Goal: Task Accomplishment & Management: Use online tool/utility

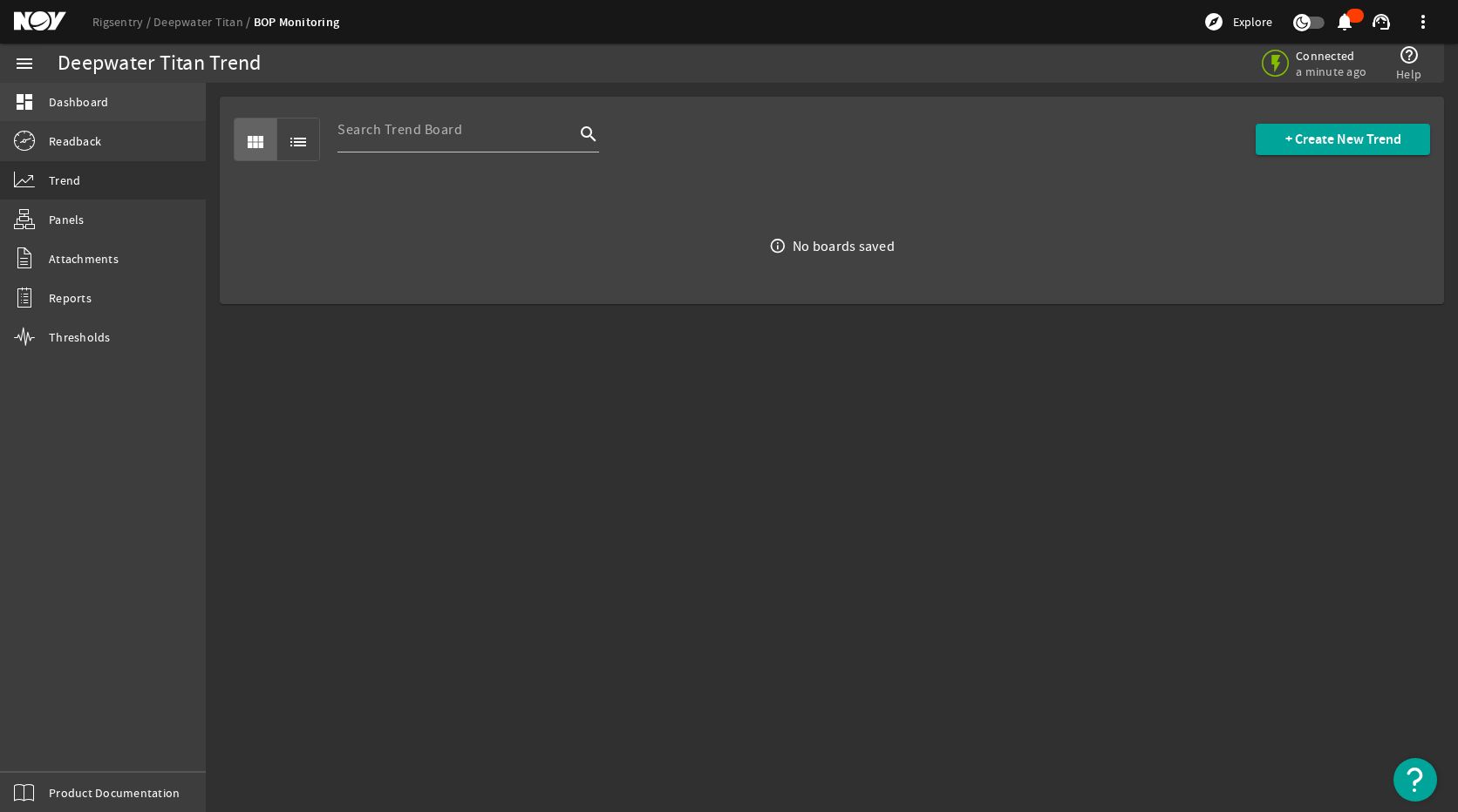
click at [109, 111] on link "dashboard Dashboard" at bounding box center [103, 102] width 206 height 38
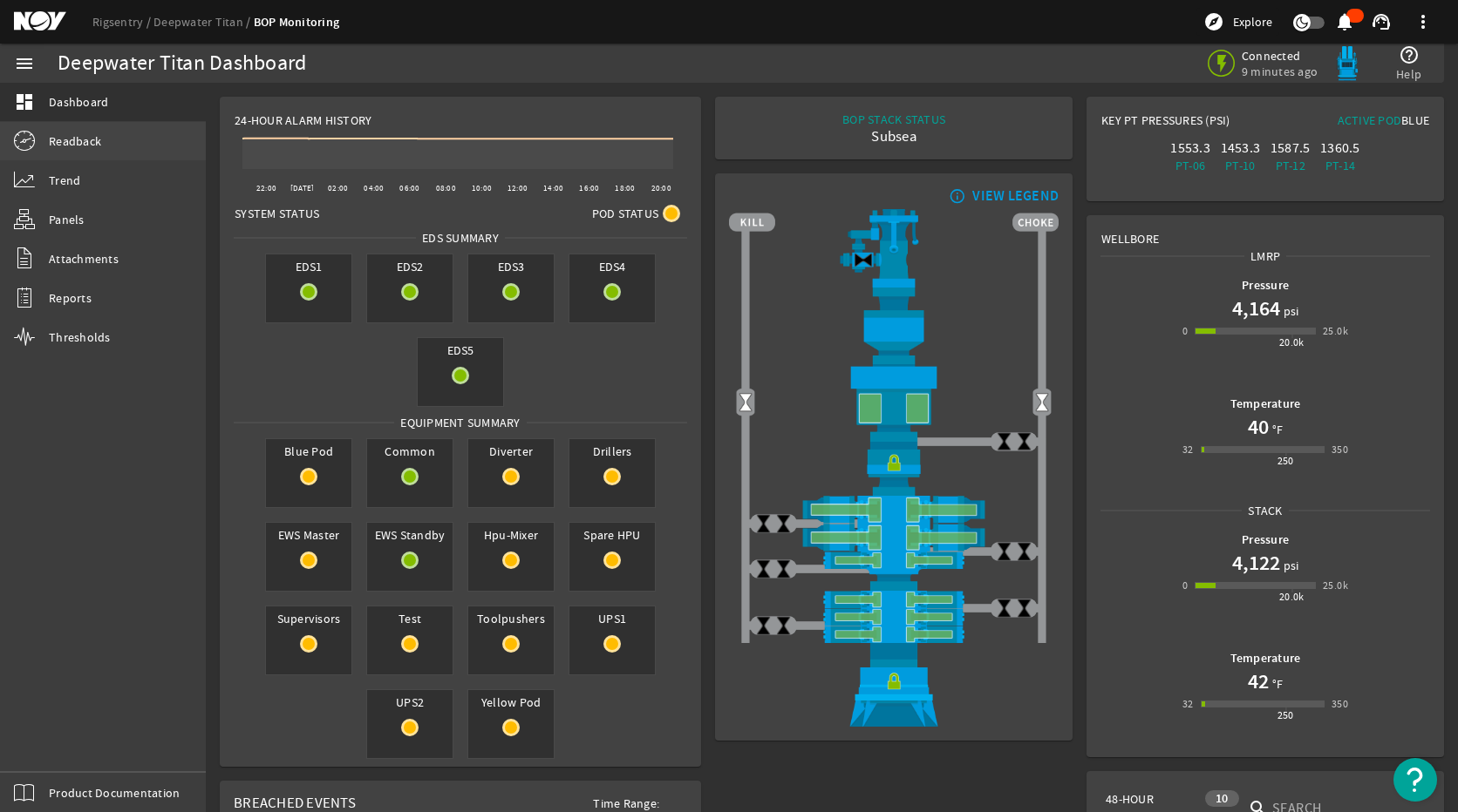
click at [66, 149] on span "Readback" at bounding box center [74, 141] width 52 height 17
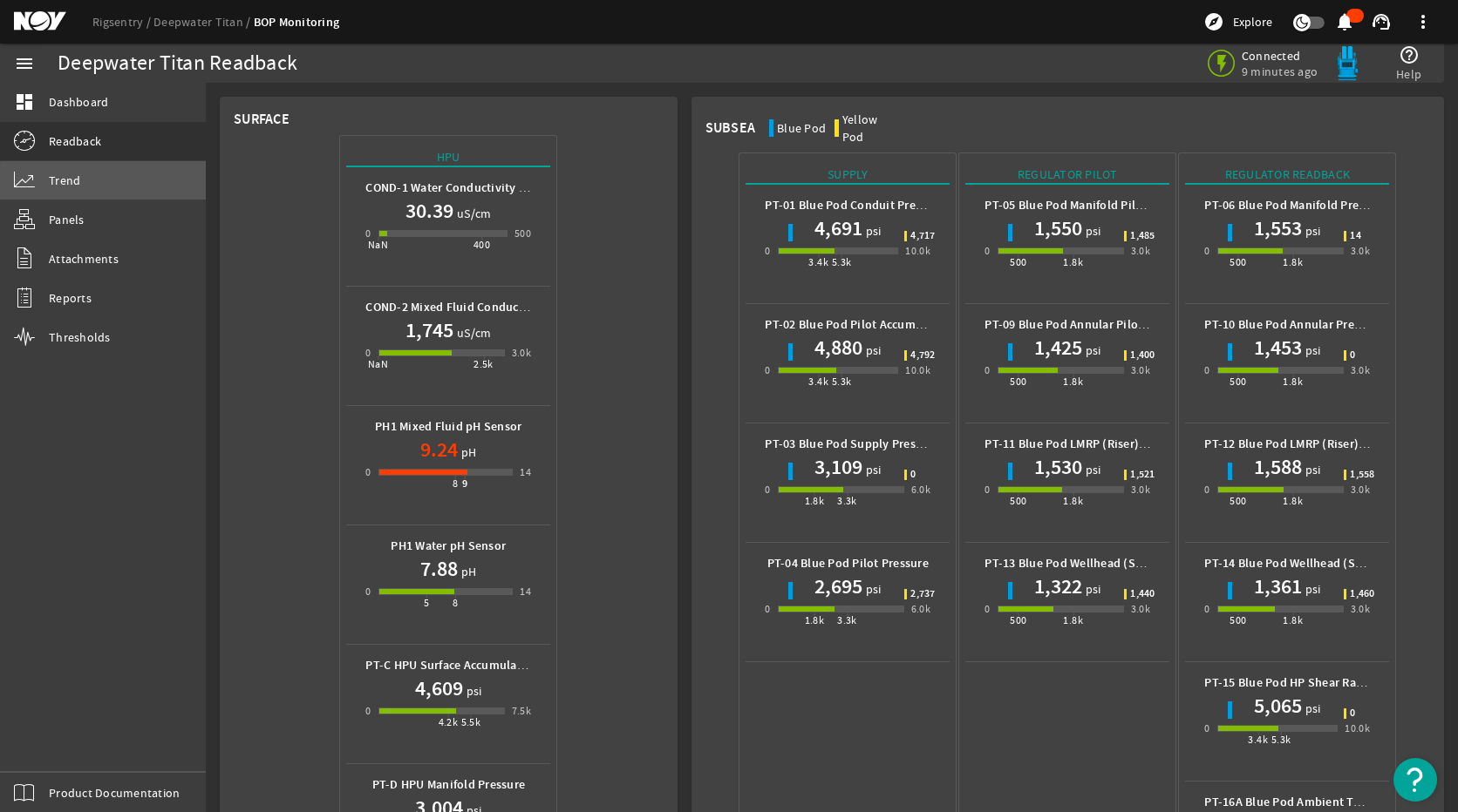
click at [114, 183] on link "Trend" at bounding box center [103, 180] width 206 height 38
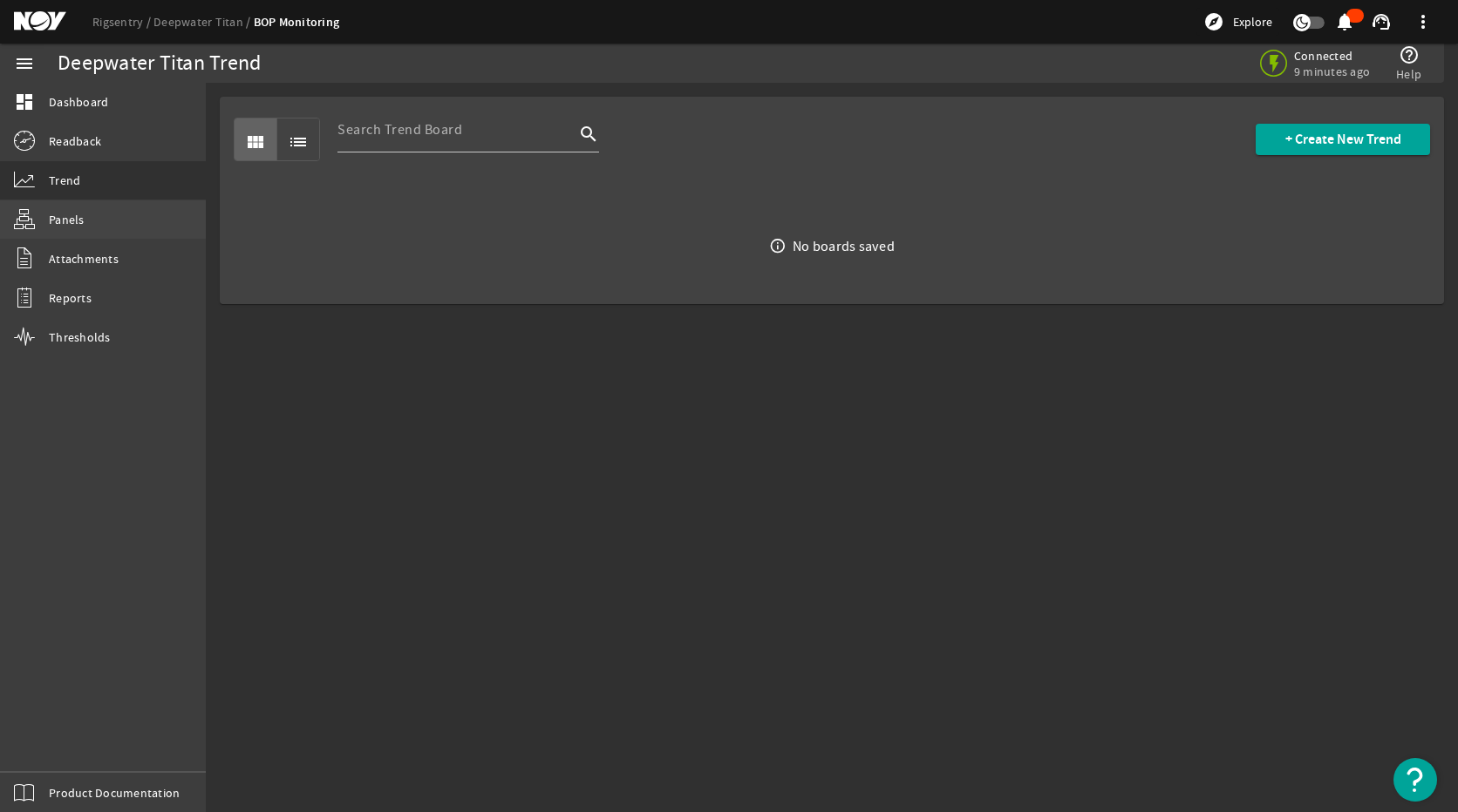
click at [105, 222] on link "Panels" at bounding box center [103, 220] width 206 height 38
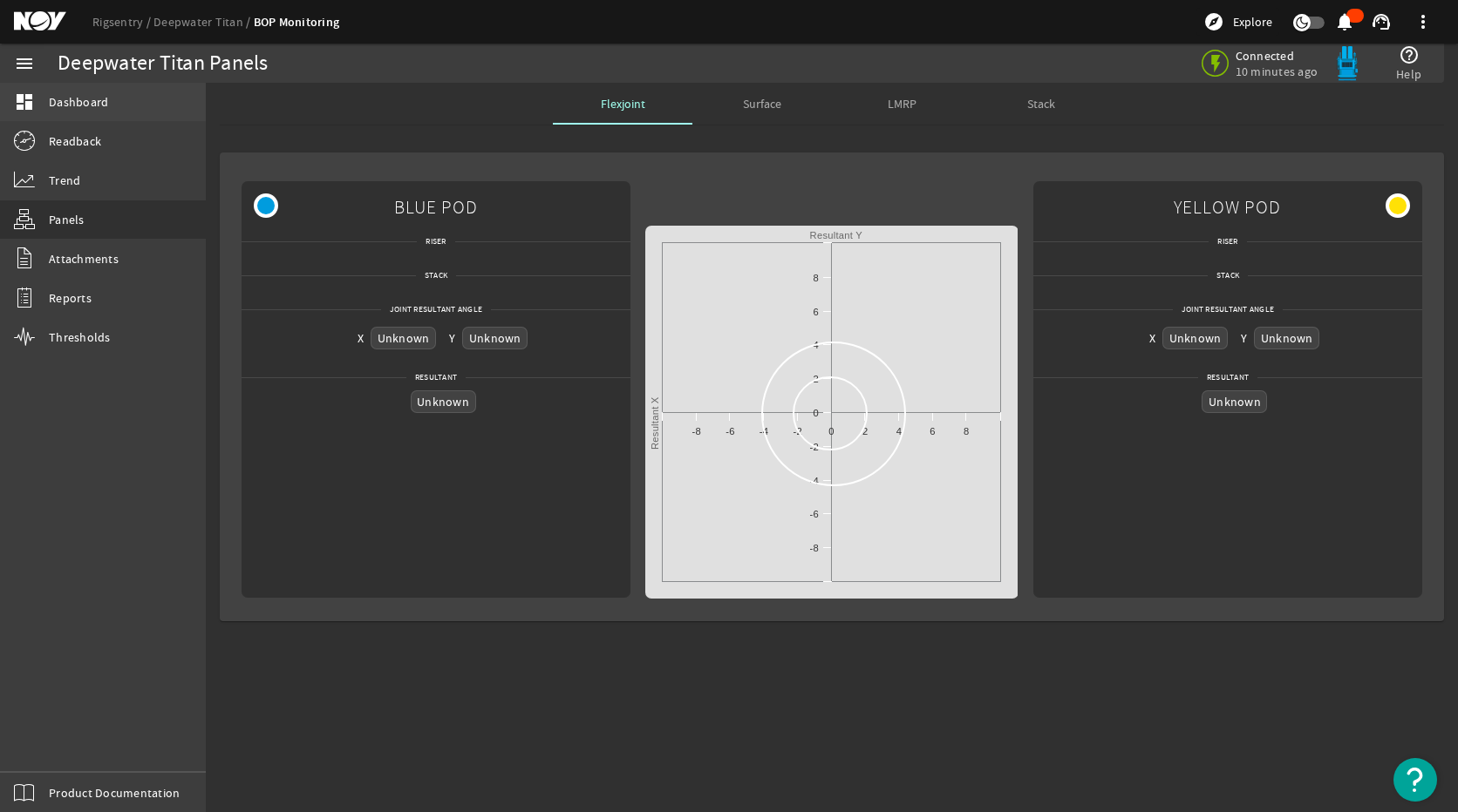
click at [89, 98] on span "Dashboard" at bounding box center [78, 102] width 60 height 17
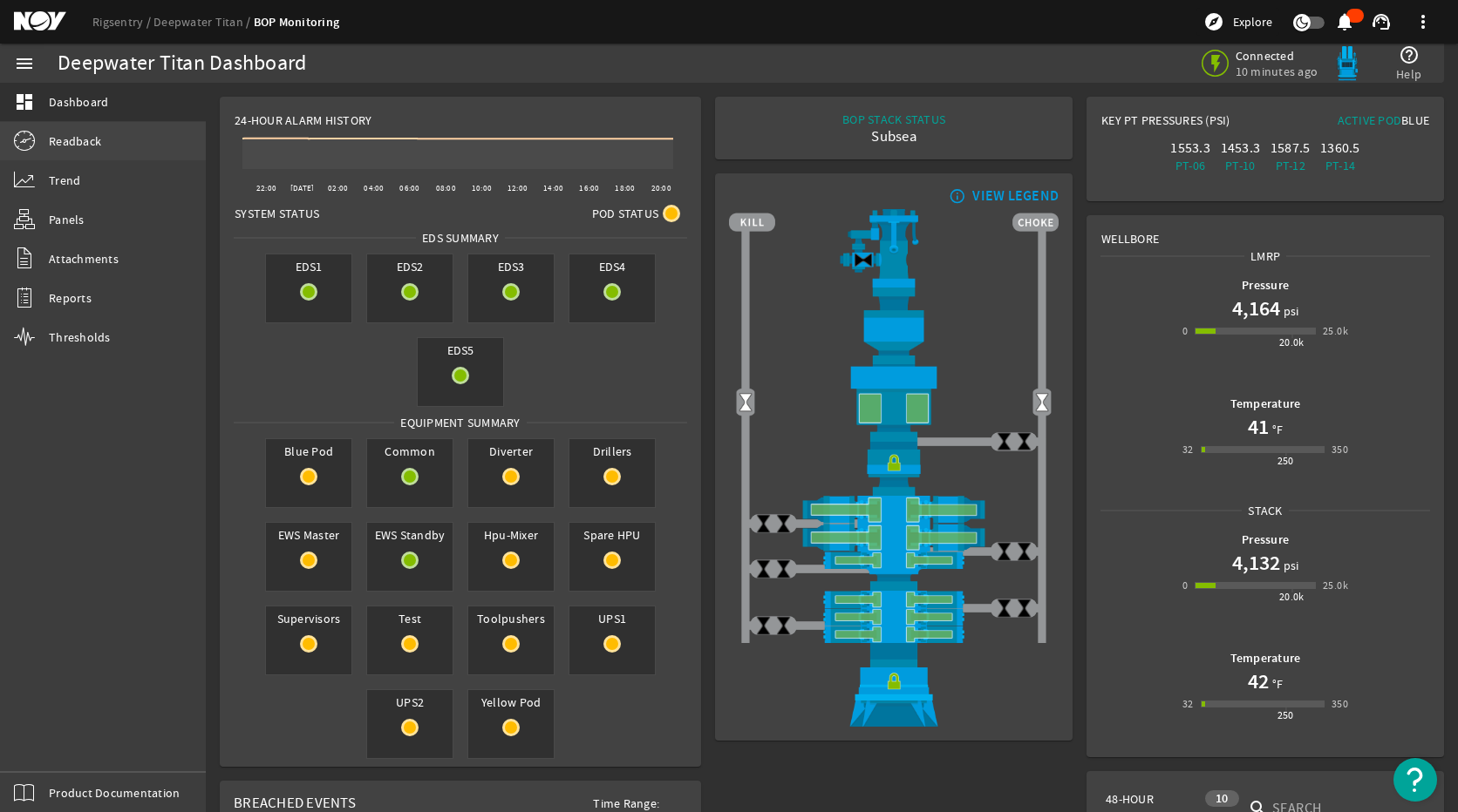
click at [88, 131] on link "Readback" at bounding box center [103, 141] width 206 height 38
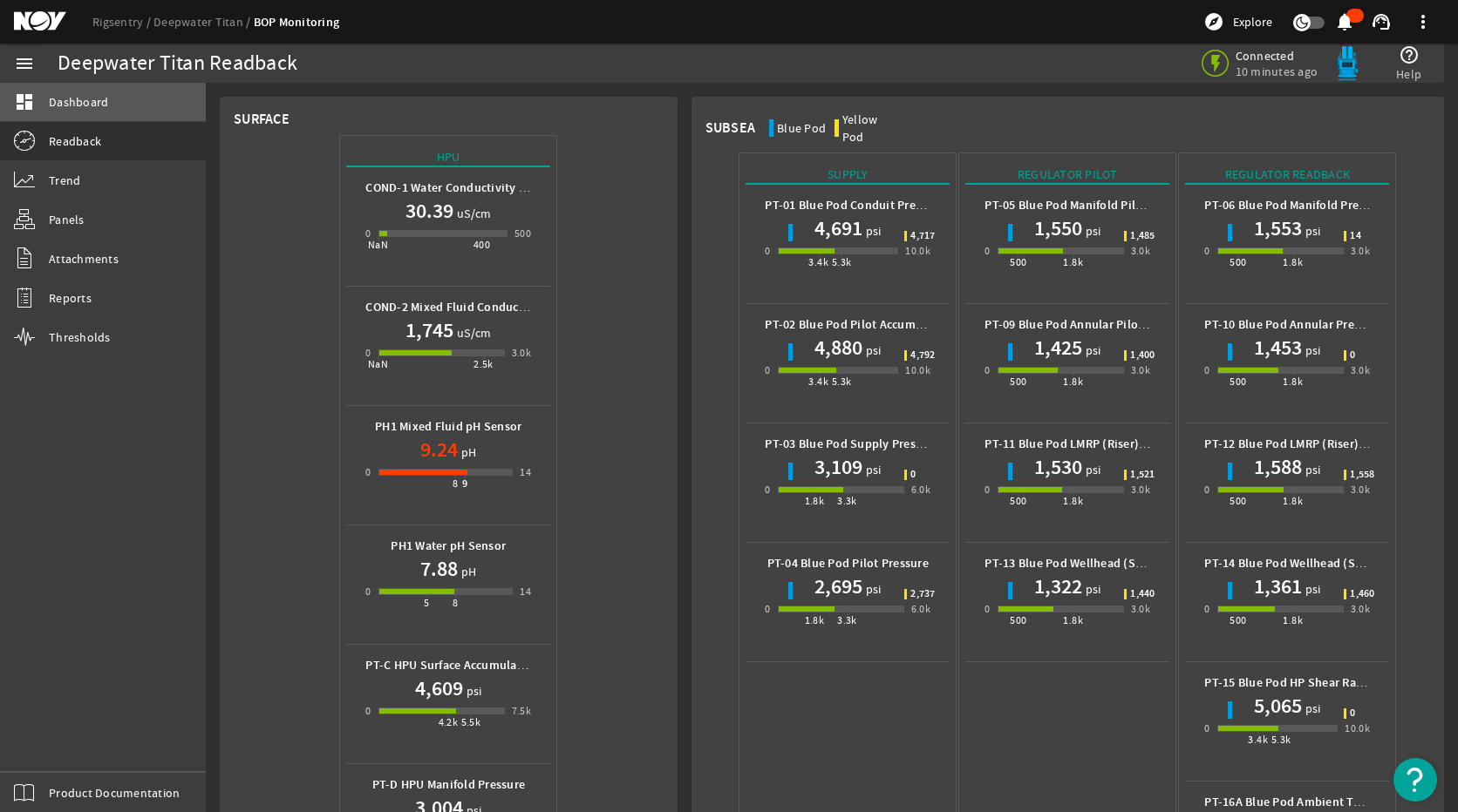
click at [88, 105] on span "Dashboard" at bounding box center [78, 102] width 60 height 17
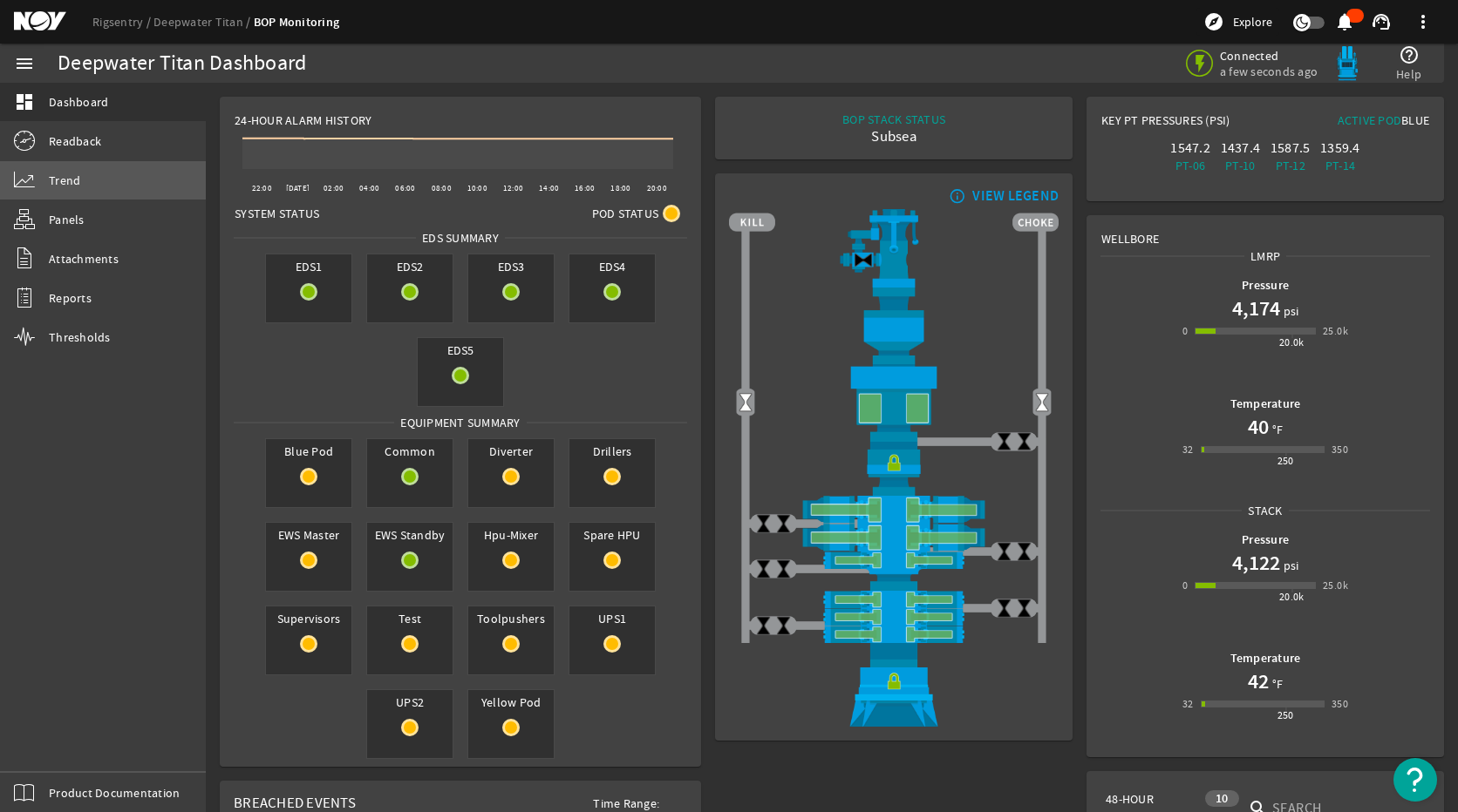
click at [99, 191] on link "Trend" at bounding box center [103, 180] width 206 height 38
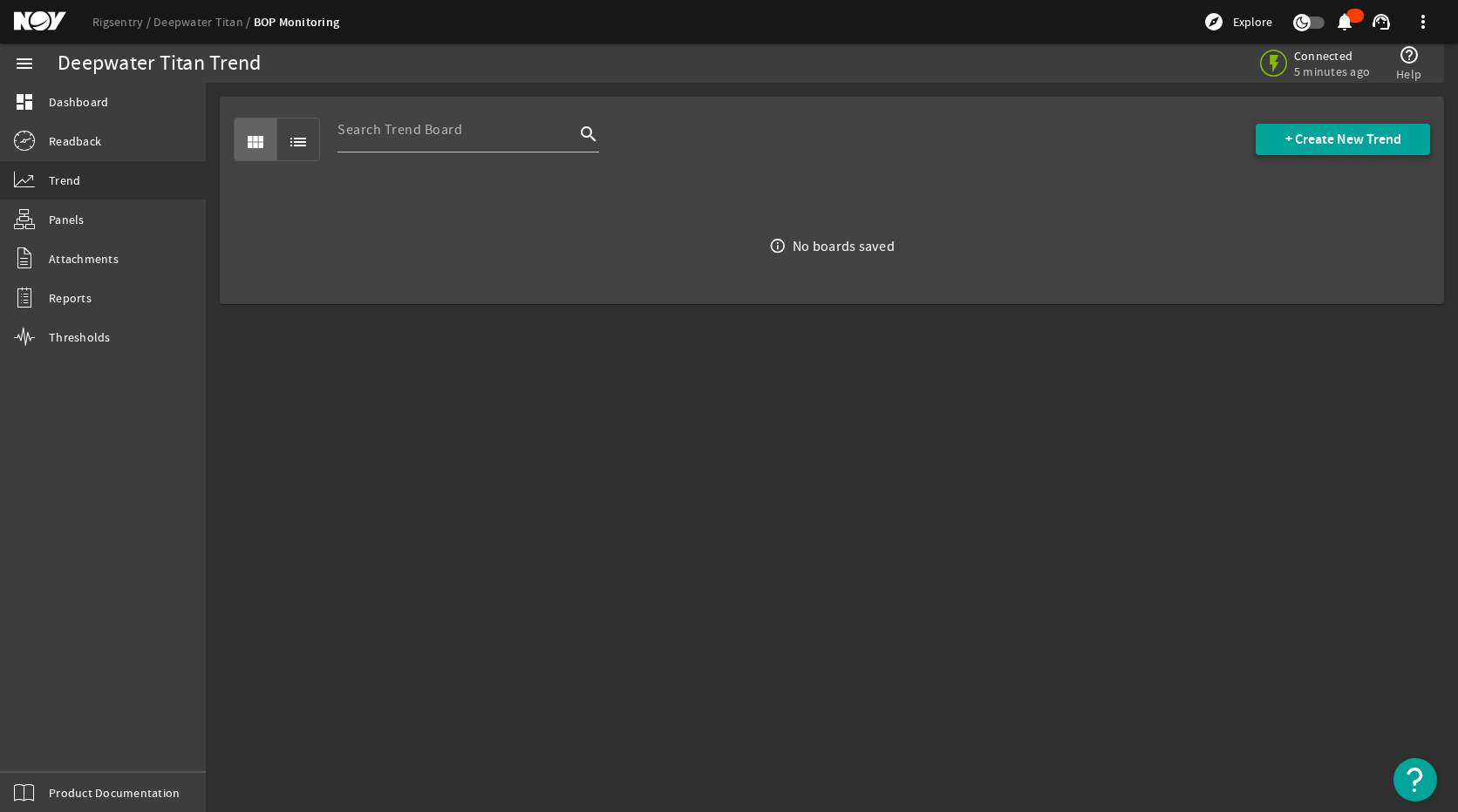
click at [1311, 135] on span "+ Create New Trend" at bounding box center [1343, 139] width 116 height 17
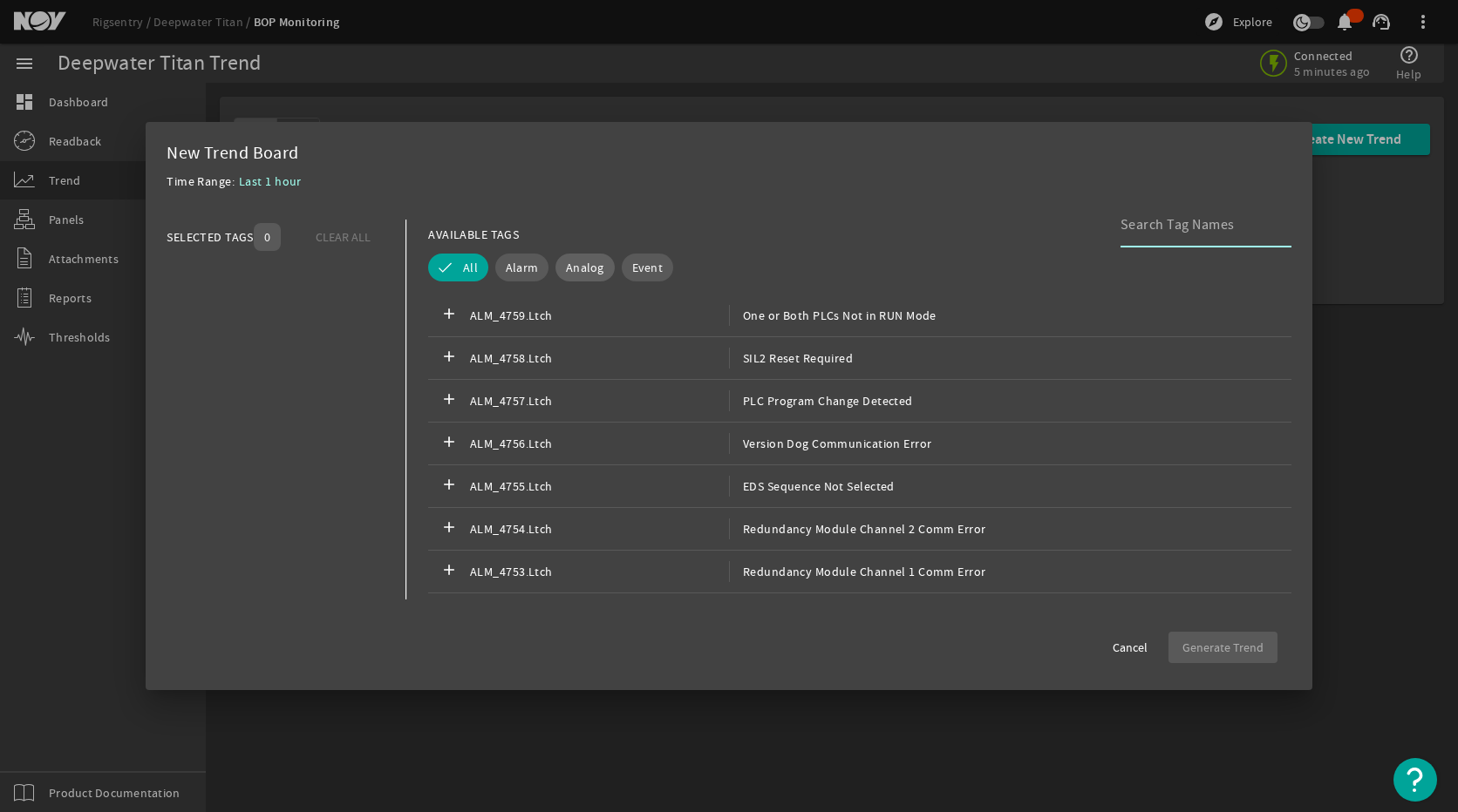
click at [566, 265] on span "Analog" at bounding box center [585, 267] width 38 height 17
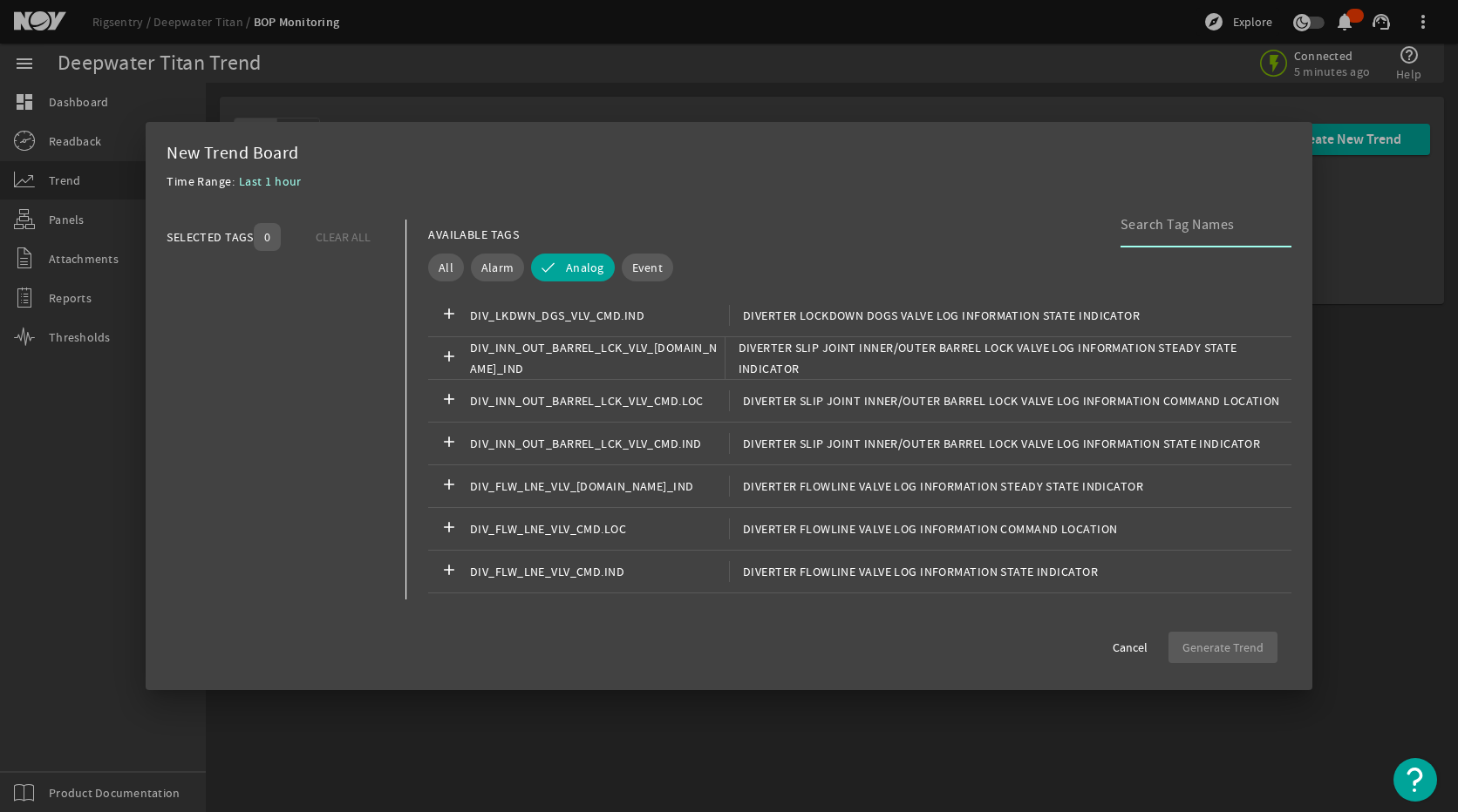
click at [1189, 229] on input at bounding box center [1198, 224] width 157 height 21
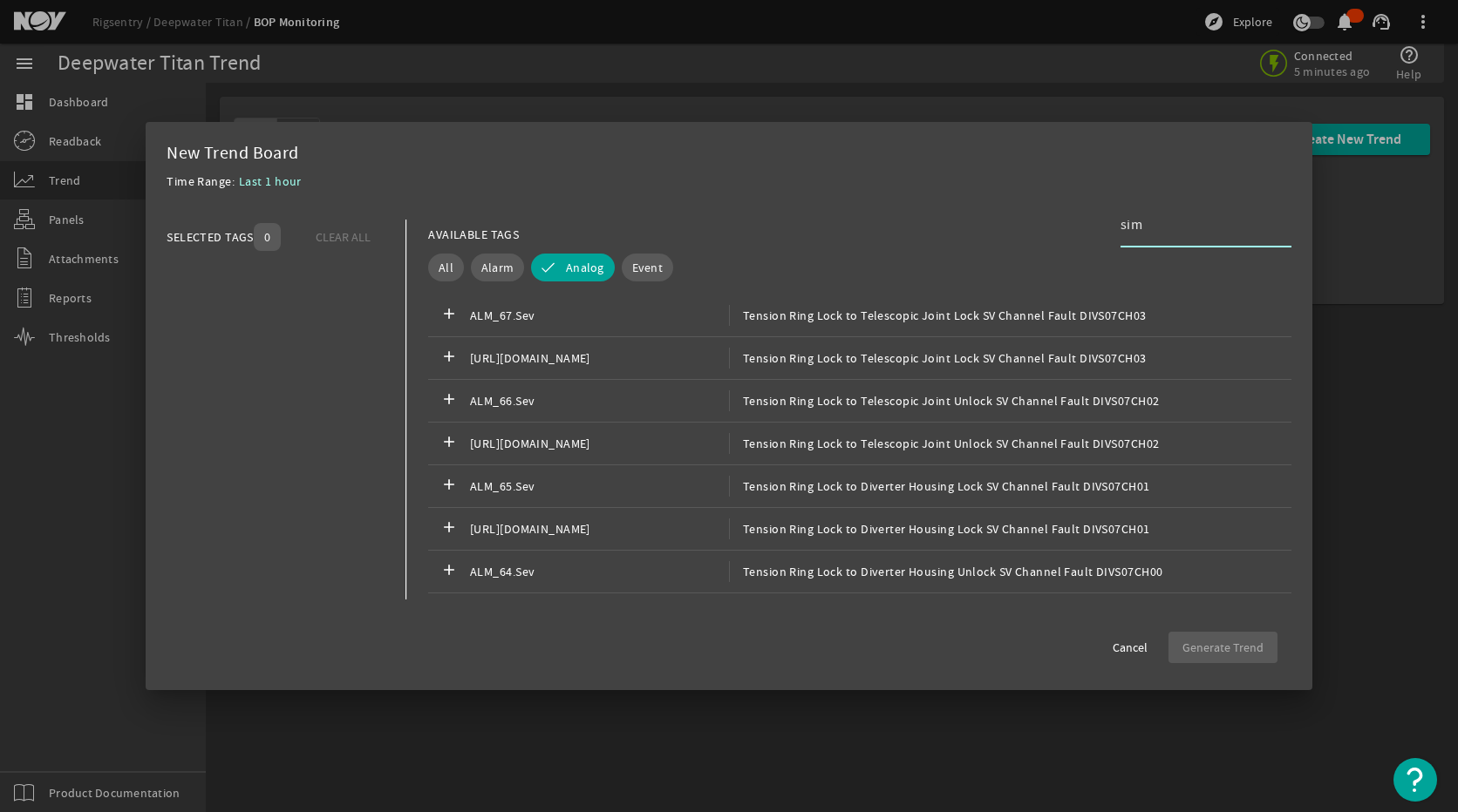
click at [1175, 222] on input "sim" at bounding box center [1198, 224] width 157 height 21
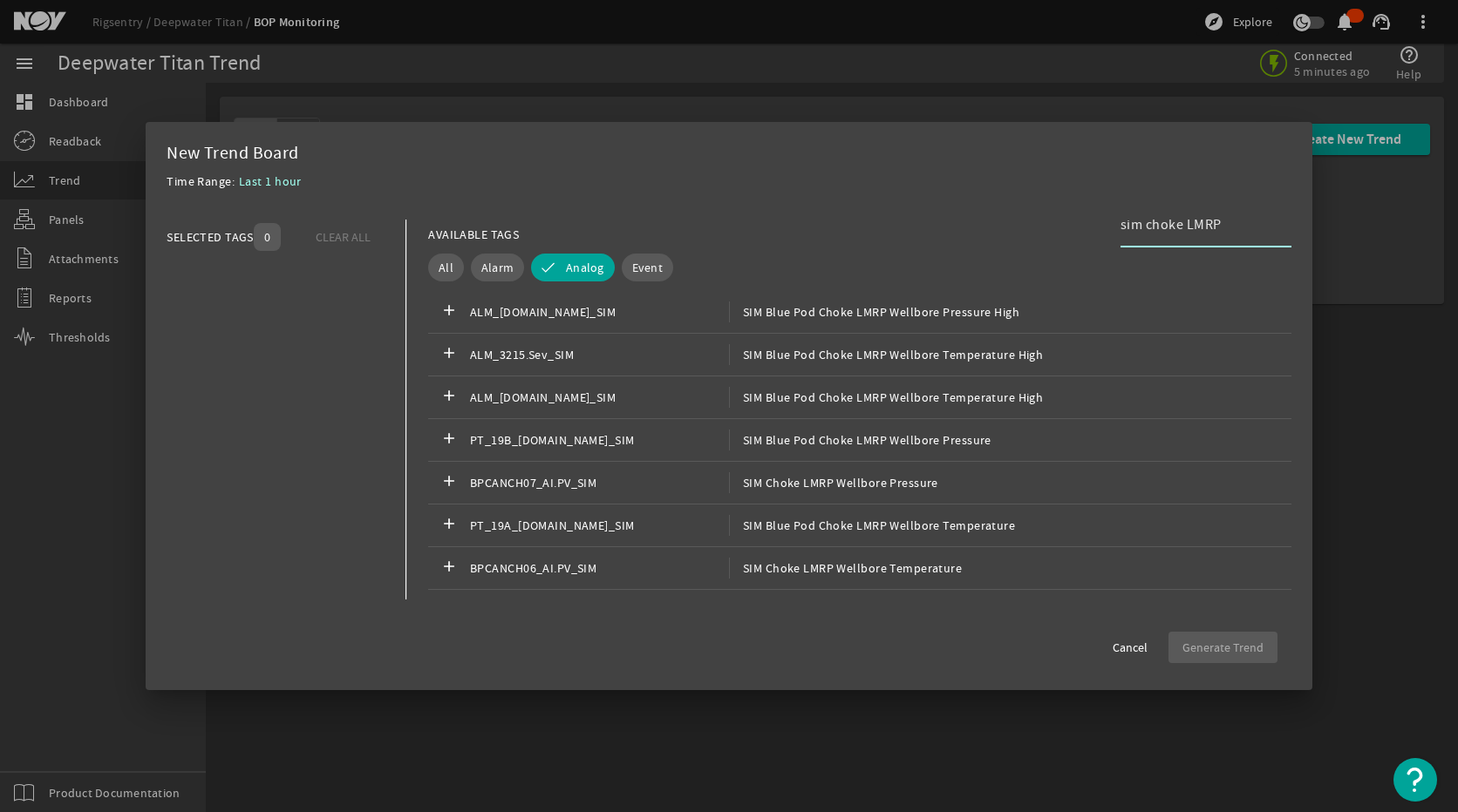
scroll to position [523, 0]
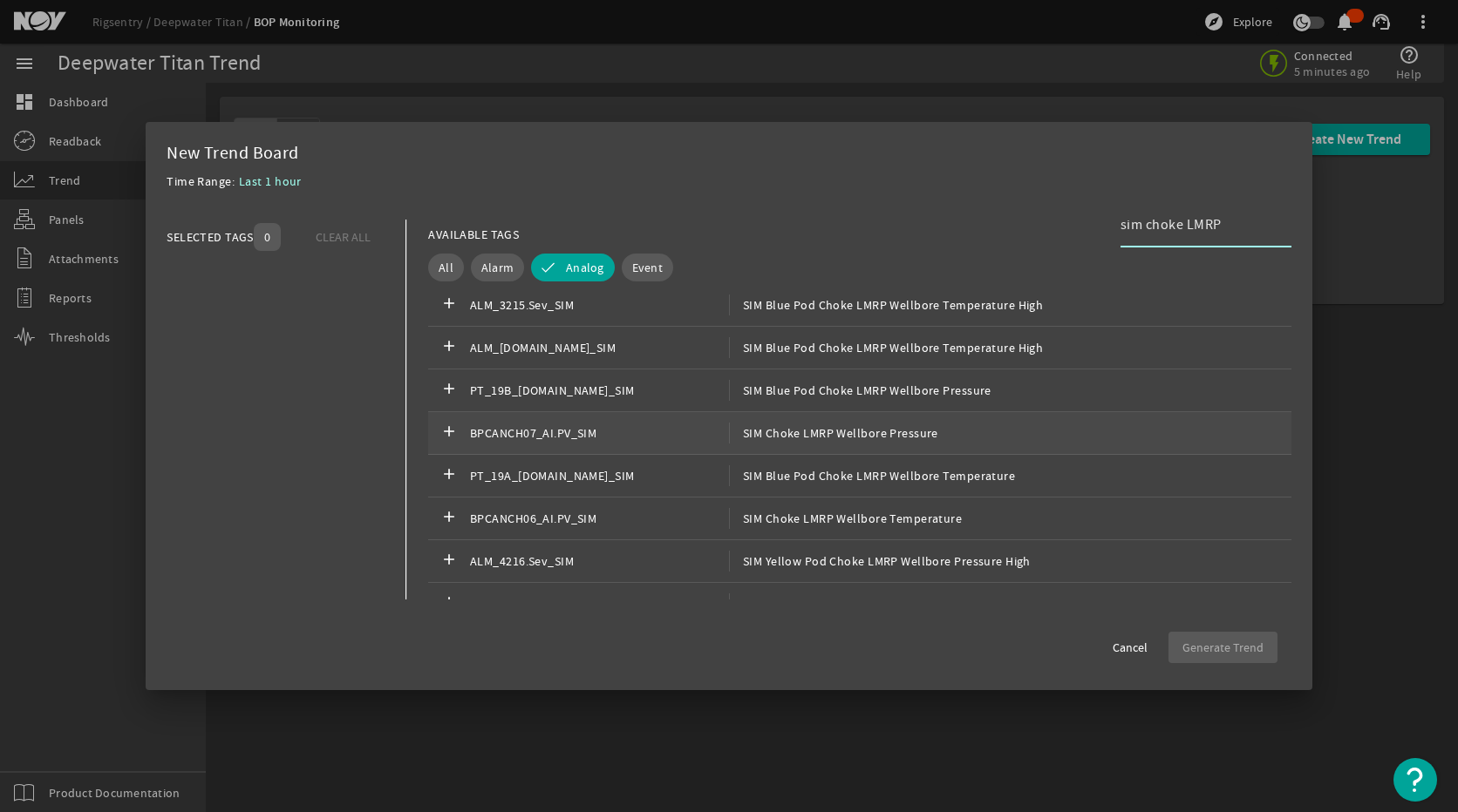
type input "sim choke LMRP"
click at [961, 434] on div "add BPCANCH07_AI.PV_SIM SIM Choke LMRP Wellbore Pressure" at bounding box center [859, 433] width 863 height 43
click at [937, 425] on div "check BPCANCH07_AI.PV_SIM SIM Choke LMRP Wellbore Pressure" at bounding box center [859, 433] width 863 height 43
click at [931, 490] on div "add PT_19A_[DOMAIN_NAME]_SIM SIM Blue Pod Choke LMRP Wellbore Temperature" at bounding box center [859, 476] width 863 height 43
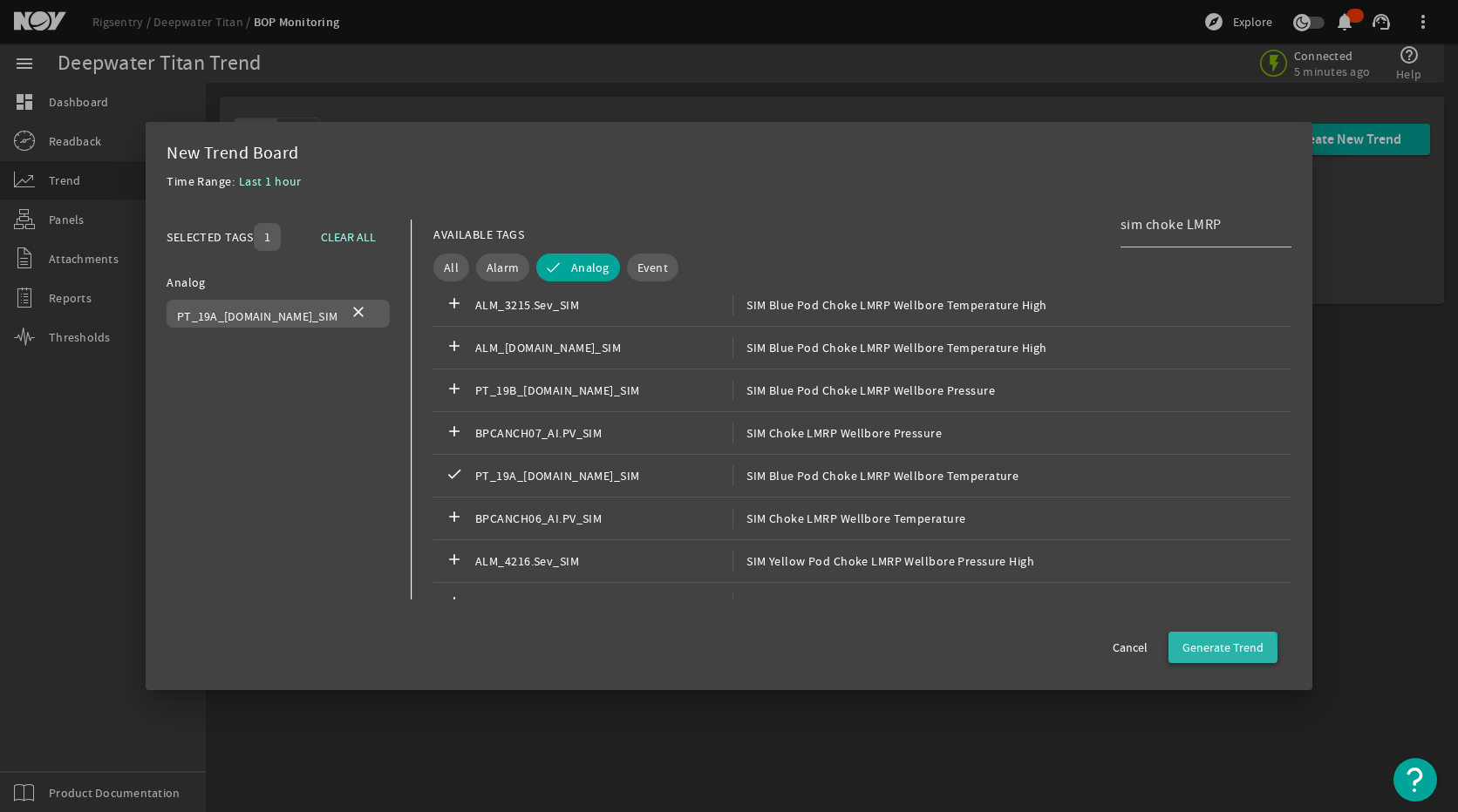
click at [1197, 649] on span "Generate Trend" at bounding box center [1223, 647] width 82 height 17
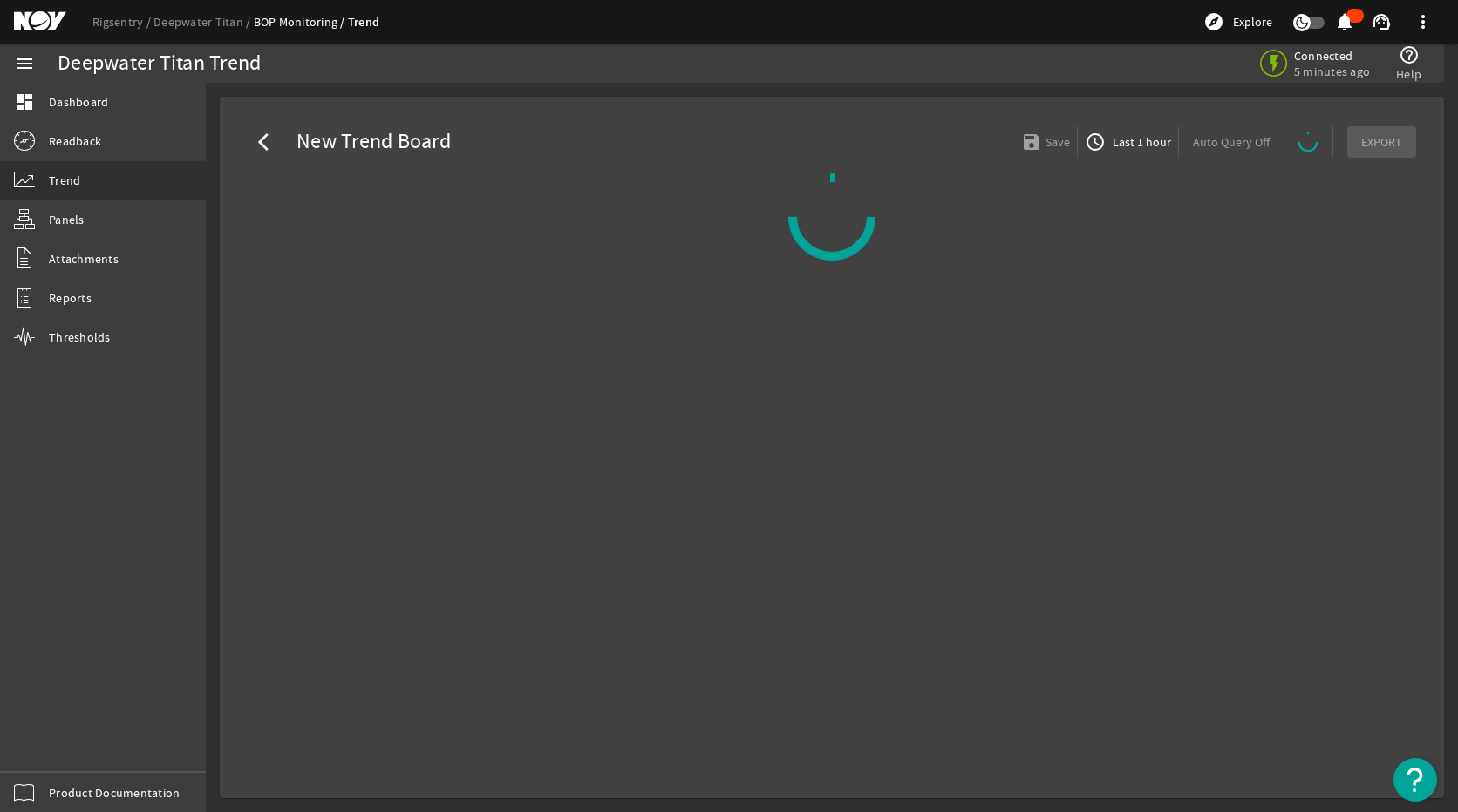
select select "ALL"
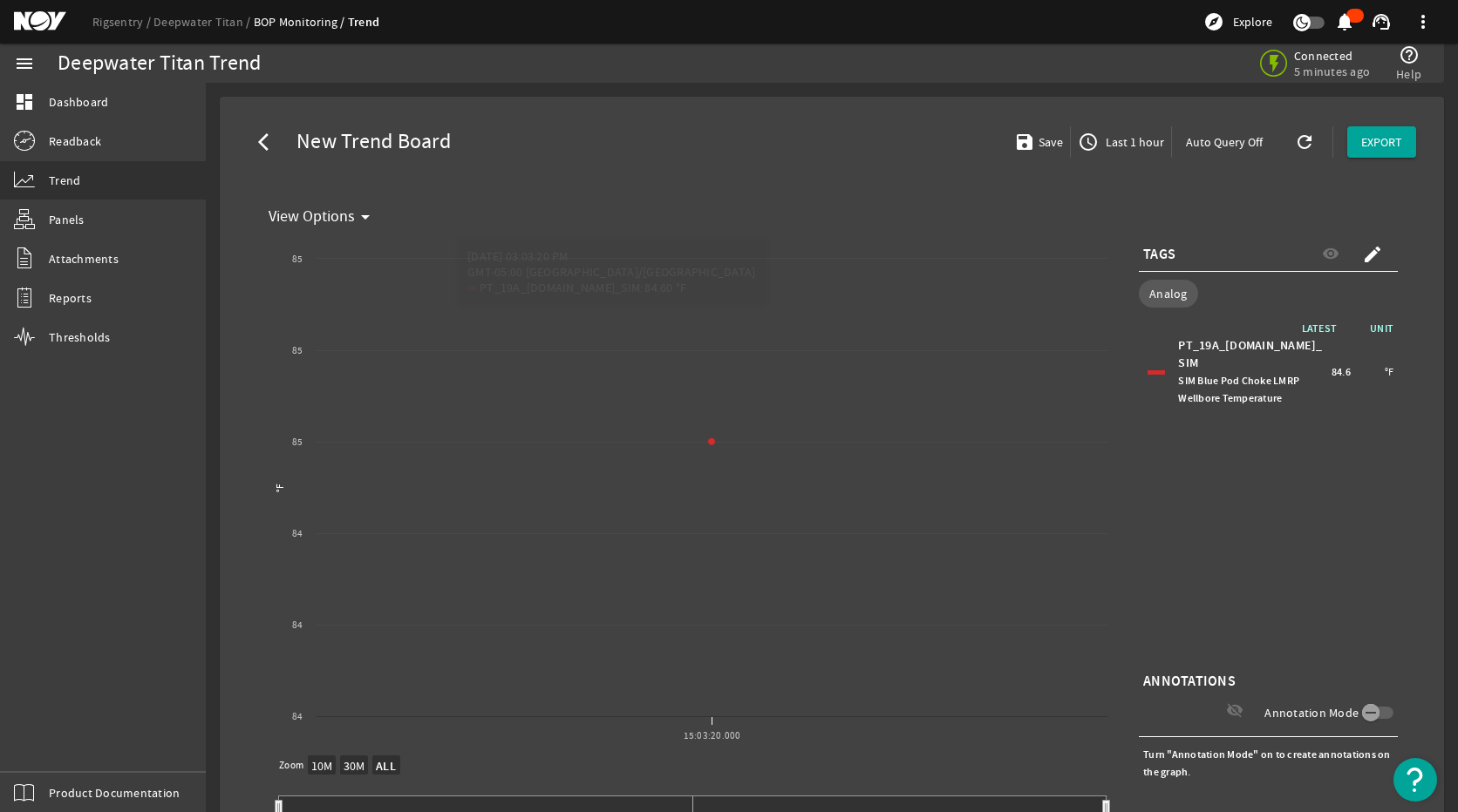
click at [1119, 143] on span "Last 1 hour" at bounding box center [1133, 142] width 62 height 17
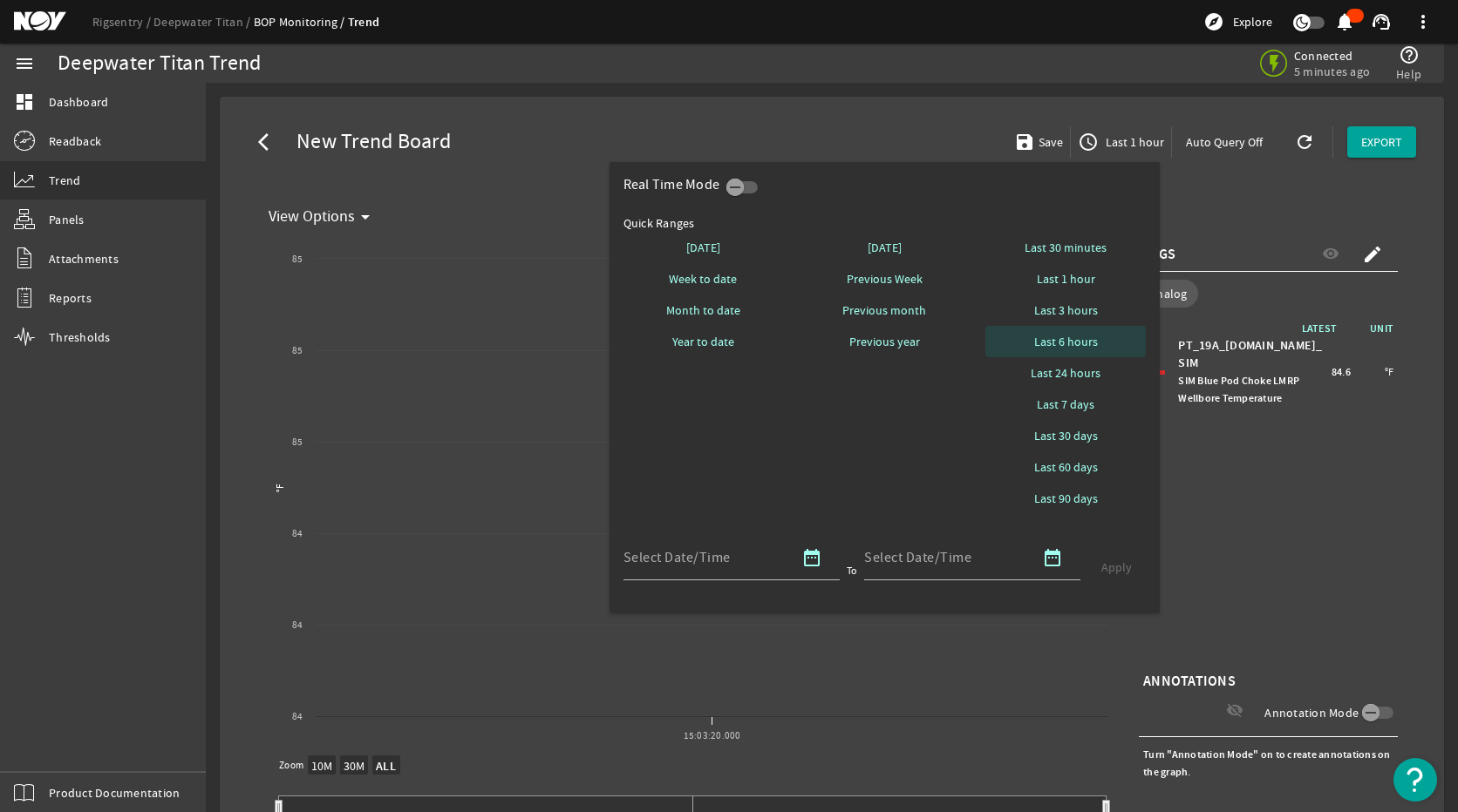
click at [1053, 332] on span at bounding box center [1065, 341] width 160 height 42
select select "ALL"
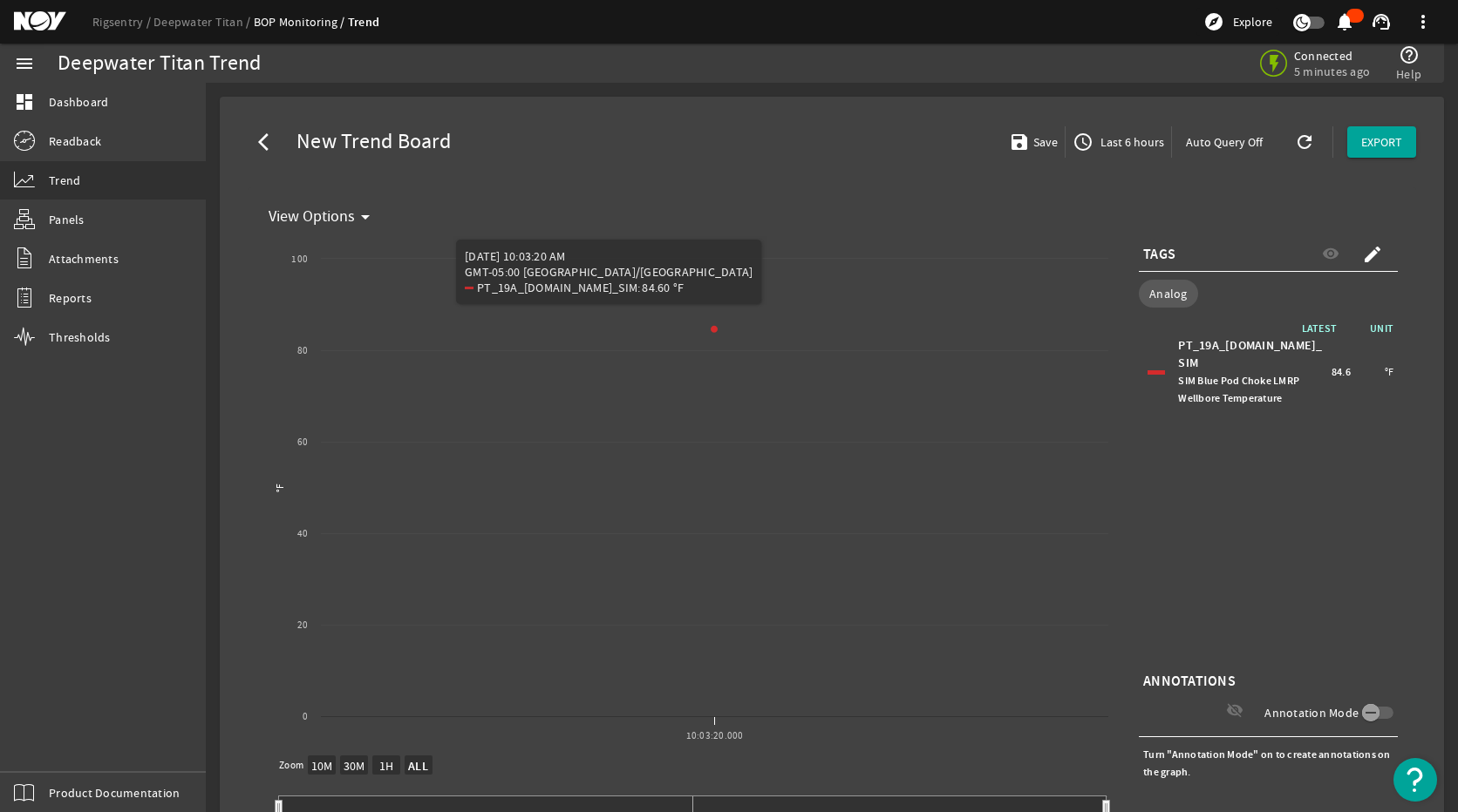
click at [1097, 136] on span "Last 6 hours" at bounding box center [1130, 142] width 67 height 17
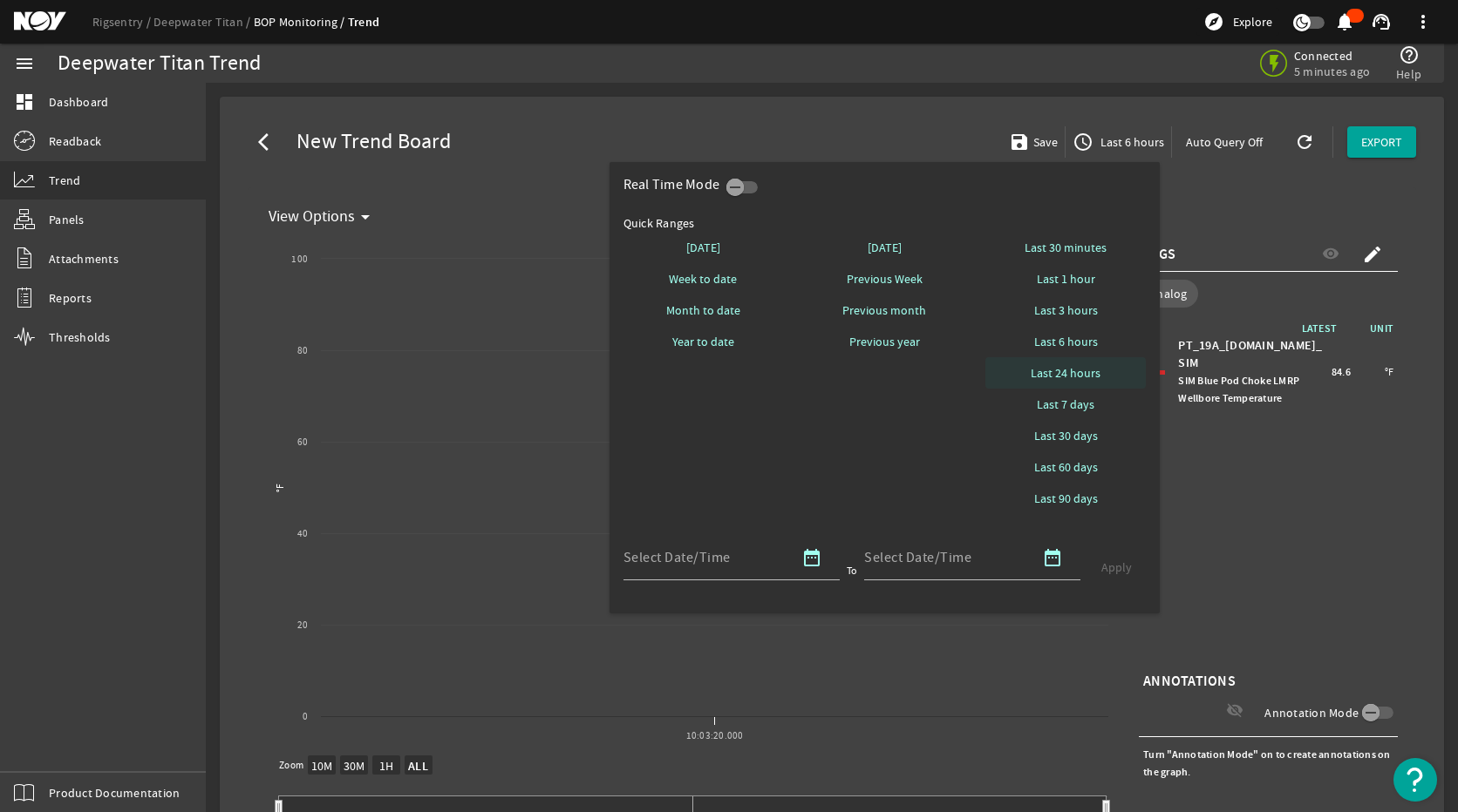
click at [1078, 377] on span "Last 24 hours" at bounding box center [1065, 373] width 70 height 17
select select "10M"
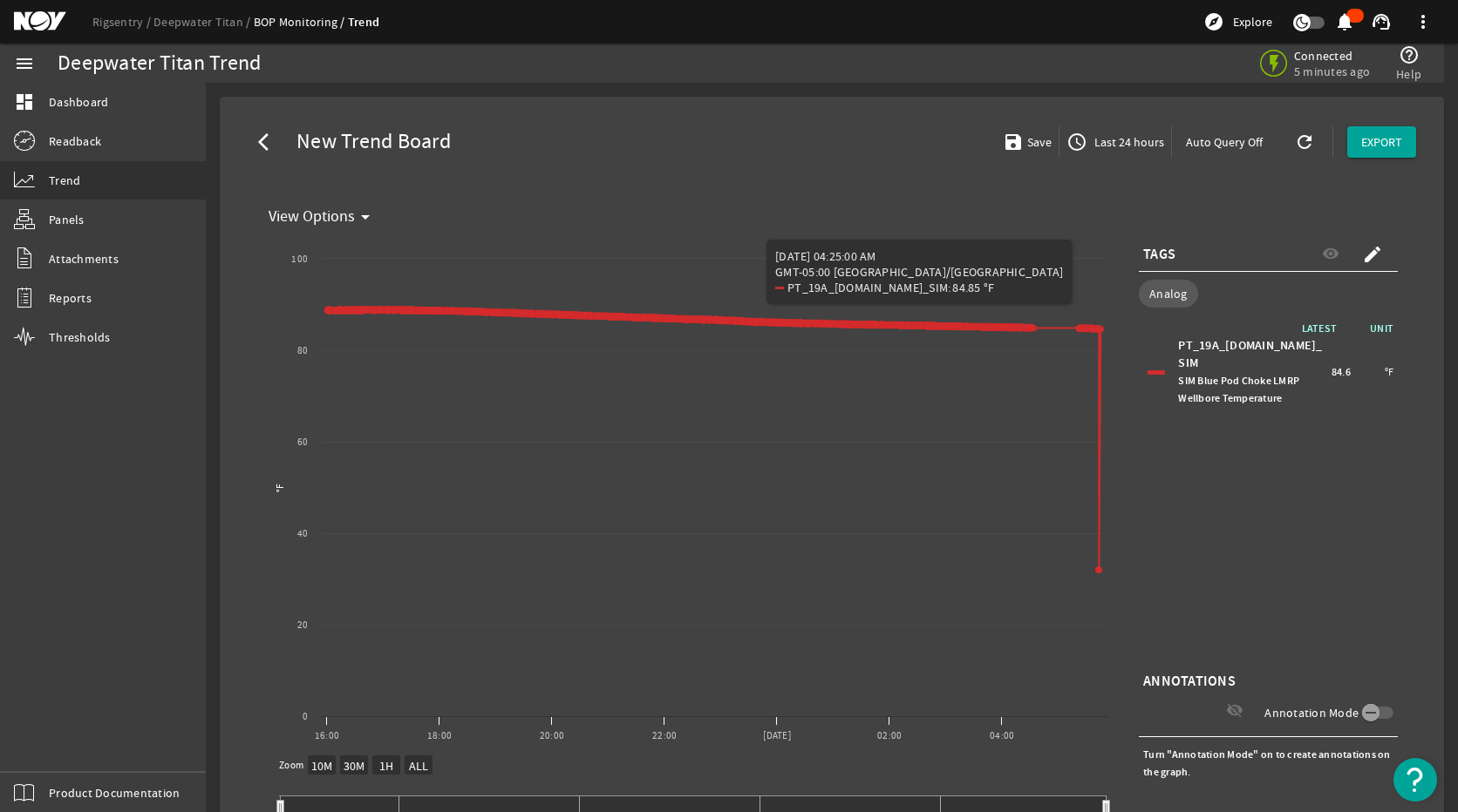
click at [1140, 141] on span "Last 24 hours" at bounding box center [1127, 142] width 73 height 17
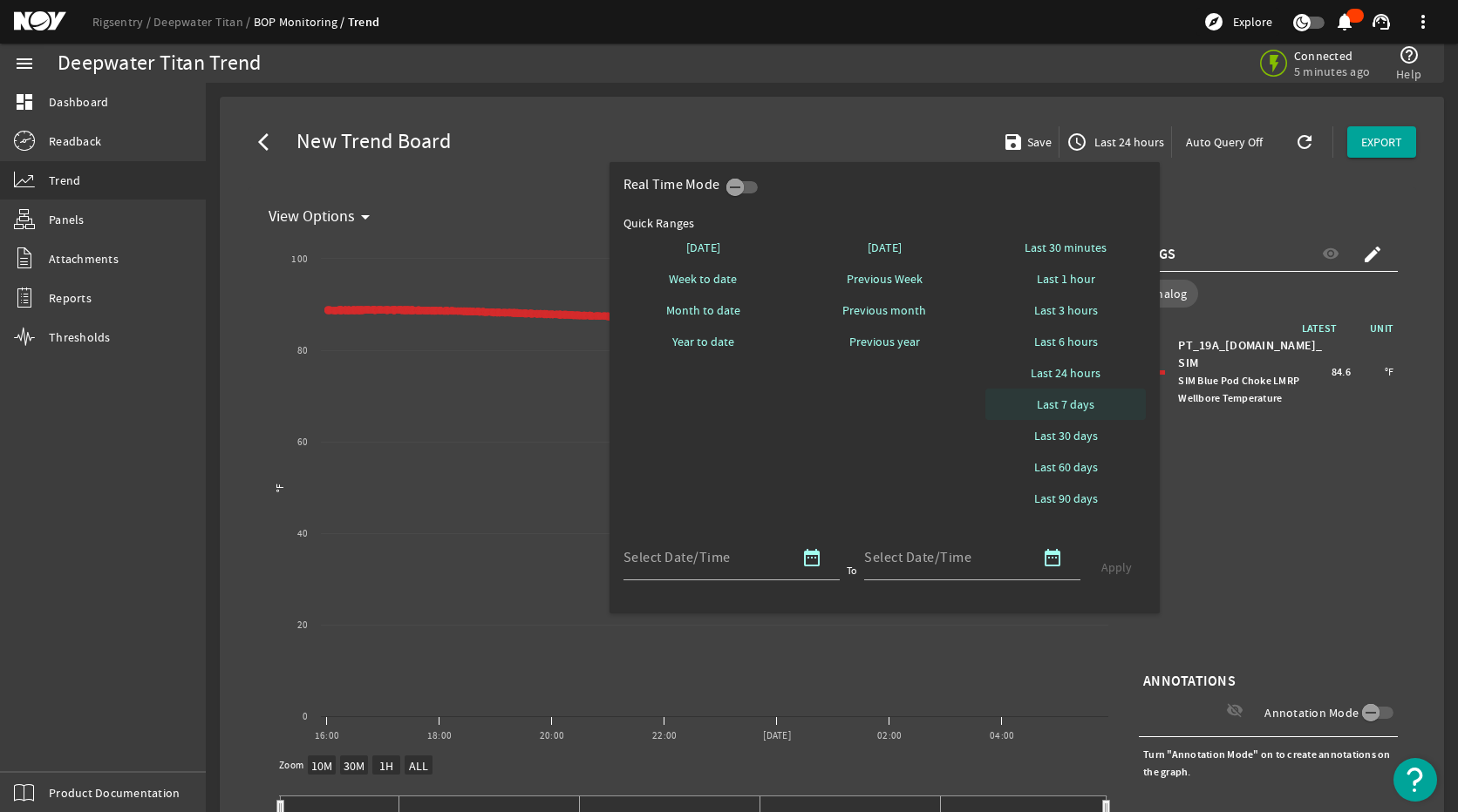
click at [1077, 390] on span at bounding box center [1065, 405] width 160 height 42
select select "10M"
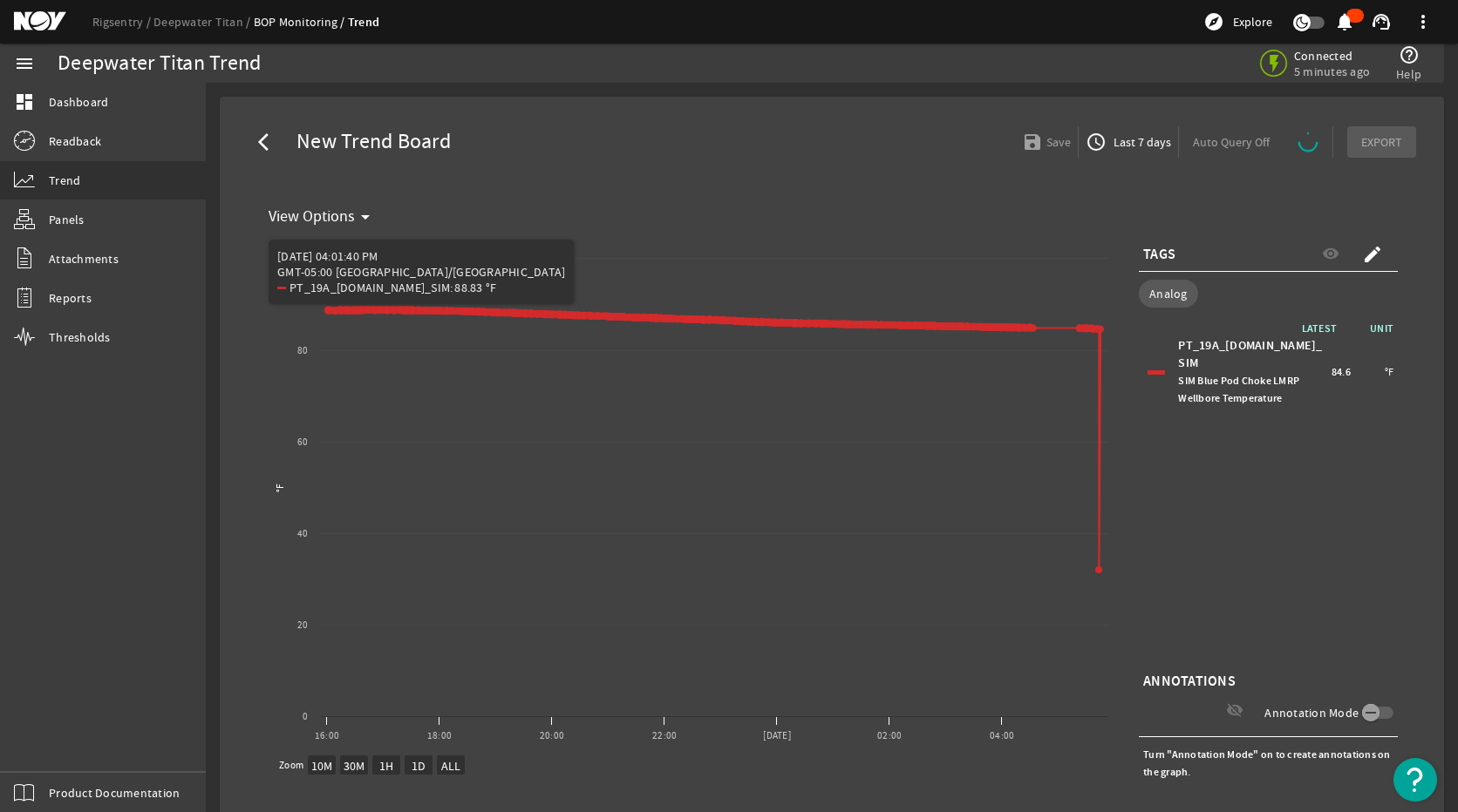
click at [486, 177] on div "arrow_back_ios New Trend Board save Save access_time Last 7 days Auto Query Off…" at bounding box center [832, 493] width 1196 height 763
click at [1332, 255] on span at bounding box center [1373, 254] width 42 height 42
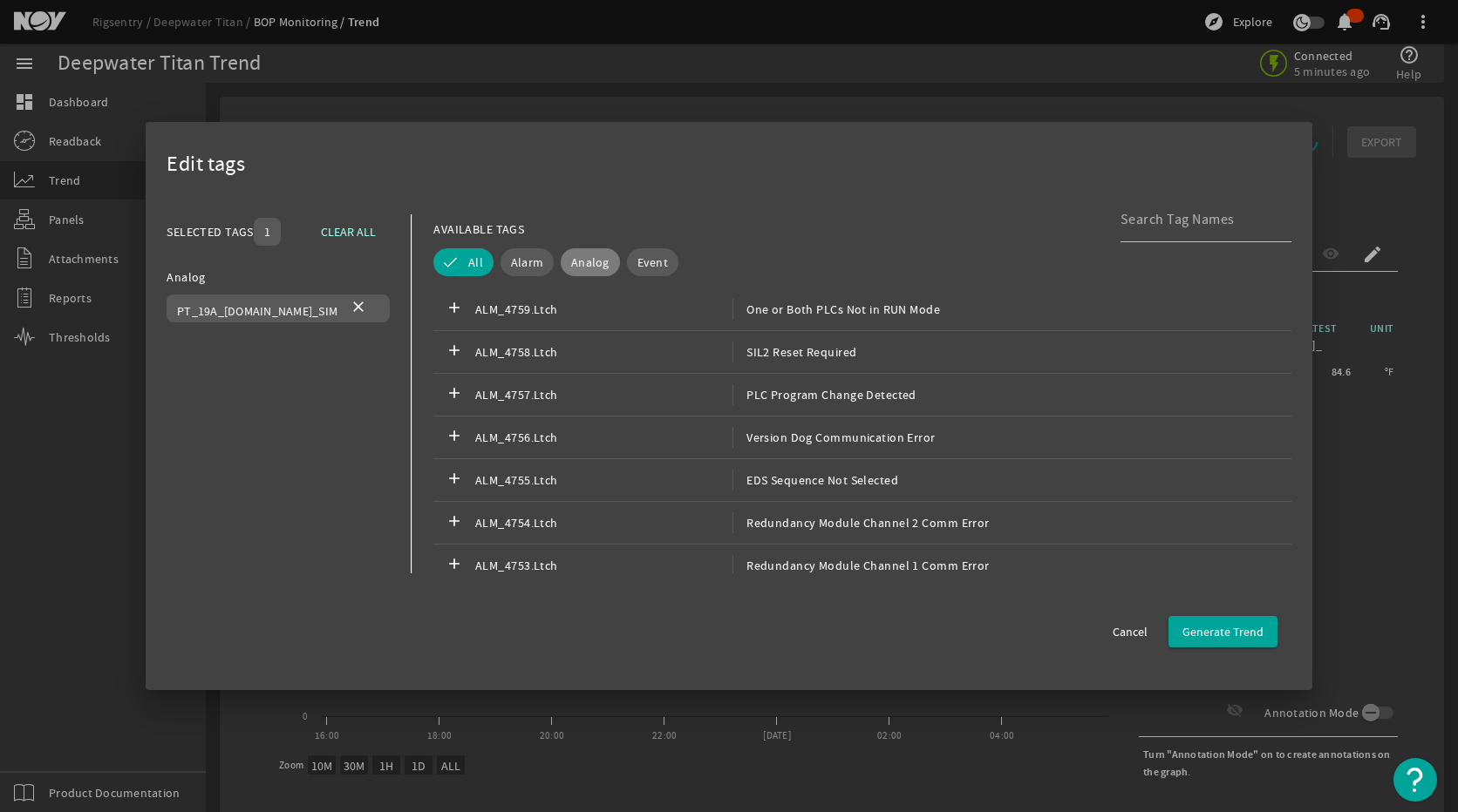
click at [582, 271] on button "Analog" at bounding box center [590, 262] width 60 height 27
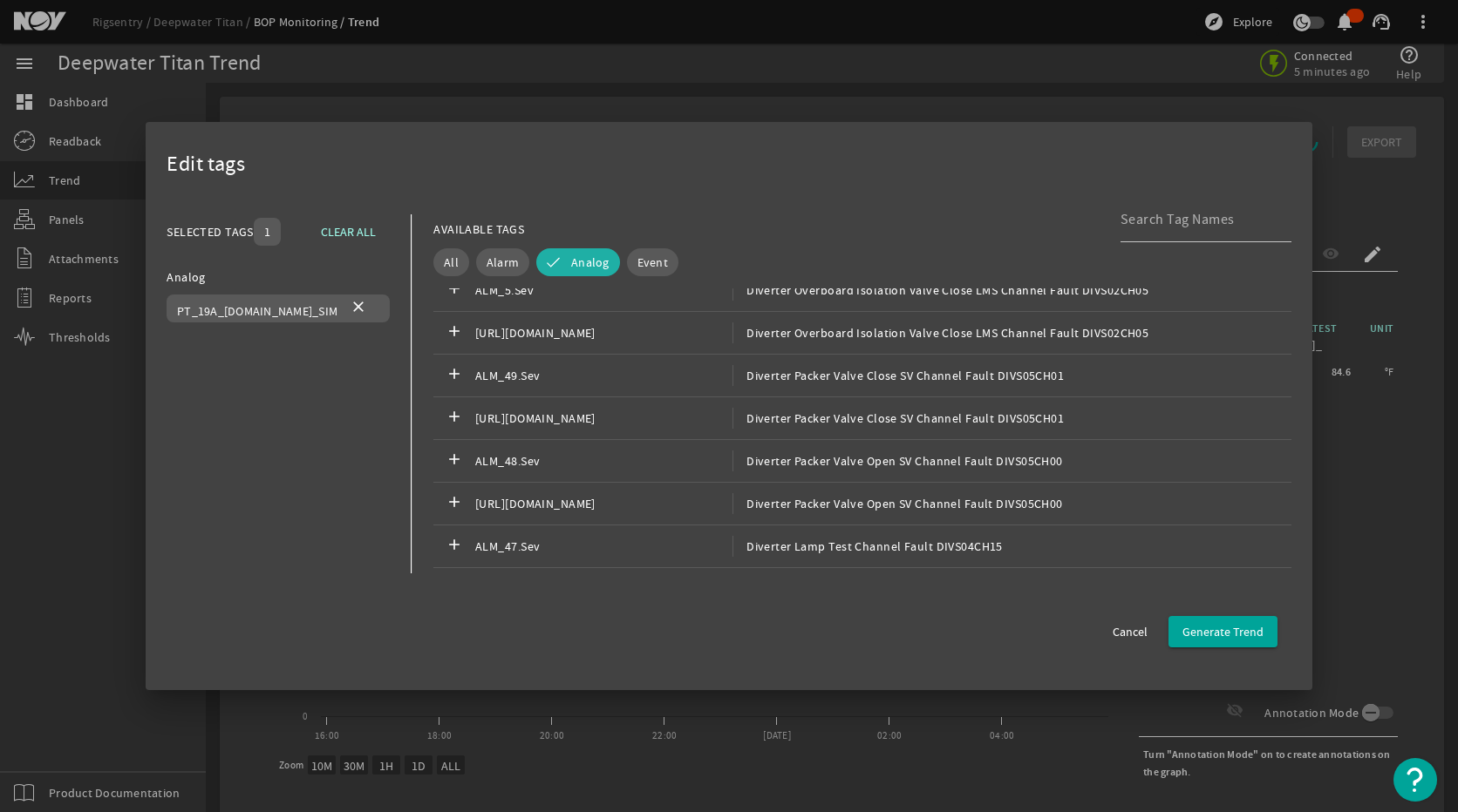
scroll to position [7146, 0]
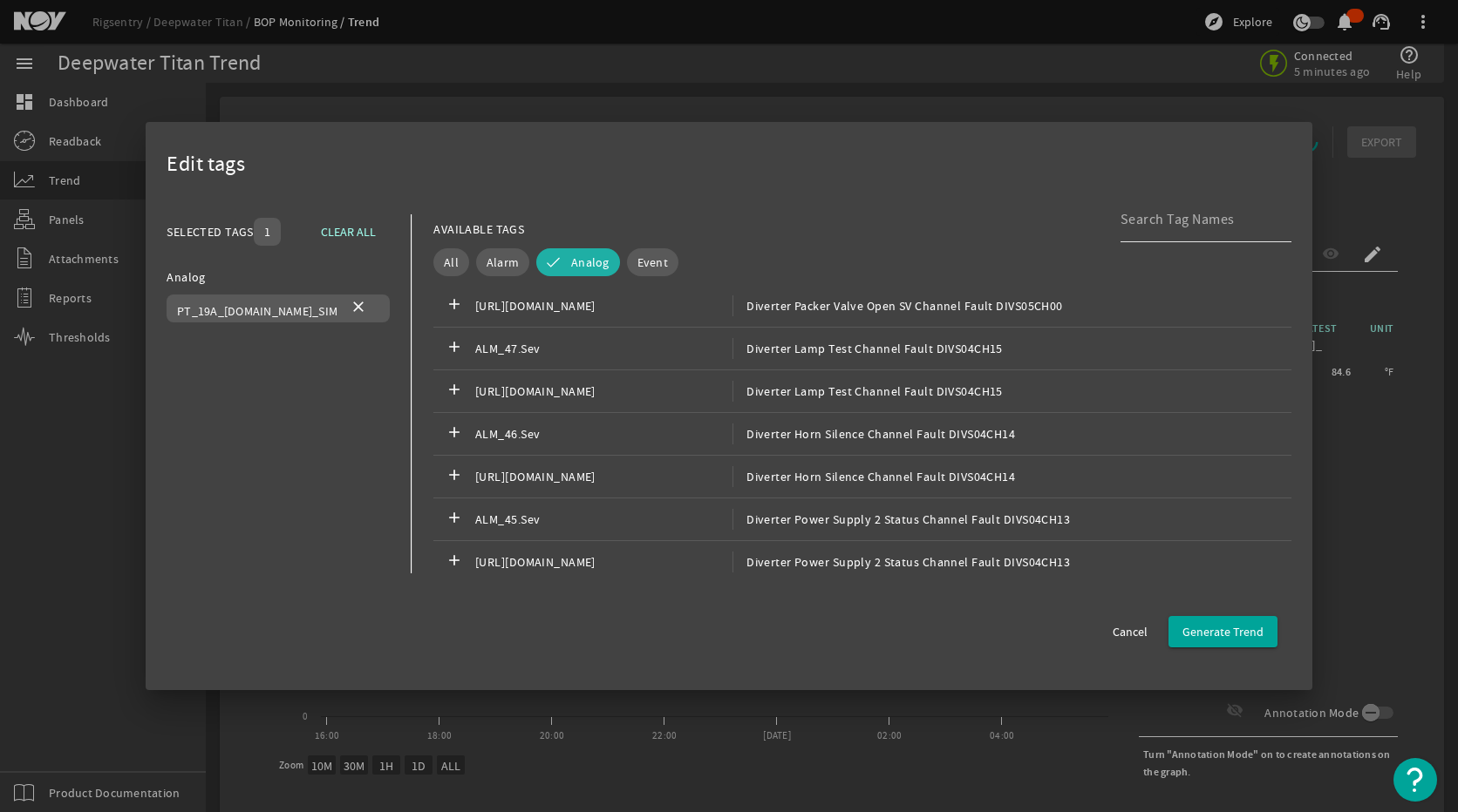
click at [1192, 223] on input at bounding box center [1198, 219] width 157 height 21
click at [1120, 624] on span "Cancel" at bounding box center [1130, 632] width 35 height 17
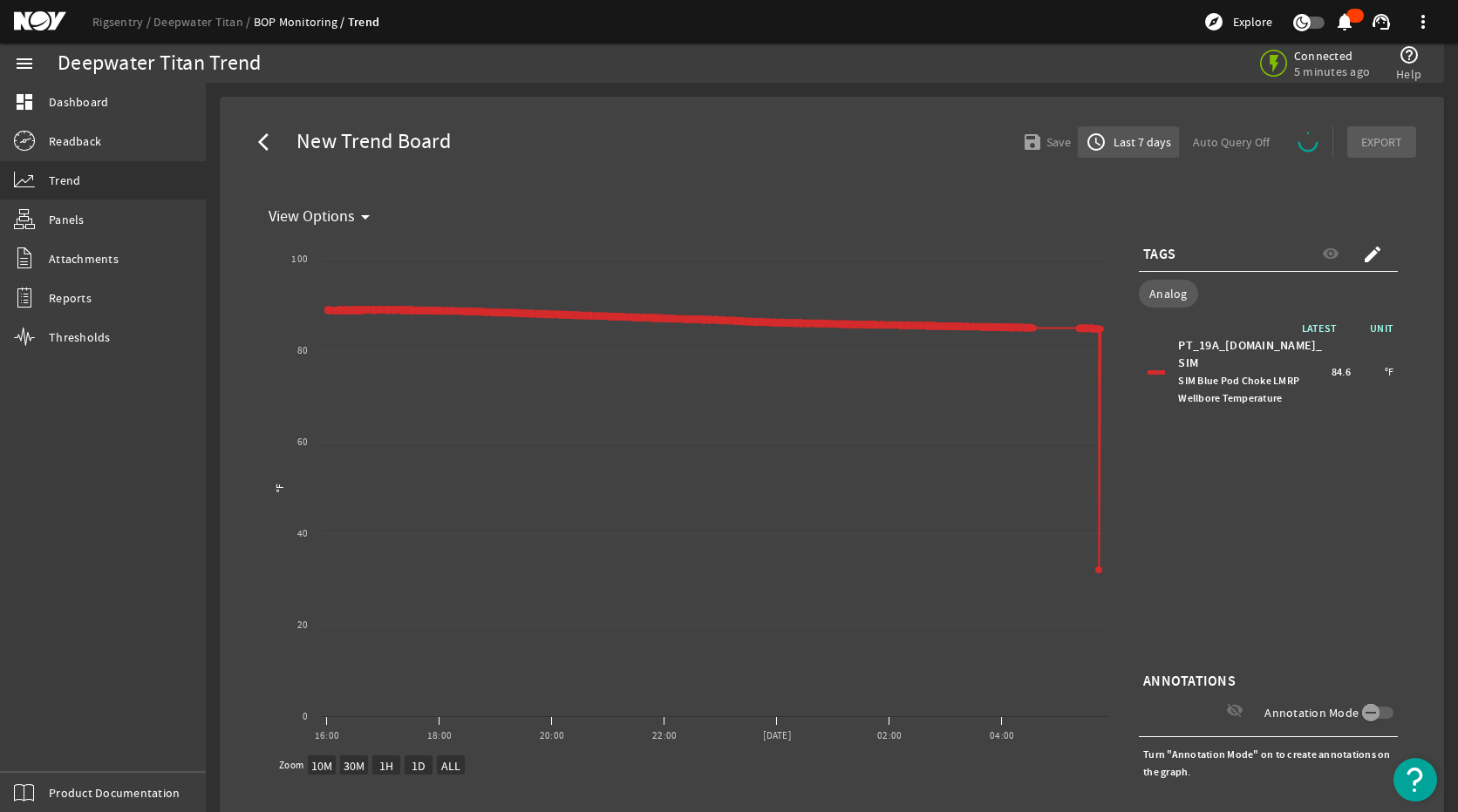
click at [1127, 138] on span "Last 7 days" at bounding box center [1140, 142] width 61 height 17
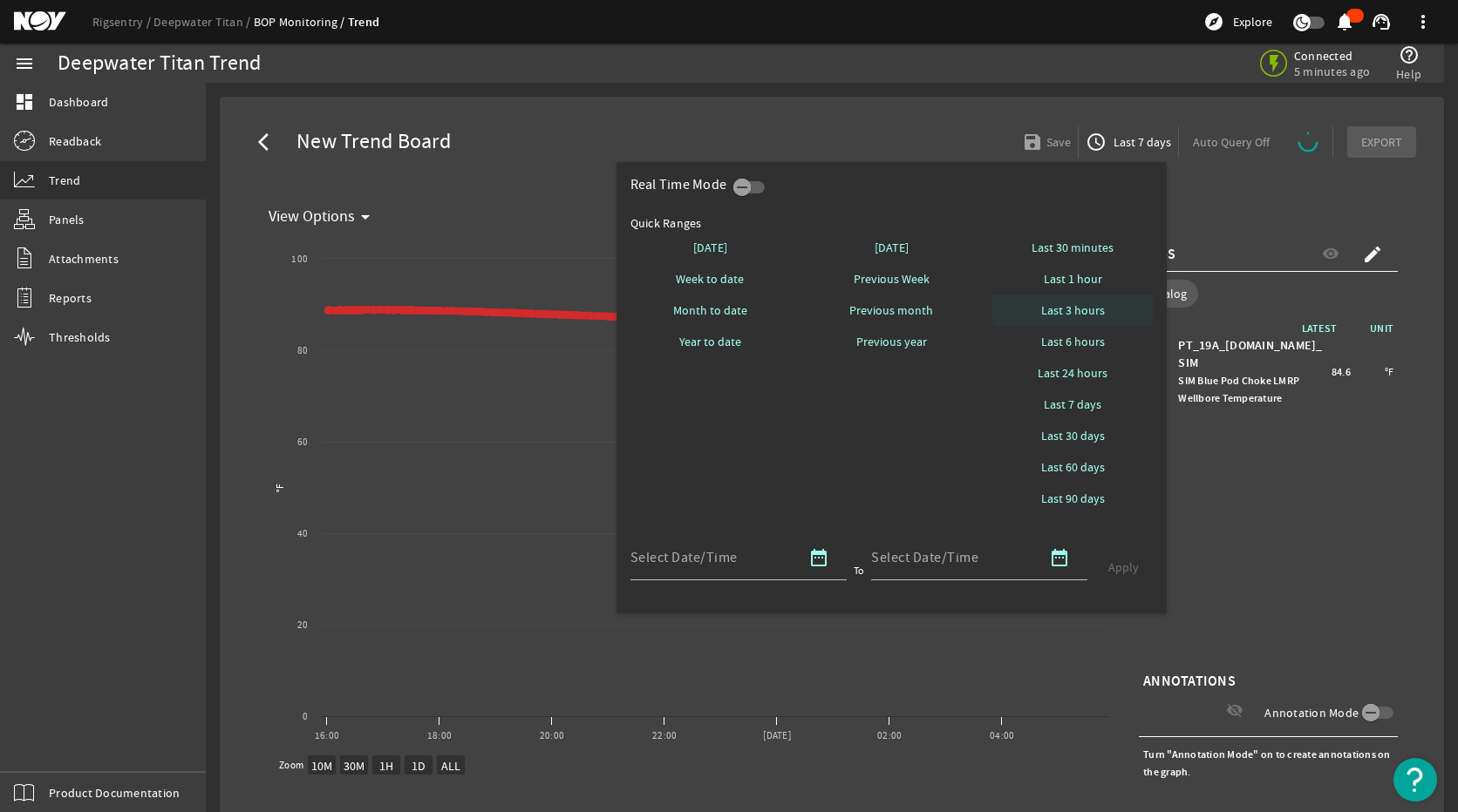
click at [1092, 314] on span "Last 3 hours" at bounding box center [1072, 309] width 63 height 17
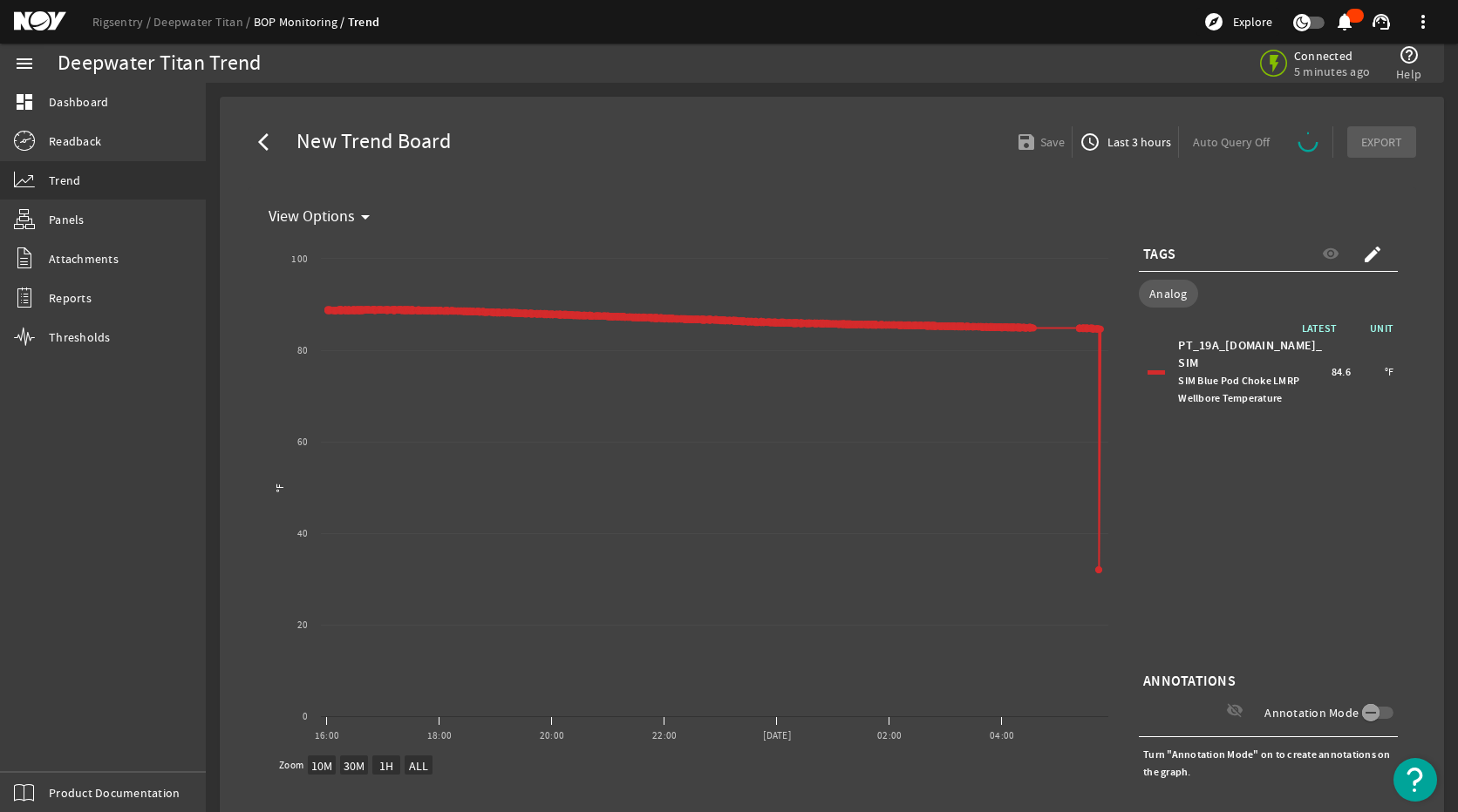
select select "ALL"
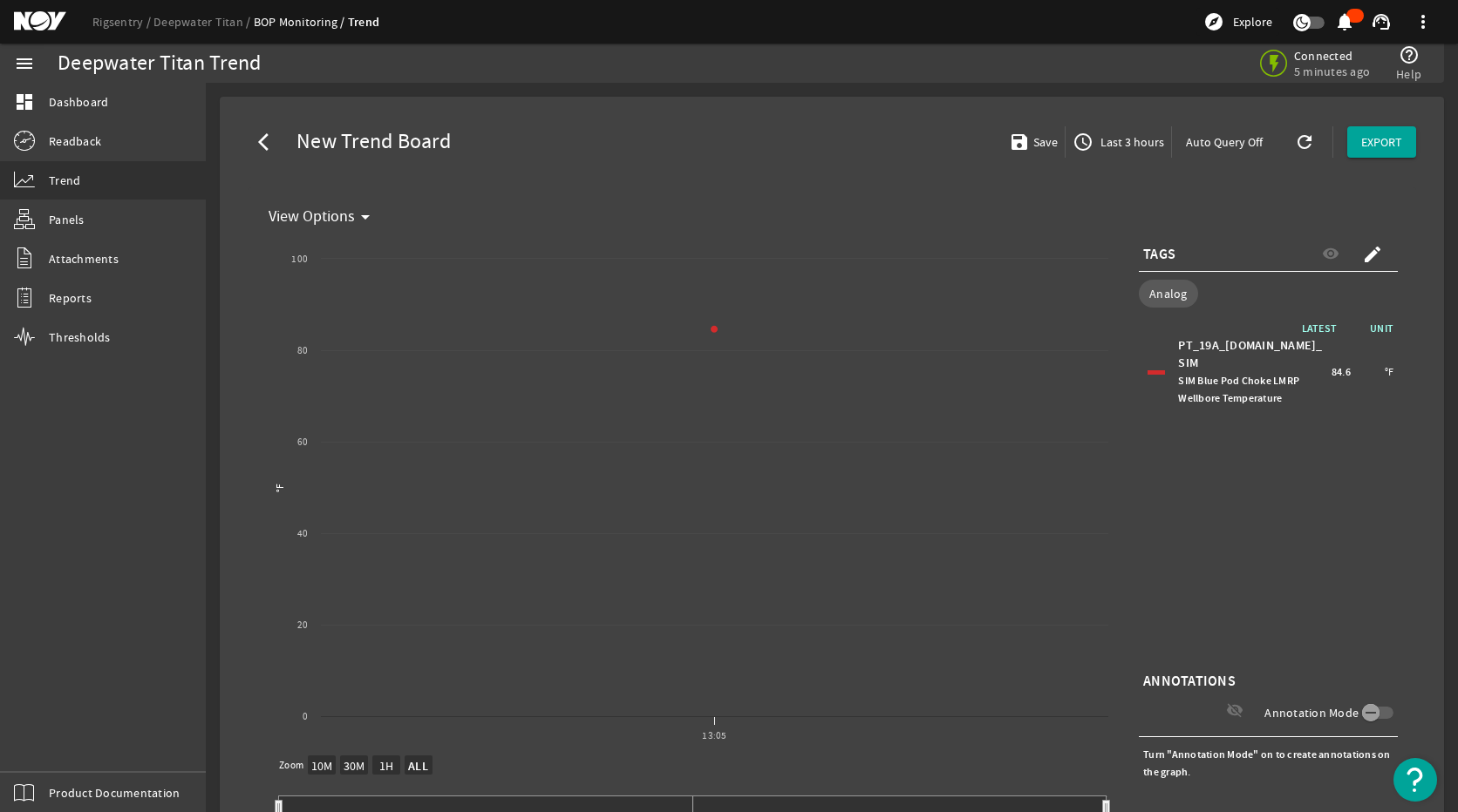
click at [1097, 145] on span "Last 3 hours" at bounding box center [1130, 142] width 67 height 17
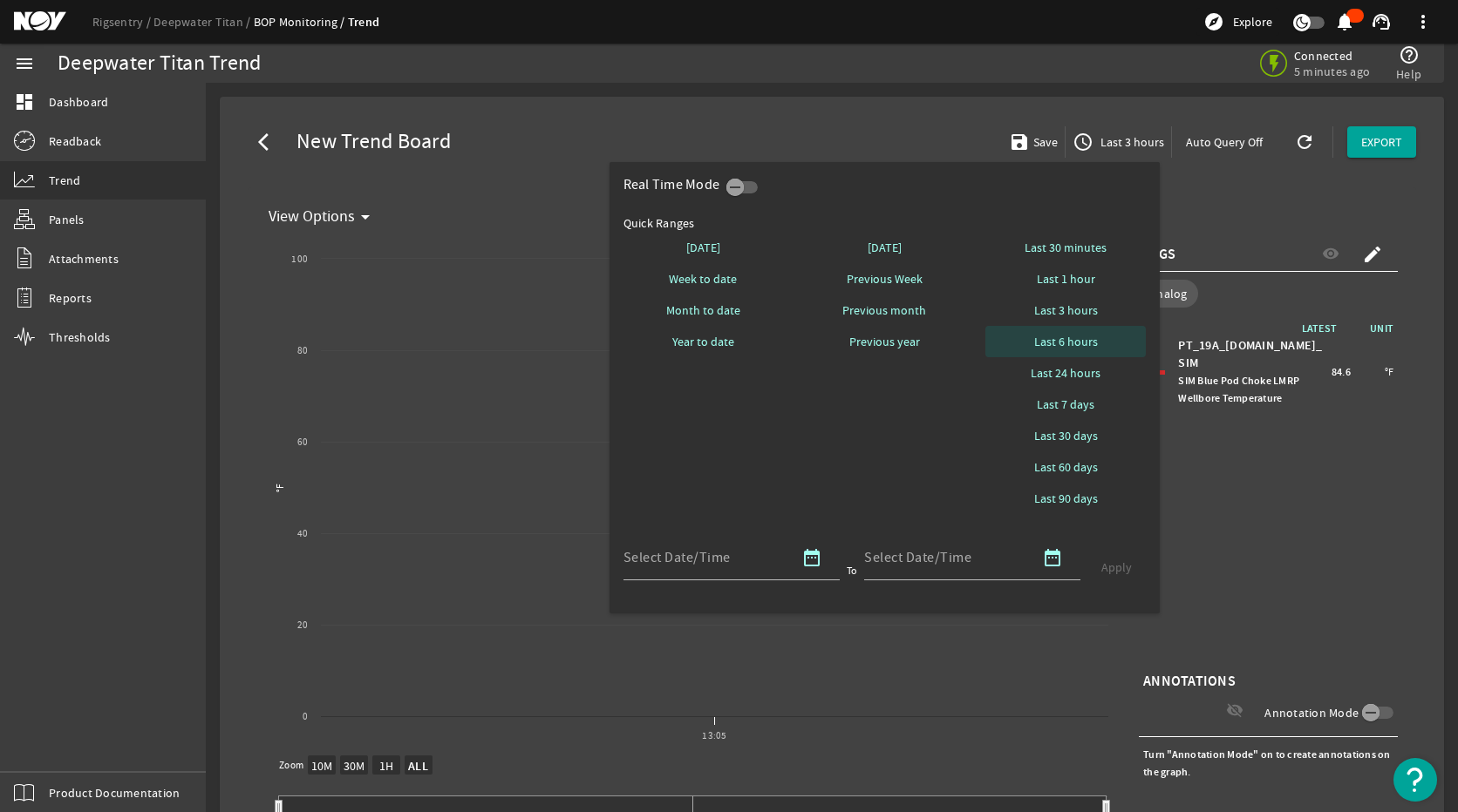
click at [1086, 340] on span "Last 6 hours" at bounding box center [1065, 341] width 63 height 17
select select "ALL"
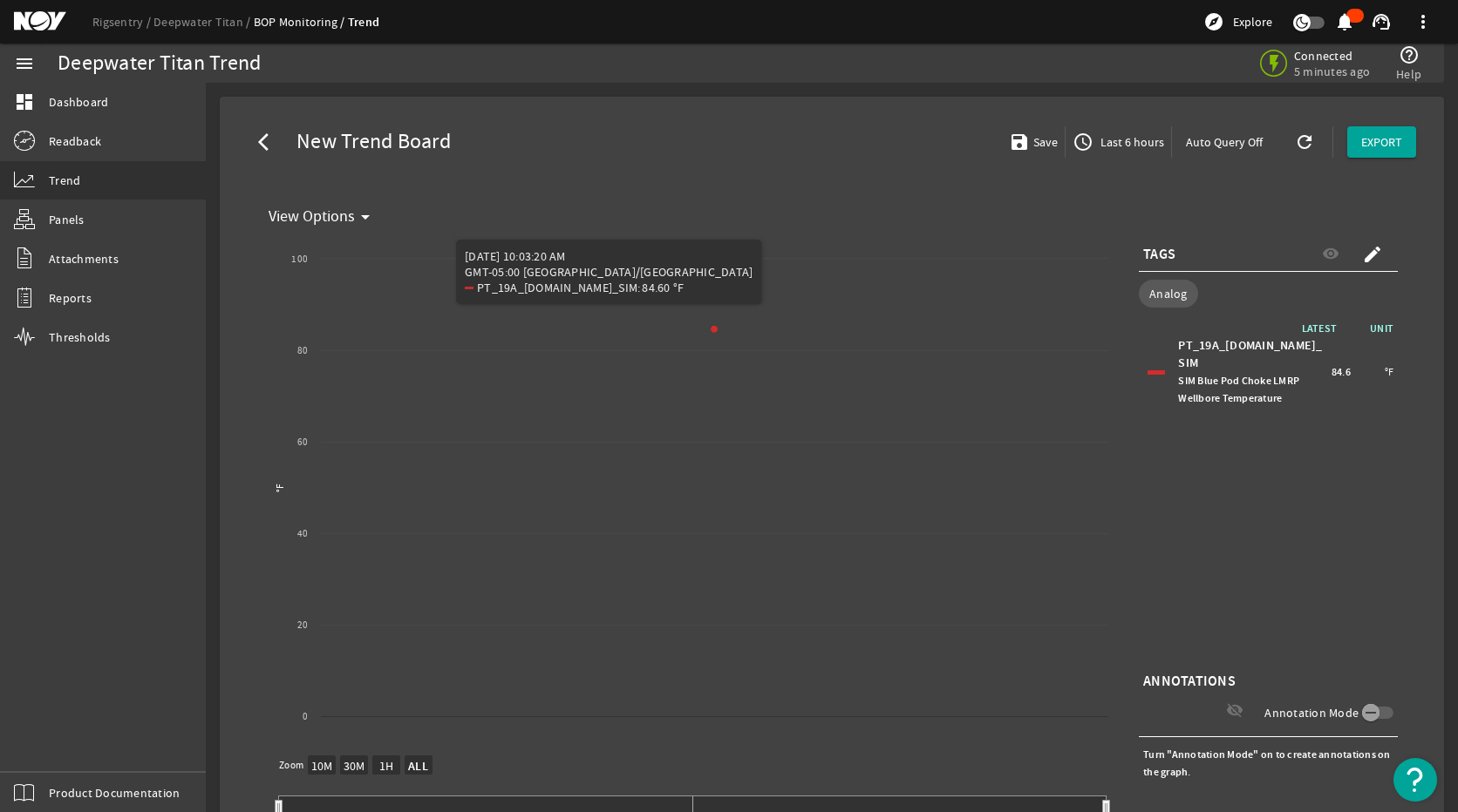
click at [1128, 148] on span "Last 6 hours" at bounding box center [1130, 142] width 67 height 17
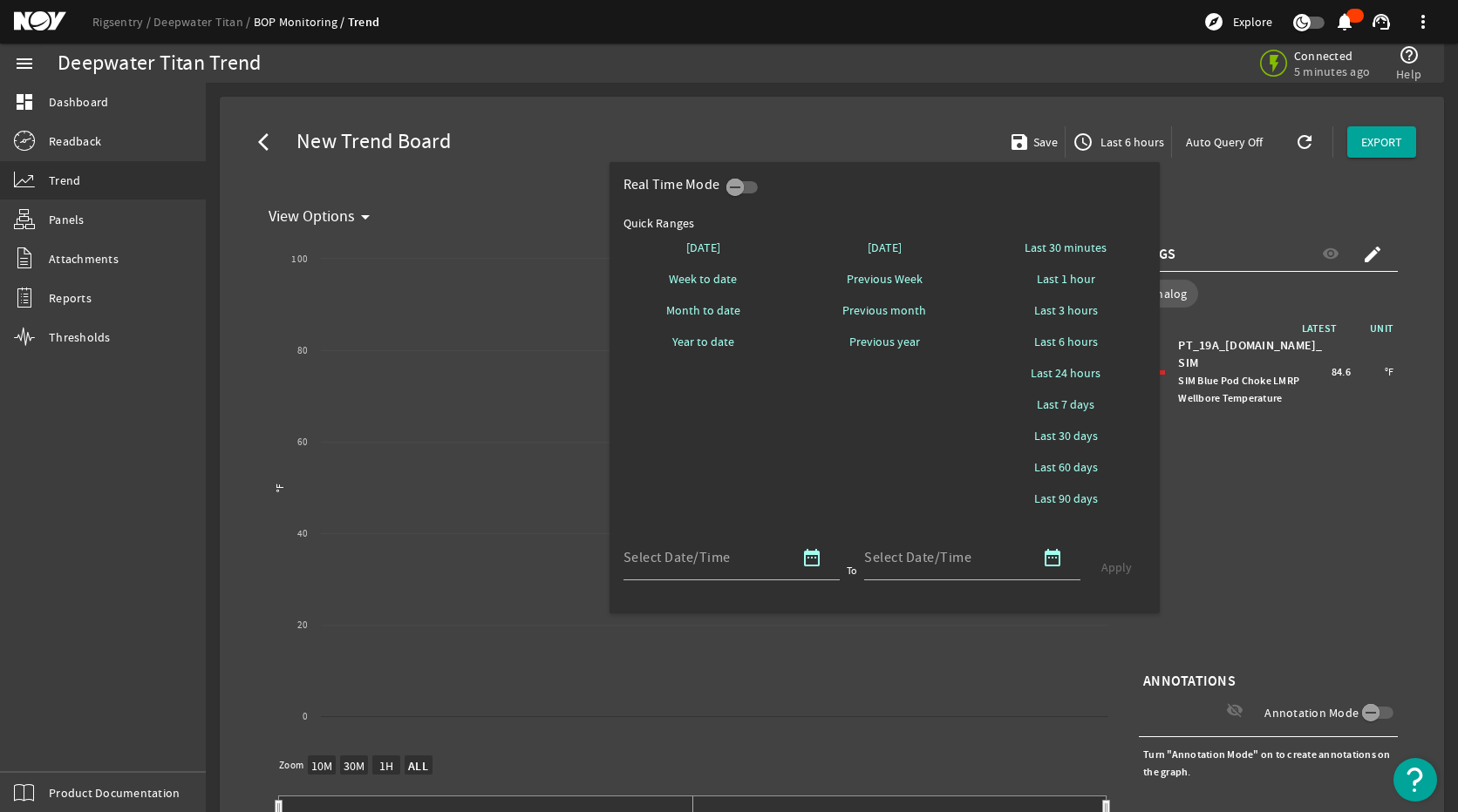
click at [1271, 464] on div at bounding box center [729, 406] width 1458 height 812
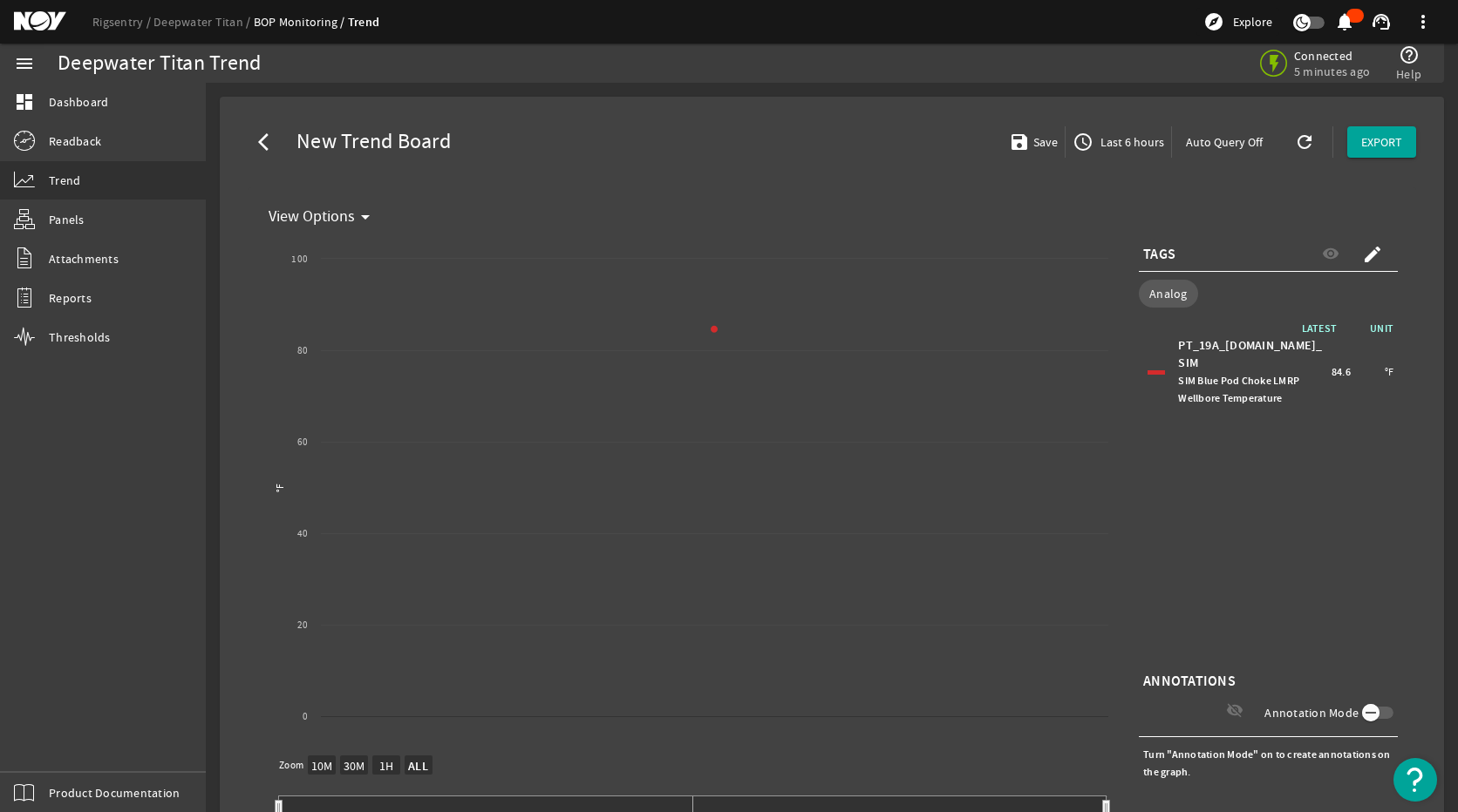
click at [1332, 649] on icon "button" at bounding box center [1370, 712] width 16 height 16
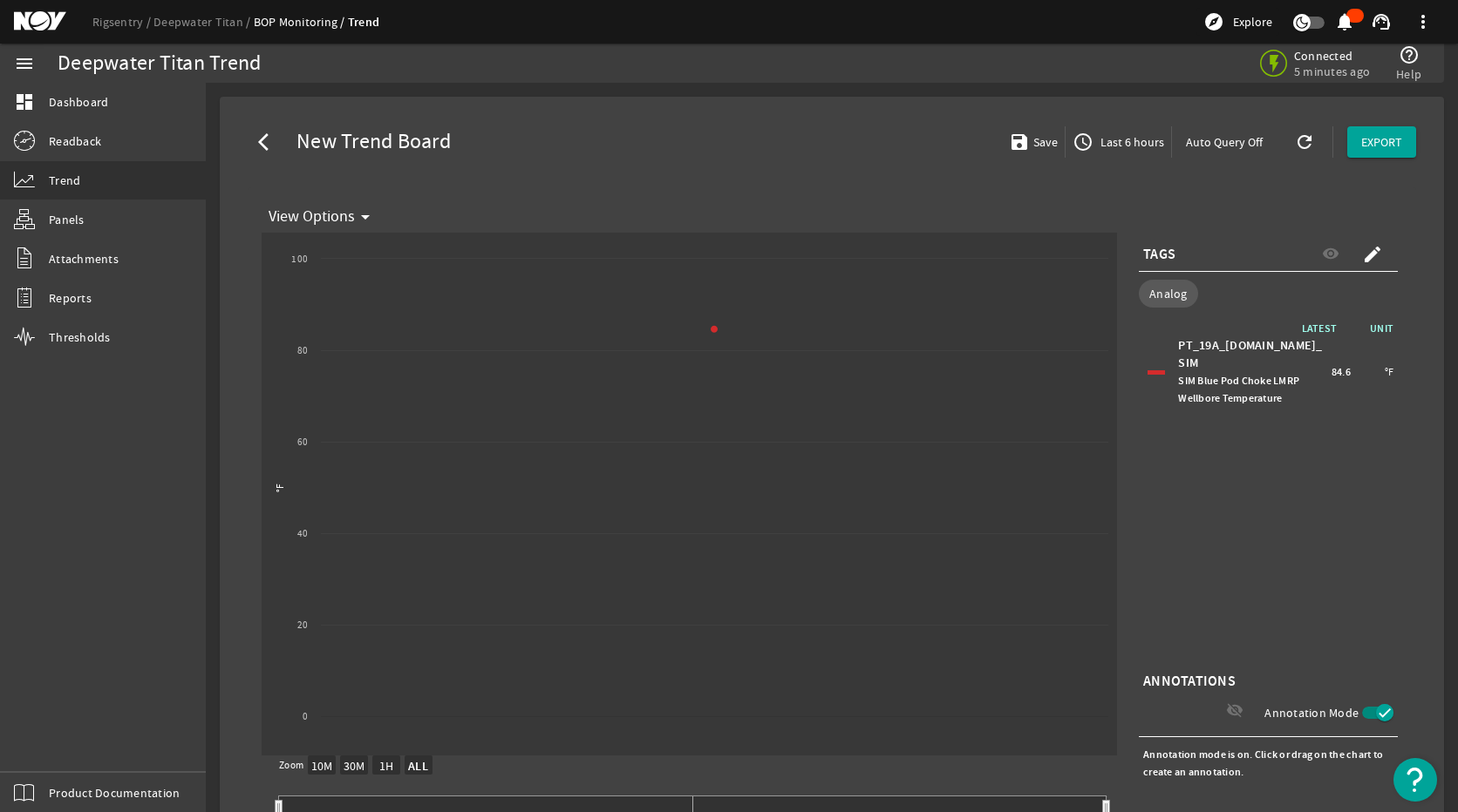
click at [1332, 649] on span "button" at bounding box center [1377, 712] width 31 height 12
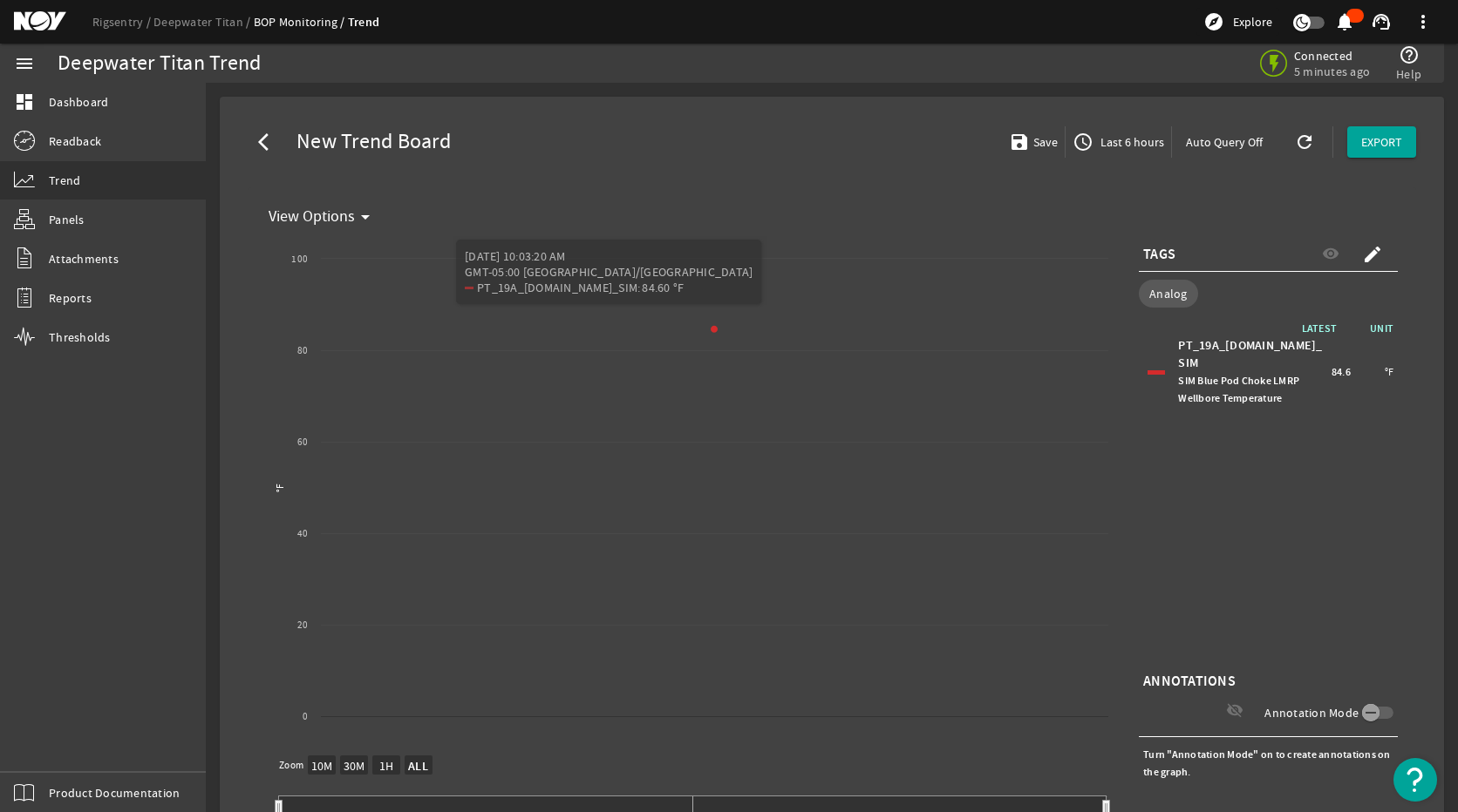
click at [1332, 250] on mat-icon "create" at bounding box center [1372, 254] width 21 height 21
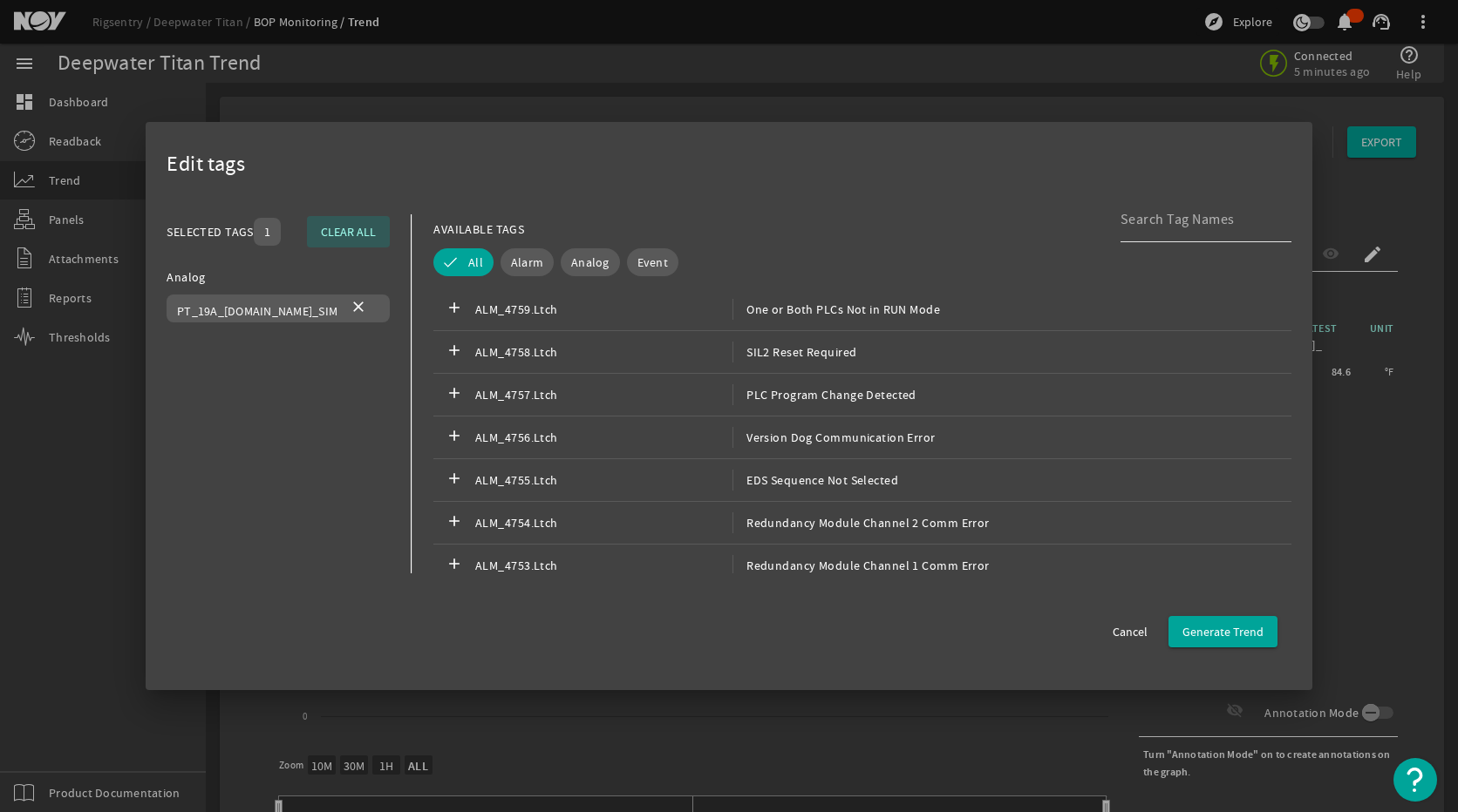
click at [1120, 221] on input at bounding box center [1198, 219] width 157 height 21
type input "s"
click at [1121, 641] on span "Cancel" at bounding box center [1130, 632] width 35 height 17
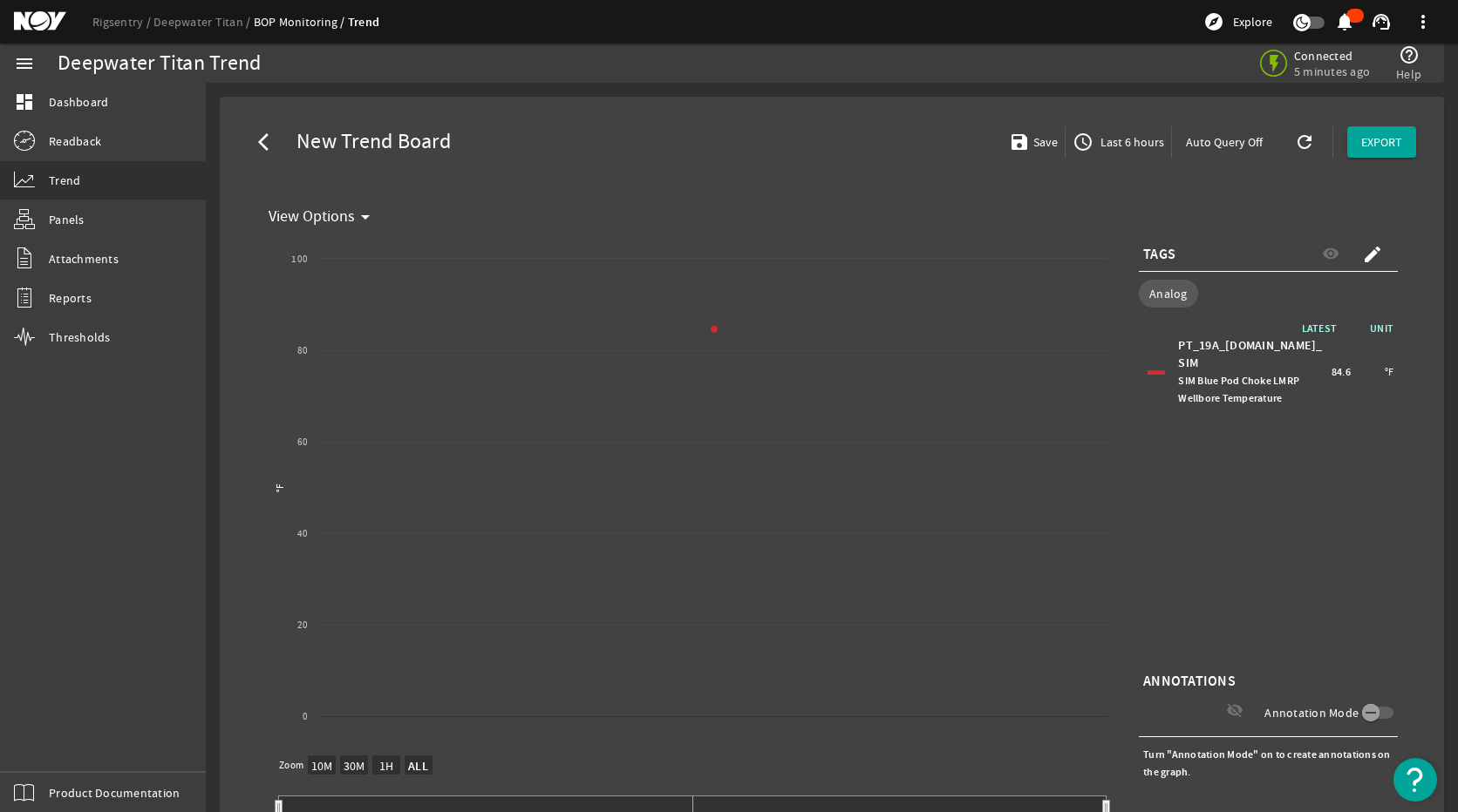
click at [1131, 139] on span "Last 6 hours" at bounding box center [1130, 142] width 67 height 17
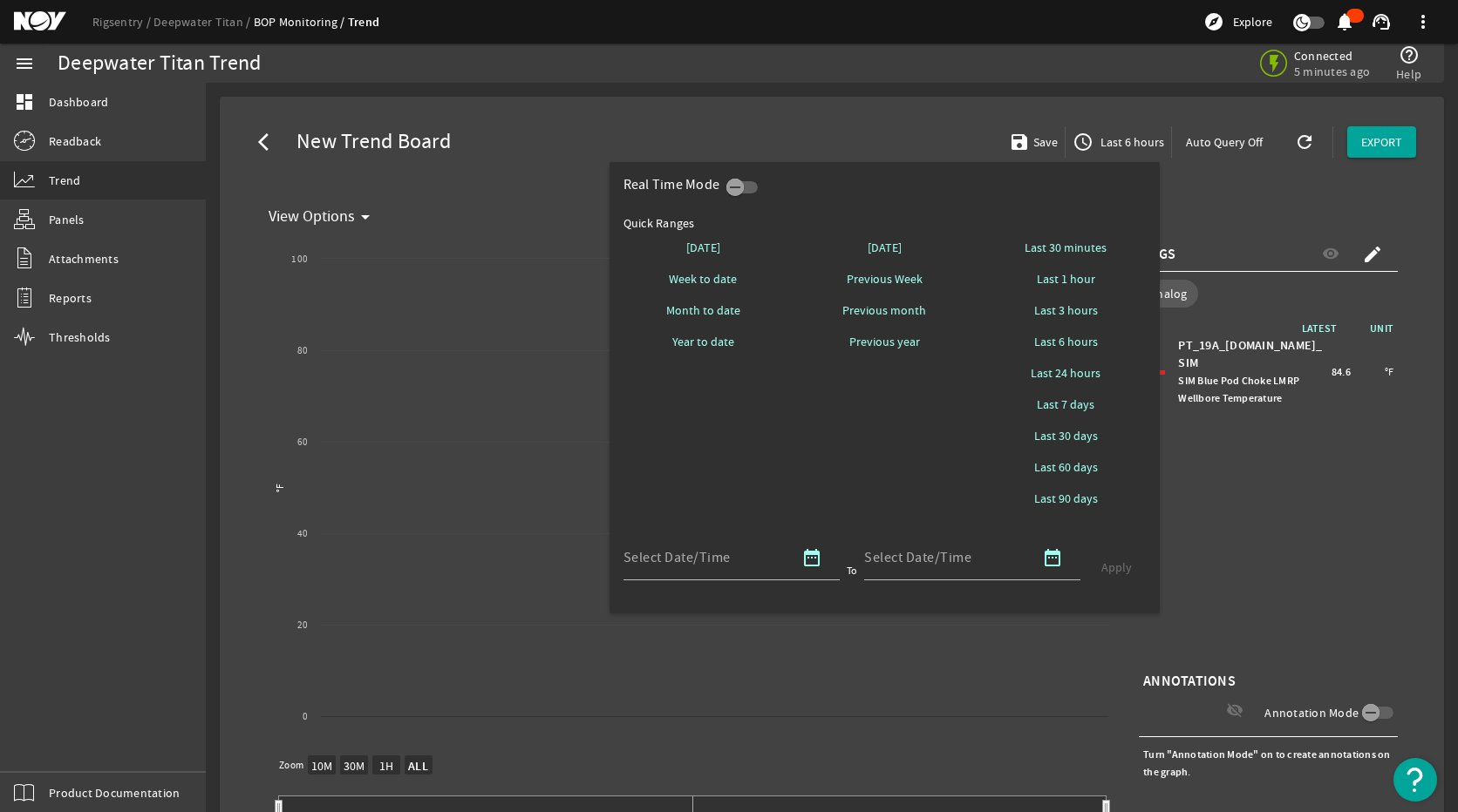
click at [1084, 364] on span at bounding box center [1065, 374] width 160 height 42
select select "10M"
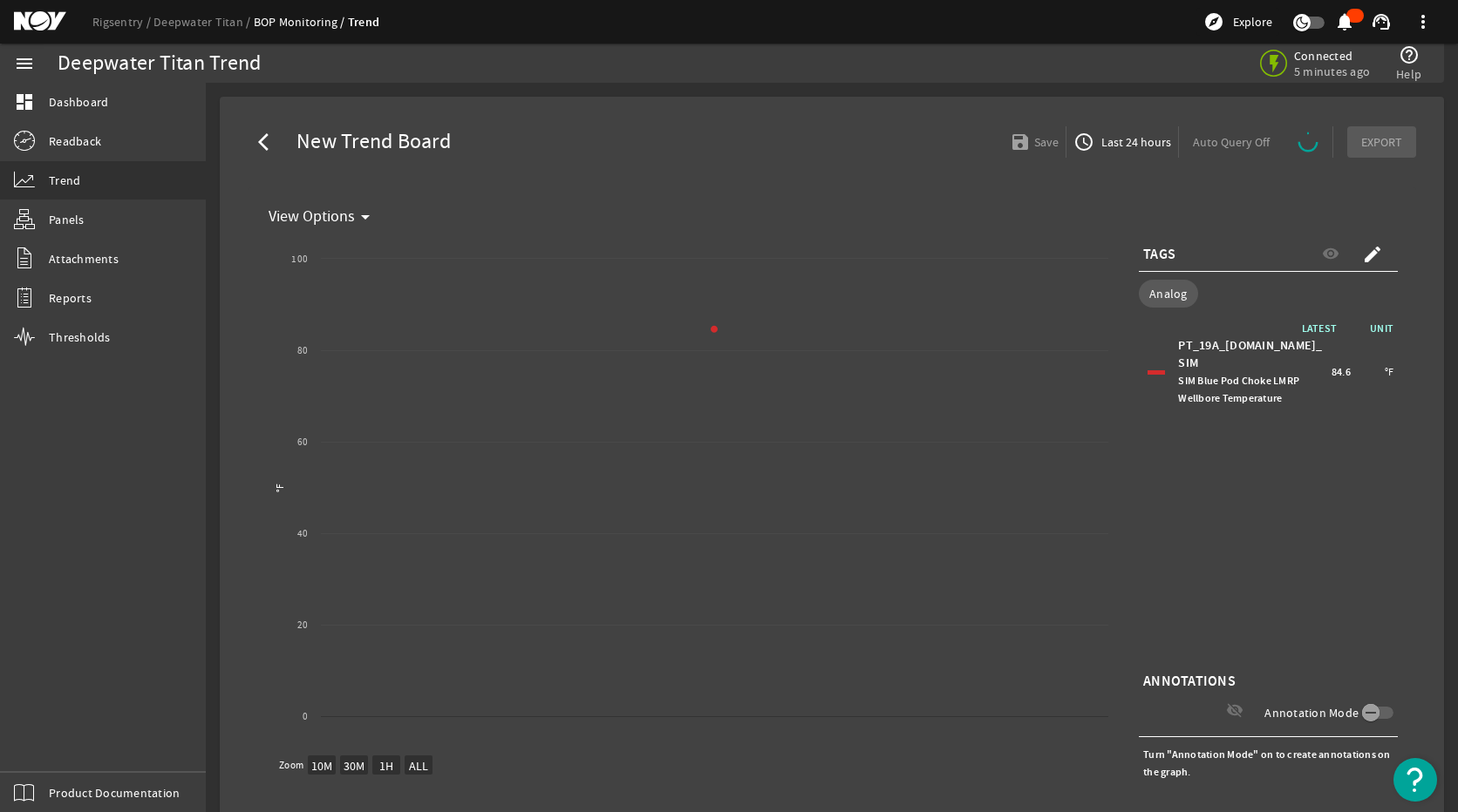
click at [1332, 257] on mat-icon "create" at bounding box center [1372, 254] width 21 height 21
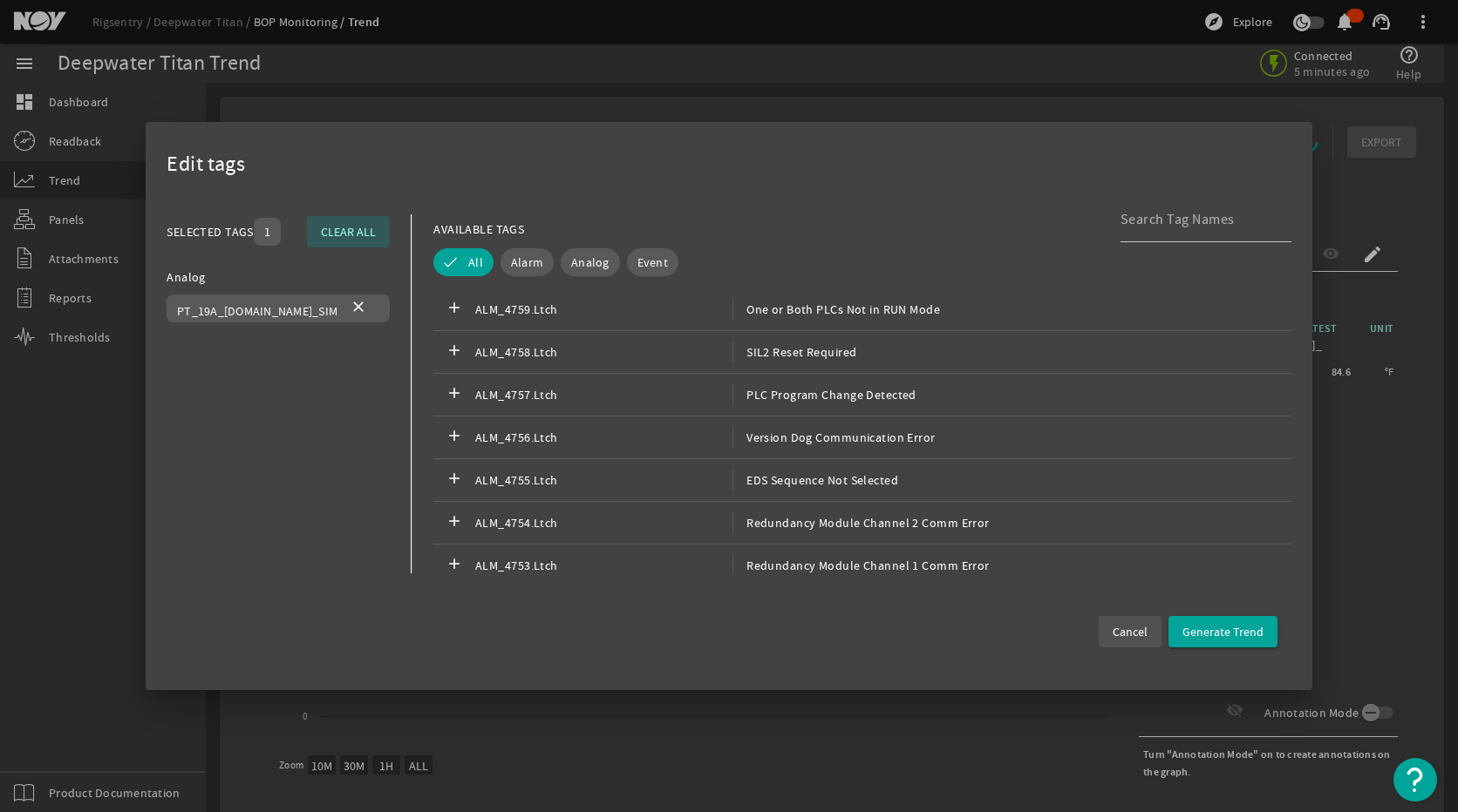
click at [1120, 620] on span at bounding box center [1129, 632] width 63 height 42
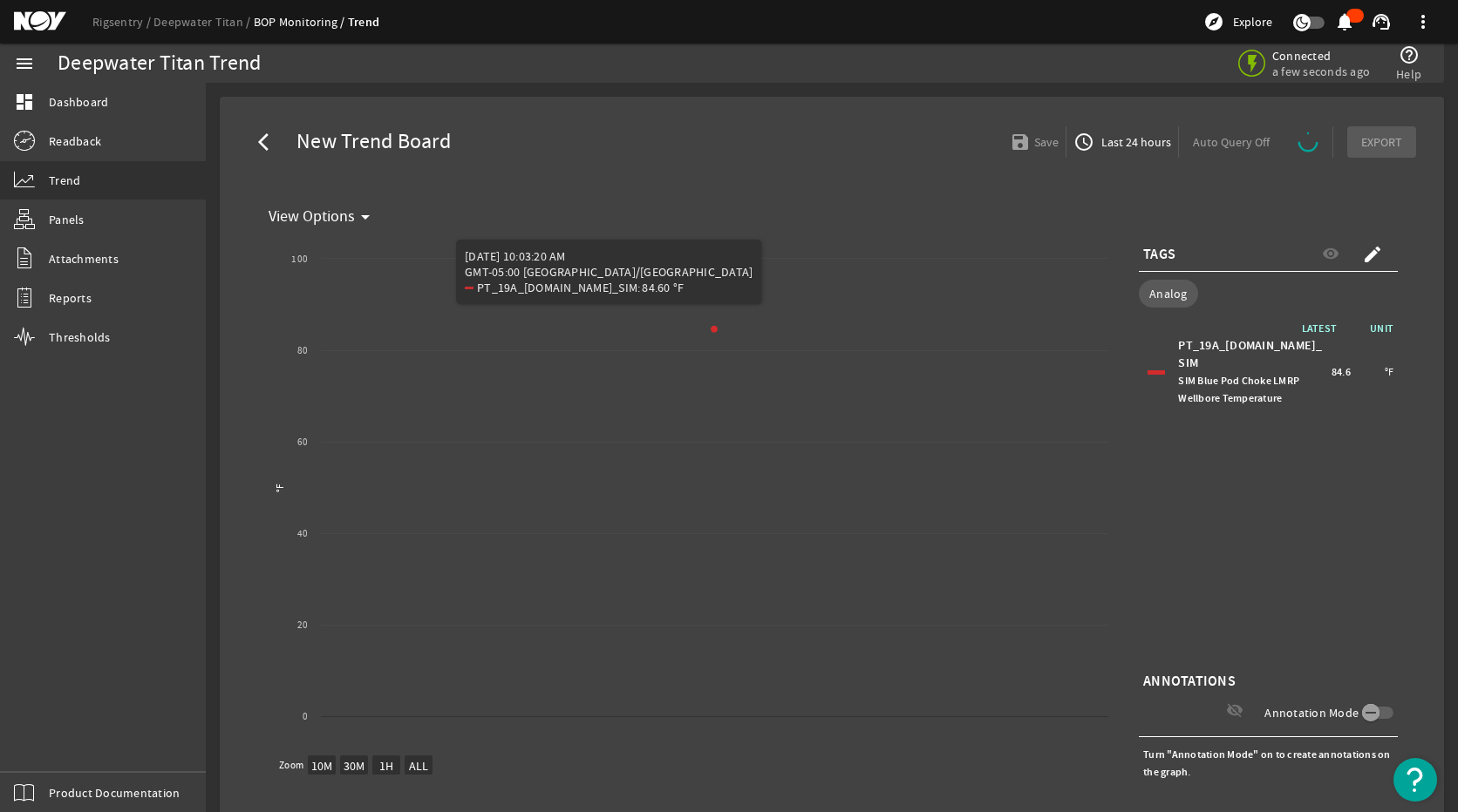
click at [796, 234] on rect "Chart title" at bounding box center [690, 493] width 855 height 523
click at [1311, 468] on div "LATEST UNIT PT_19A_[DOMAIN_NAME]_SIM SIM Blue Pod Choke LMRP Wellbore Temperatu…" at bounding box center [1268, 493] width 259 height 349
click at [1332, 258] on mat-icon "create" at bounding box center [1372, 254] width 21 height 21
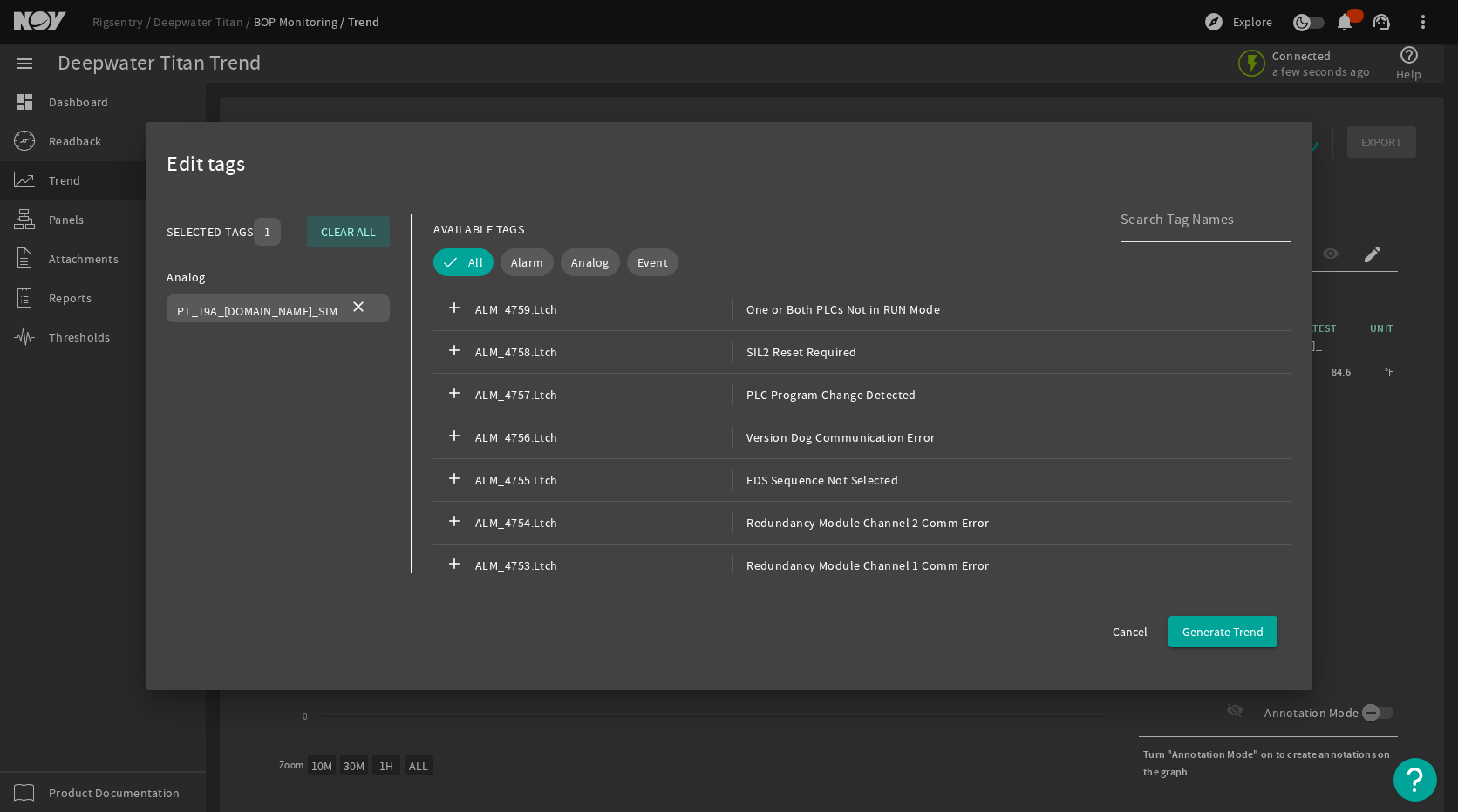
click at [1150, 216] on input at bounding box center [1198, 219] width 157 height 21
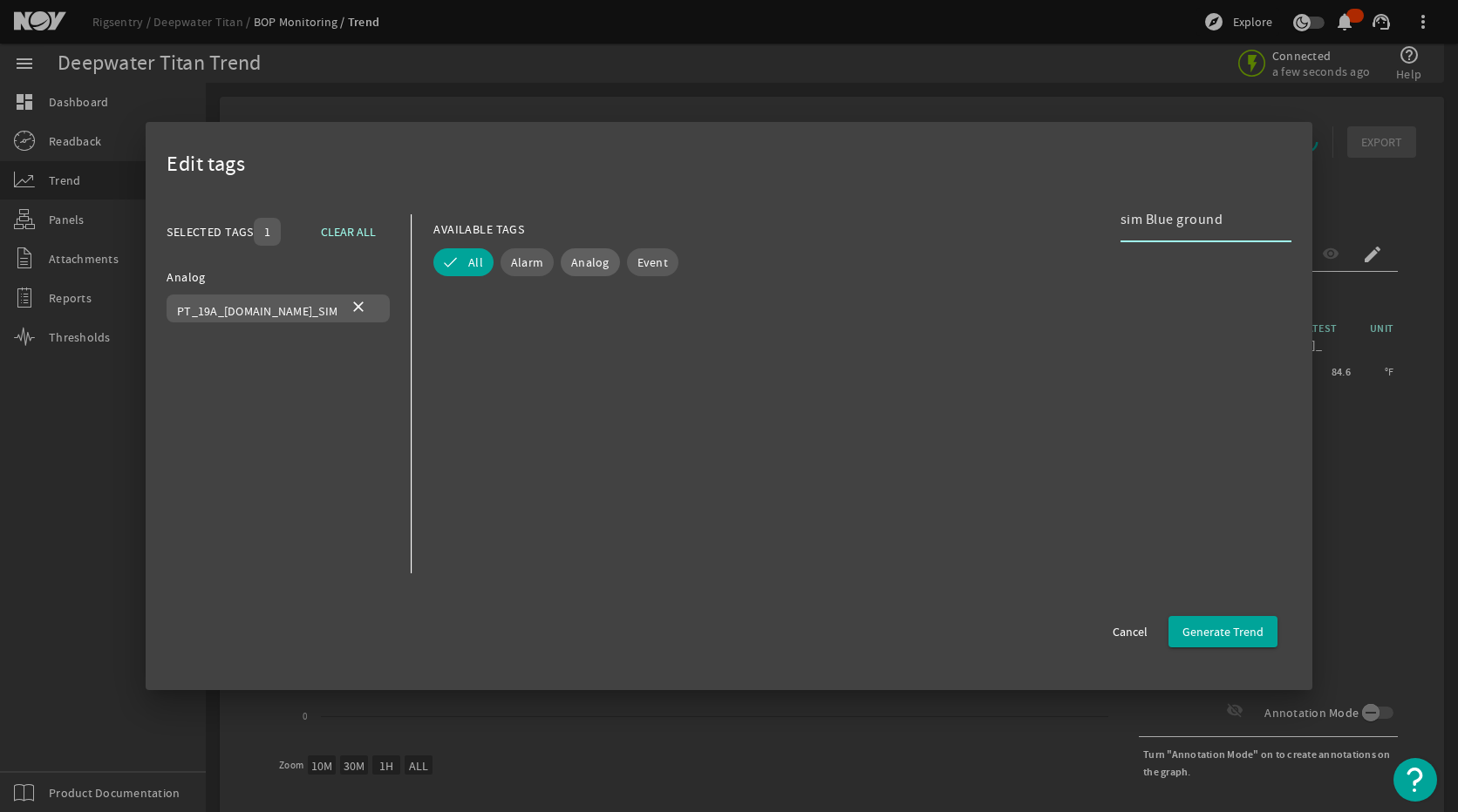
click at [596, 265] on span "Analog" at bounding box center [591, 262] width 38 height 17
click at [1153, 212] on input "sim Blue ground" at bounding box center [1198, 219] width 157 height 21
click at [1231, 222] on input "sim Blue ground" at bounding box center [1198, 219] width 157 height 21
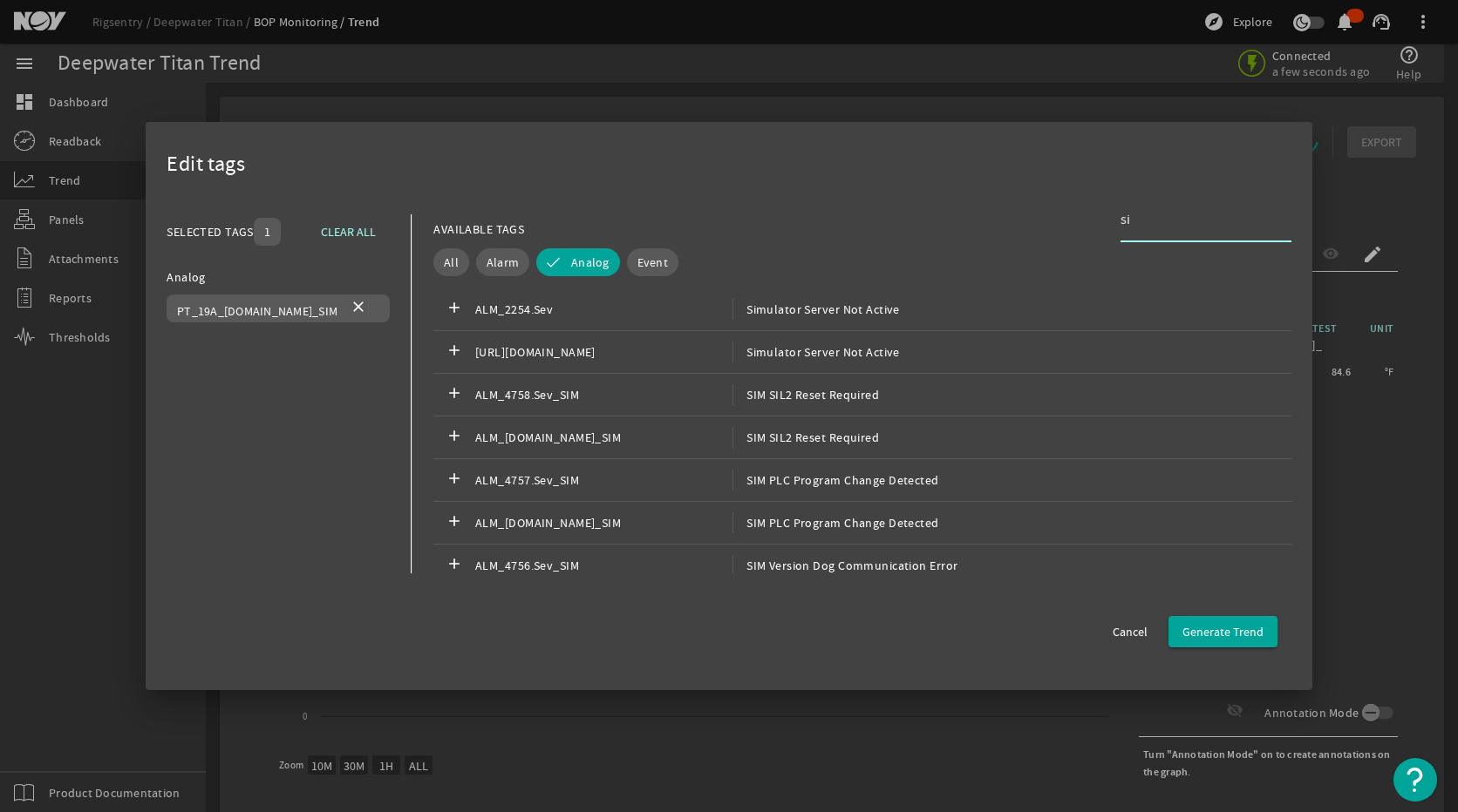
type input "s"
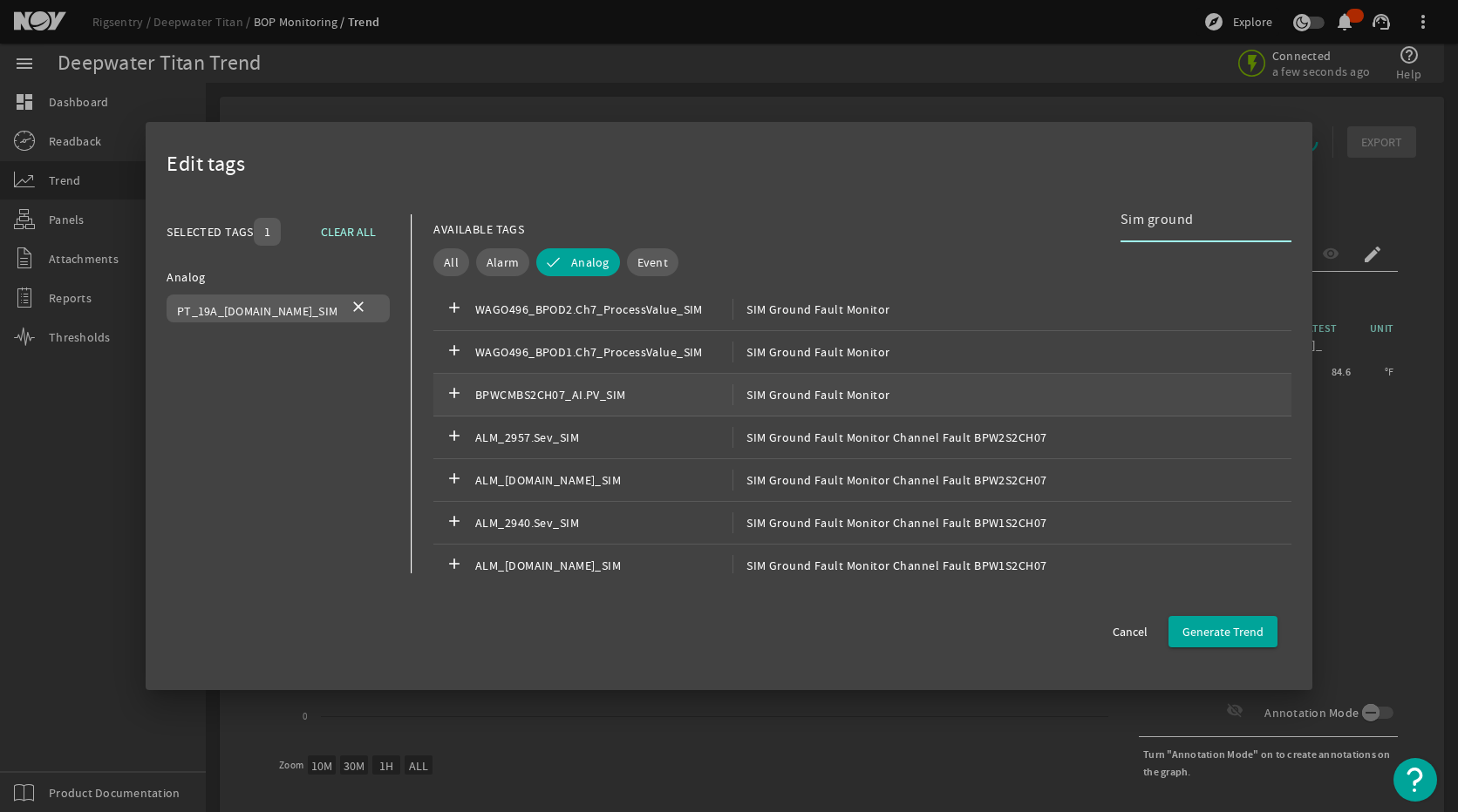
type input "Sim ground"
click at [850, 387] on span "SIM Ground Fault Monitor" at bounding box center [811, 395] width 158 height 21
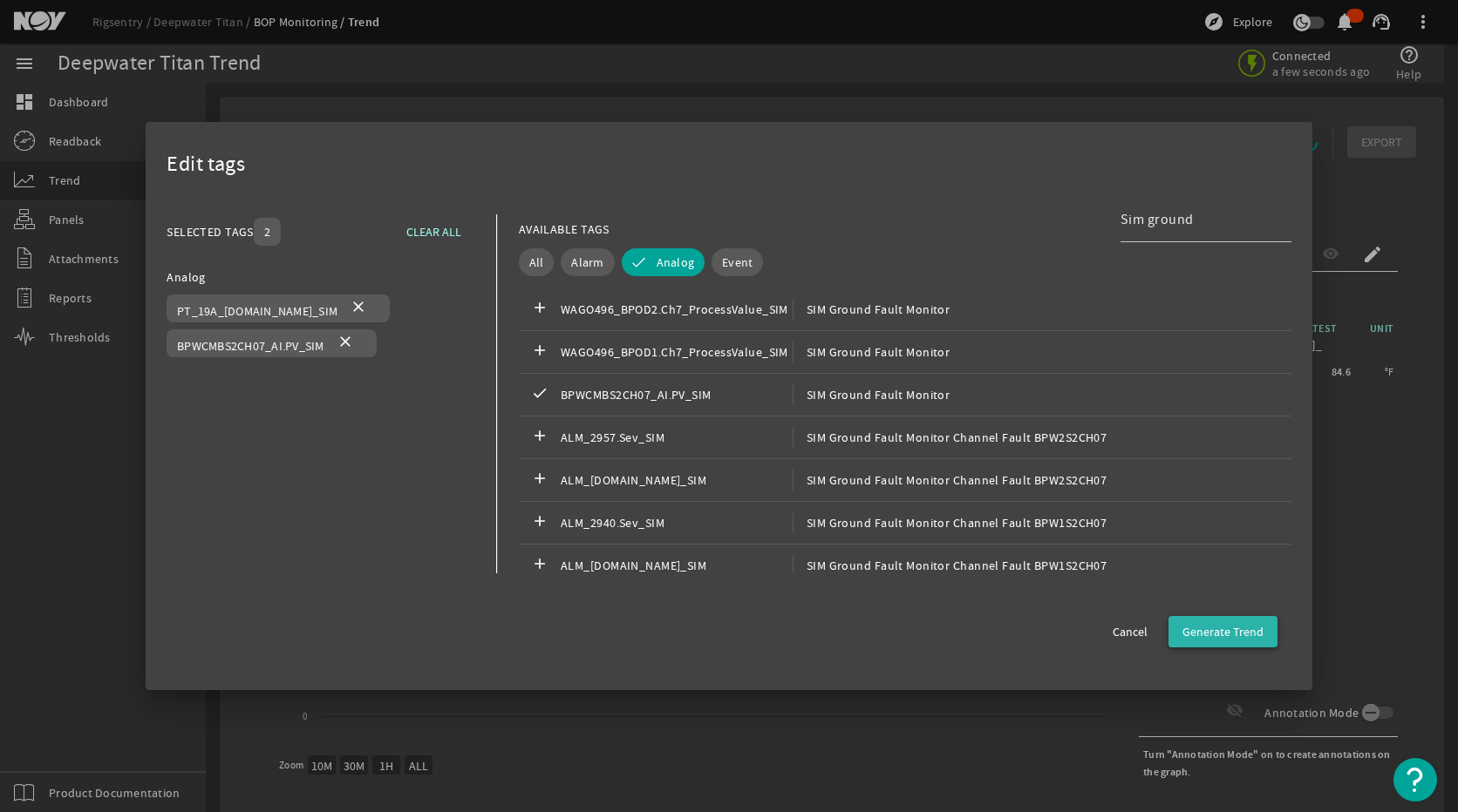
click at [1233, 629] on span "Generate Trend" at bounding box center [1223, 632] width 82 height 17
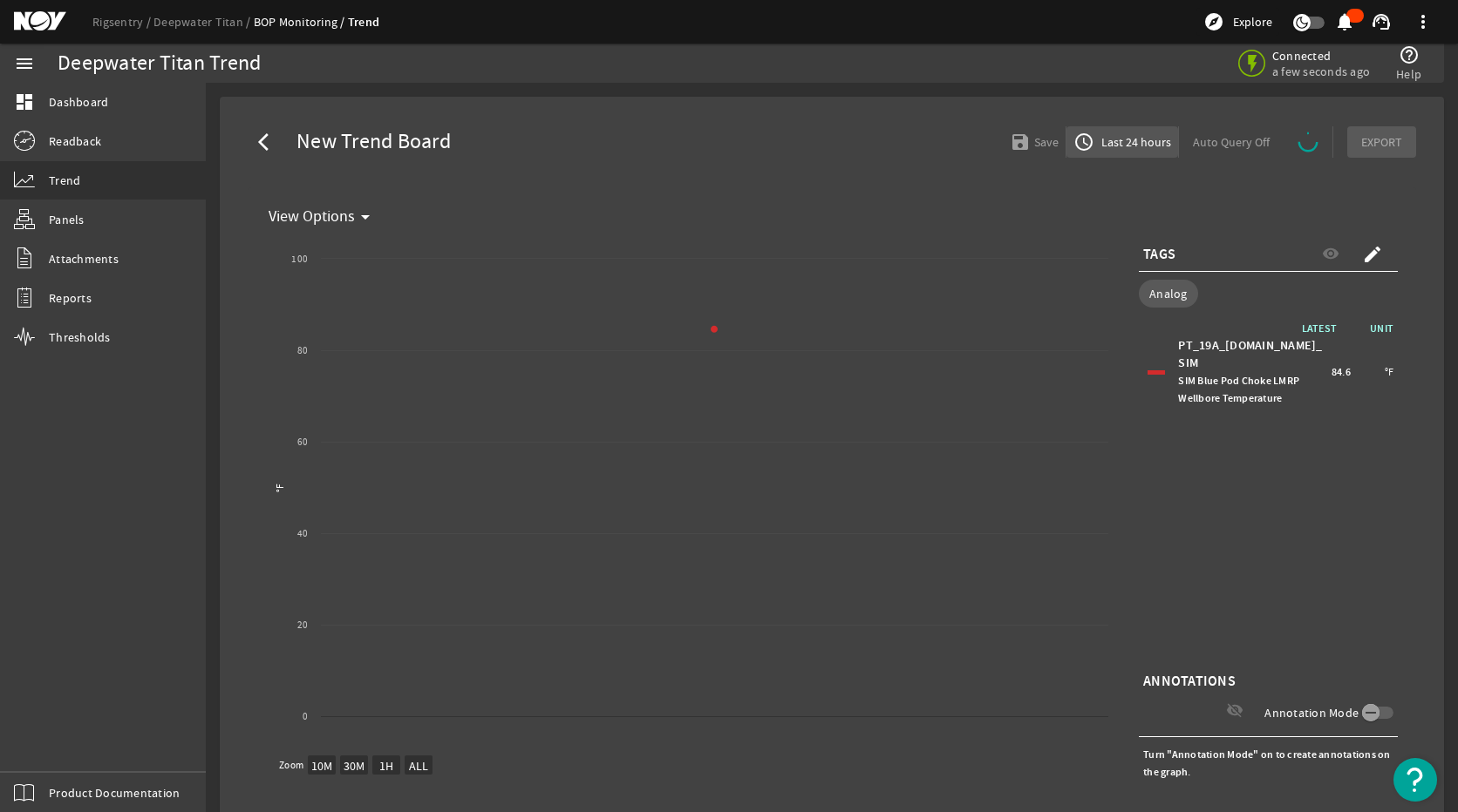
click at [1120, 150] on span "Last 24 hours" at bounding box center [1135, 142] width 73 height 17
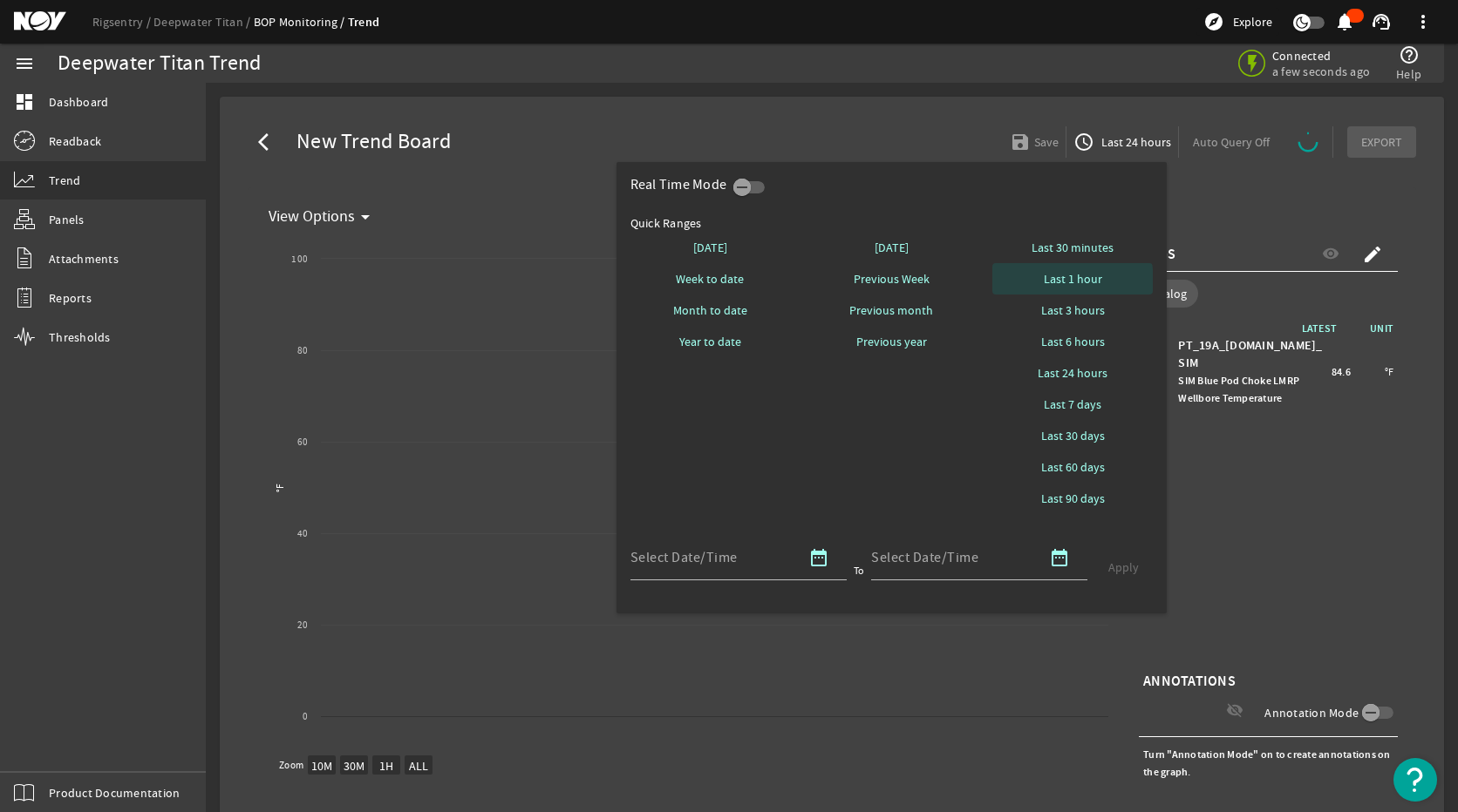
click at [1037, 284] on span at bounding box center [1072, 279] width 160 height 42
select select "10M"
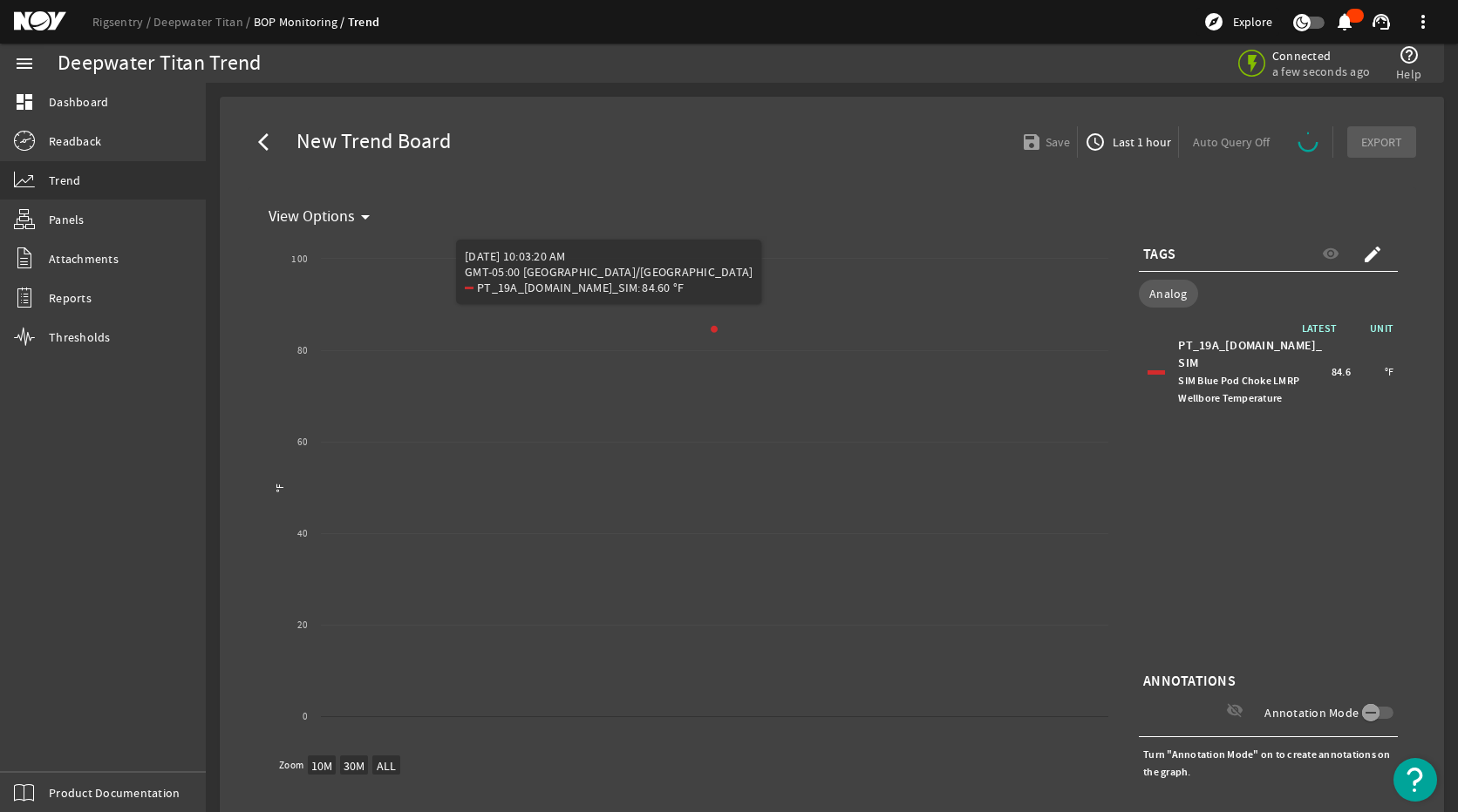
click at [1115, 133] on span "access_time Last 1 hour" at bounding box center [1127, 142] width 86 height 21
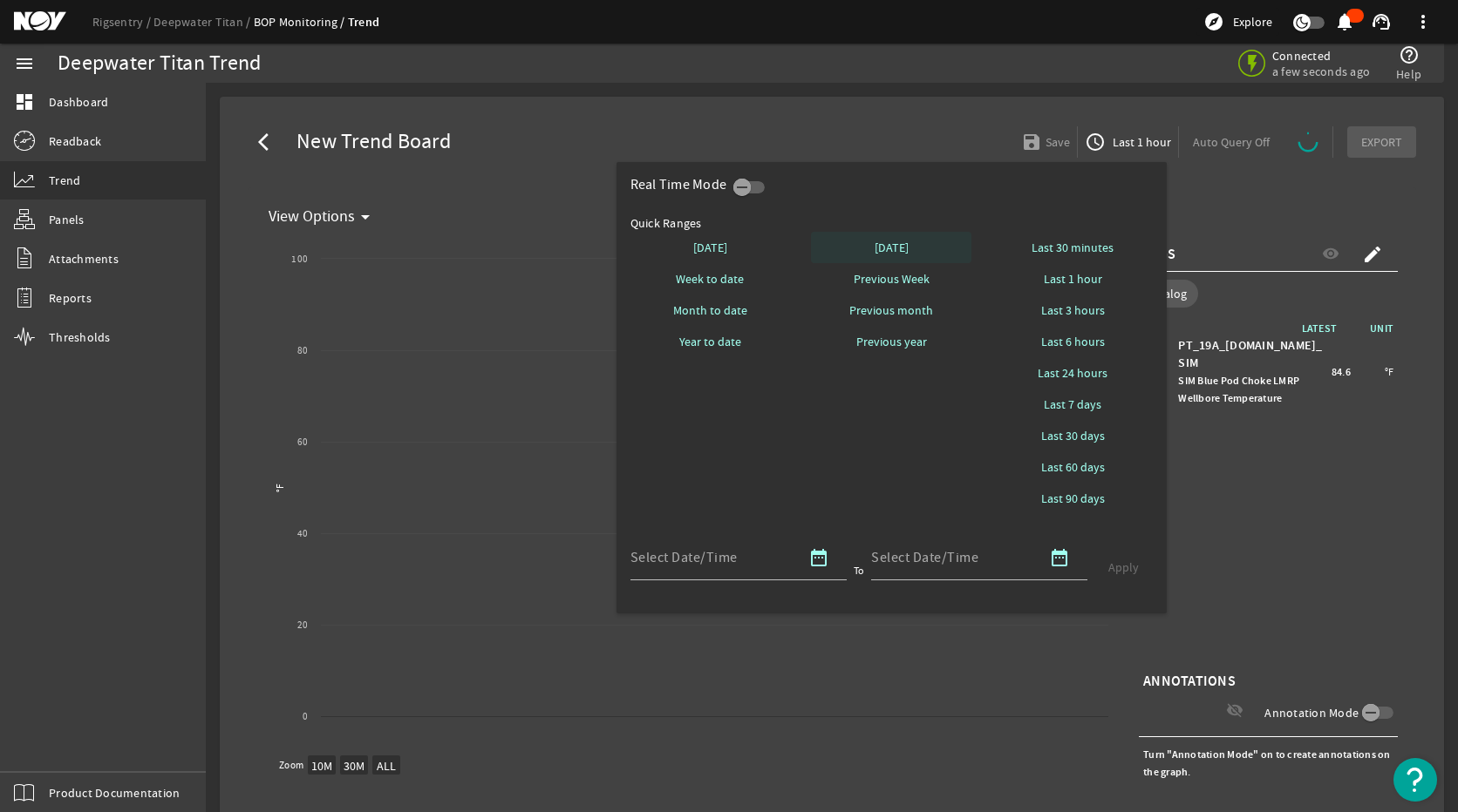
click at [919, 245] on span at bounding box center [890, 248] width 160 height 42
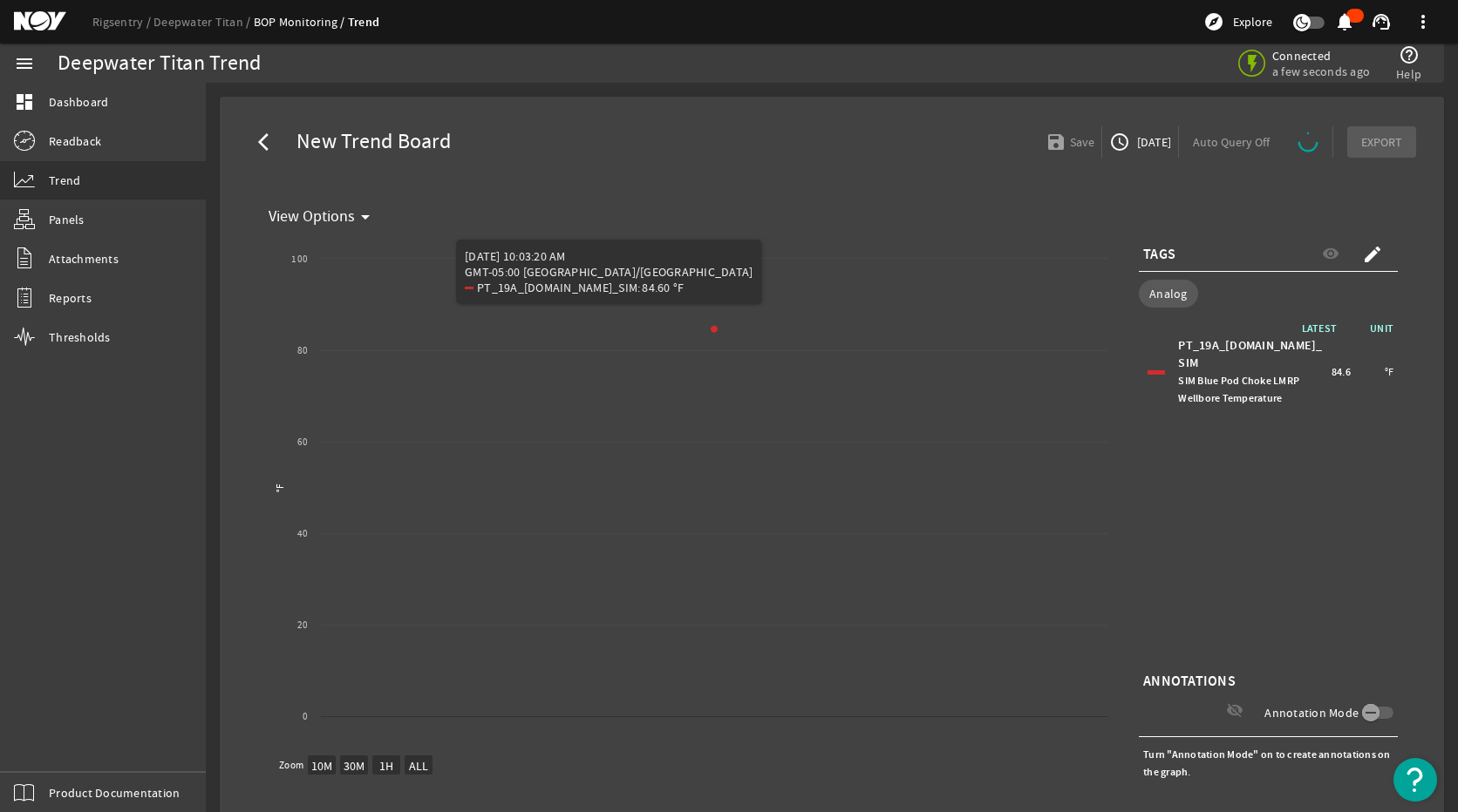
select select "ALL"
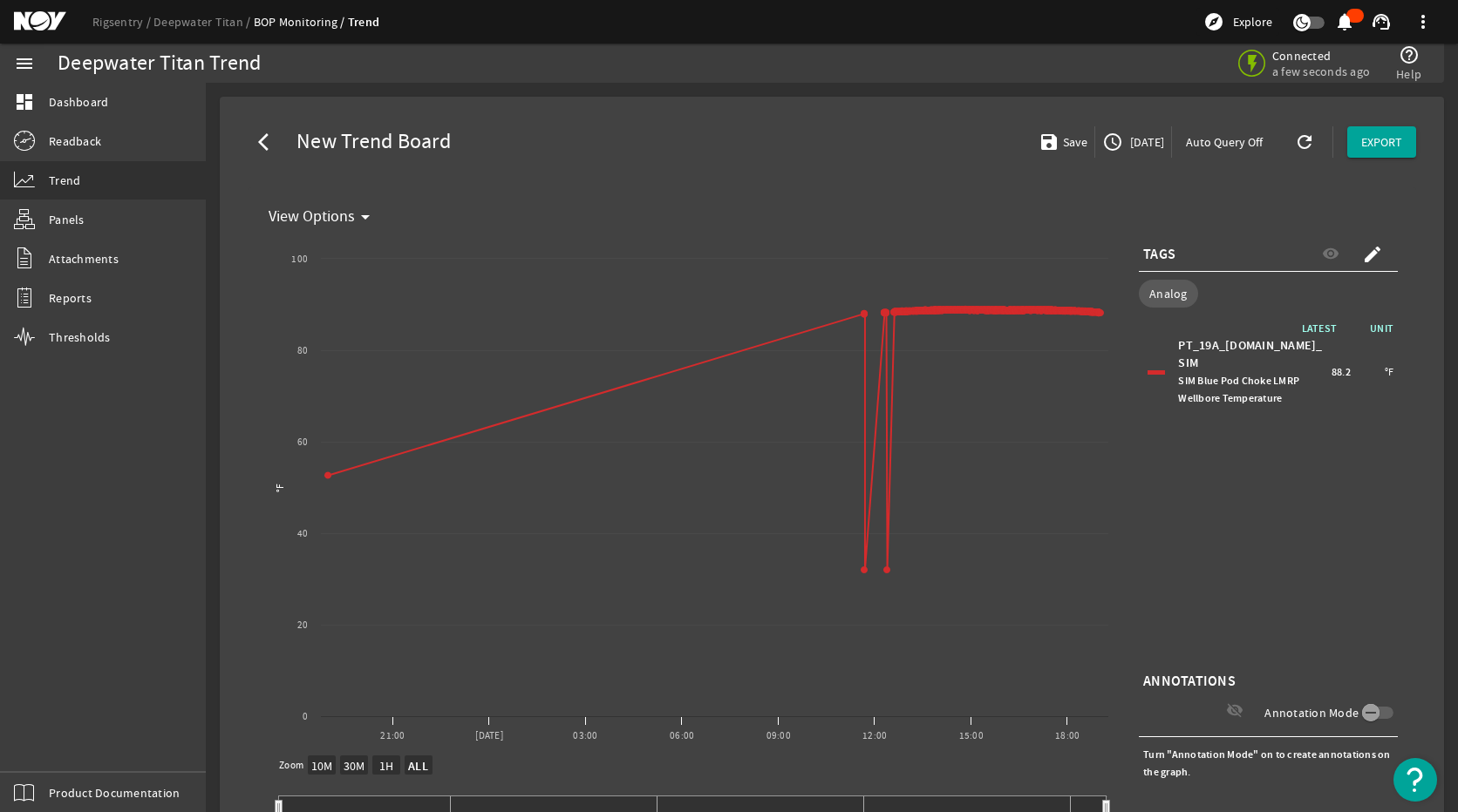
click at [1332, 260] on mat-icon "create" at bounding box center [1372, 254] width 21 height 21
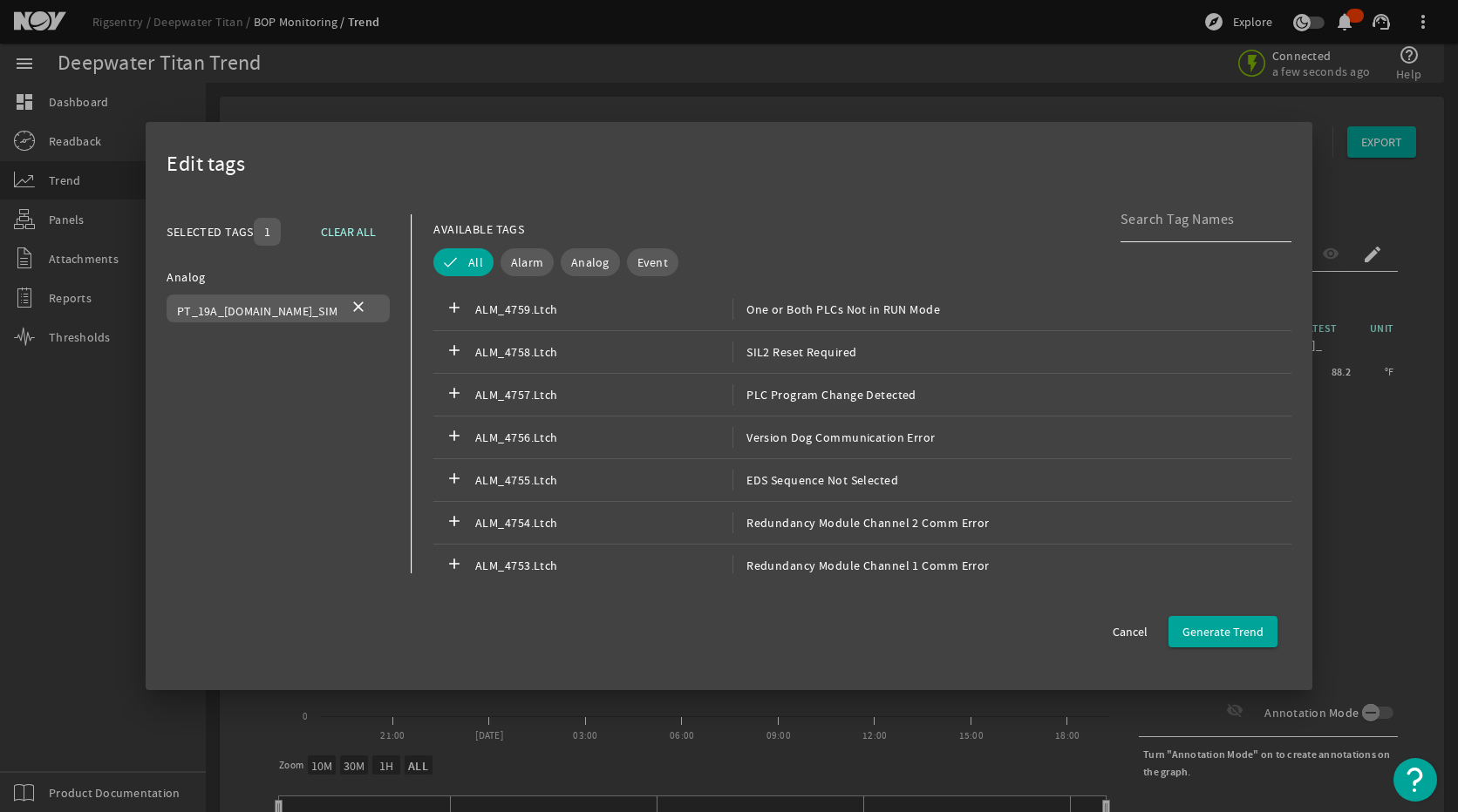
click at [1137, 234] on div at bounding box center [1198, 220] width 157 height 46
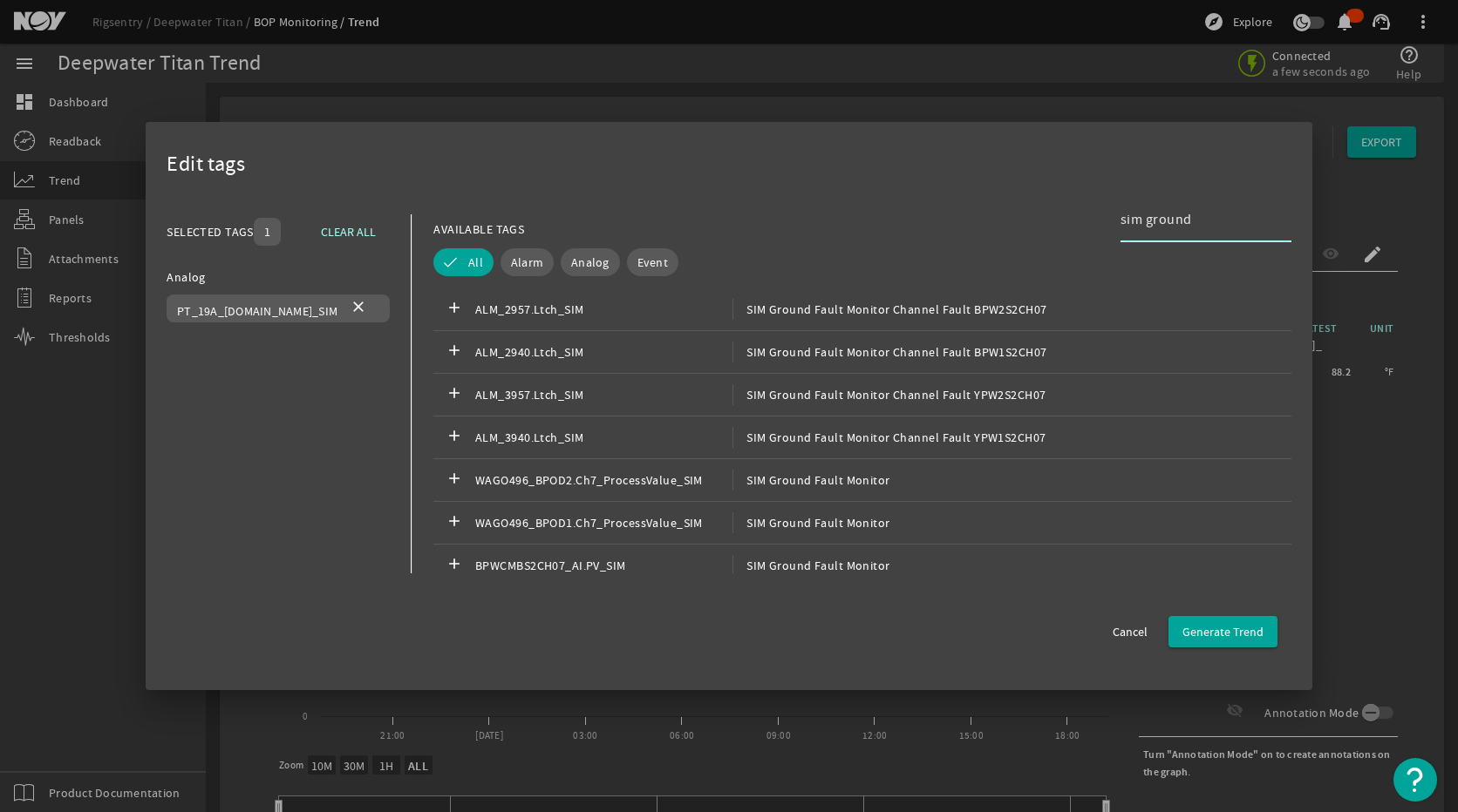
scroll to position [8, 0]
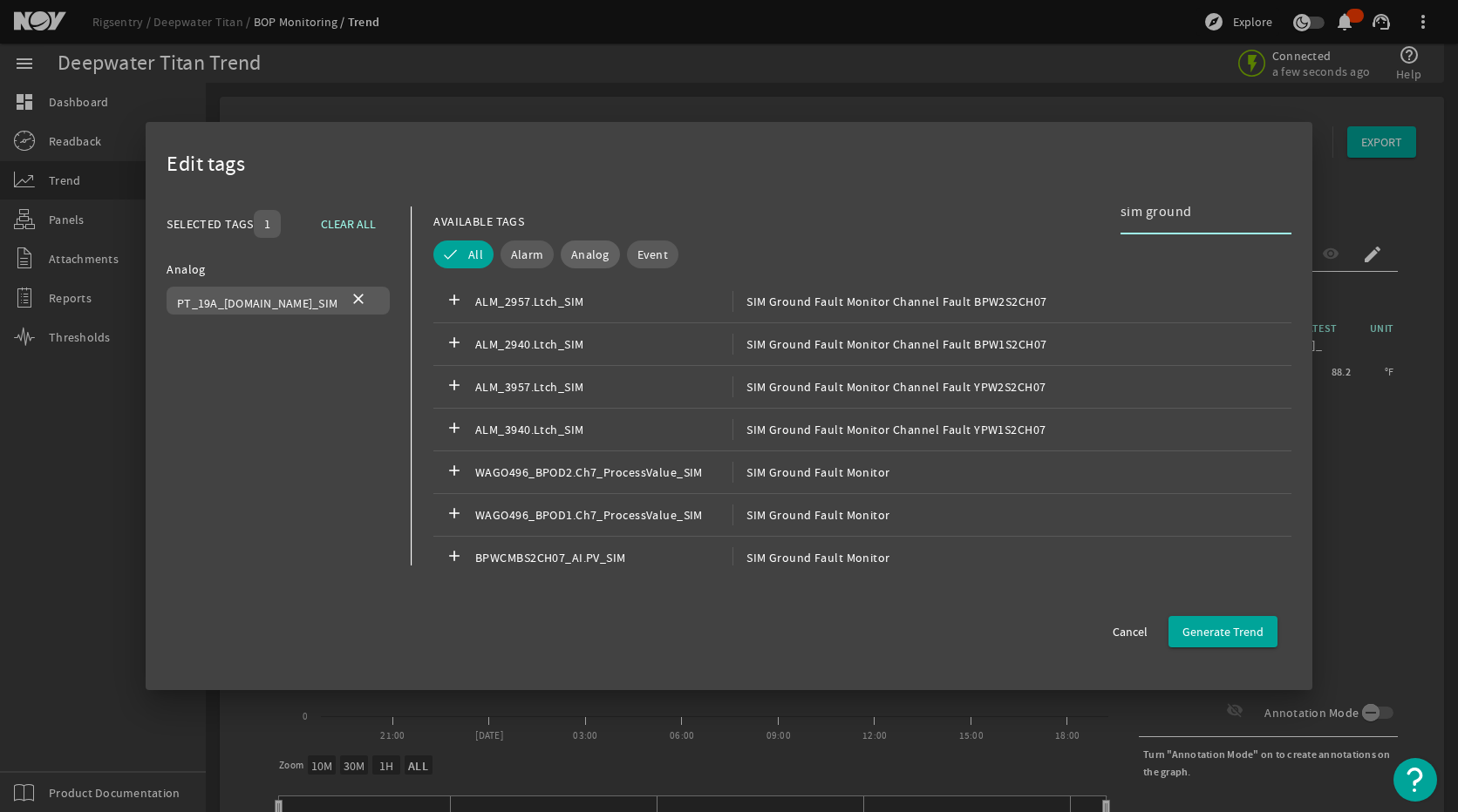
type input "sim ground"
click at [587, 263] on span "Analog" at bounding box center [591, 254] width 38 height 17
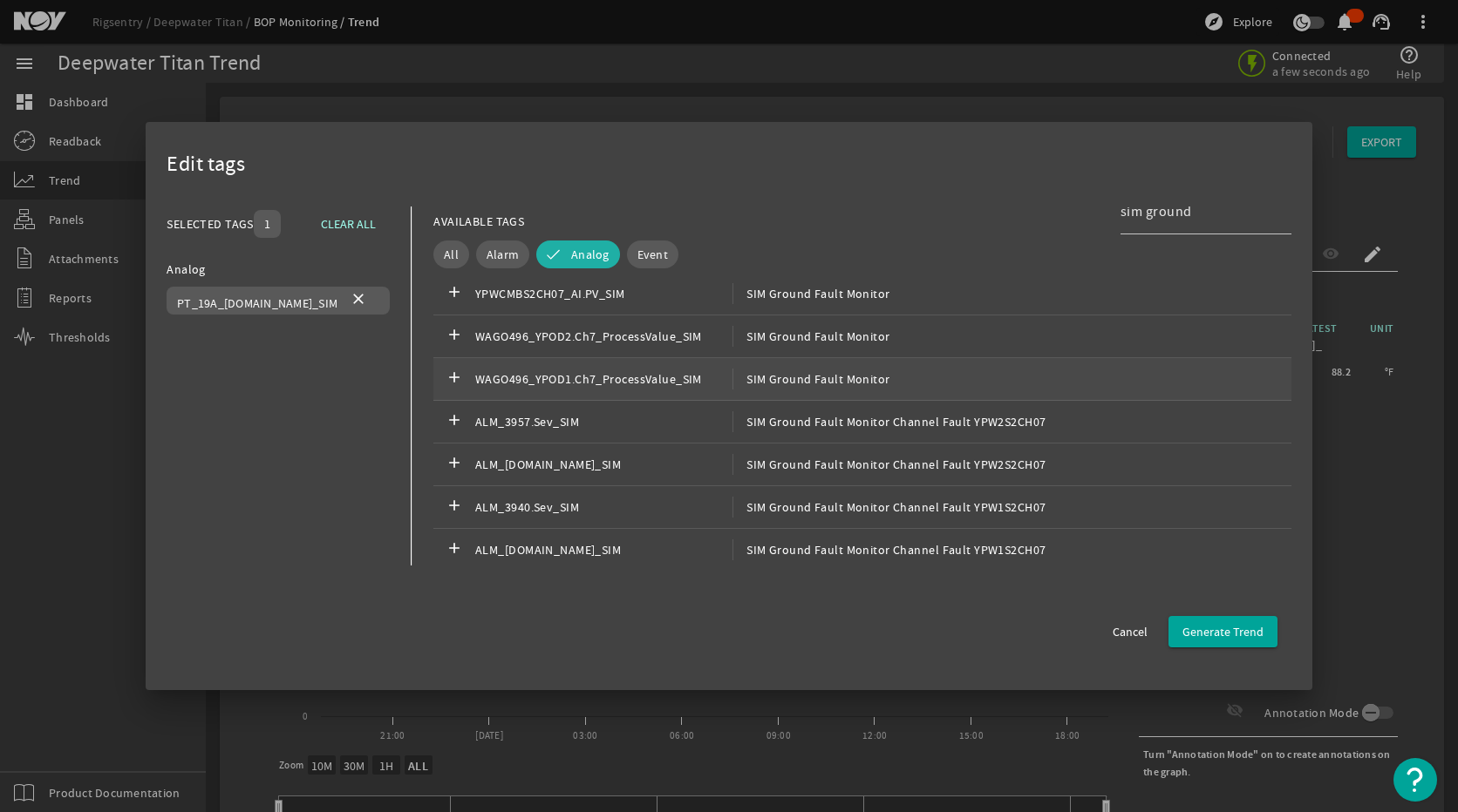
scroll to position [313, 0]
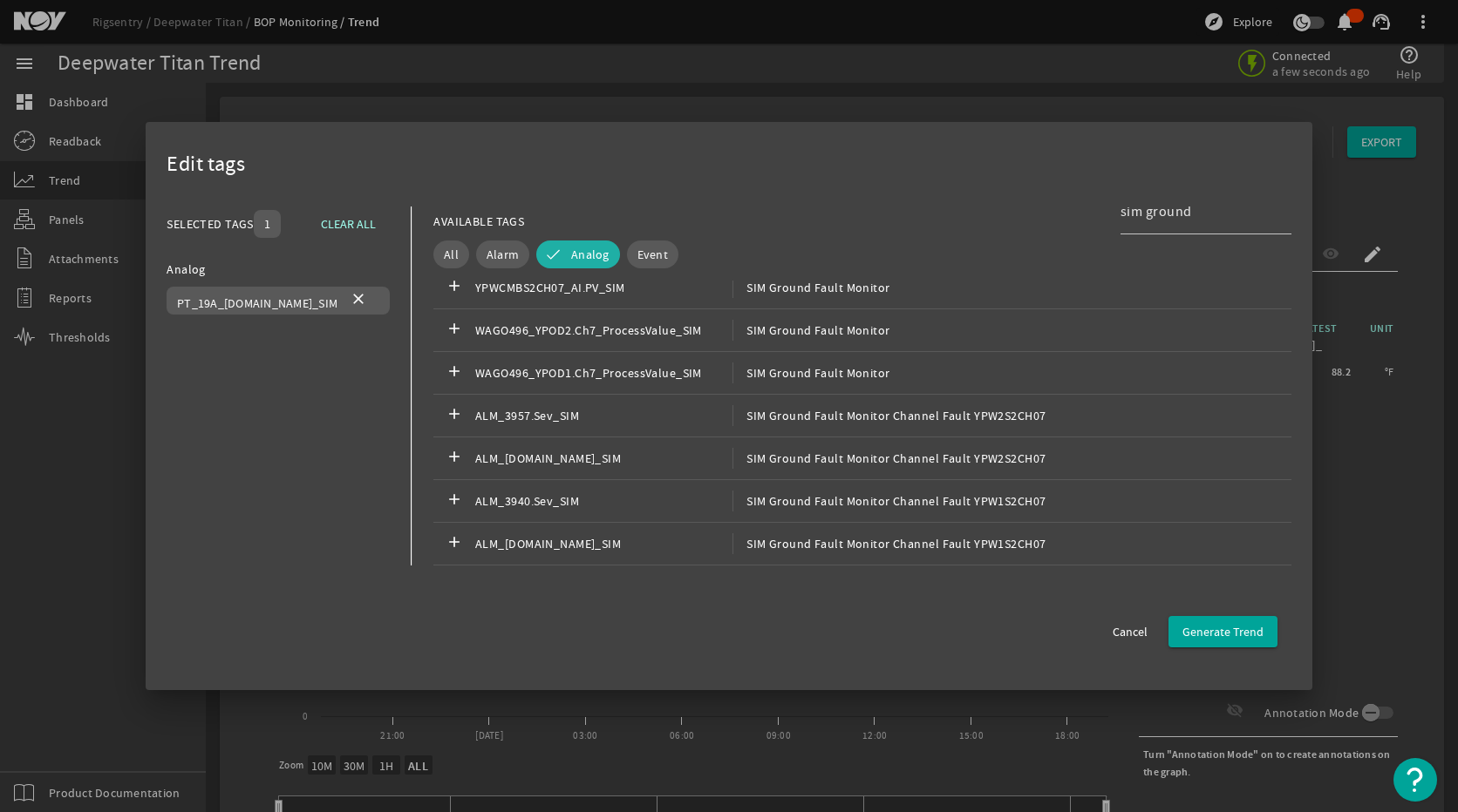
click at [837, 279] on div "All Alarm Analog Event" at bounding box center [862, 259] width 858 height 44
click at [857, 298] on div "add YPWCMBS2CH07_AI.PV_SIM SIM Ground Fault Monitor" at bounding box center [862, 287] width 858 height 43
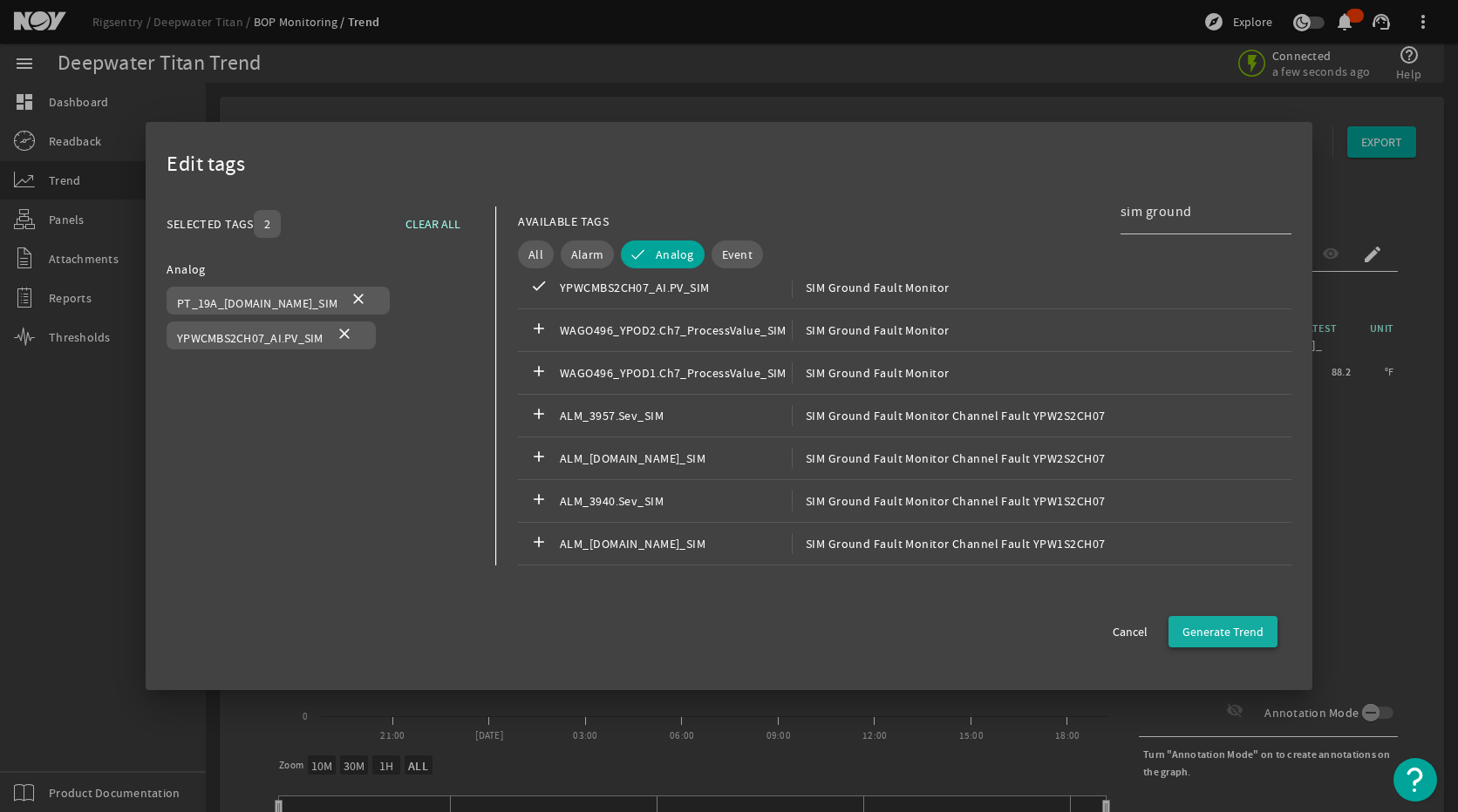
click at [1213, 639] on span "Generate Trend" at bounding box center [1223, 632] width 82 height 17
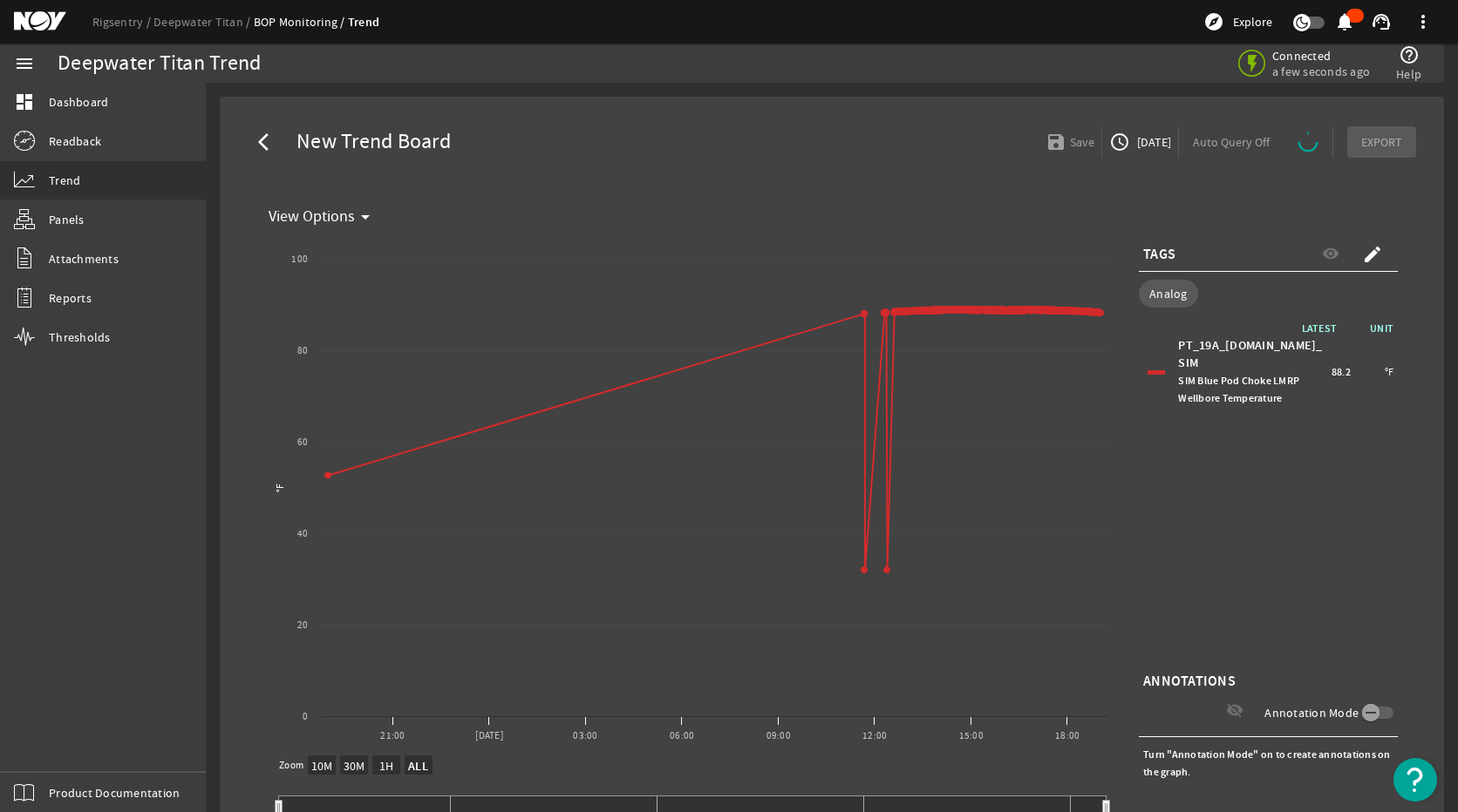
click at [1332, 529] on div "LATEST UNIT PT_19A_[DOMAIN_NAME]_SIM SIM Blue Pod Choke LMRP Wellbore Temperatu…" at bounding box center [1268, 493] width 259 height 349
click at [1332, 248] on span at bounding box center [1373, 254] width 42 height 42
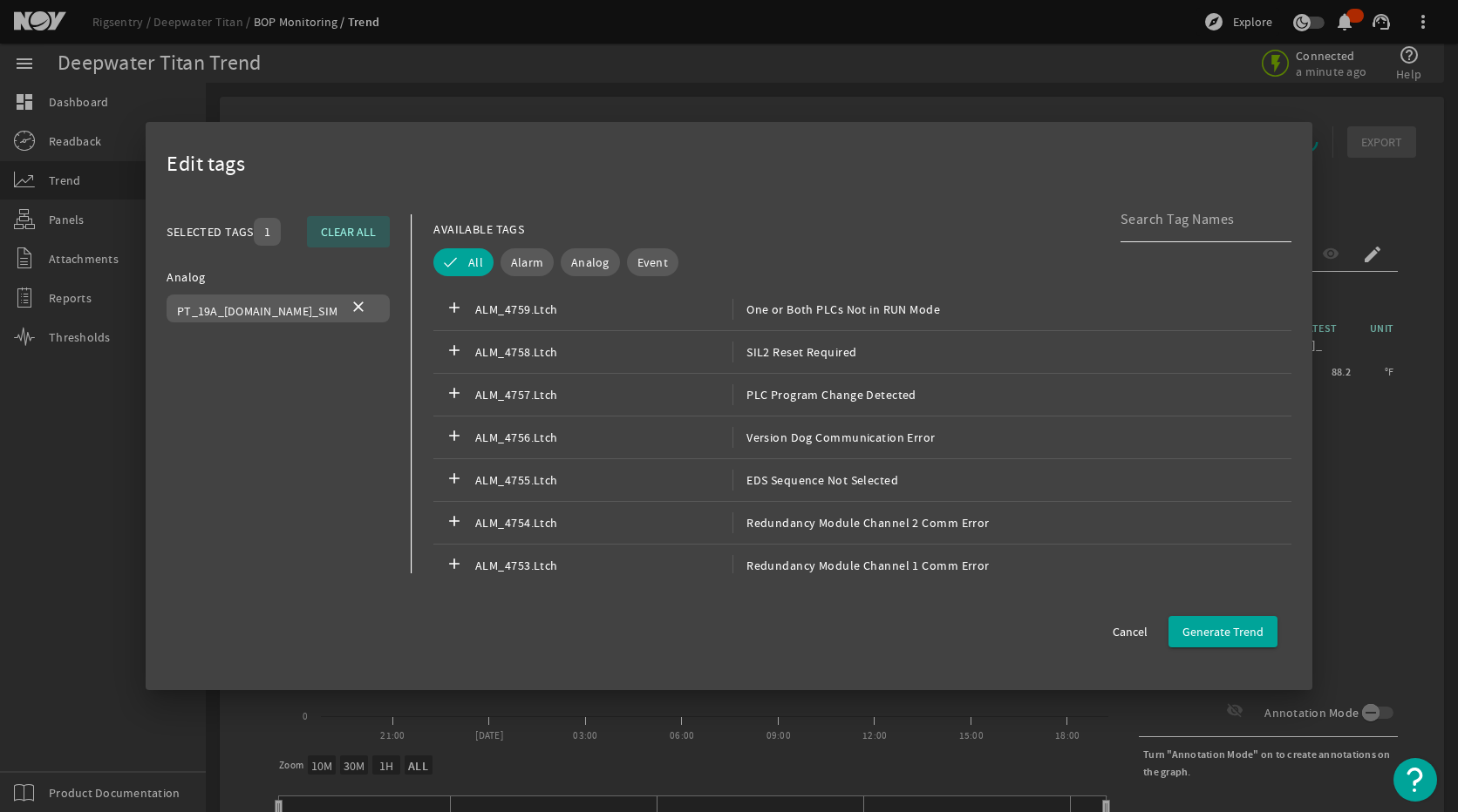
click at [1184, 221] on input at bounding box center [1198, 219] width 157 height 21
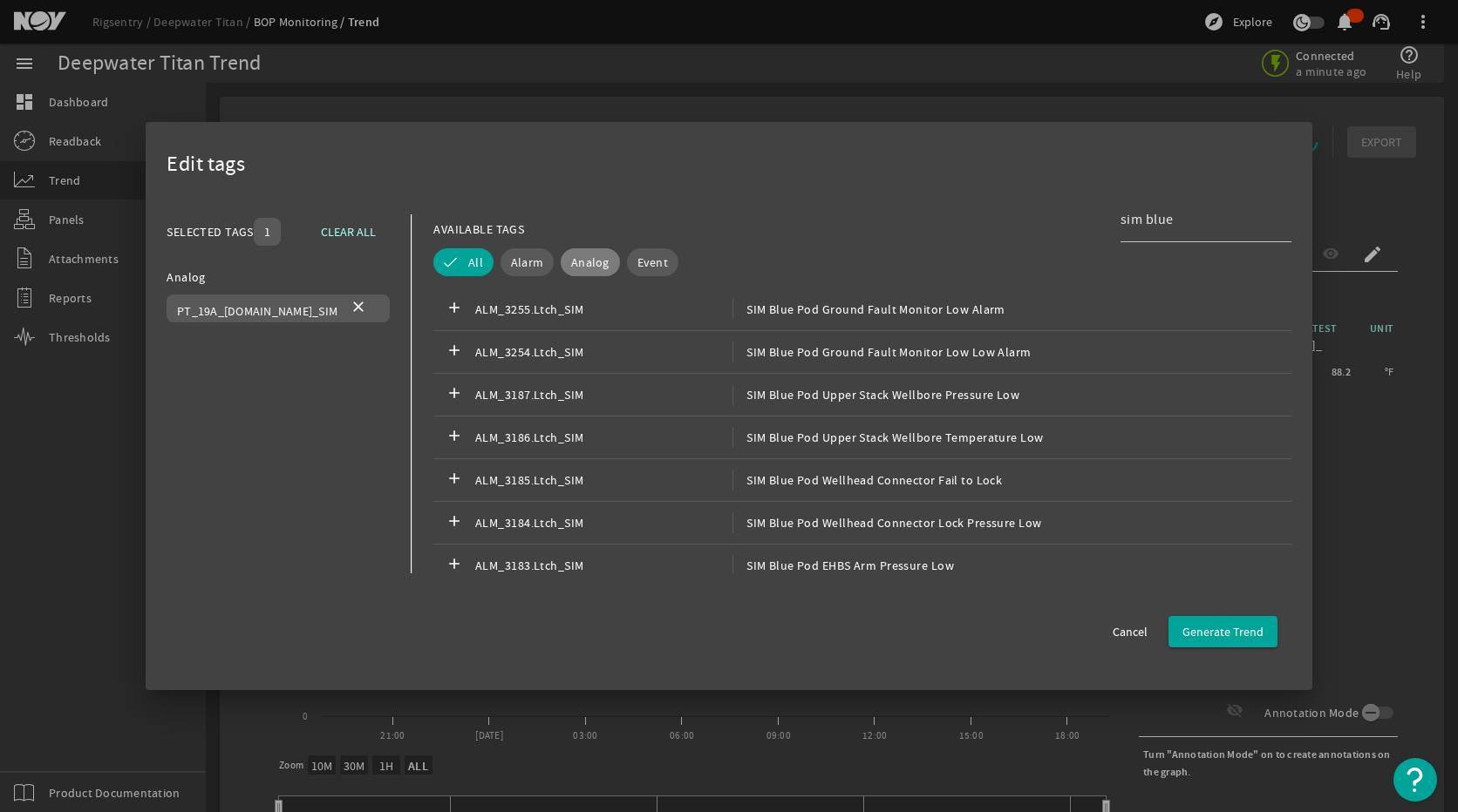
click at [594, 258] on span "Analog" at bounding box center [591, 262] width 38 height 17
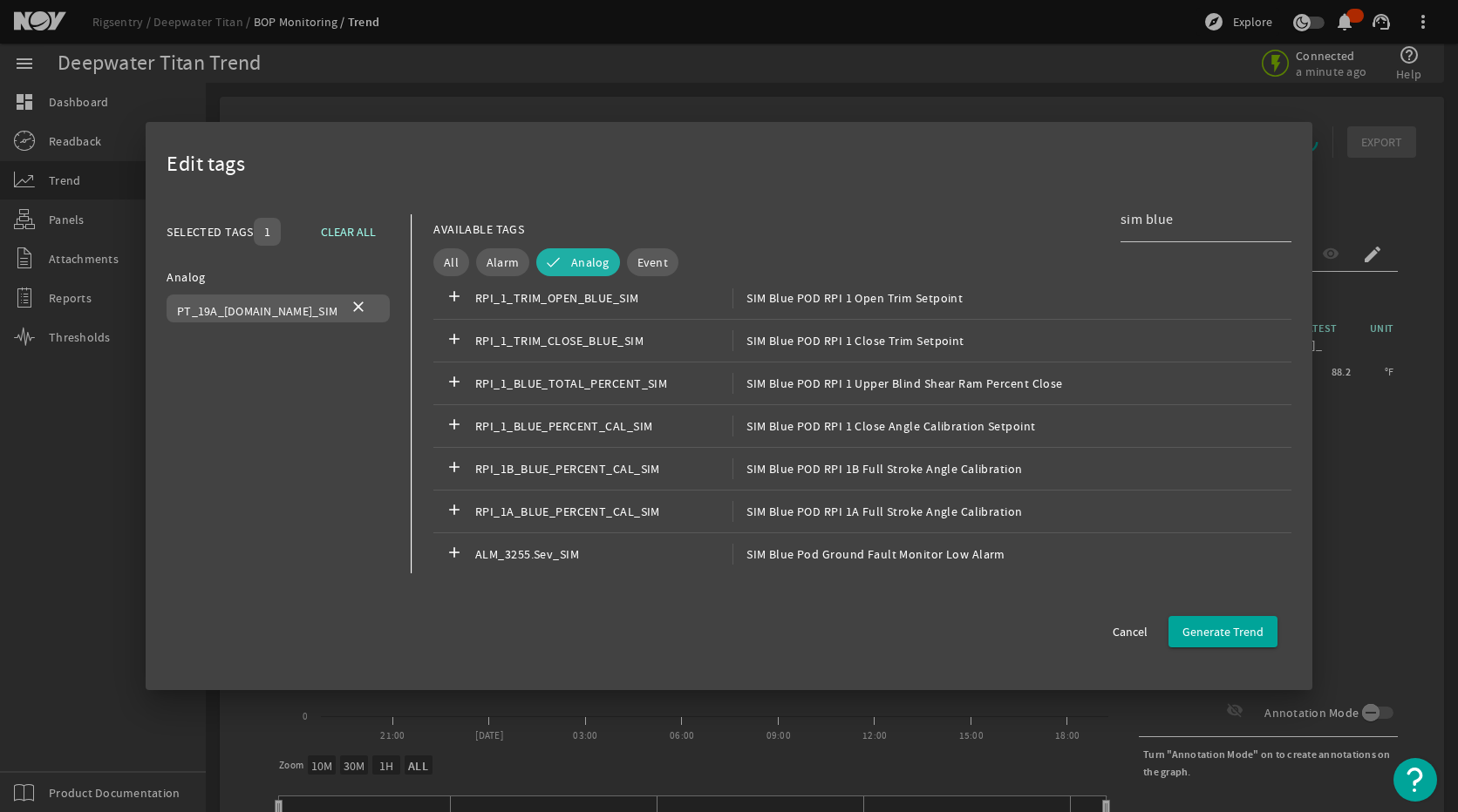
scroll to position [1307, 0]
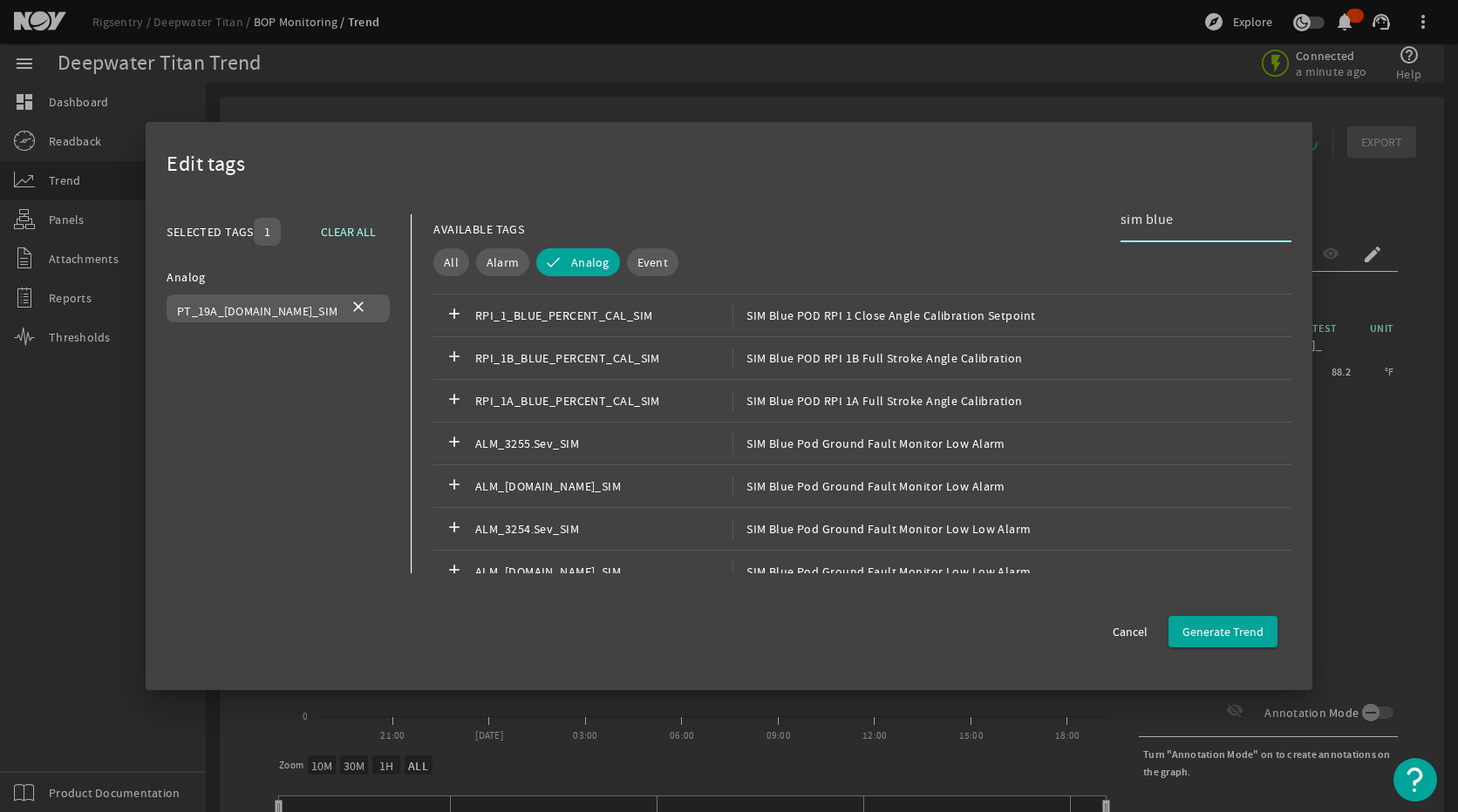
click at [1202, 214] on input "sim blue" at bounding box center [1198, 219] width 157 height 21
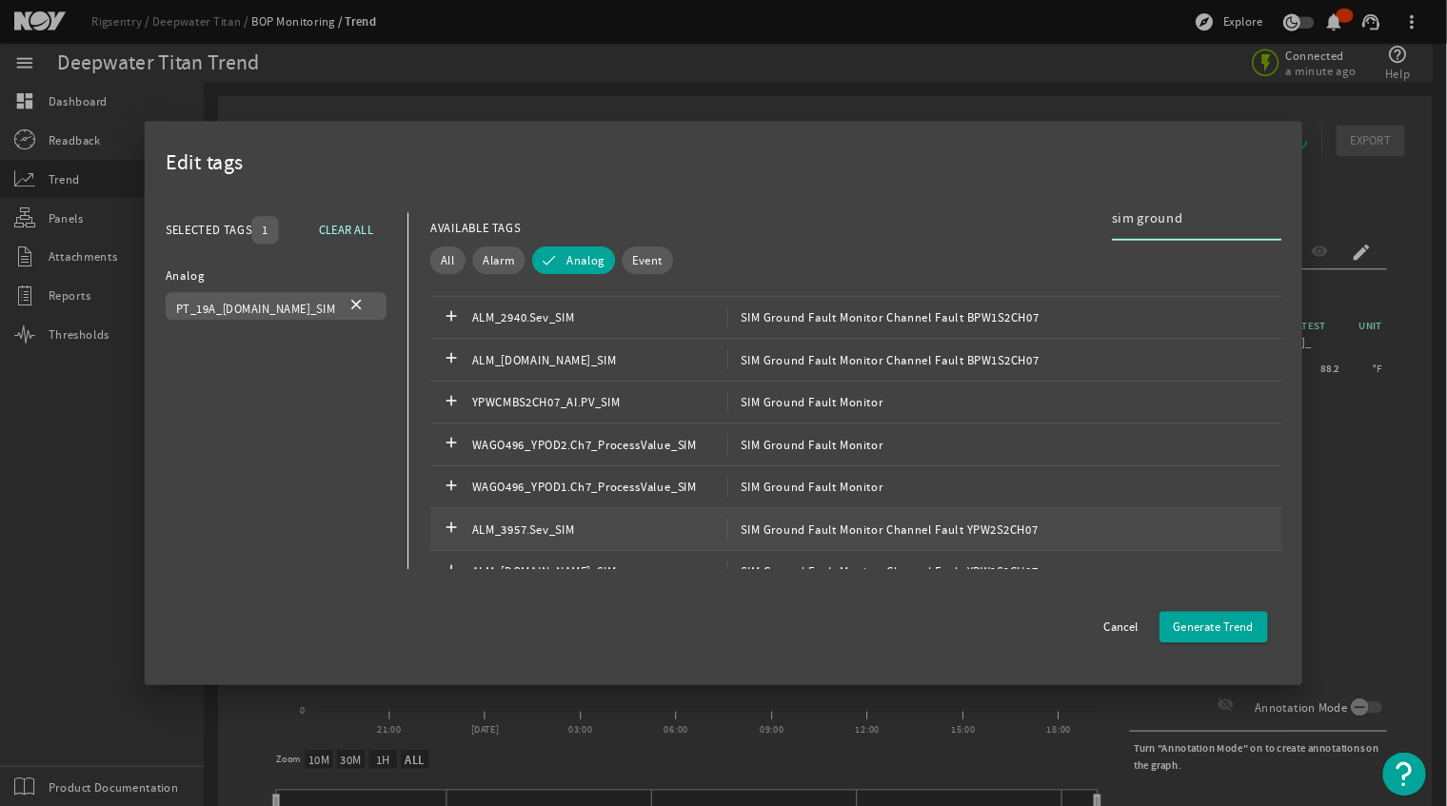
scroll to position [56, 0]
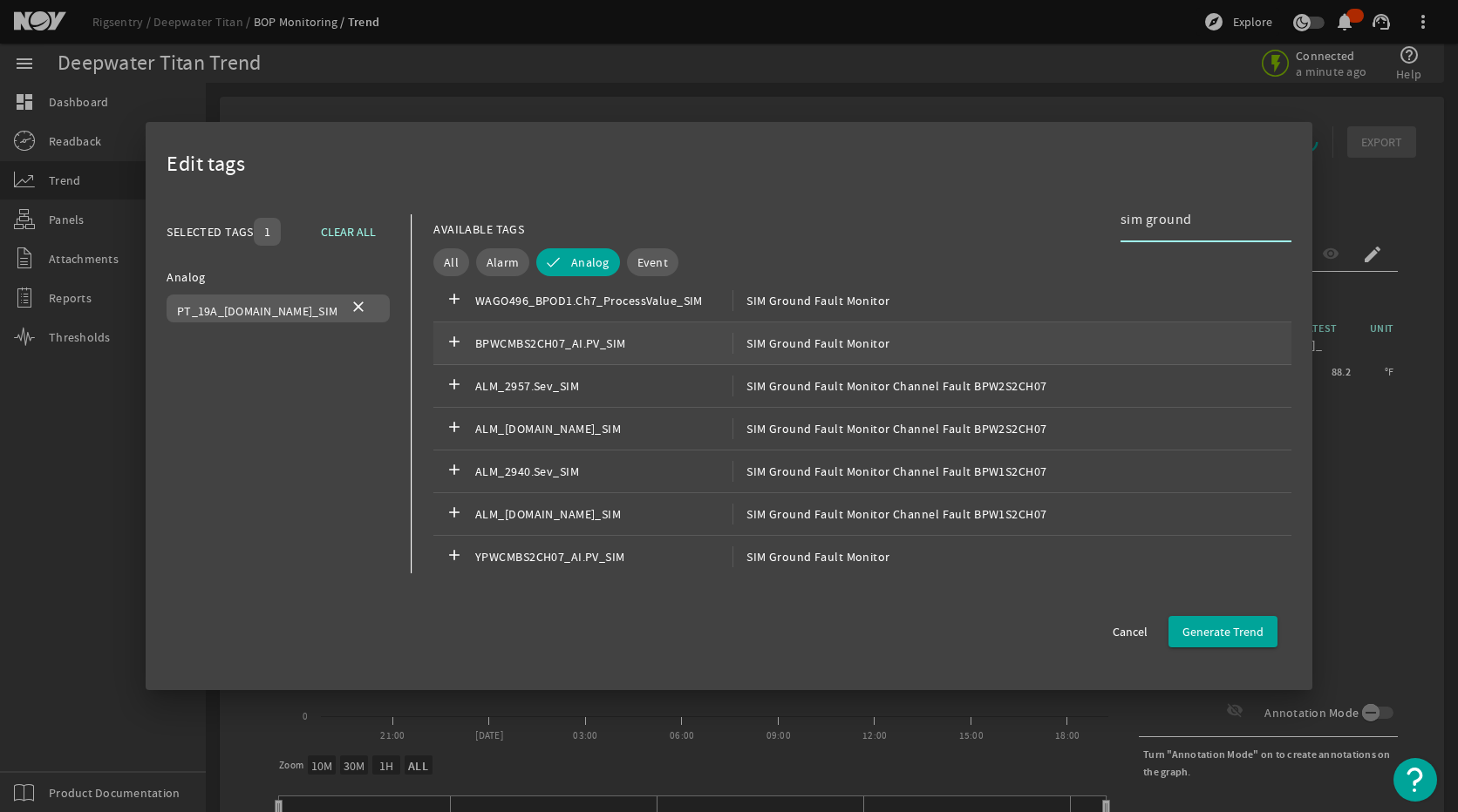
type input "sim ground"
click at [806, 353] on div "add BPWCMBS2CH07_AI.PV_SIM SIM Ground Fault Monitor" at bounding box center [862, 343] width 858 height 43
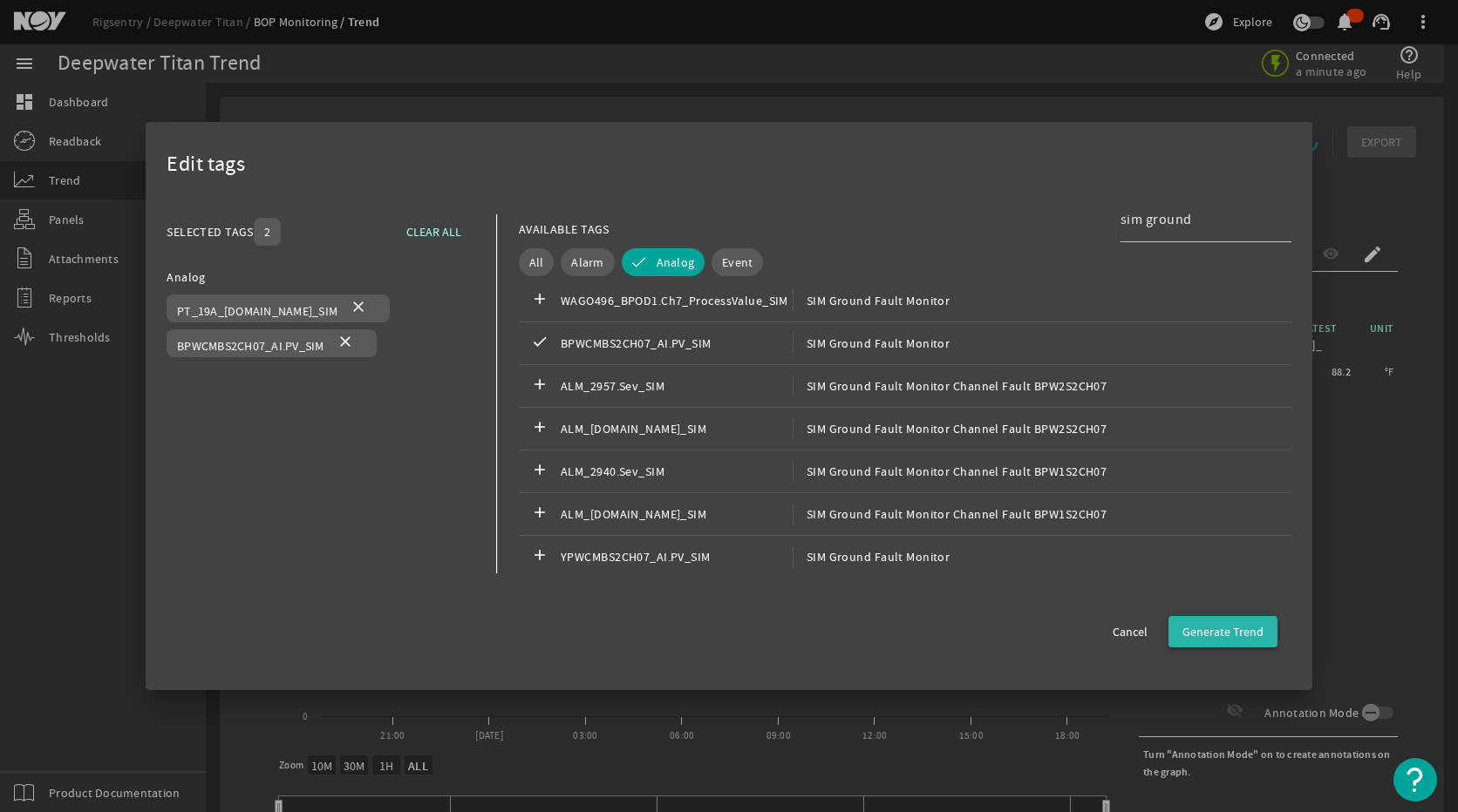
click at [1213, 644] on span "button" at bounding box center [1223, 632] width 109 height 42
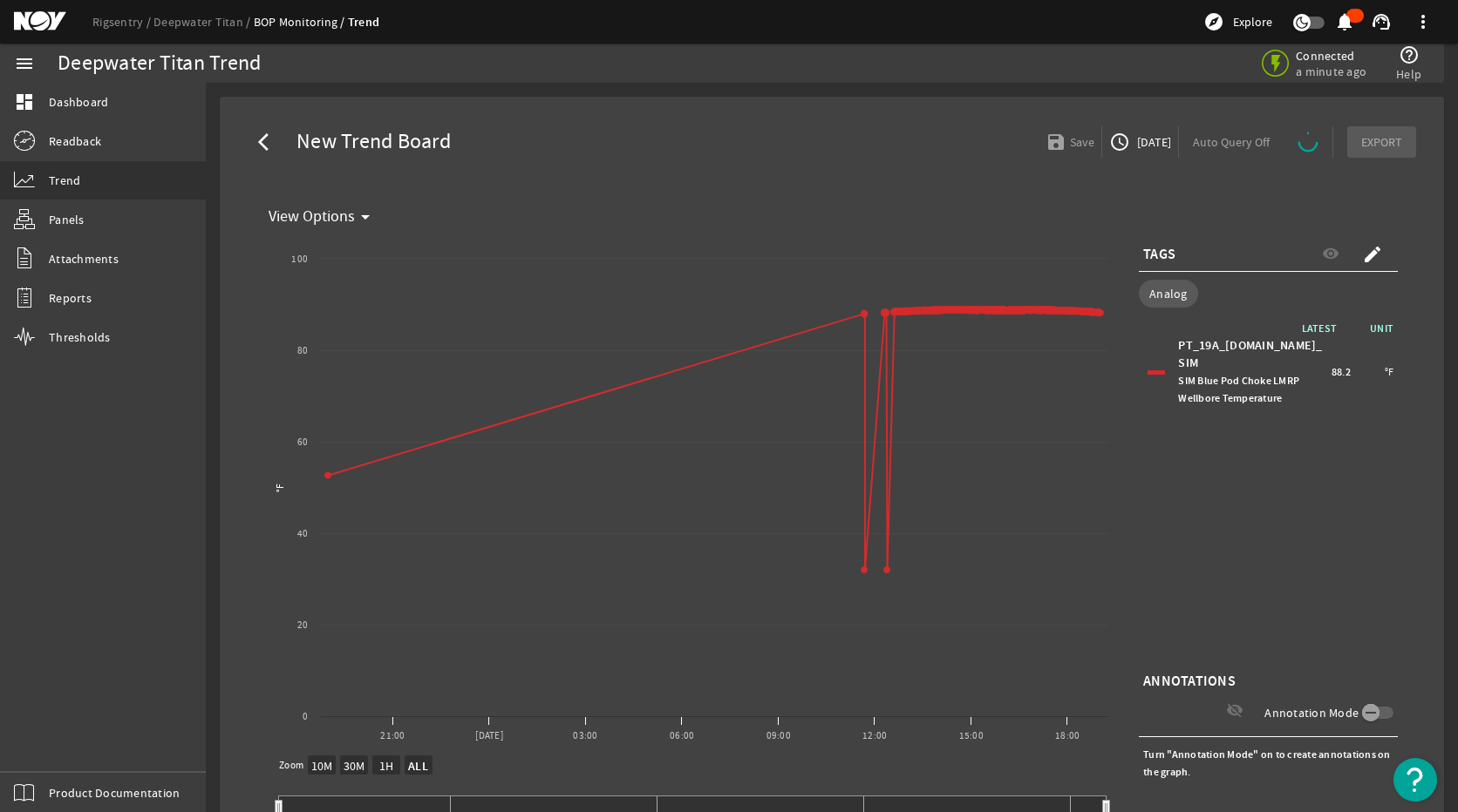
select select "ALL"
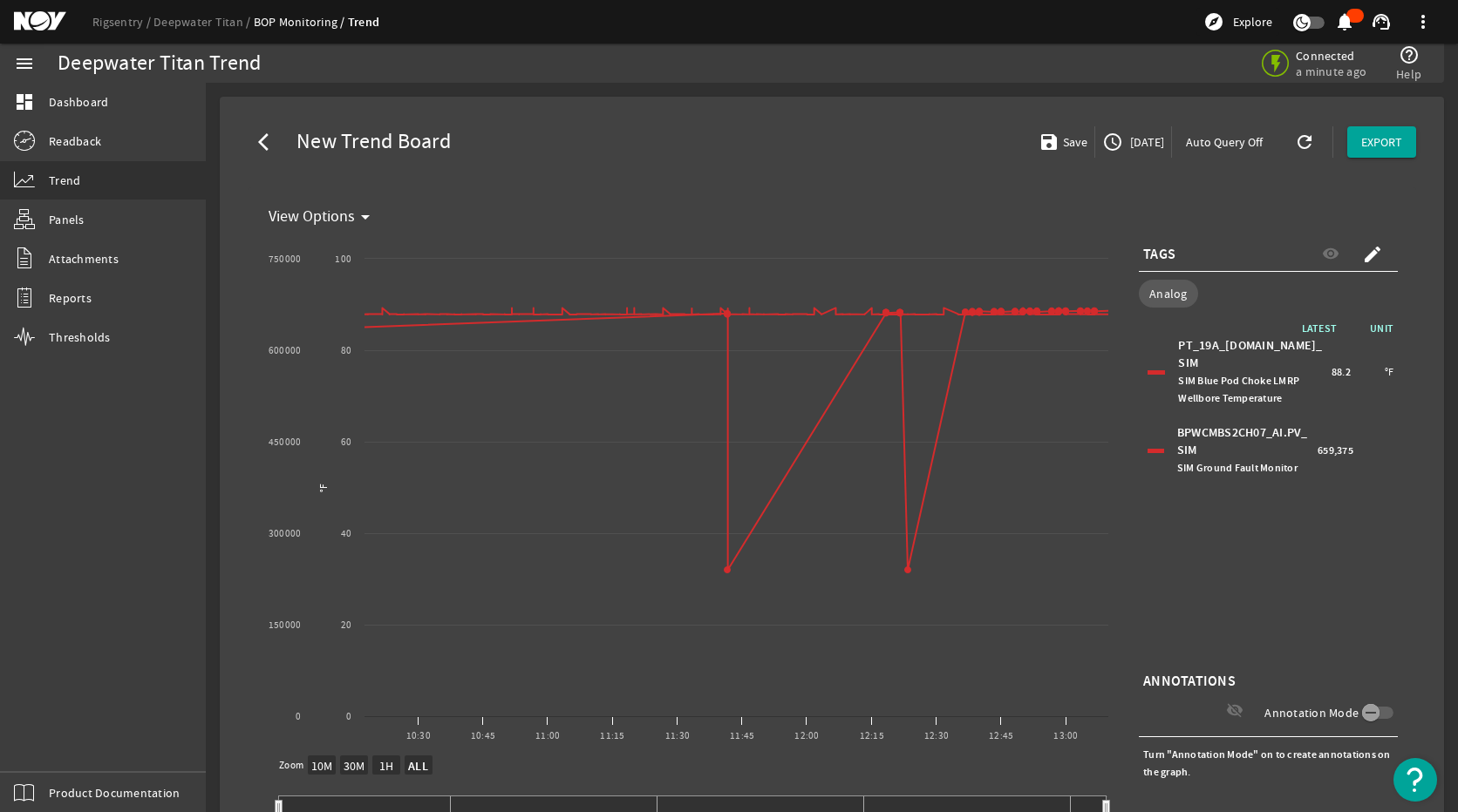
click at [1332, 525] on div "LATEST UNIT PT_19A_[DOMAIN_NAME]_SIM SIM Blue Pod Choke LMRP Wellbore Temperatu…" at bounding box center [1268, 493] width 259 height 349
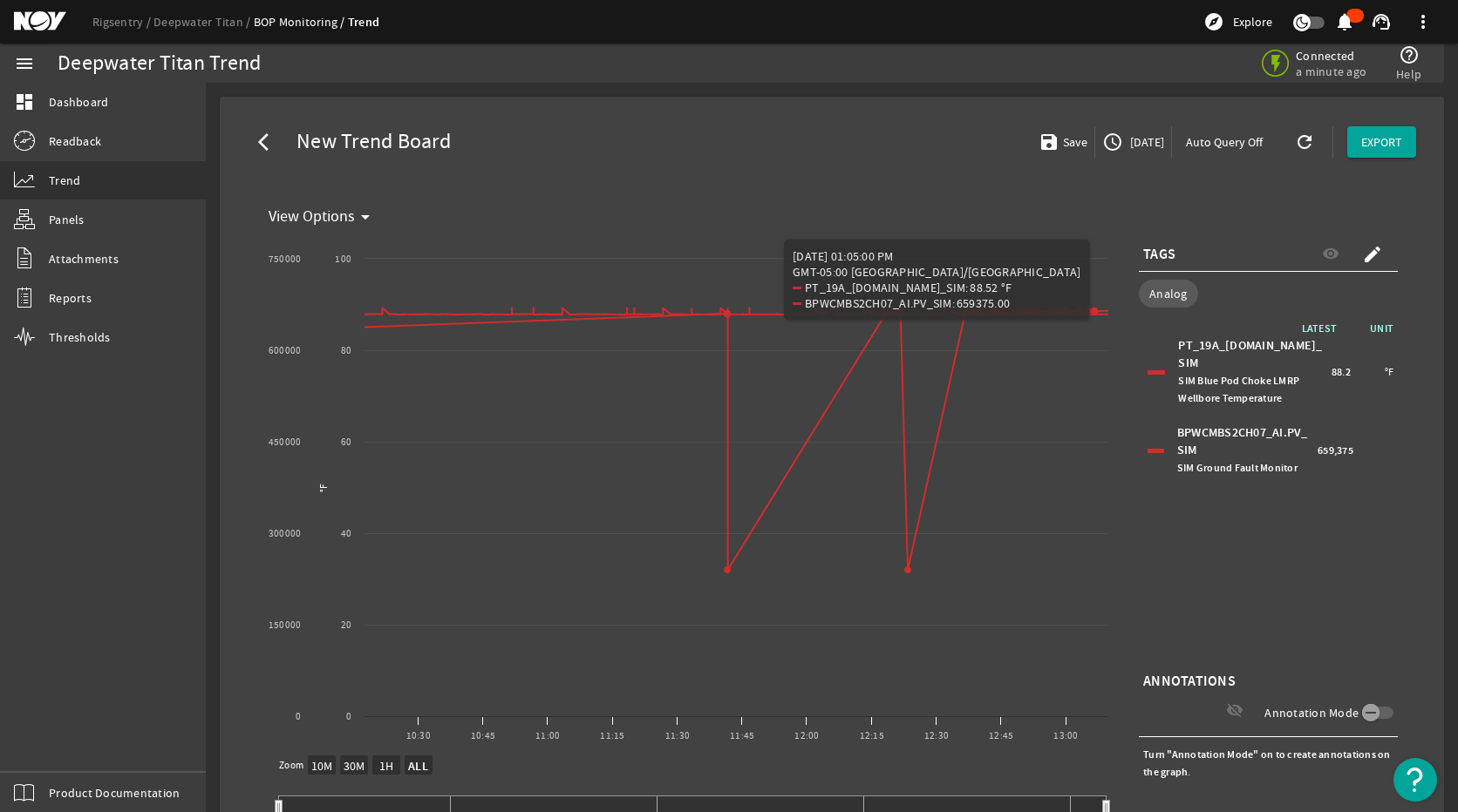
click at [1291, 501] on div "LATEST UNIT PT_19A_[DOMAIN_NAME]_SIM SIM Blue Pod Choke LMRP Wellbore Temperatu…" at bounding box center [1268, 493] width 259 height 349
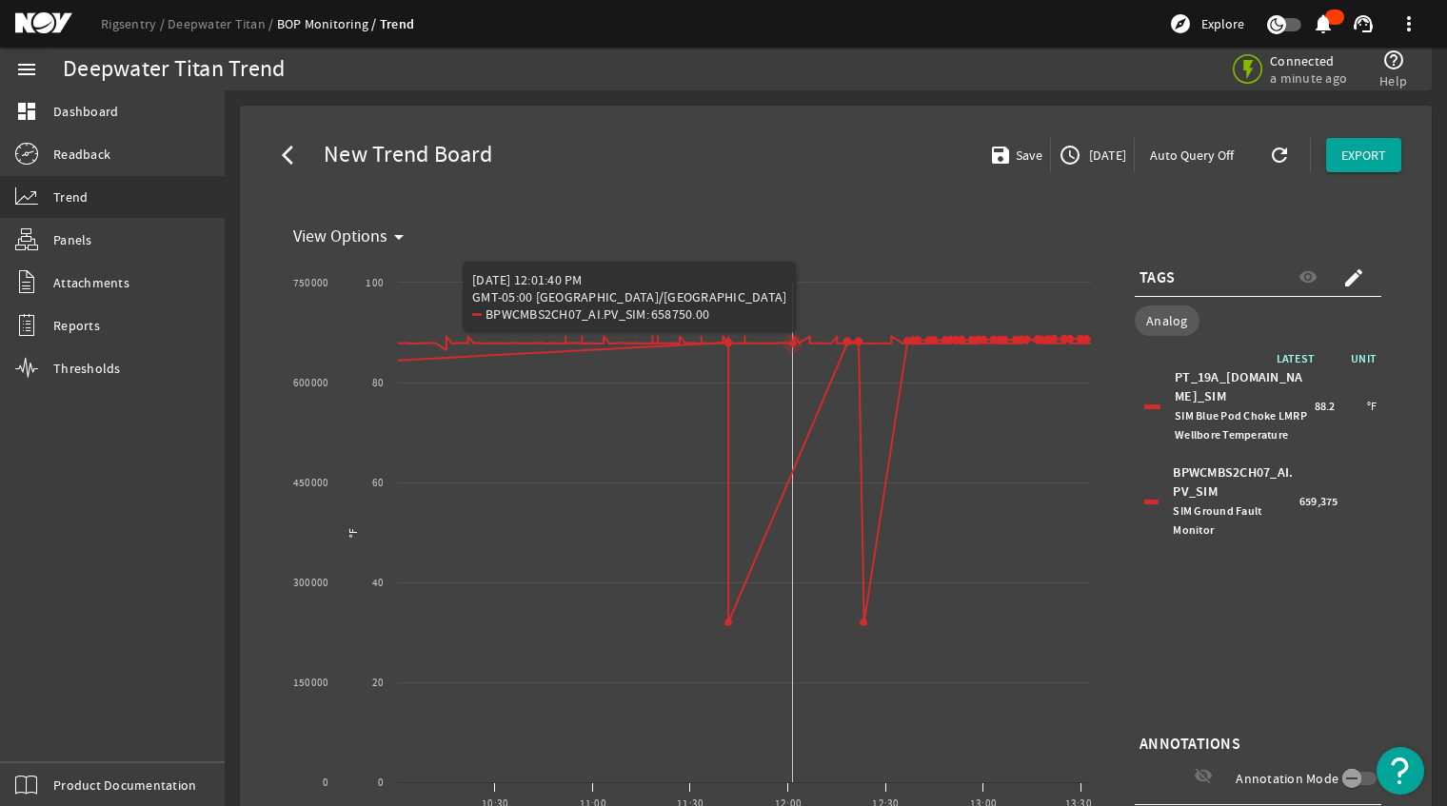
click at [793, 557] on rect "Chart title" at bounding box center [693, 539] width 815 height 571
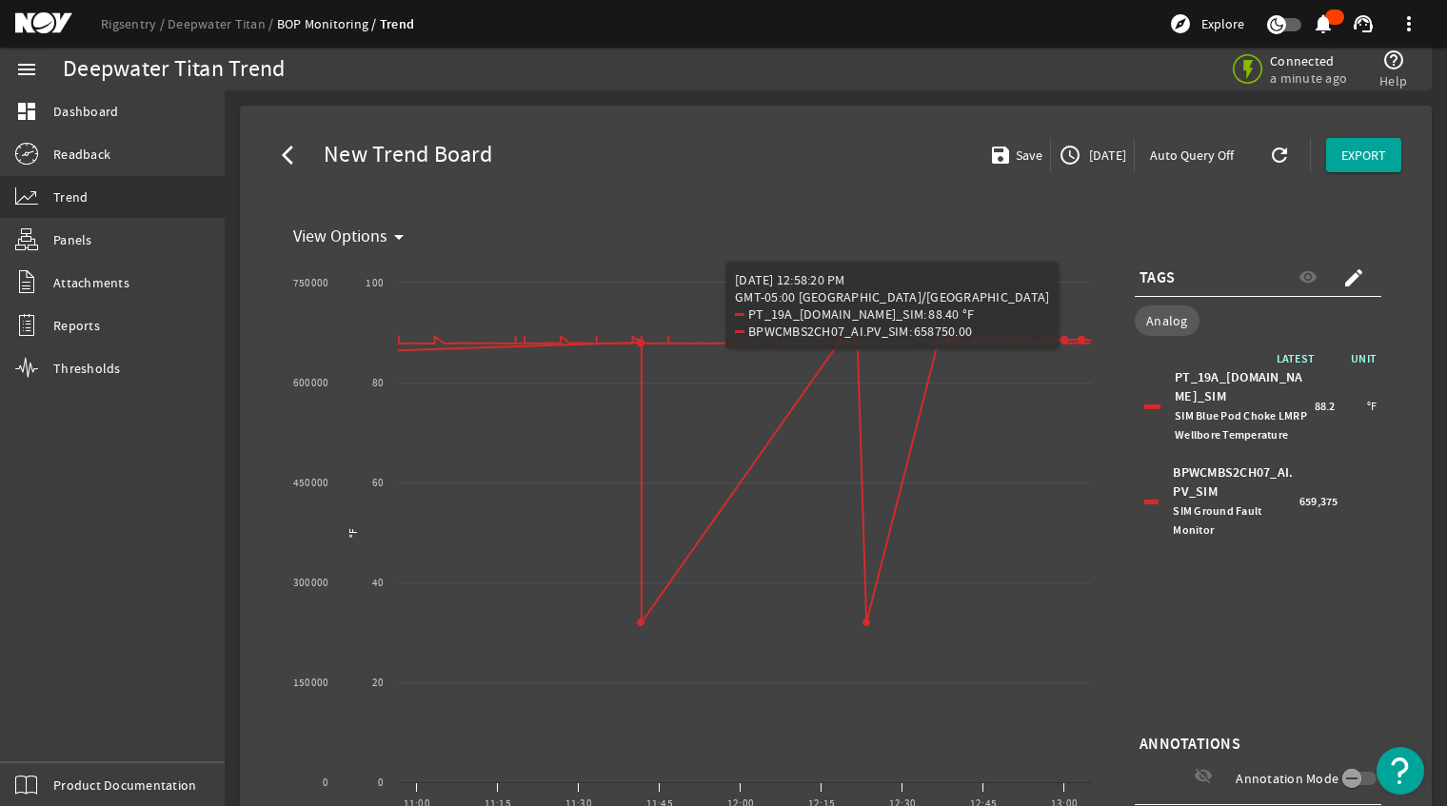
click at [1344, 655] on div "LATEST UNIT PT_19A_[DOMAIN_NAME]_SIM SIM Blue Pod Choke LMRP Wellbore Temperatu…" at bounding box center [1258, 539] width 247 height 381
click at [1360, 636] on div "LATEST UNIT PT_19A_[DOMAIN_NAME]_SIM SIM Blue Pod Choke LMRP Wellbore Temperatu…" at bounding box center [1258, 539] width 247 height 381
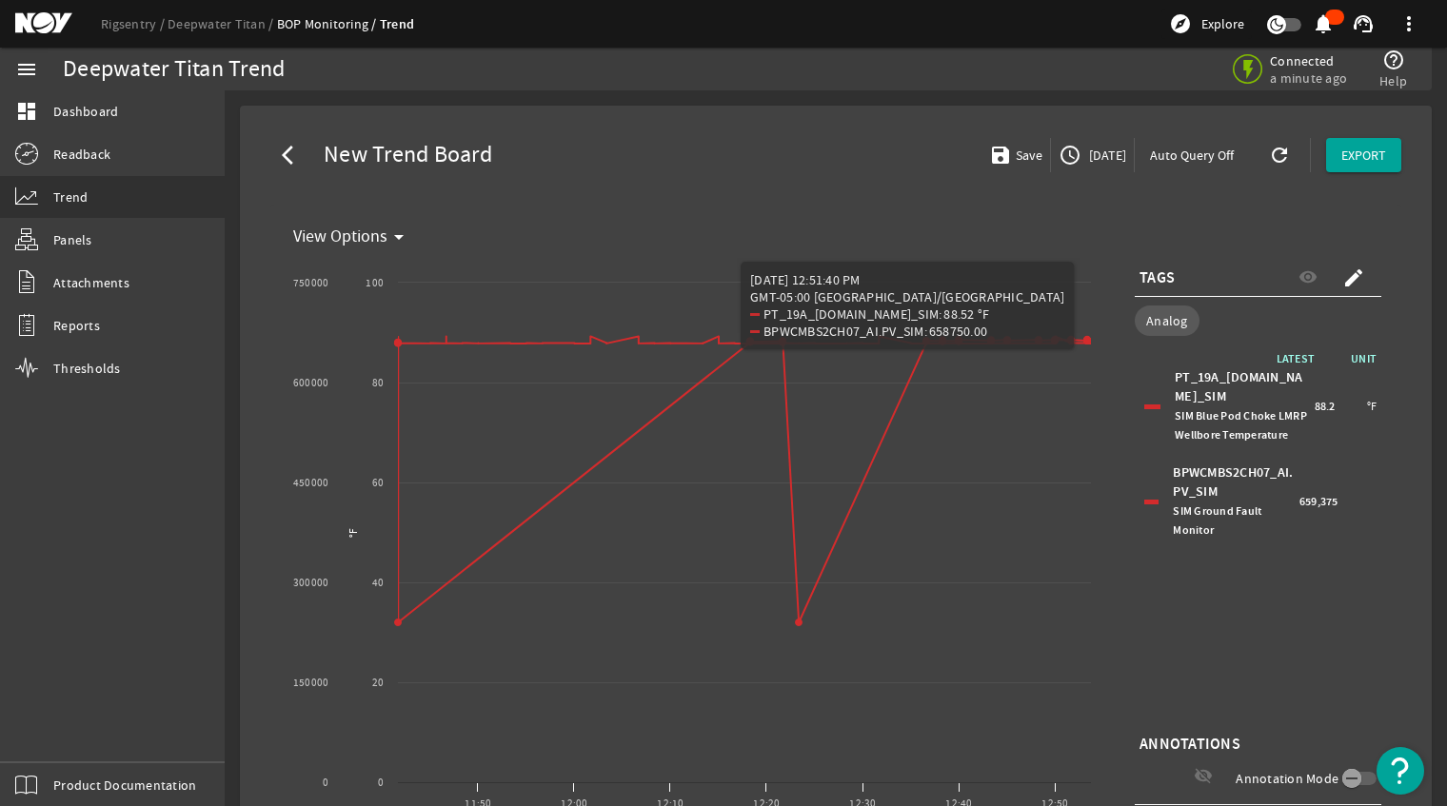
click at [1324, 594] on div "LATEST UNIT PT_19A_[DOMAIN_NAME]_SIM SIM Blue Pod Choke LMRP Wellbore Temperatu…" at bounding box center [1258, 539] width 247 height 381
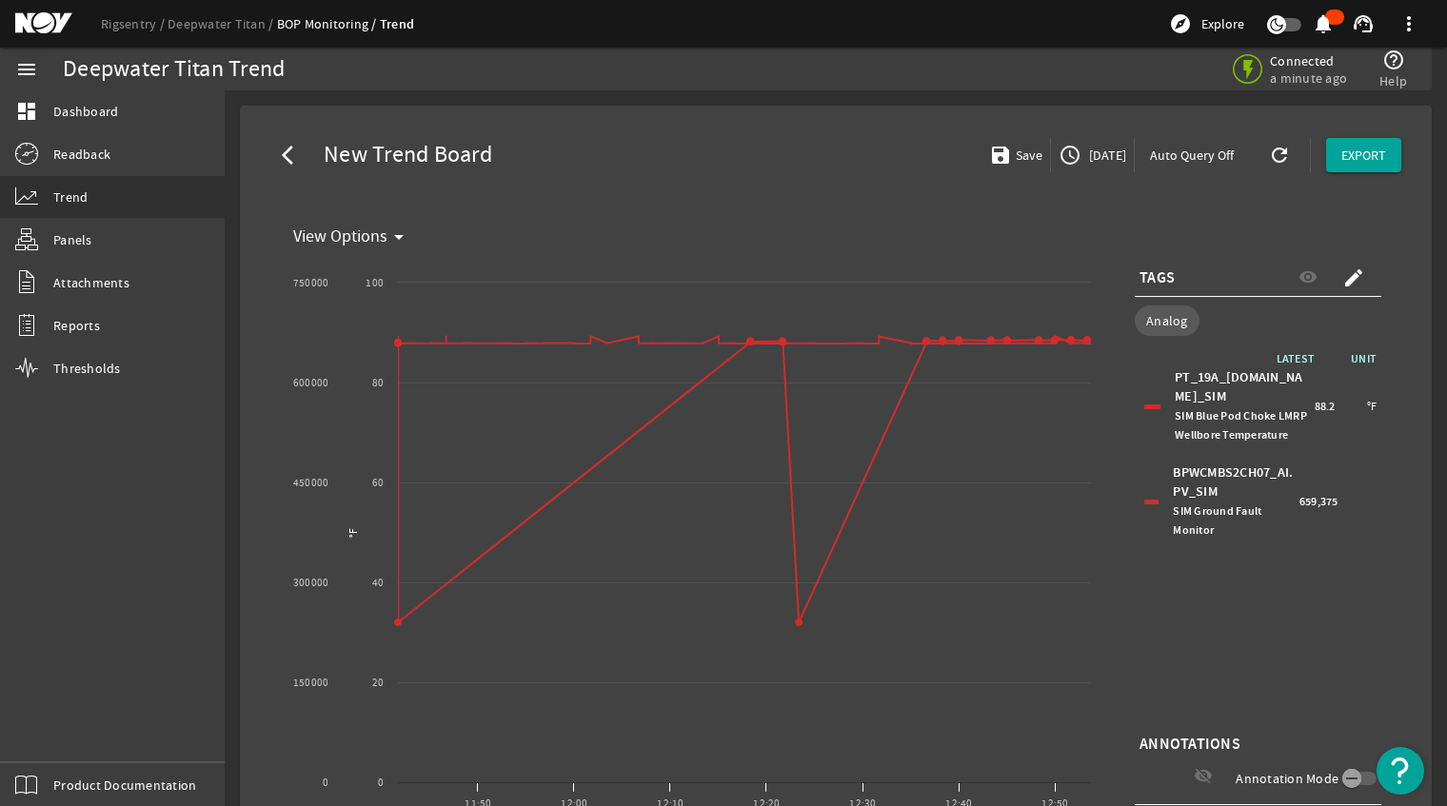
click at [1154, 418] on div "PT_19A_[DOMAIN_NAME]_SIM SIM Blue Pod Choke LMRP Wellbore Temperature 88.2 °F" at bounding box center [1257, 407] width 237 height 86
click at [1144, 505] on div at bounding box center [1151, 502] width 14 height 5
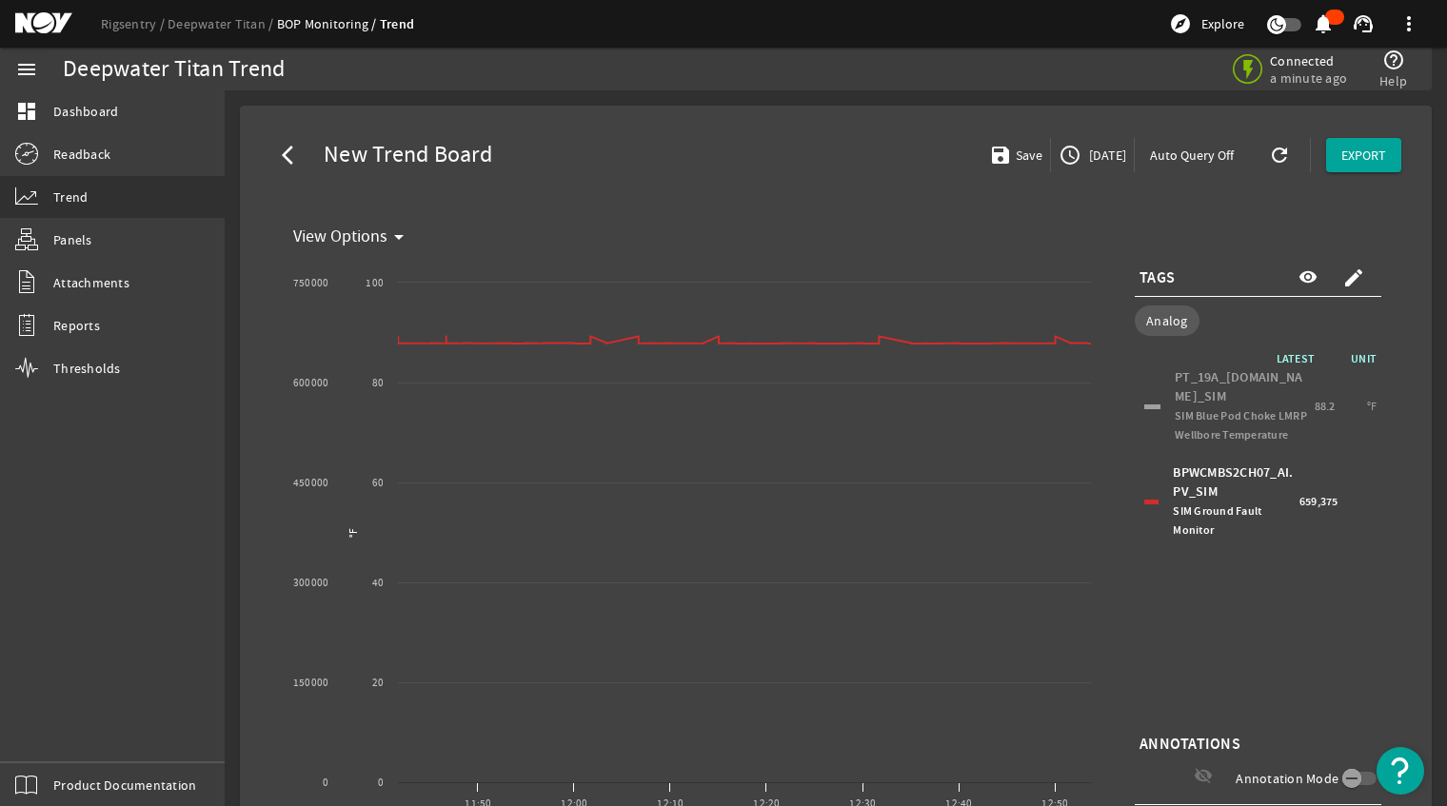
click at [1144, 505] on div at bounding box center [1151, 502] width 14 height 5
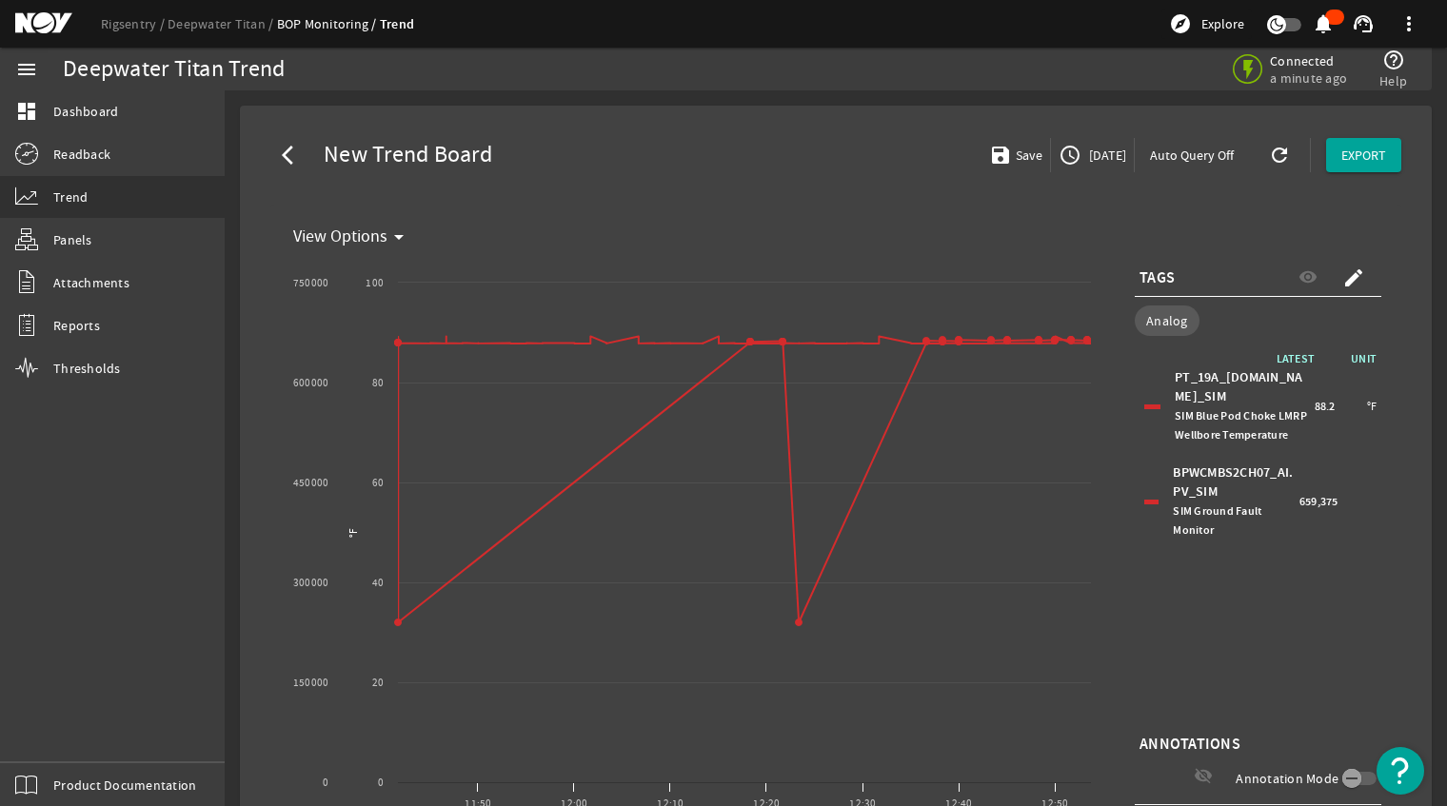
click at [1144, 505] on div at bounding box center [1151, 502] width 14 height 5
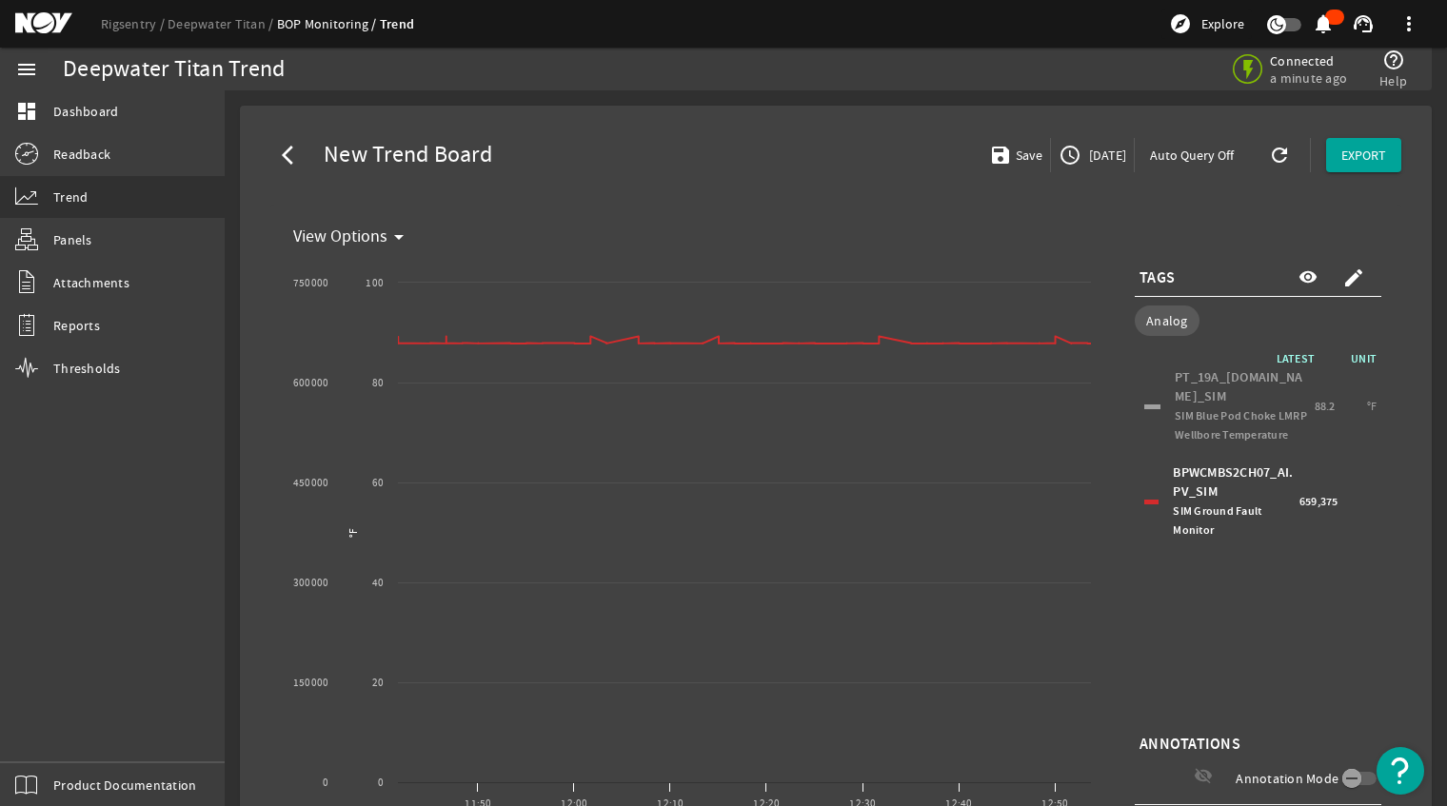
click at [1144, 505] on div at bounding box center [1151, 502] width 14 height 5
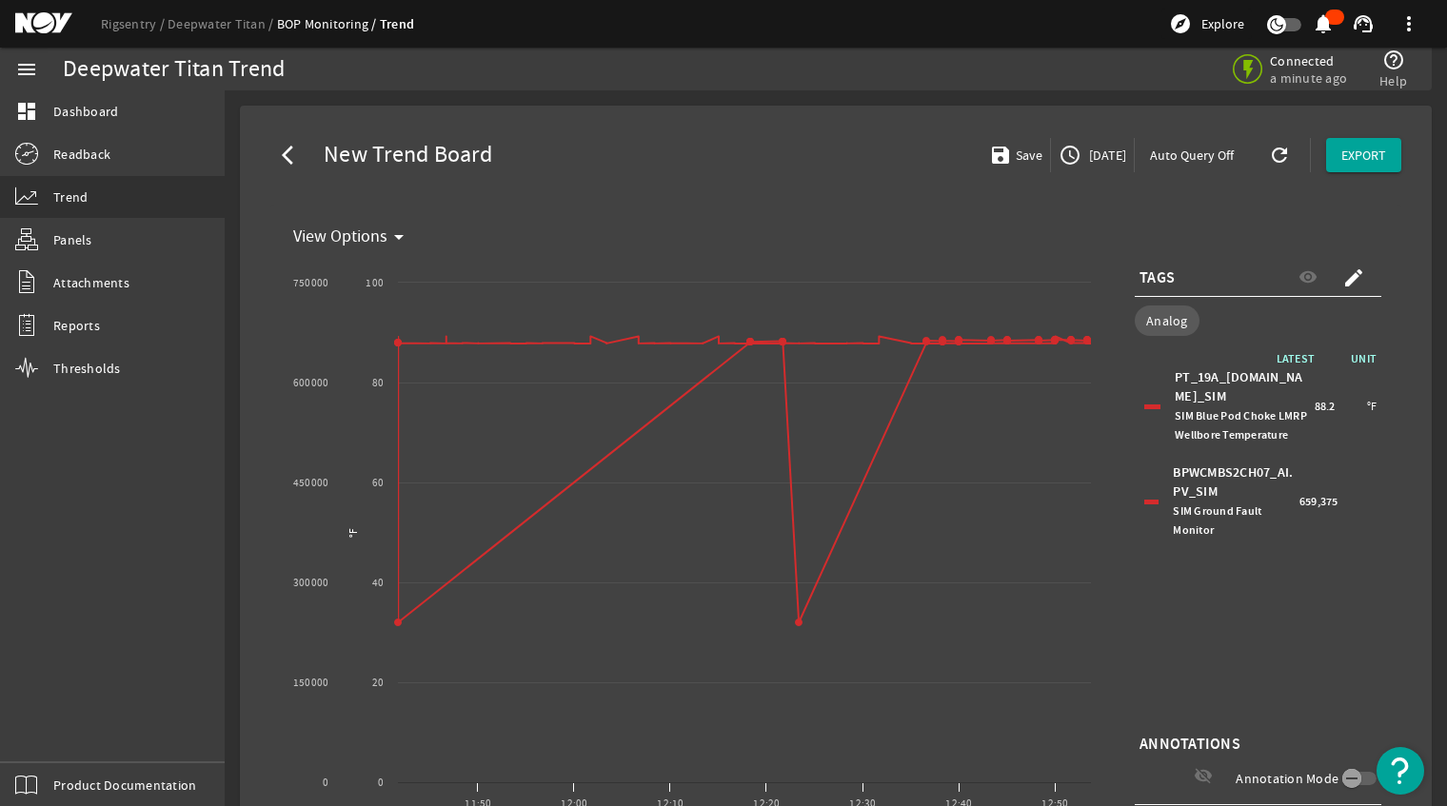
click at [1144, 505] on div at bounding box center [1151, 502] width 14 height 5
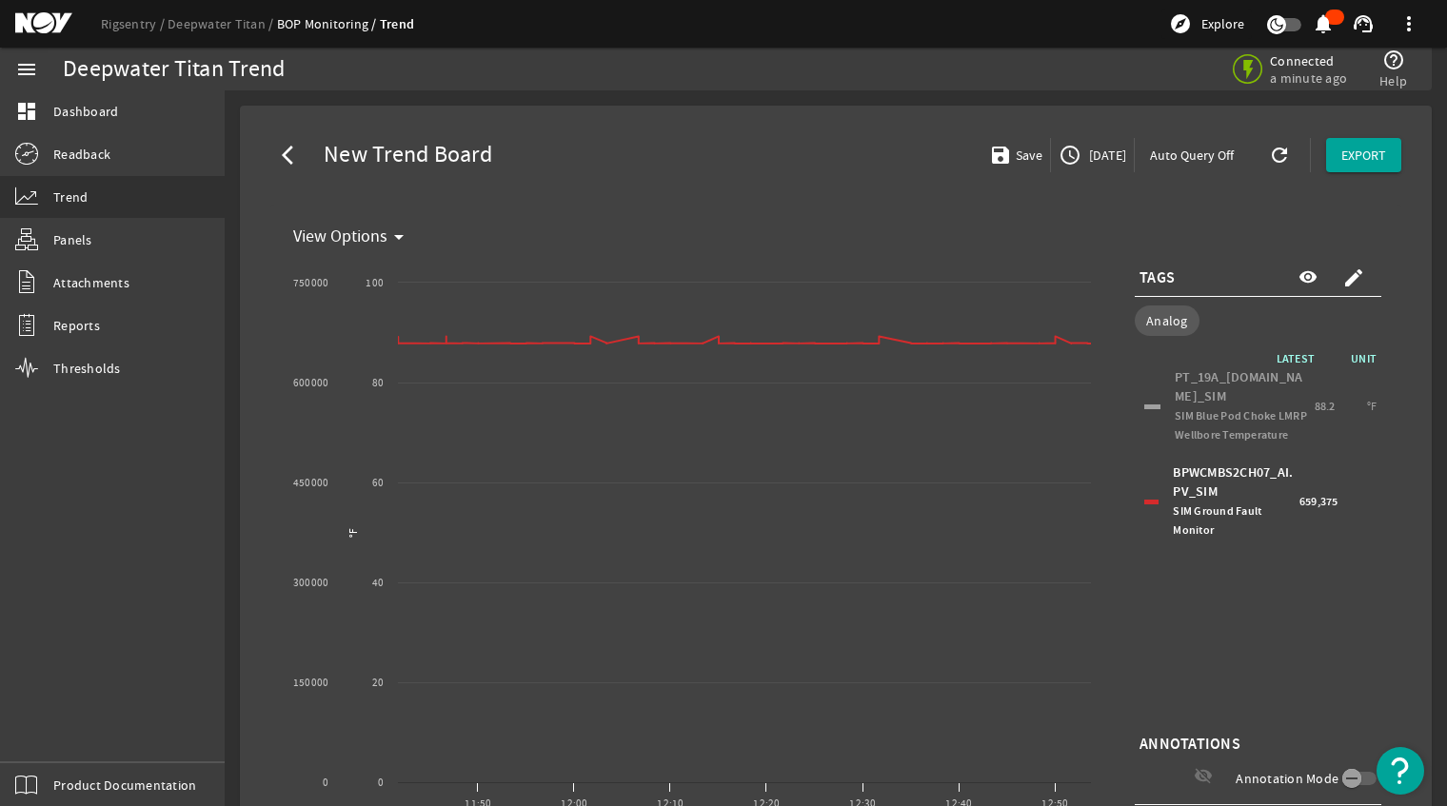
click at [1144, 505] on div at bounding box center [1151, 502] width 14 height 5
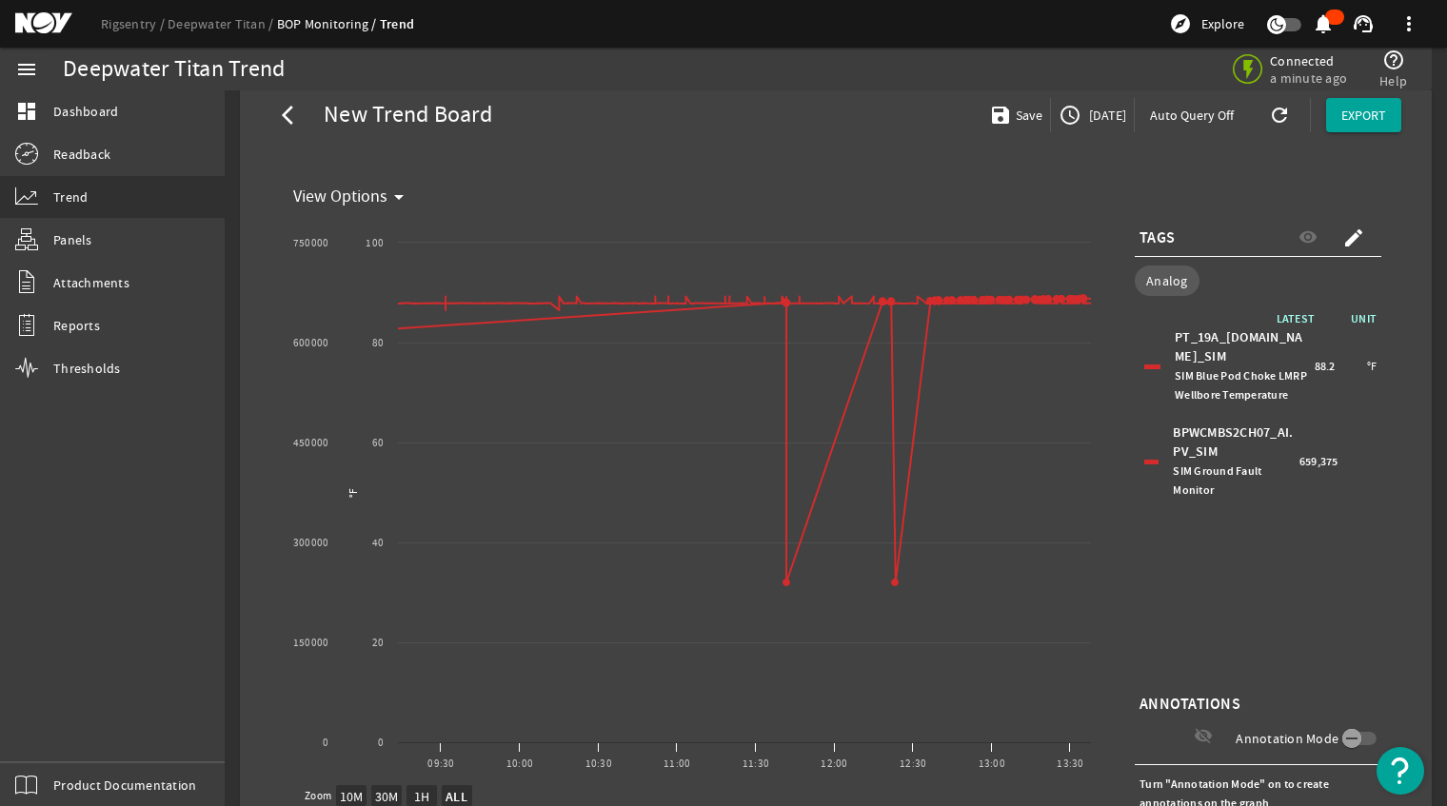
scroll to position [0, 0]
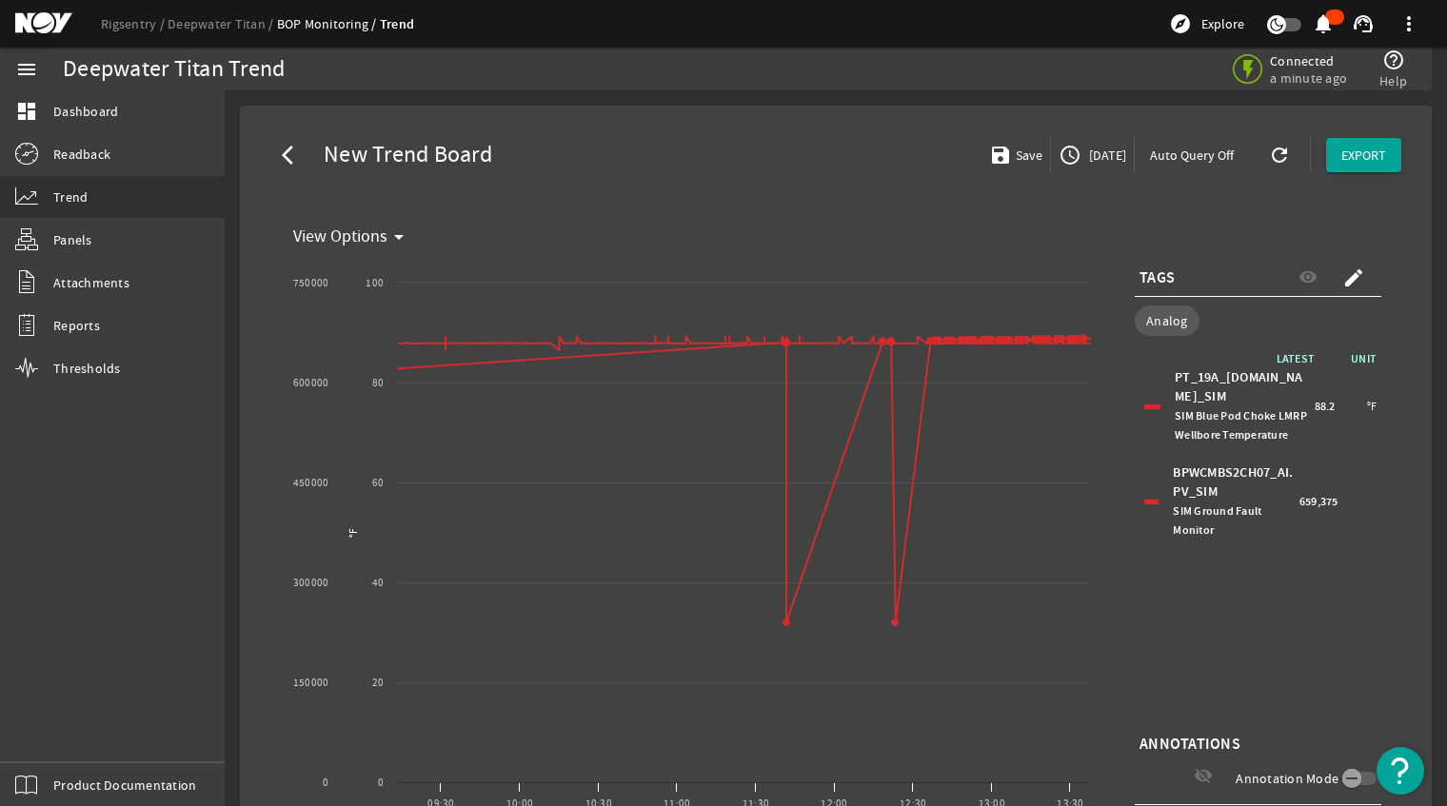
click at [1144, 409] on div at bounding box center [1152, 407] width 16 height 5
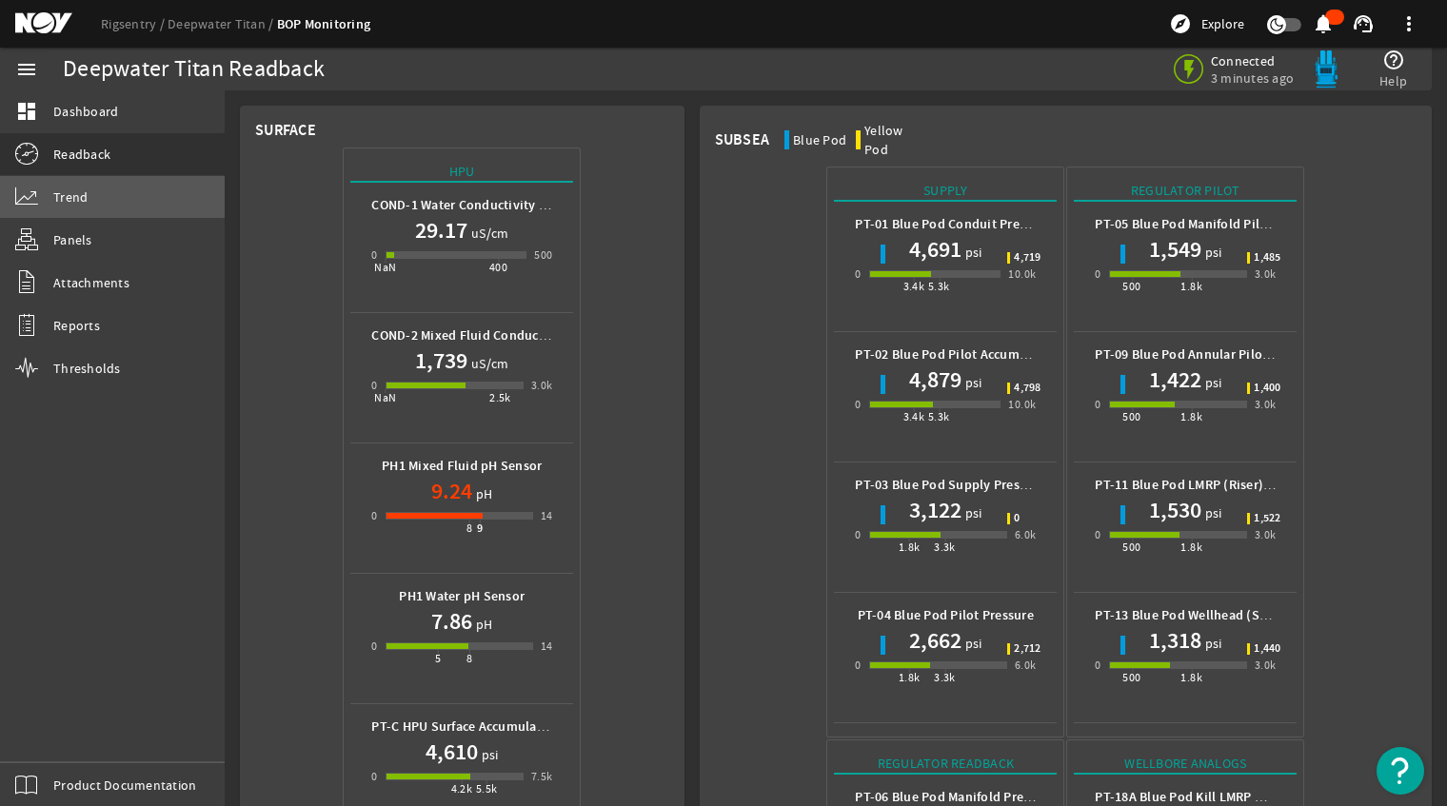
click at [89, 186] on link "Trend" at bounding box center [112, 197] width 225 height 42
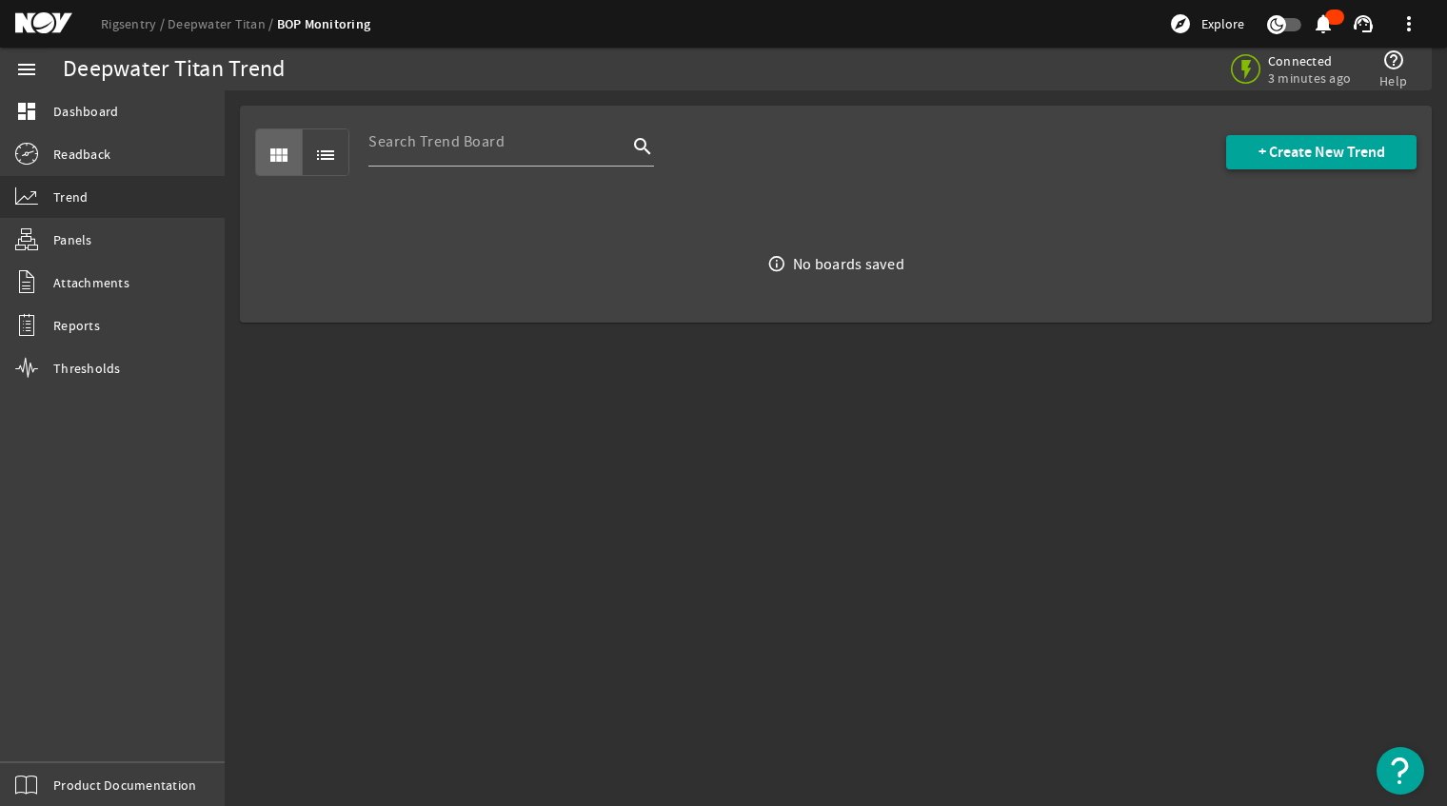
click at [1277, 150] on span "+ Create New Trend" at bounding box center [1321, 152] width 127 height 19
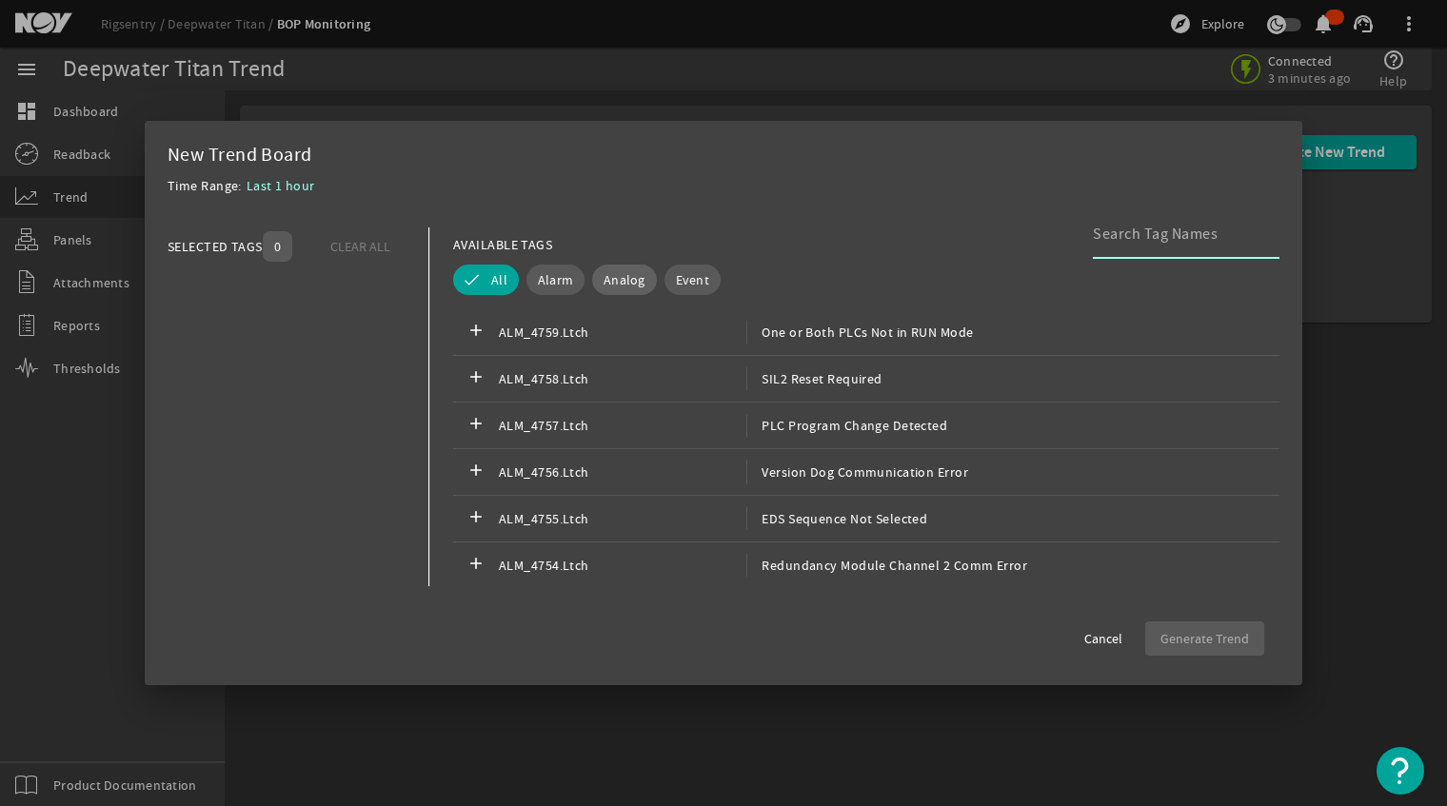
click at [640, 277] on span "Analog" at bounding box center [625, 279] width 42 height 19
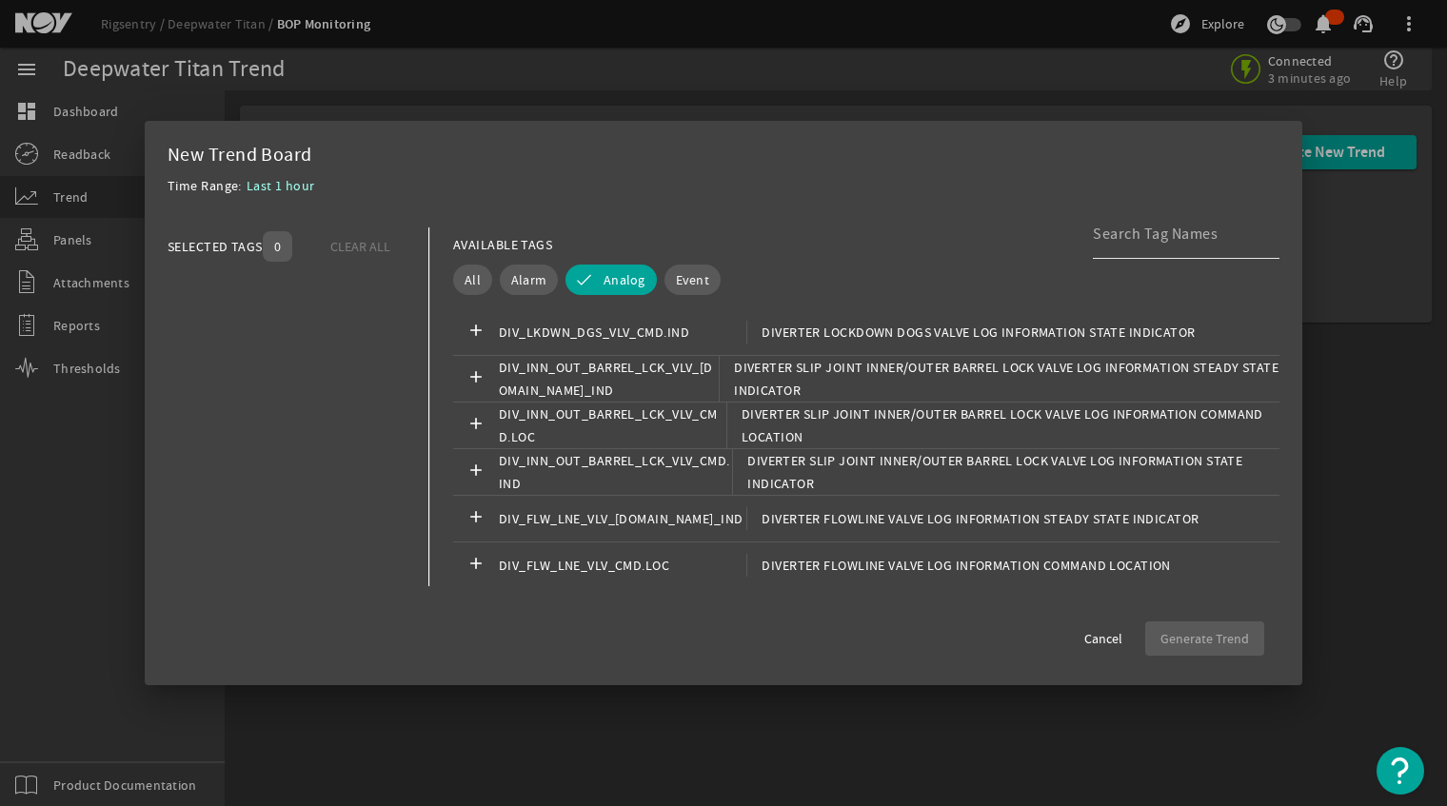
click at [1123, 228] on input at bounding box center [1178, 234] width 171 height 23
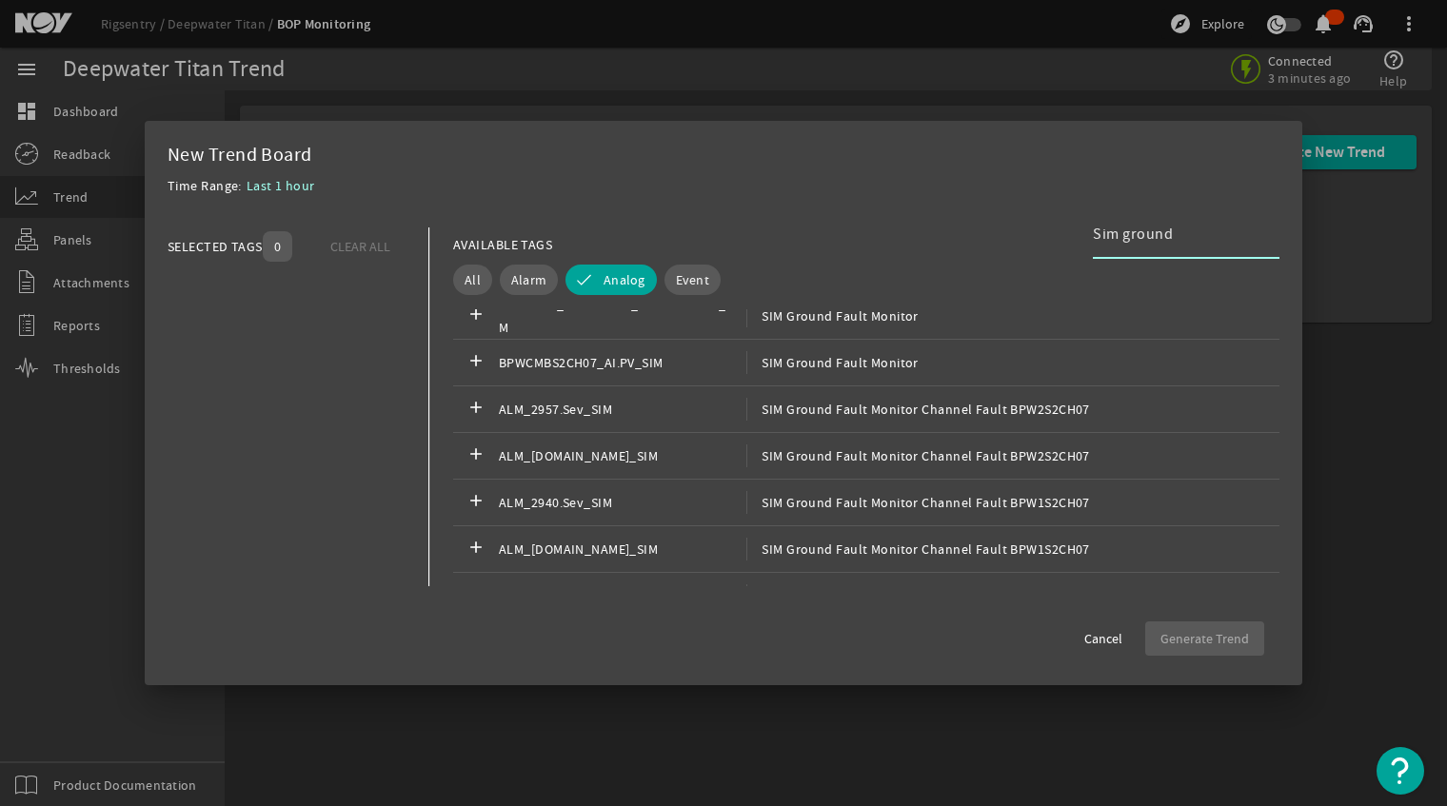
scroll to position [259, 0]
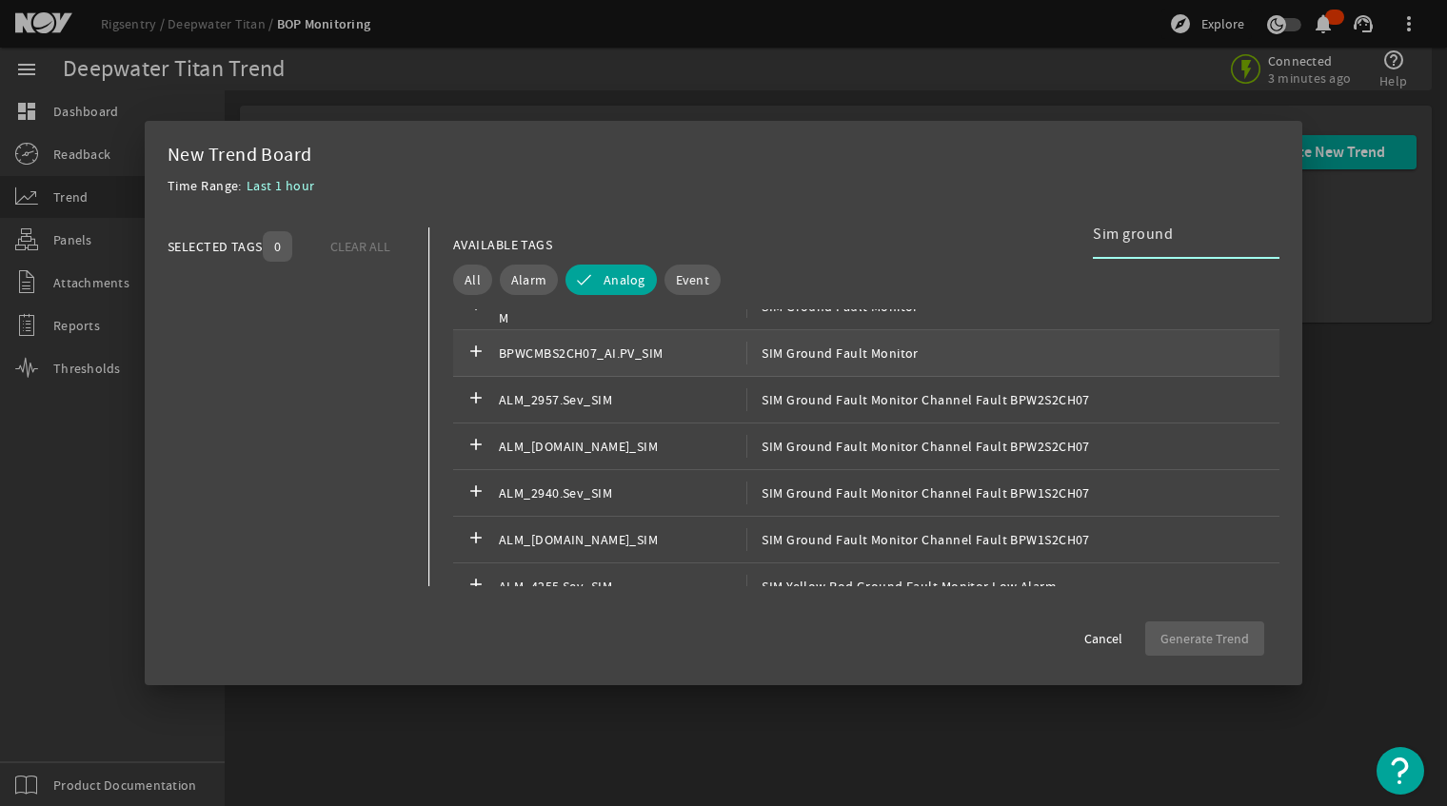
type input "Sim ground"
click at [909, 366] on div "add BPWCMBS2CH07_AI.PV_SIM SIM Ground Fault Monitor" at bounding box center [866, 353] width 826 height 47
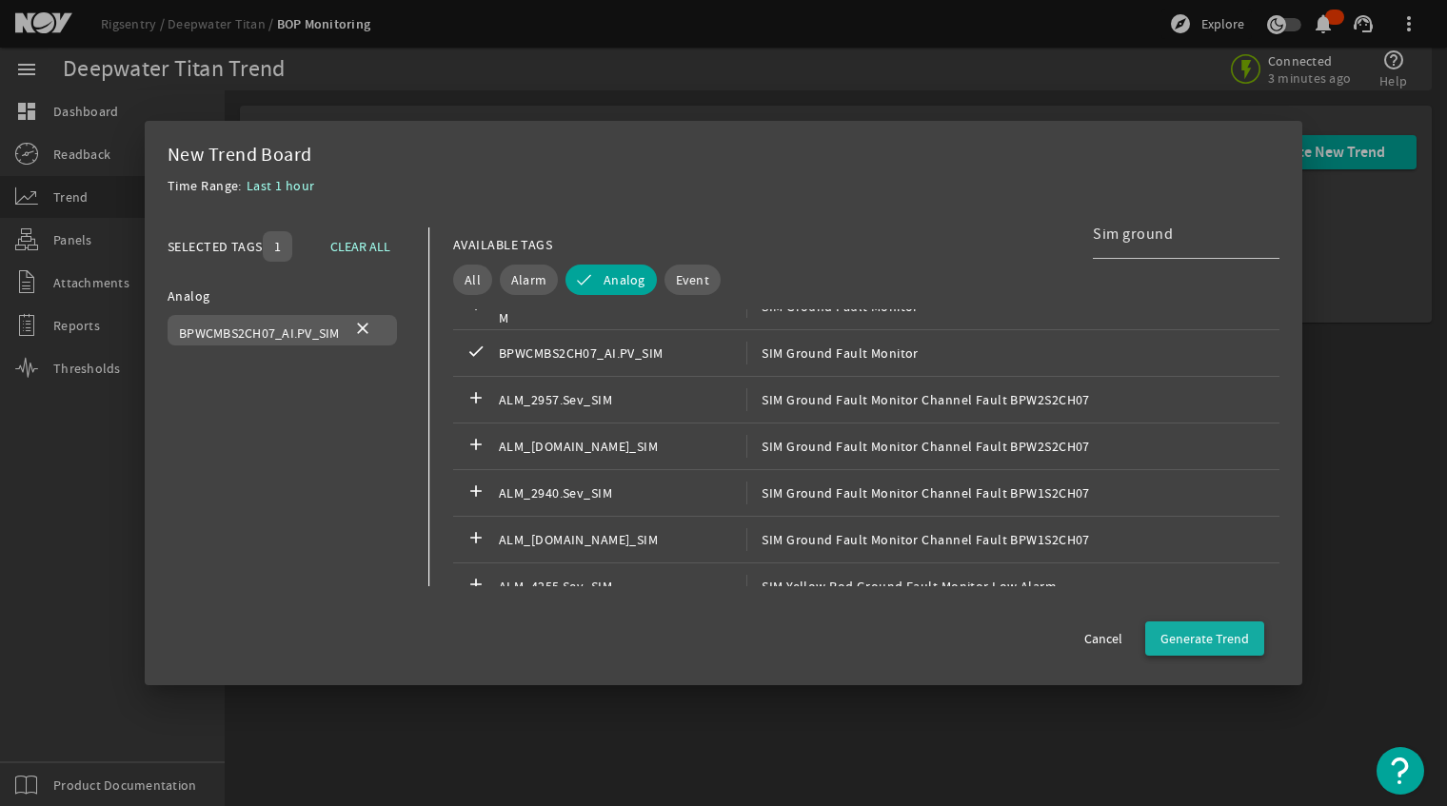
click at [1230, 642] on span "Generate Trend" at bounding box center [1204, 638] width 89 height 19
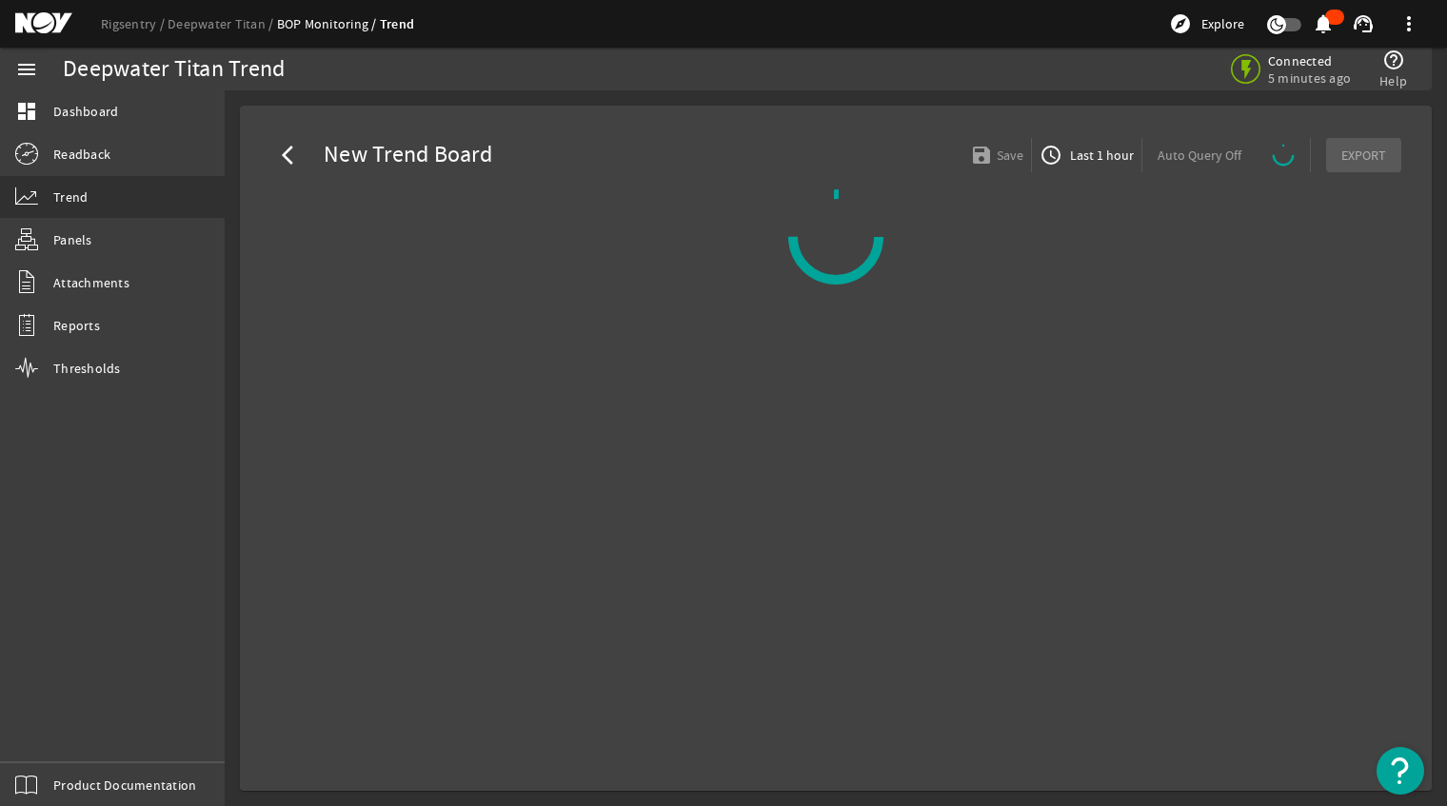
select select "ALL"
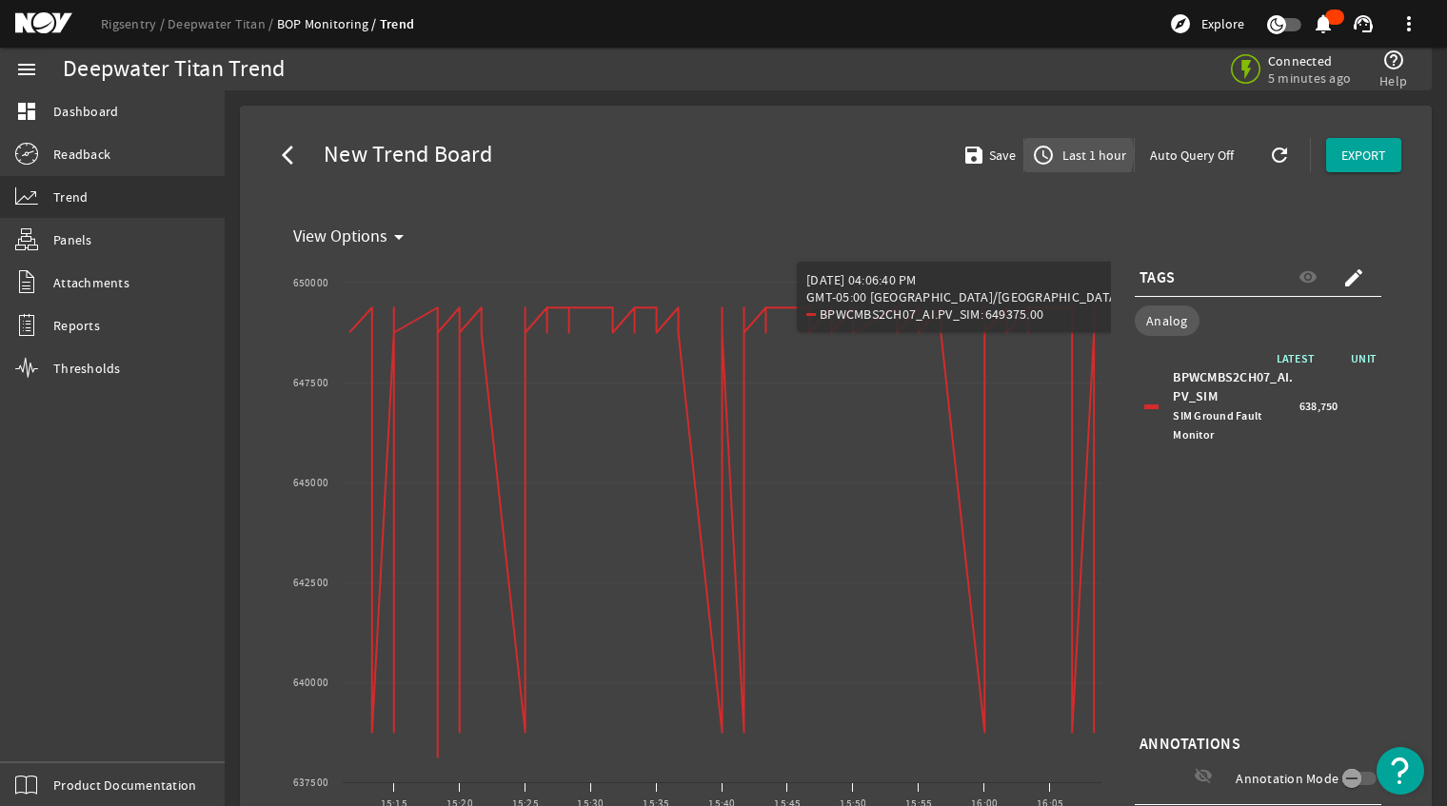
click at [1069, 154] on span "Last 1 hour" at bounding box center [1093, 155] width 68 height 19
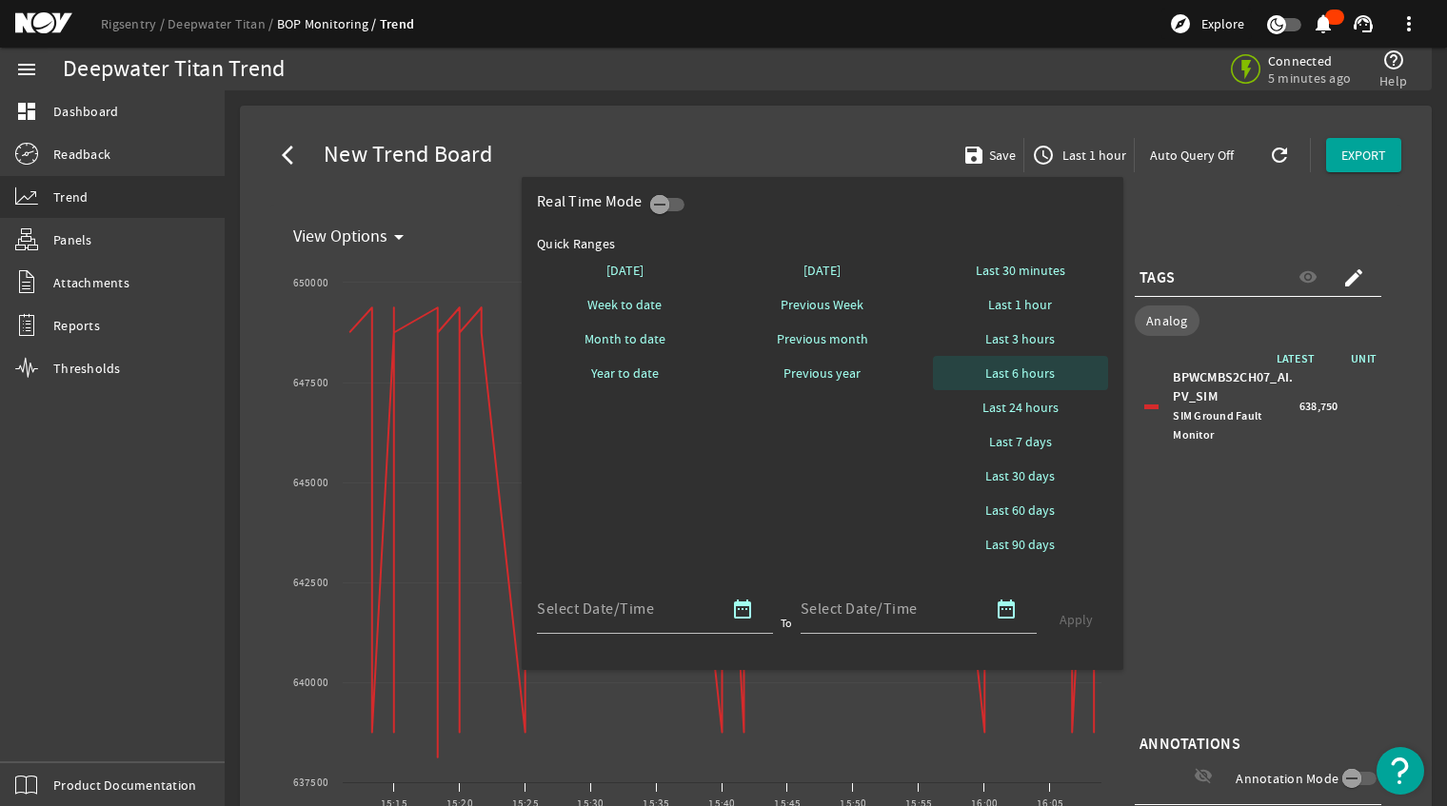
click at [1022, 369] on span "Last 6 hours" at bounding box center [1019, 373] width 69 height 19
select select "10M"
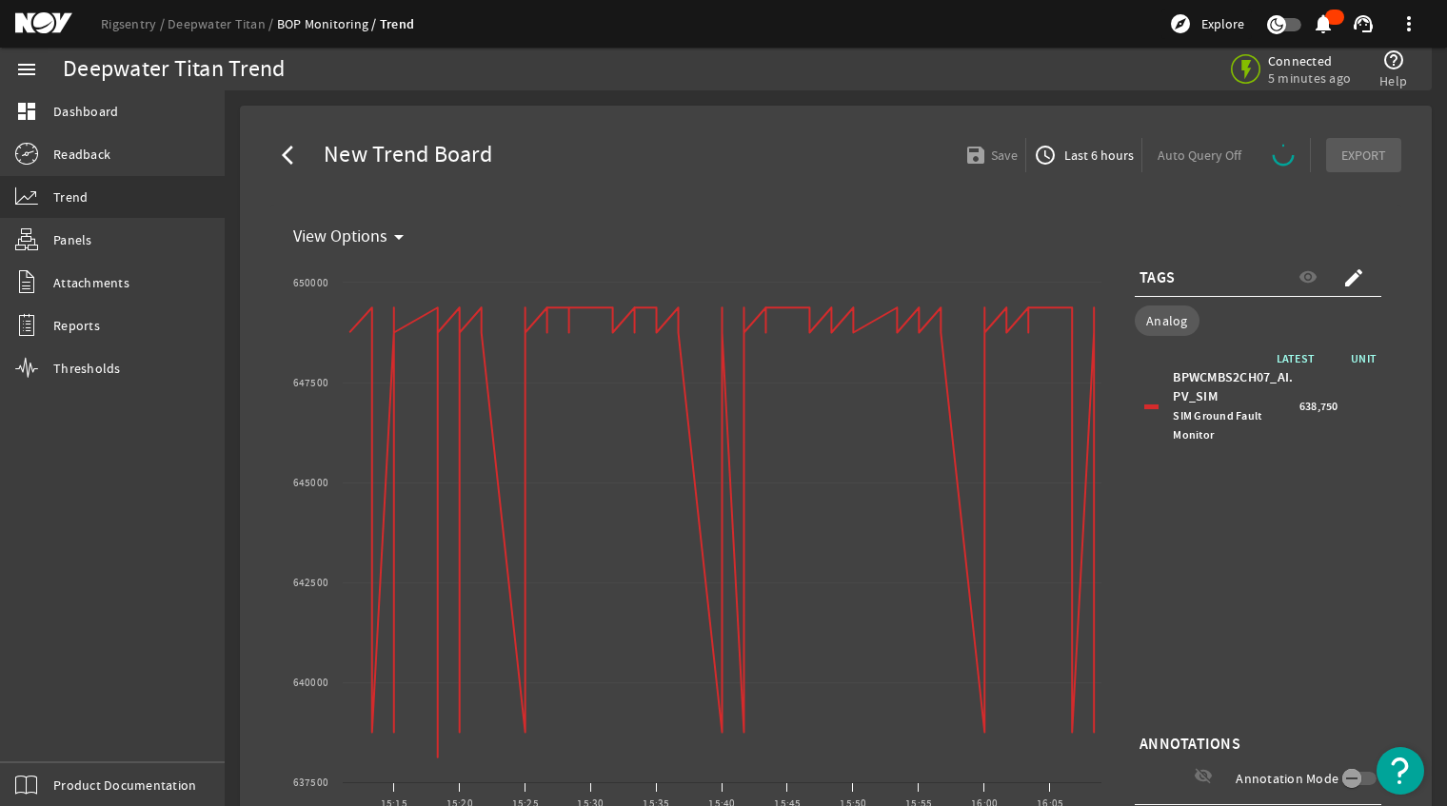
click at [1078, 159] on span "Last 6 hours" at bounding box center [1096, 155] width 73 height 19
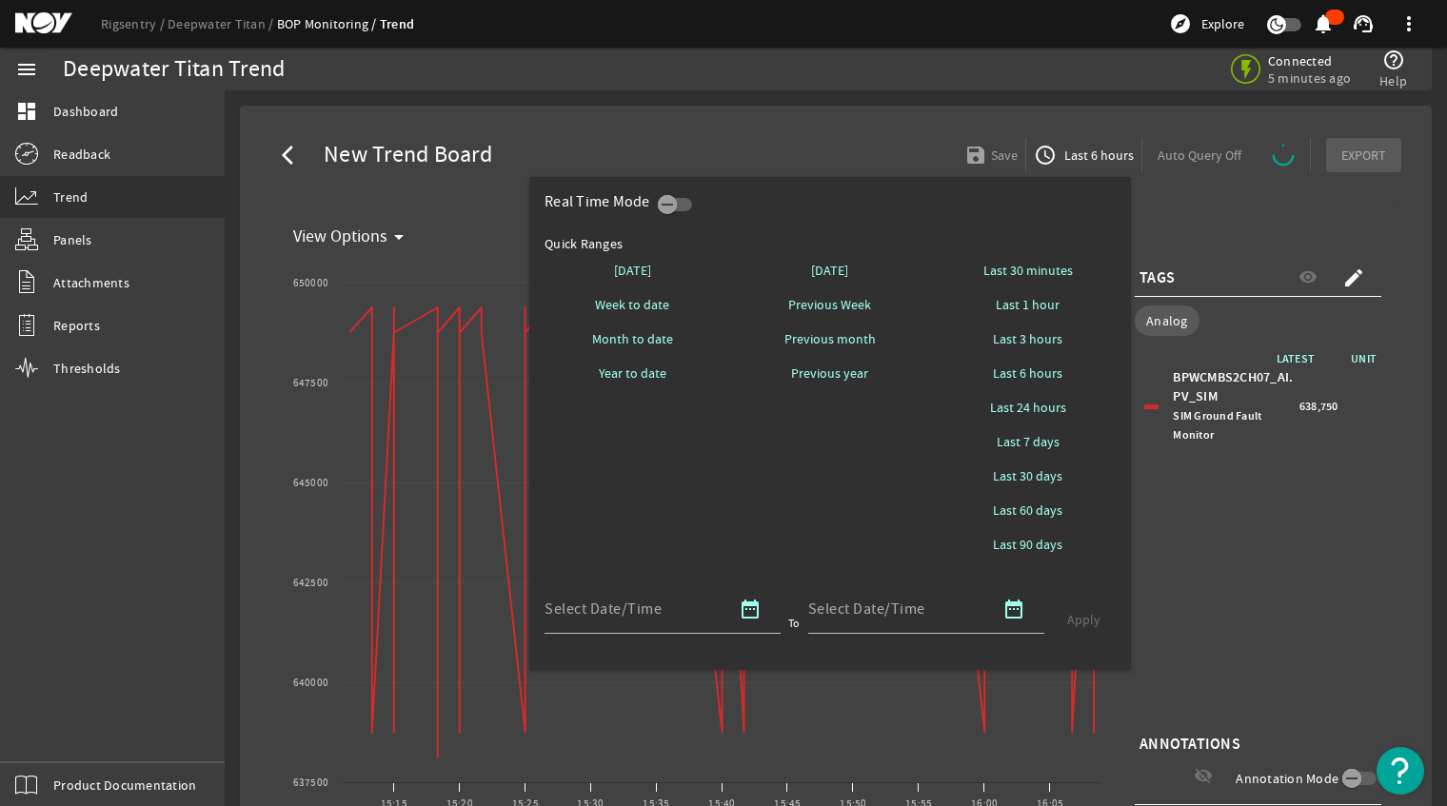
click at [1199, 564] on div at bounding box center [723, 403] width 1447 height 806
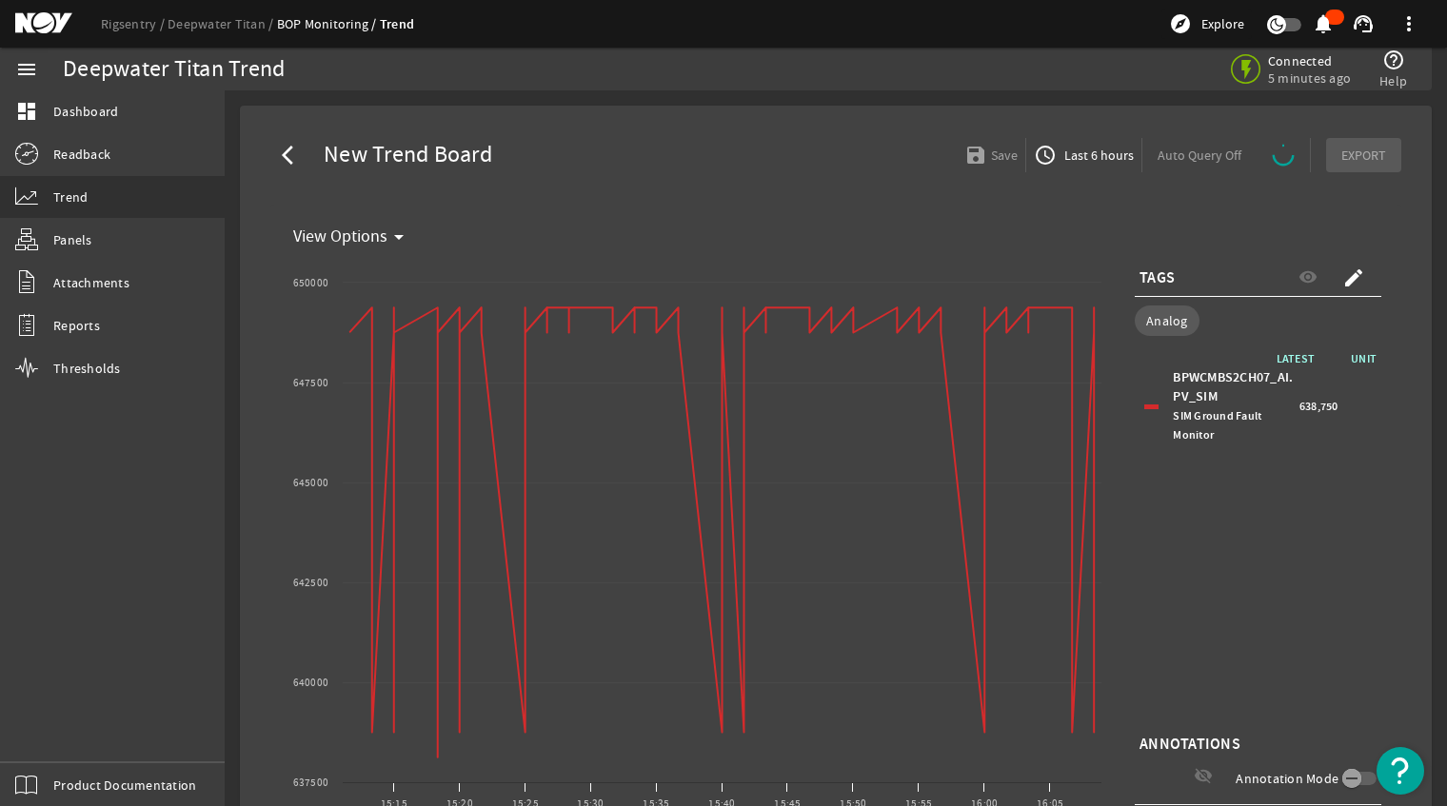
click at [1296, 658] on div "LATEST UNIT BPWCMBS2CH07_AI.PV_SIM SIM Ground Fault Monitor 638,750" at bounding box center [1258, 539] width 247 height 381
click at [111, 107] on span "Dashboard" at bounding box center [85, 111] width 65 height 19
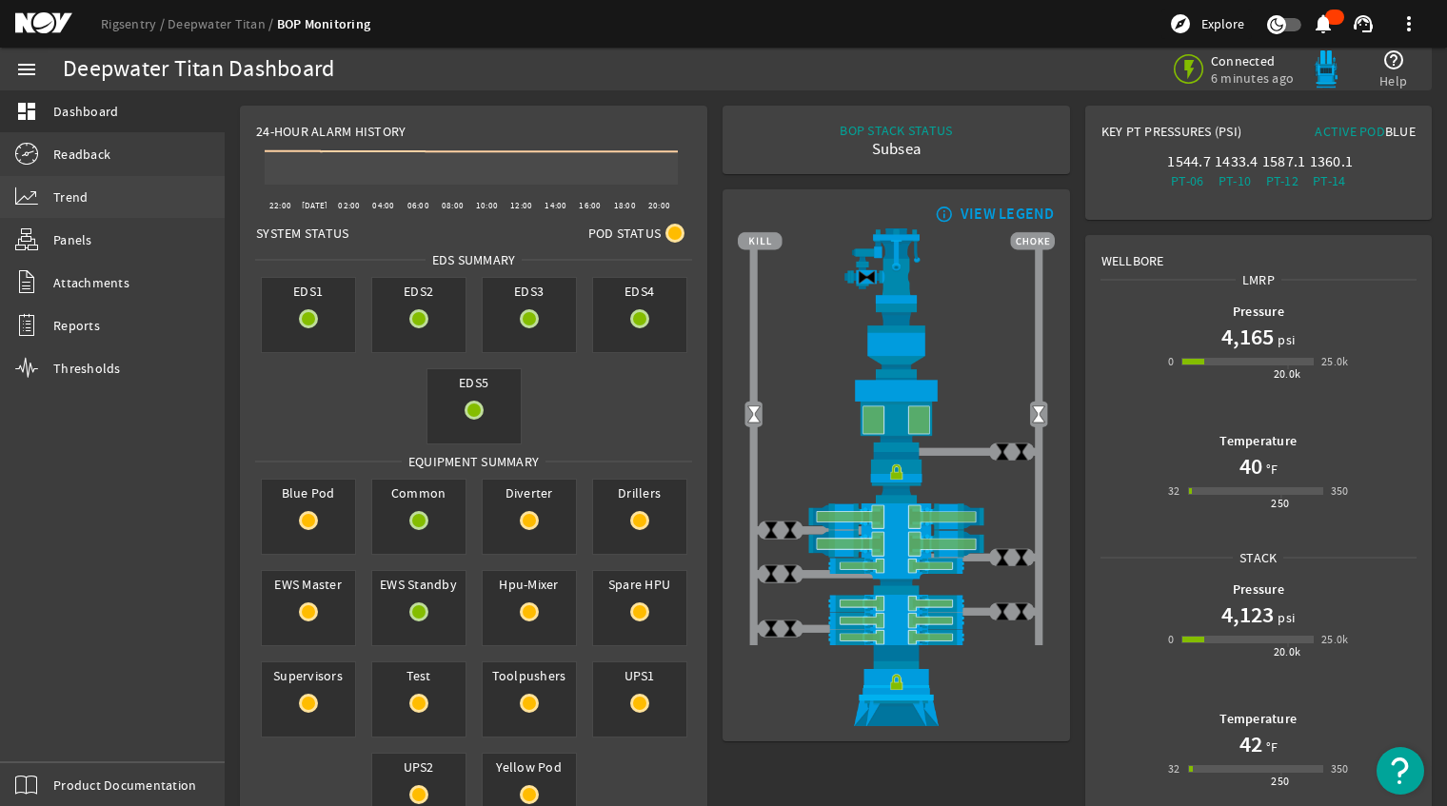
click at [112, 198] on link "Trend" at bounding box center [112, 197] width 225 height 42
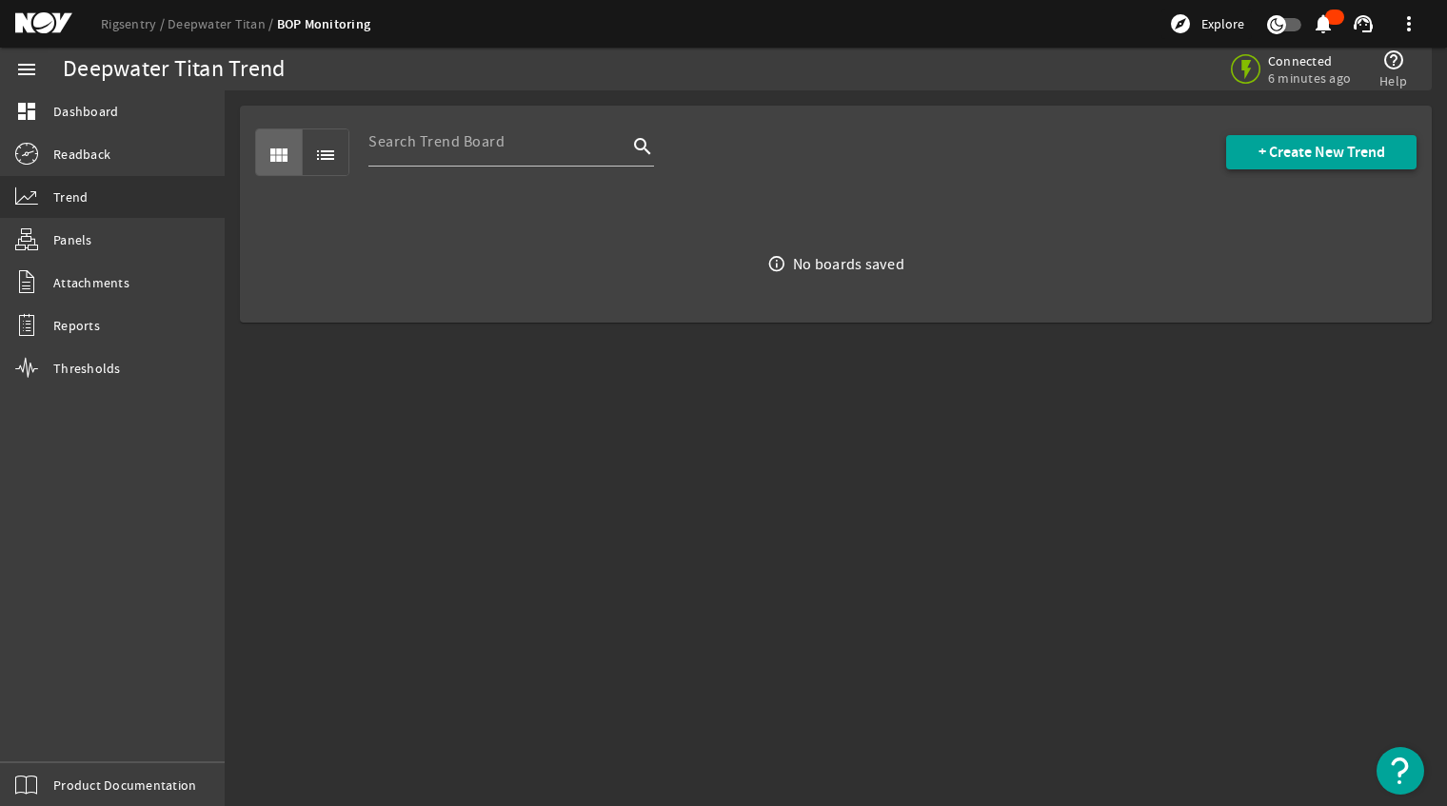
click at [1264, 152] on span "+ Create New Trend" at bounding box center [1321, 152] width 127 height 19
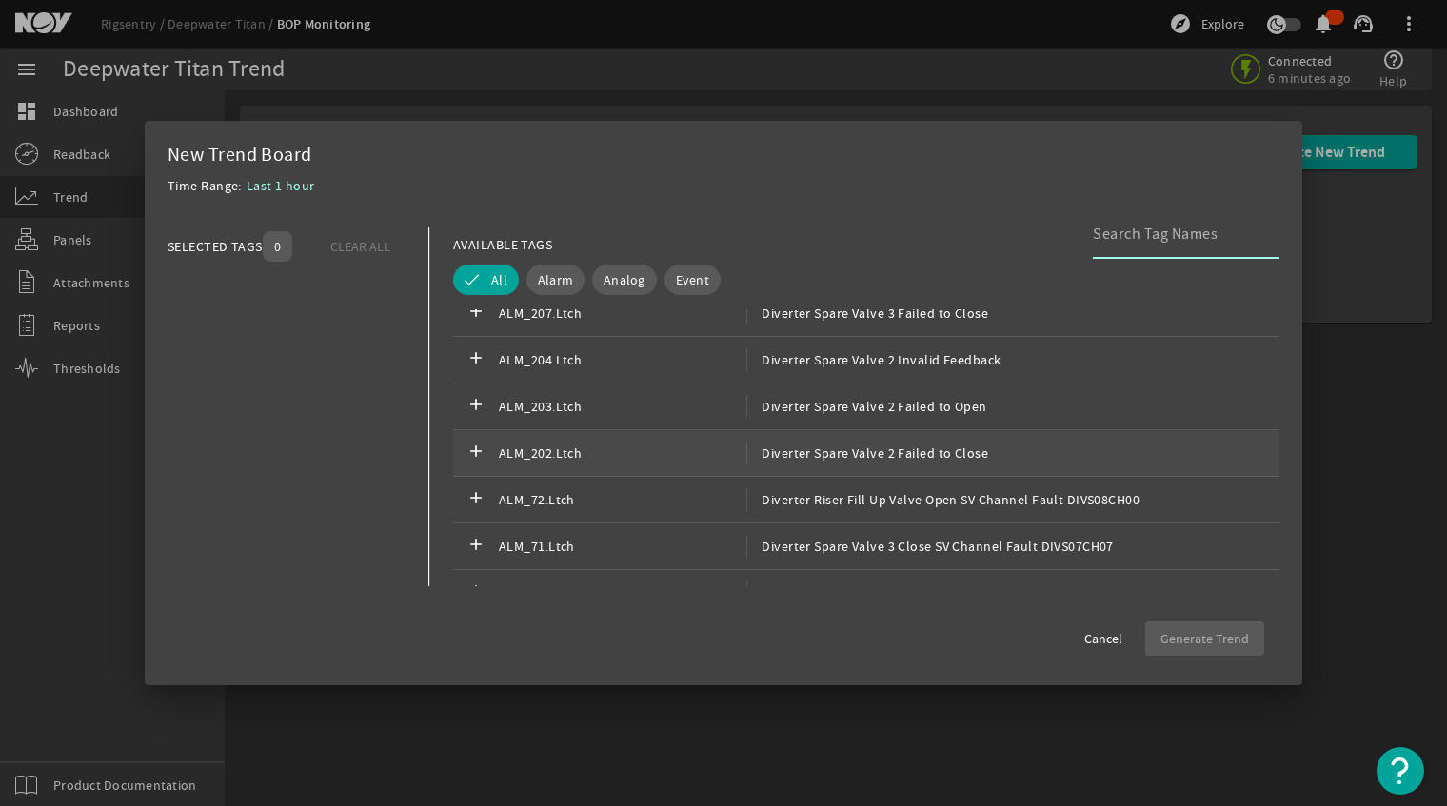
scroll to position [1471, 0]
click at [629, 287] on span "Analog" at bounding box center [625, 279] width 42 height 19
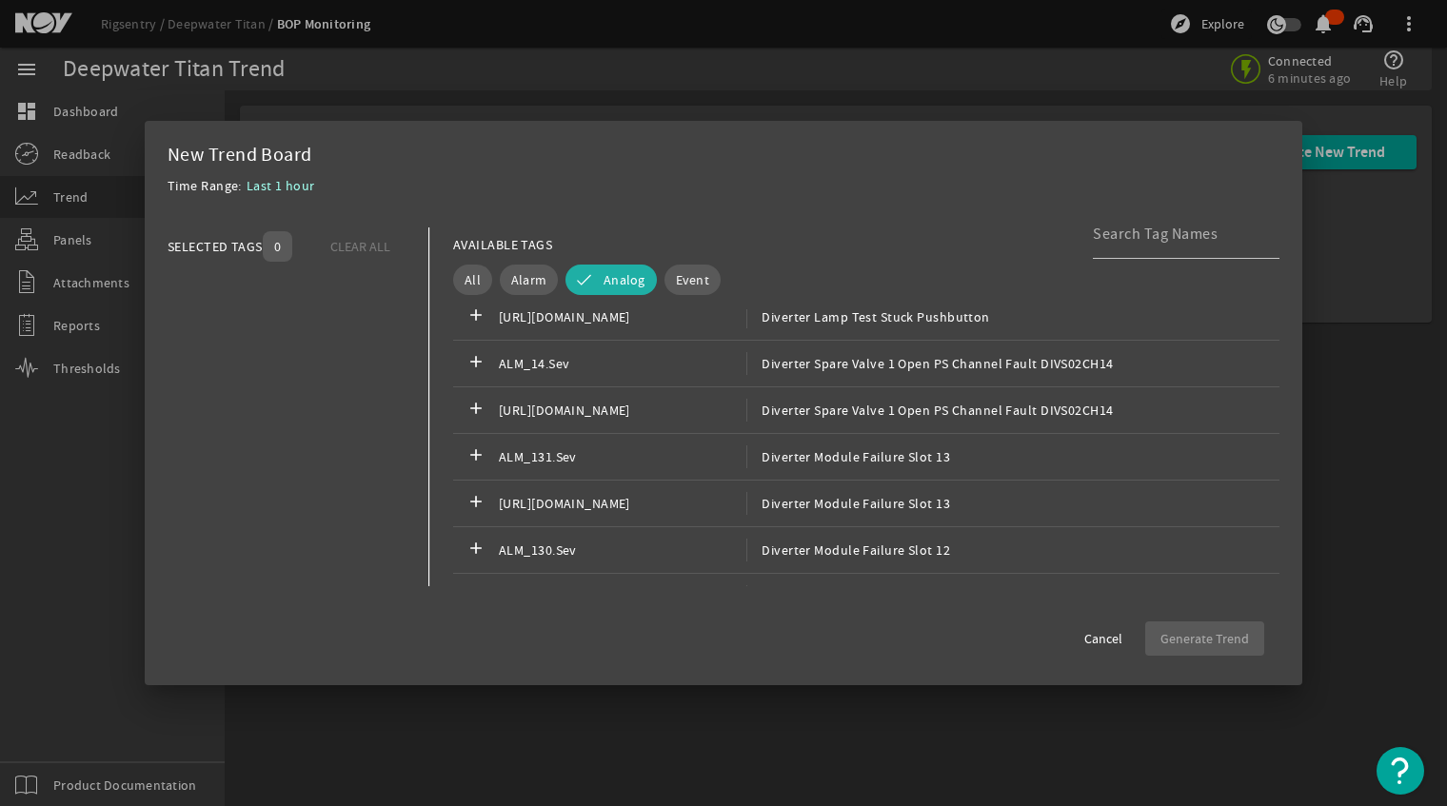
scroll to position [4673, 0]
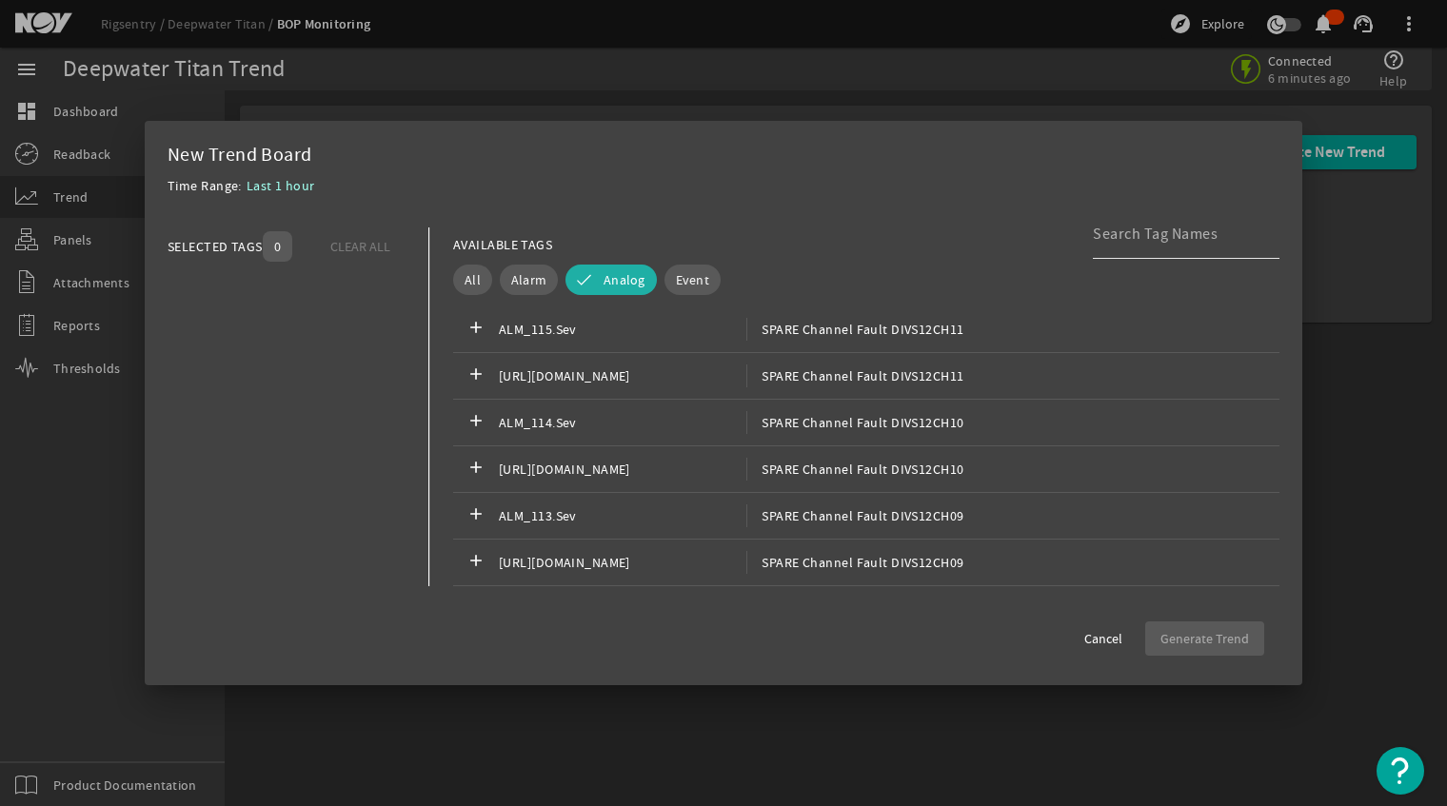
click at [1097, 229] on input at bounding box center [1178, 234] width 171 height 23
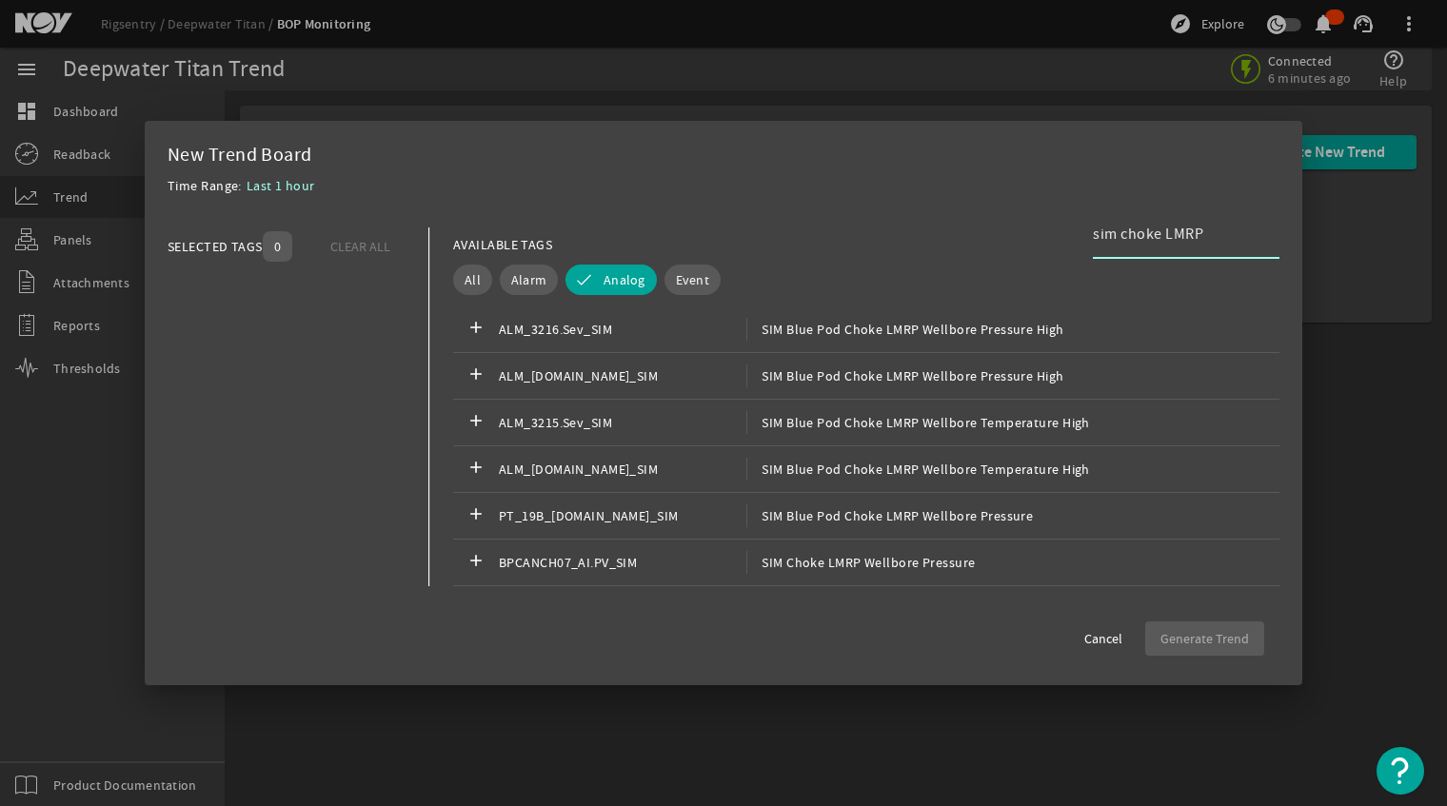
scroll to position [496, 0]
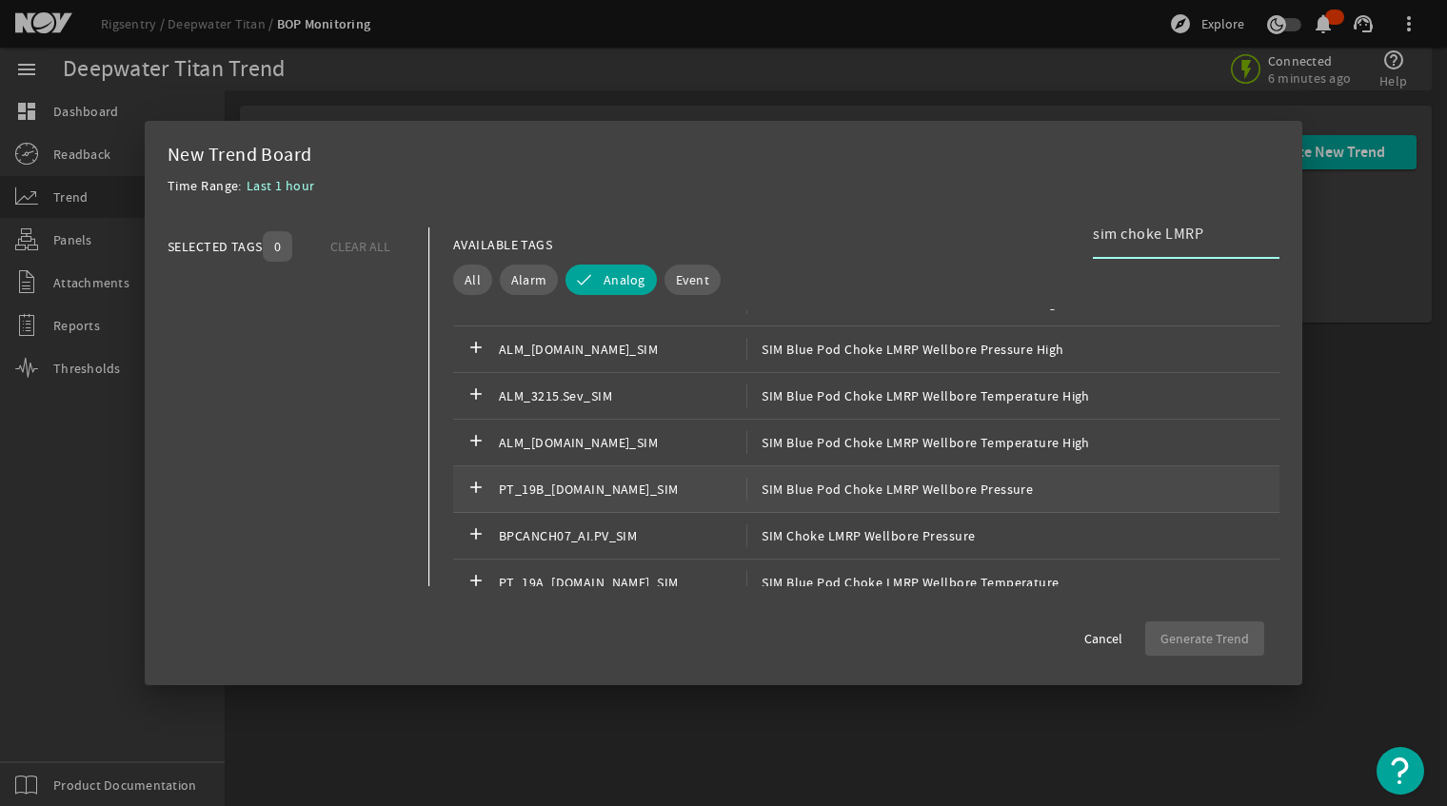
type input "sim choke LMRP"
click at [952, 485] on span "SIM Blue Pod Choke LMRP Wellbore Pressure" at bounding box center [889, 489] width 287 height 23
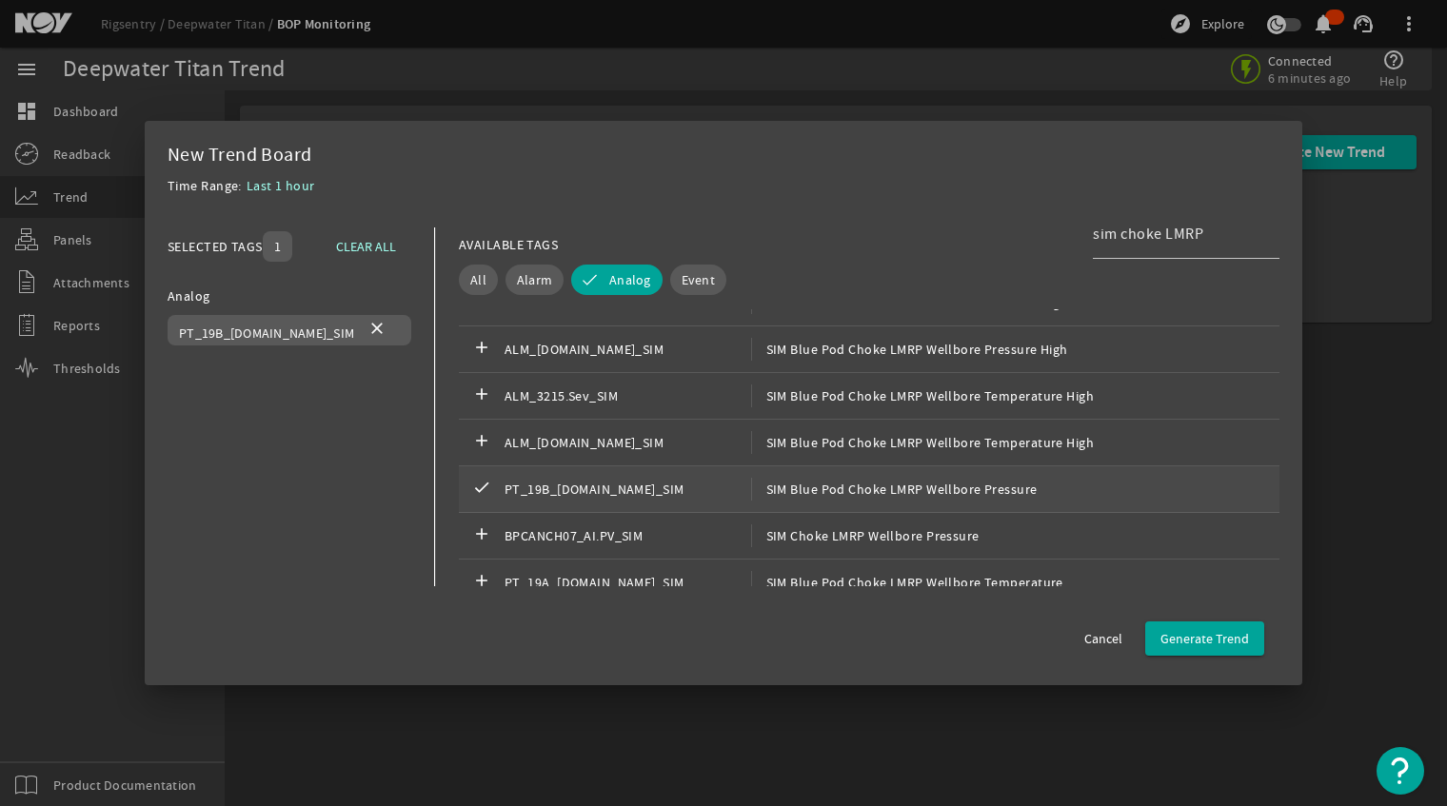
click at [965, 479] on span "SIM Blue Pod Choke LMRP Wellbore Pressure" at bounding box center [894, 489] width 287 height 23
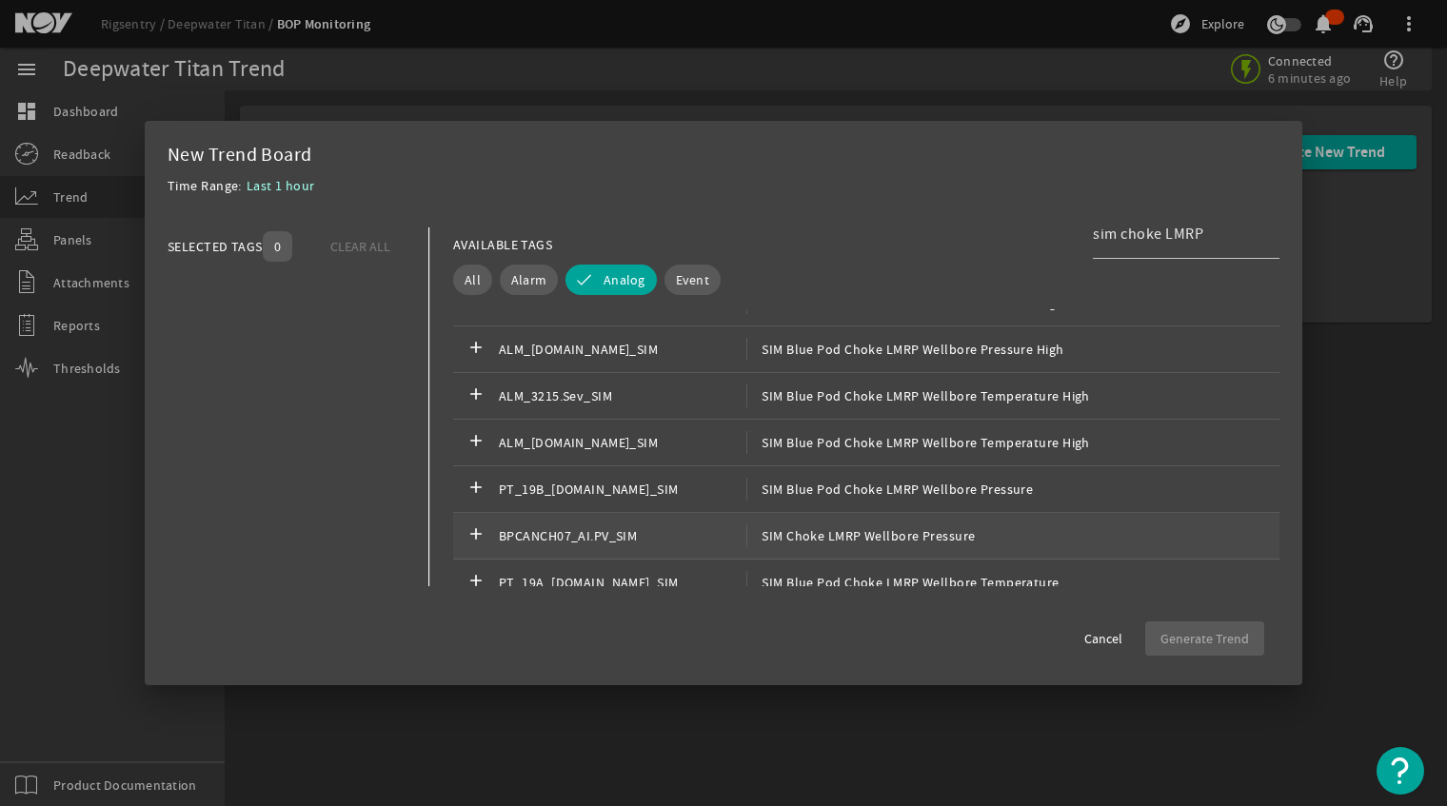
scroll to position [583, 0]
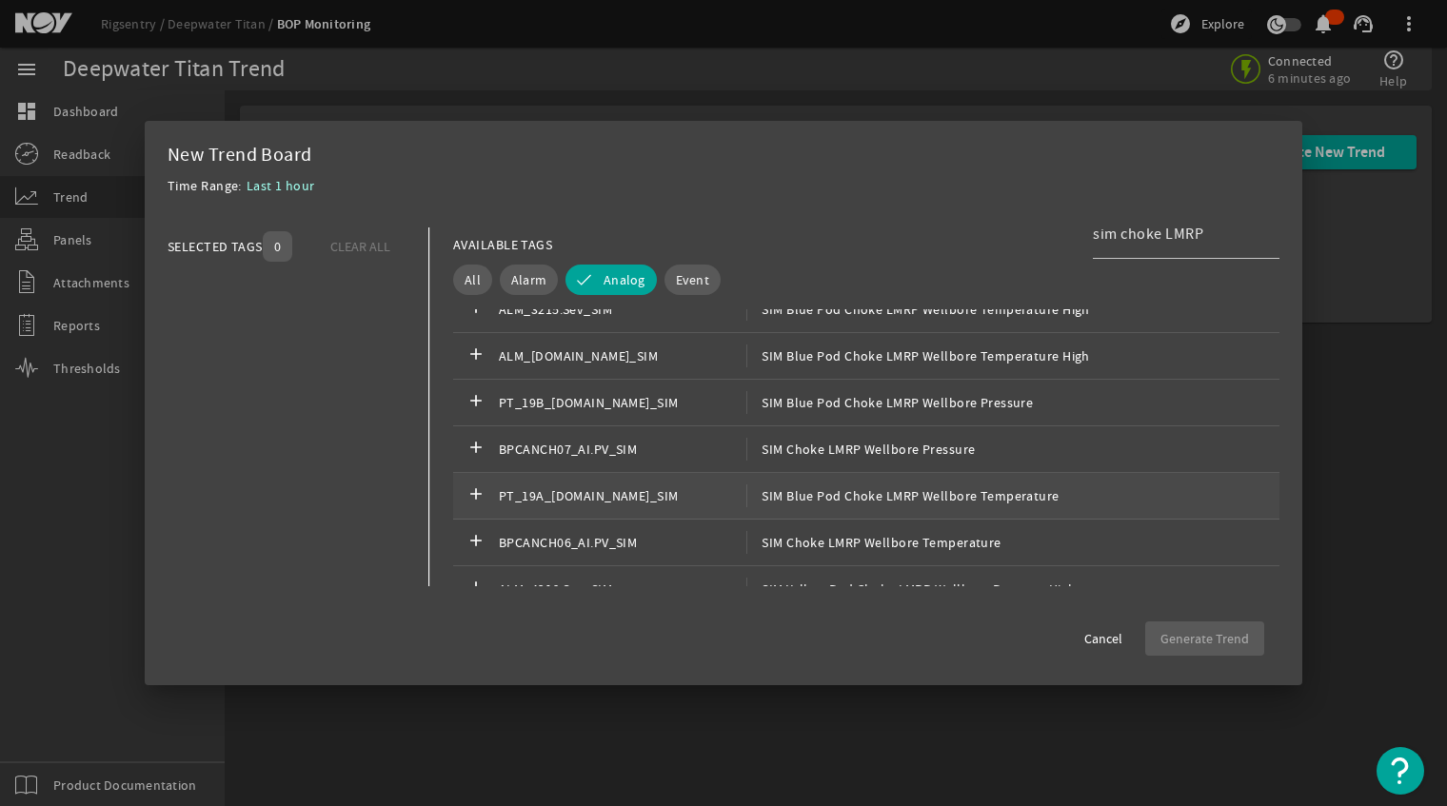
click at [987, 506] on div "add PT_19A_[DOMAIN_NAME]_SIM SIM Blue Pod Choke LMRP Wellbore Temperature" at bounding box center [866, 496] width 826 height 47
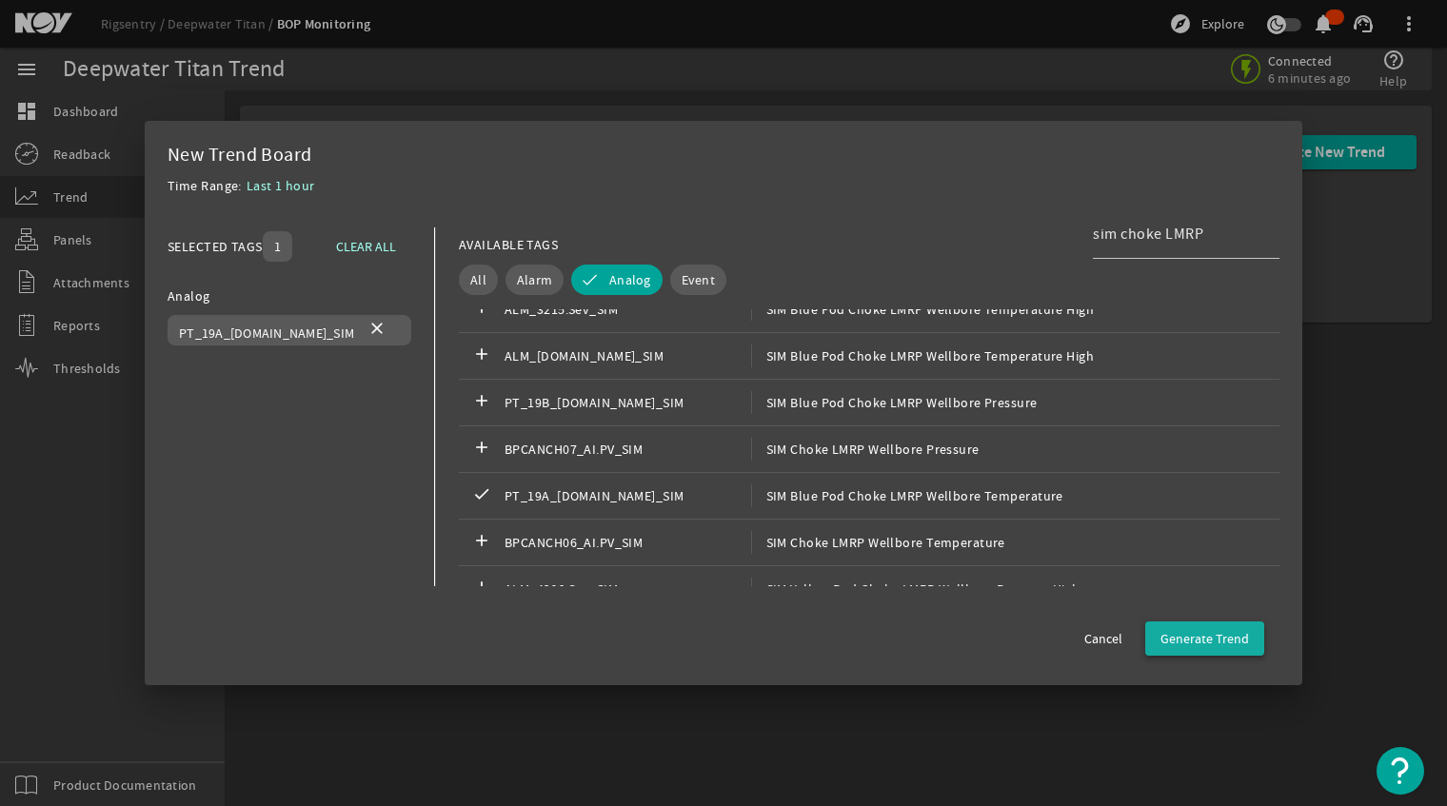
click at [1231, 636] on span "Generate Trend" at bounding box center [1204, 638] width 89 height 19
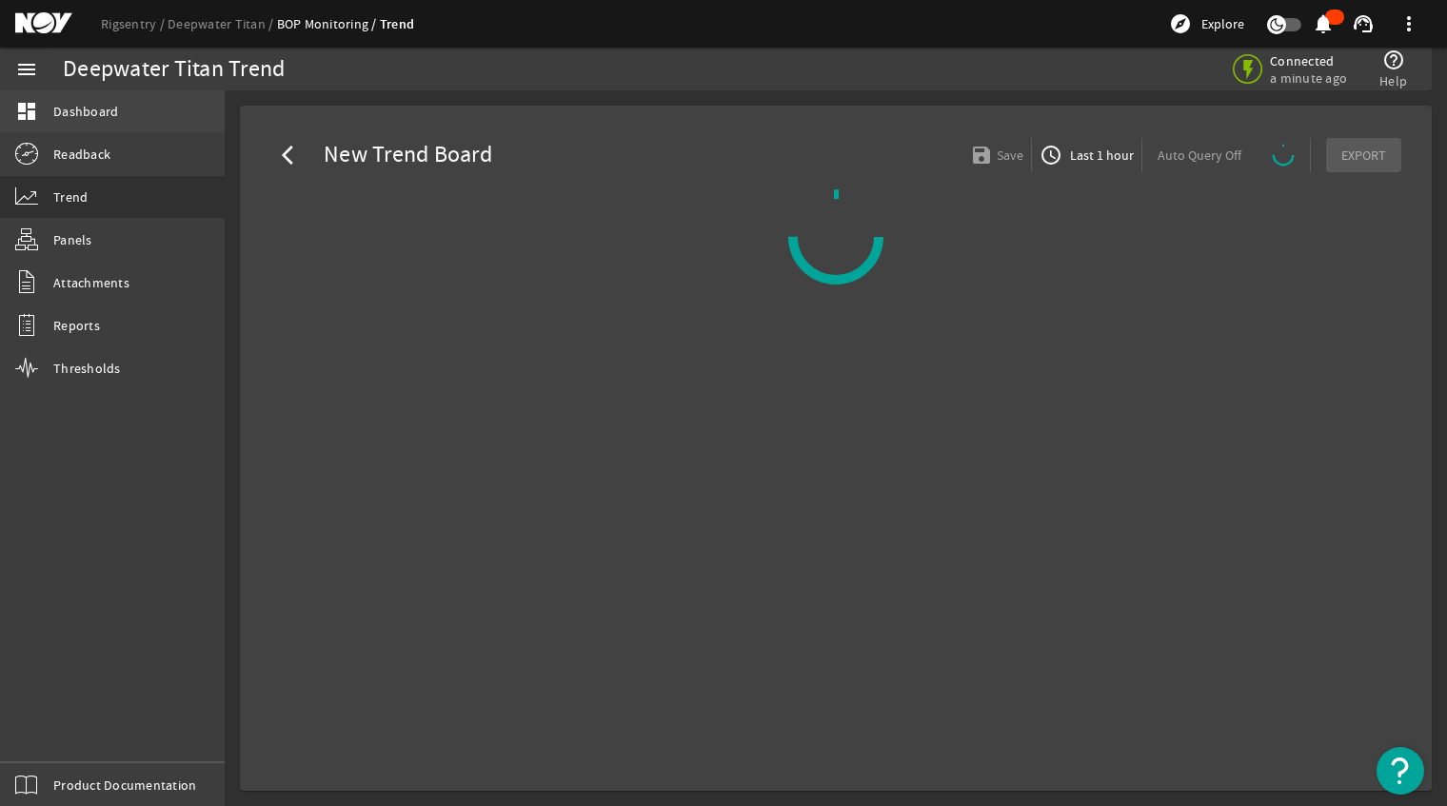
click at [91, 94] on link "dashboard Dashboard" at bounding box center [112, 111] width 225 height 42
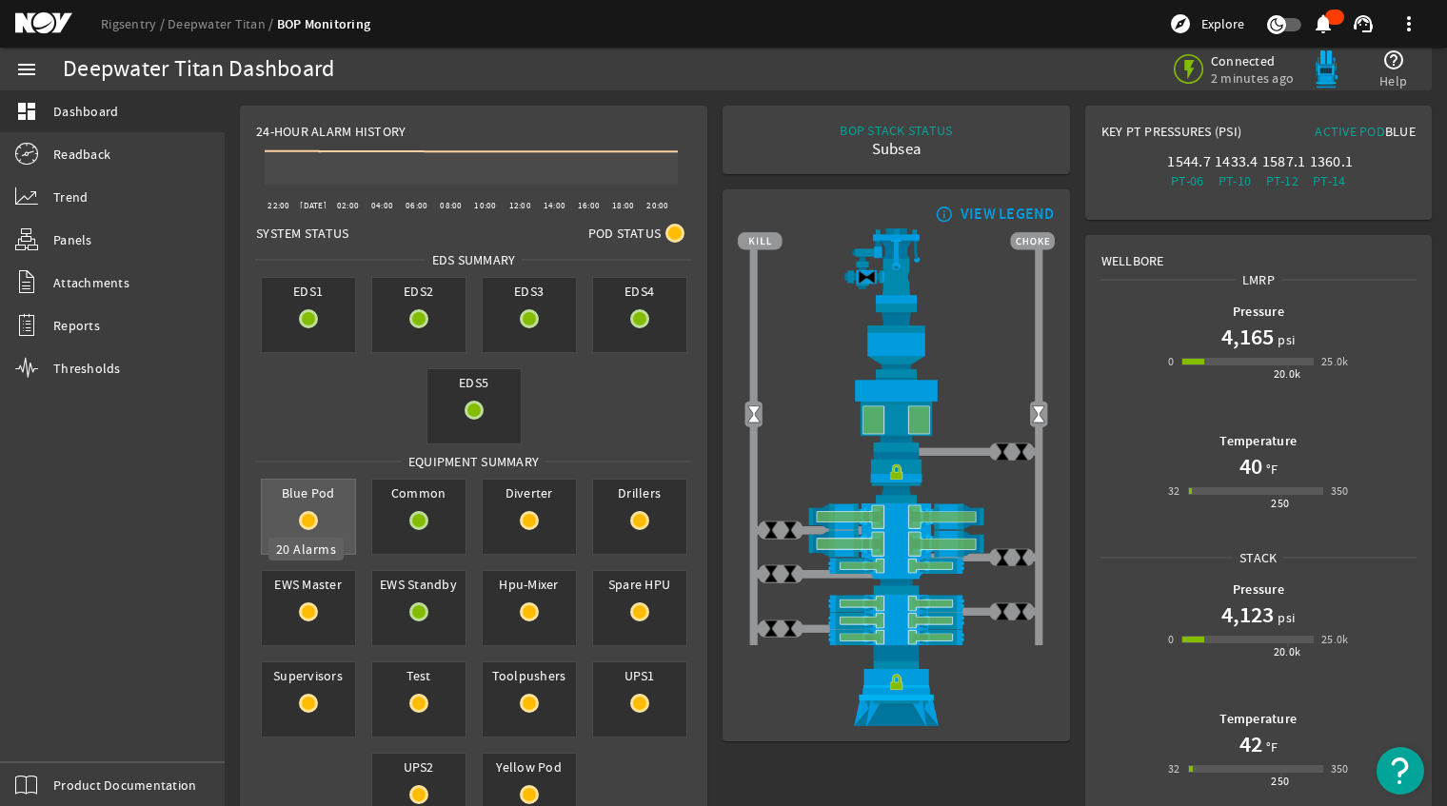
click at [286, 516] on rigsentry-circle-icon at bounding box center [308, 520] width 93 height 19
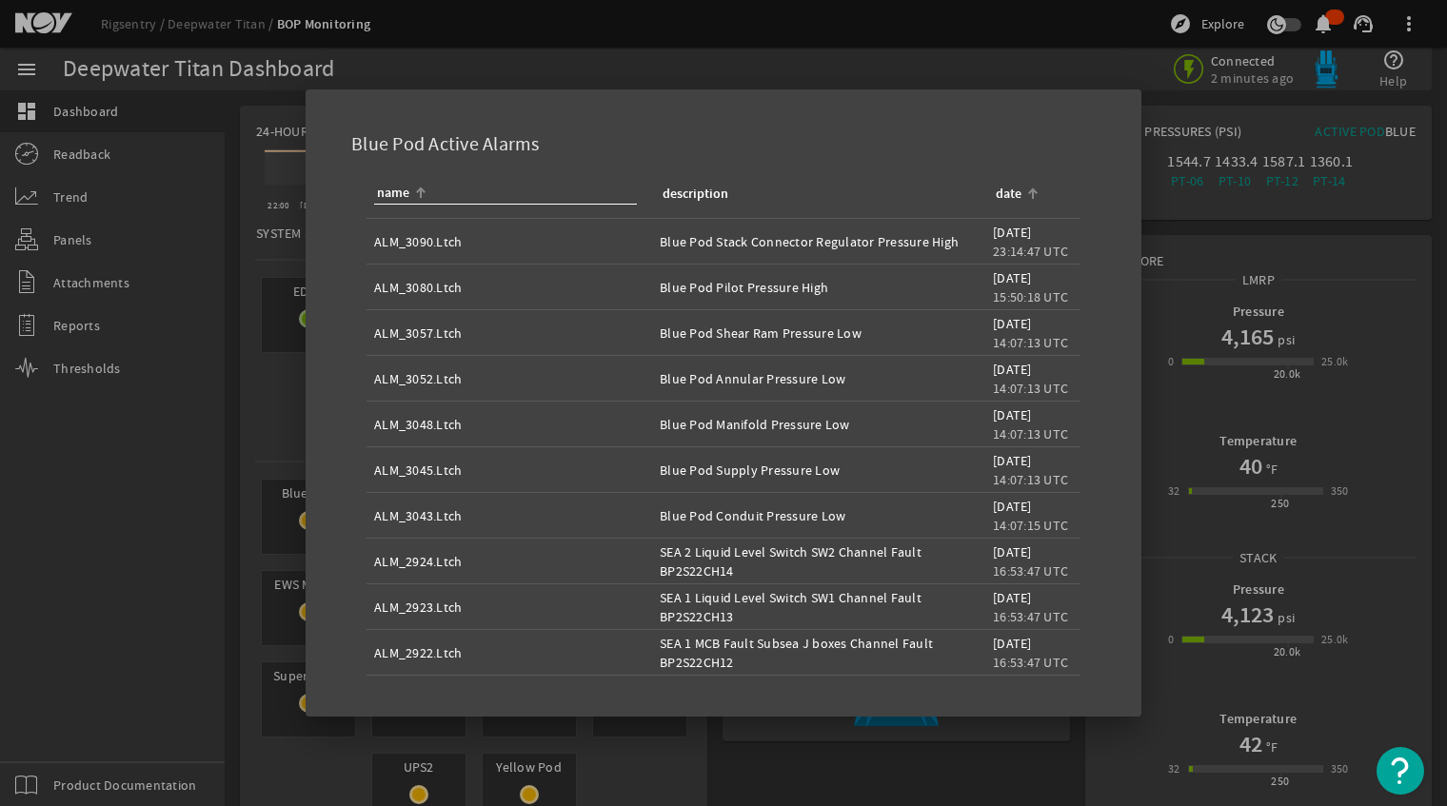
click at [1001, 195] on div "date" at bounding box center [1009, 194] width 26 height 21
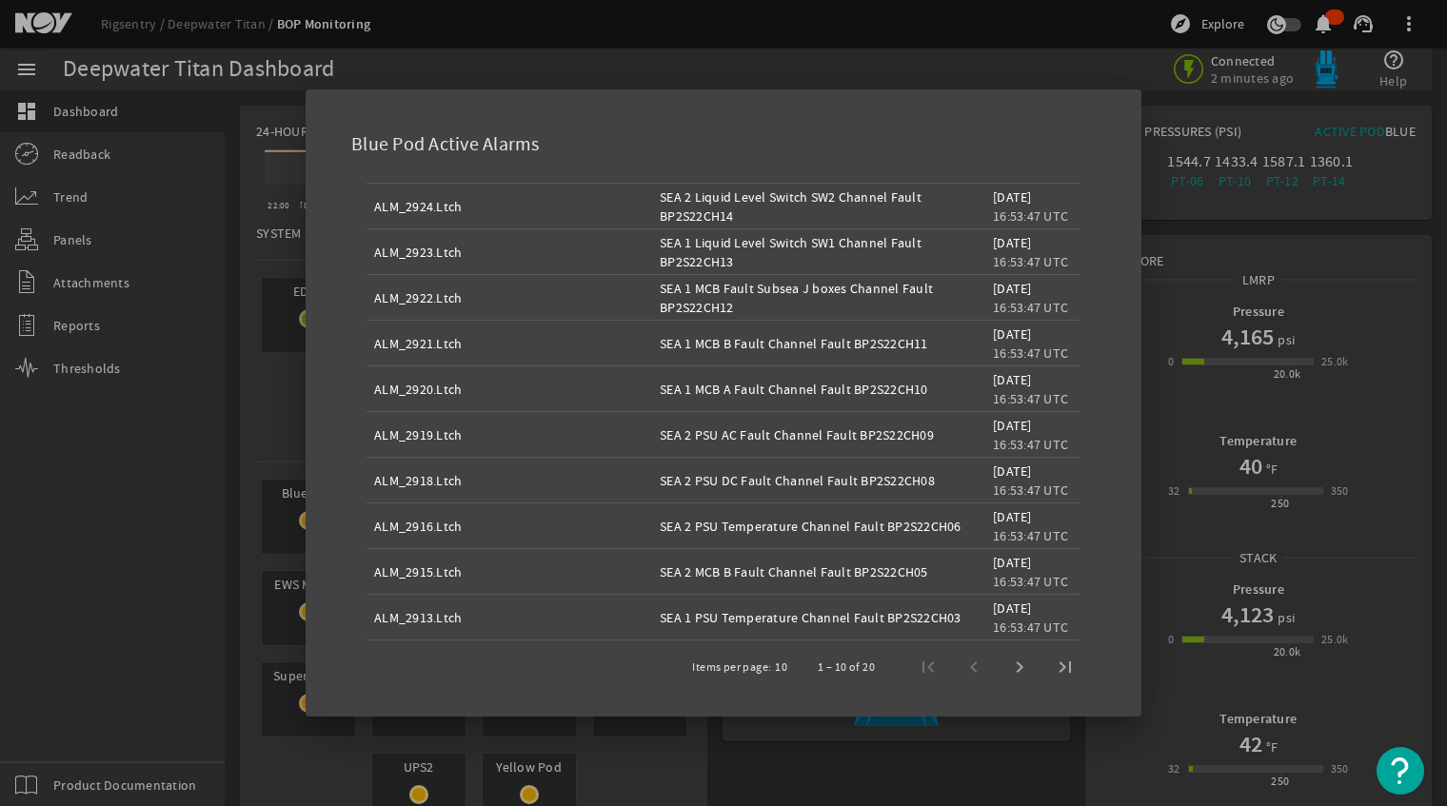
scroll to position [54, 0]
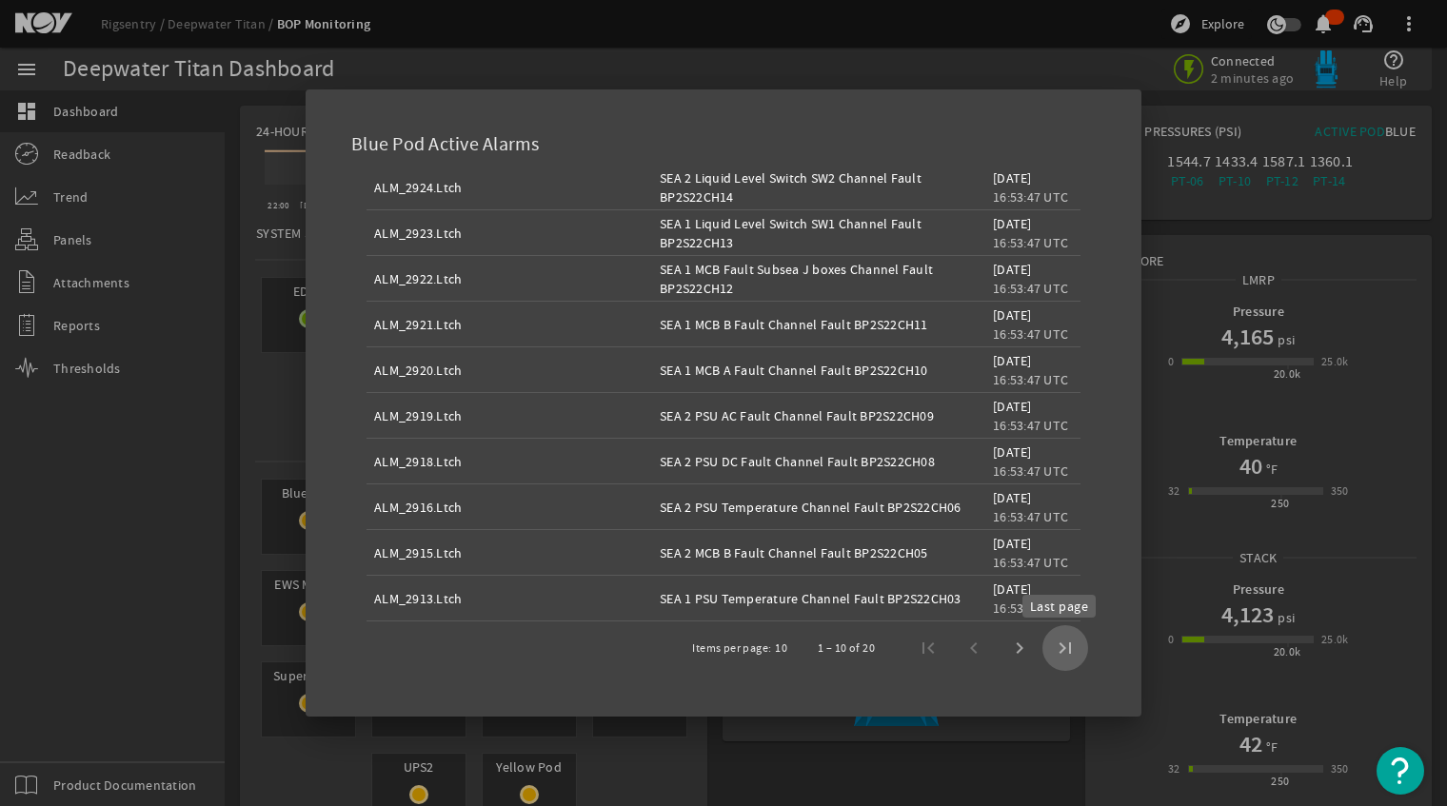
click at [1045, 647] on span "Last page" at bounding box center [1065, 648] width 46 height 46
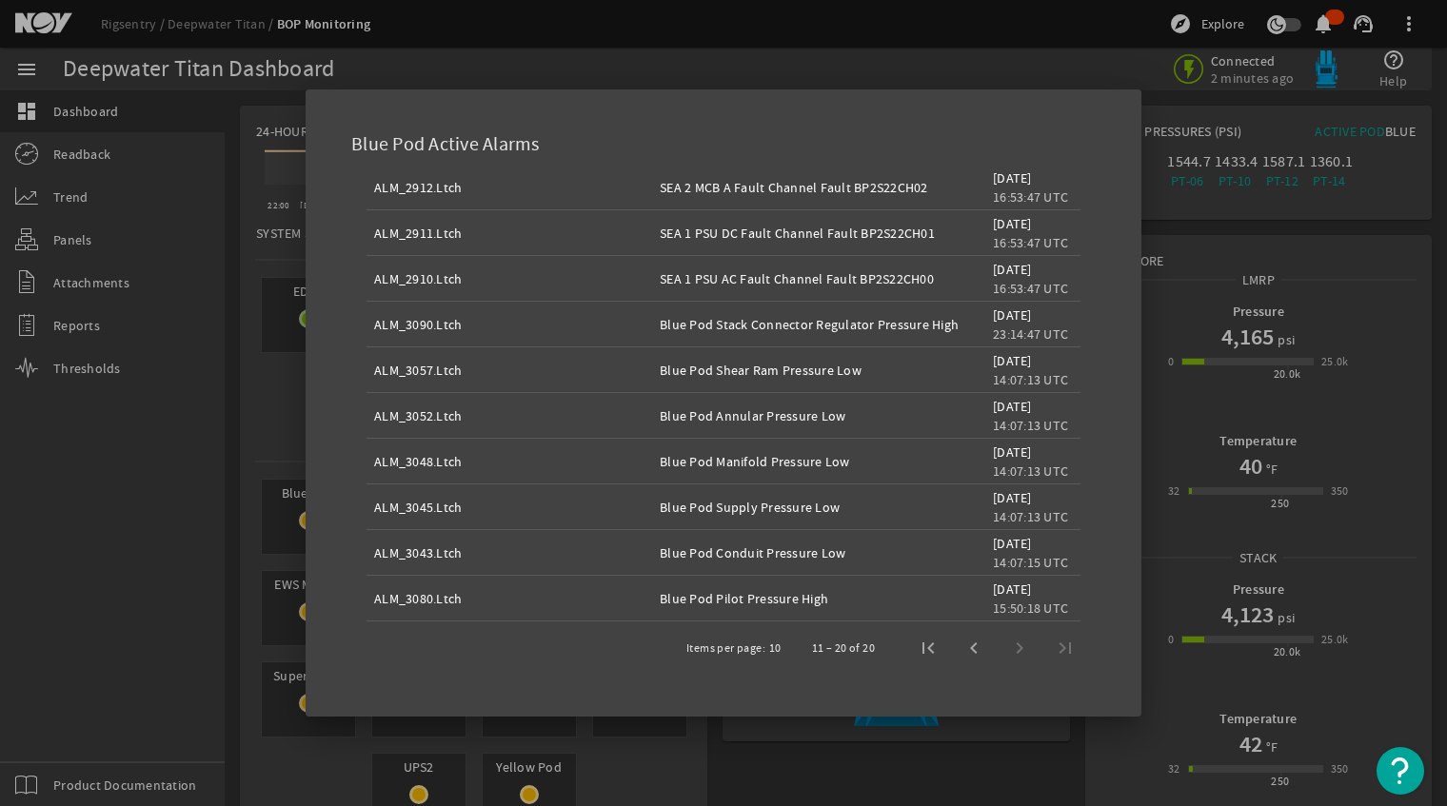
click at [1049, 649] on div "11 – 20 of 20" at bounding box center [938, 648] width 299 height 46
click at [209, 433] on div at bounding box center [723, 403] width 1447 height 806
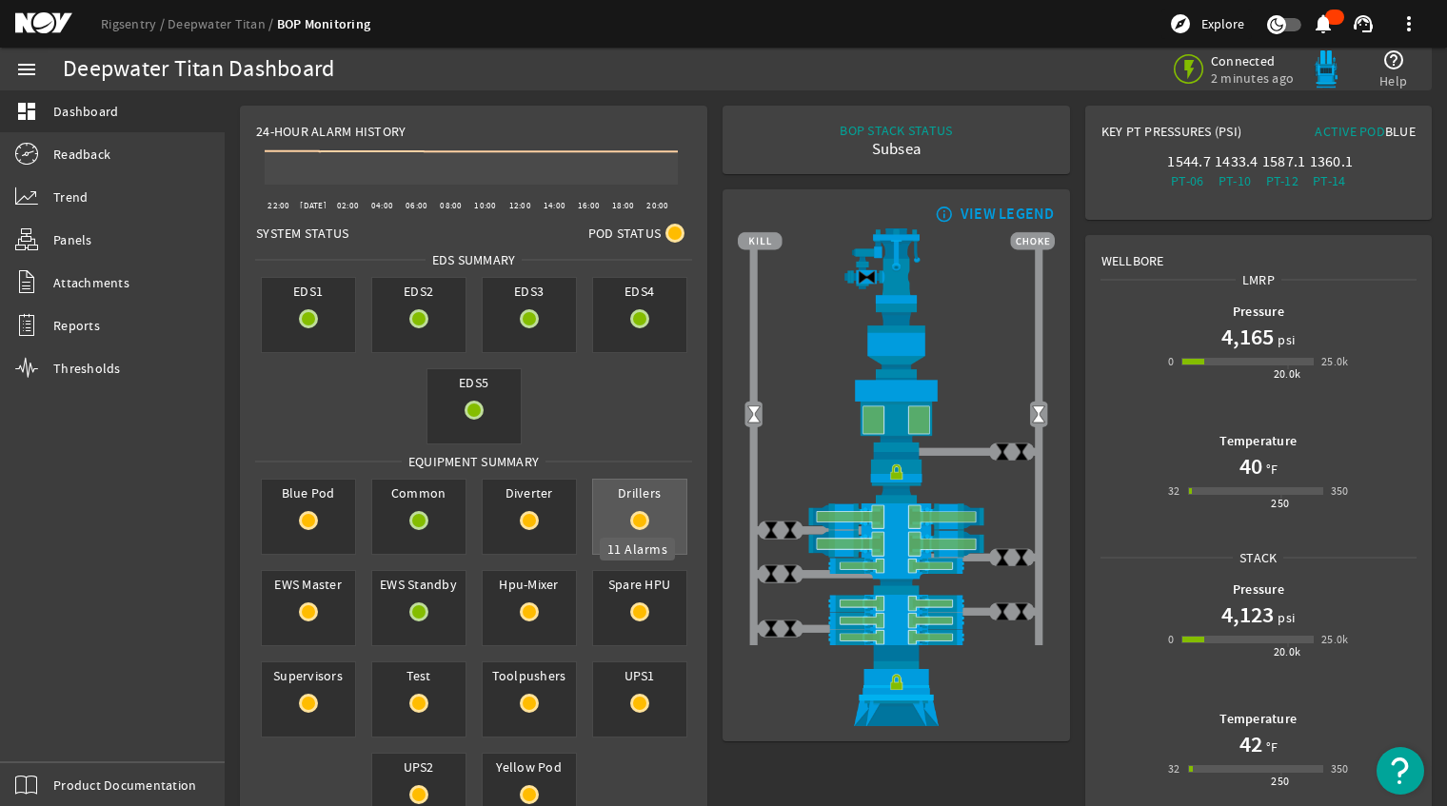
click at [659, 517] on rigsentry-circle-icon at bounding box center [639, 520] width 93 height 19
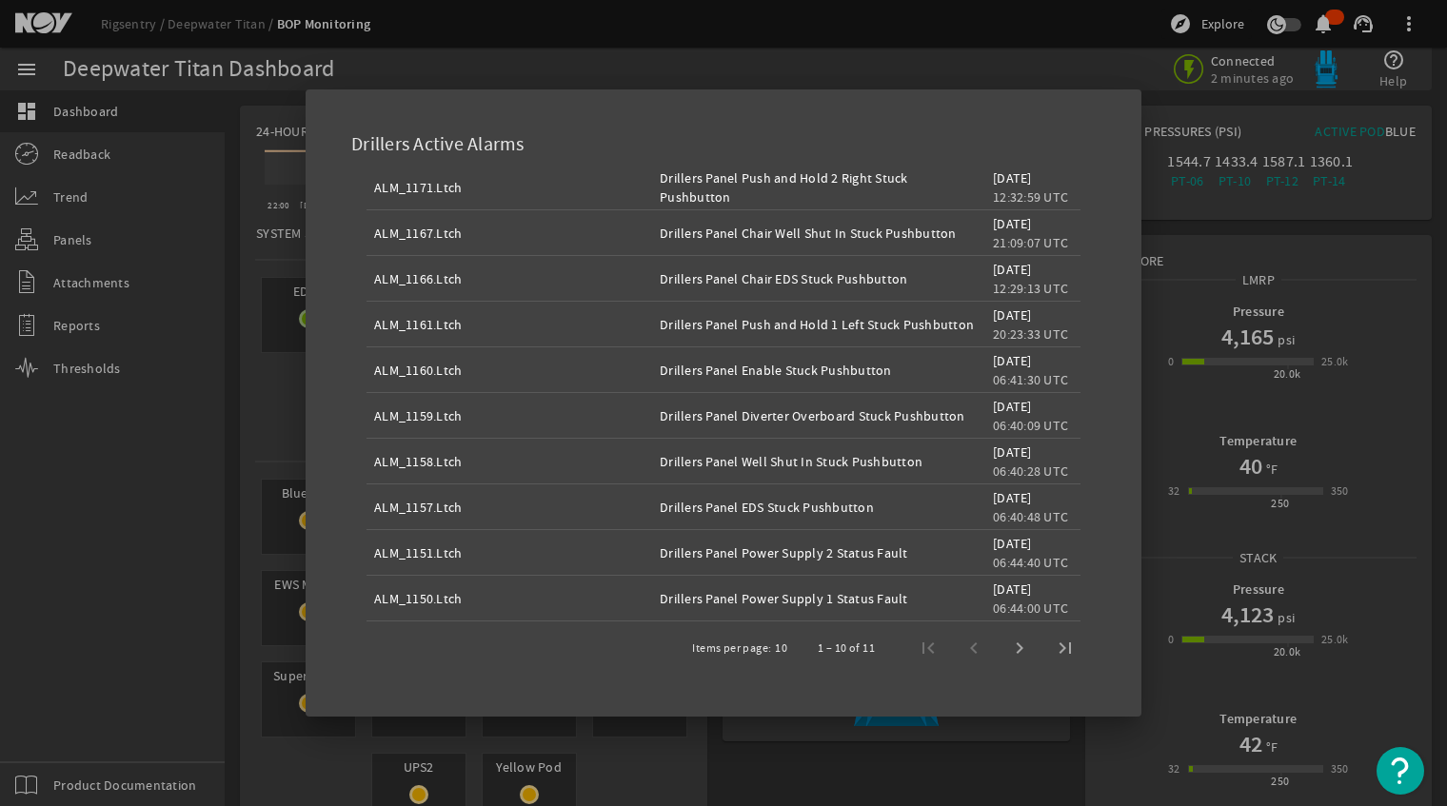
scroll to position [0, 0]
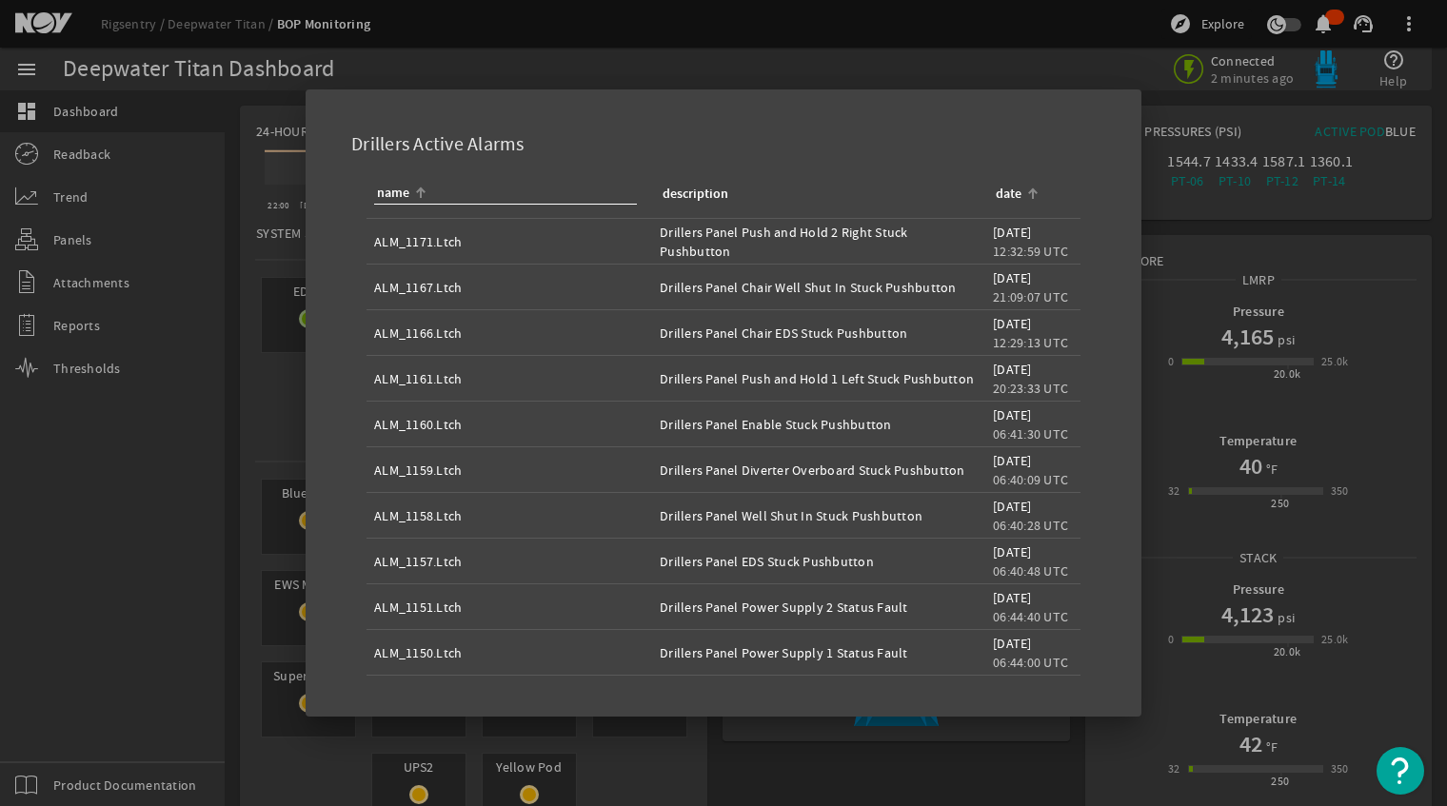
click at [1028, 199] on div at bounding box center [1032, 193] width 11 height 11
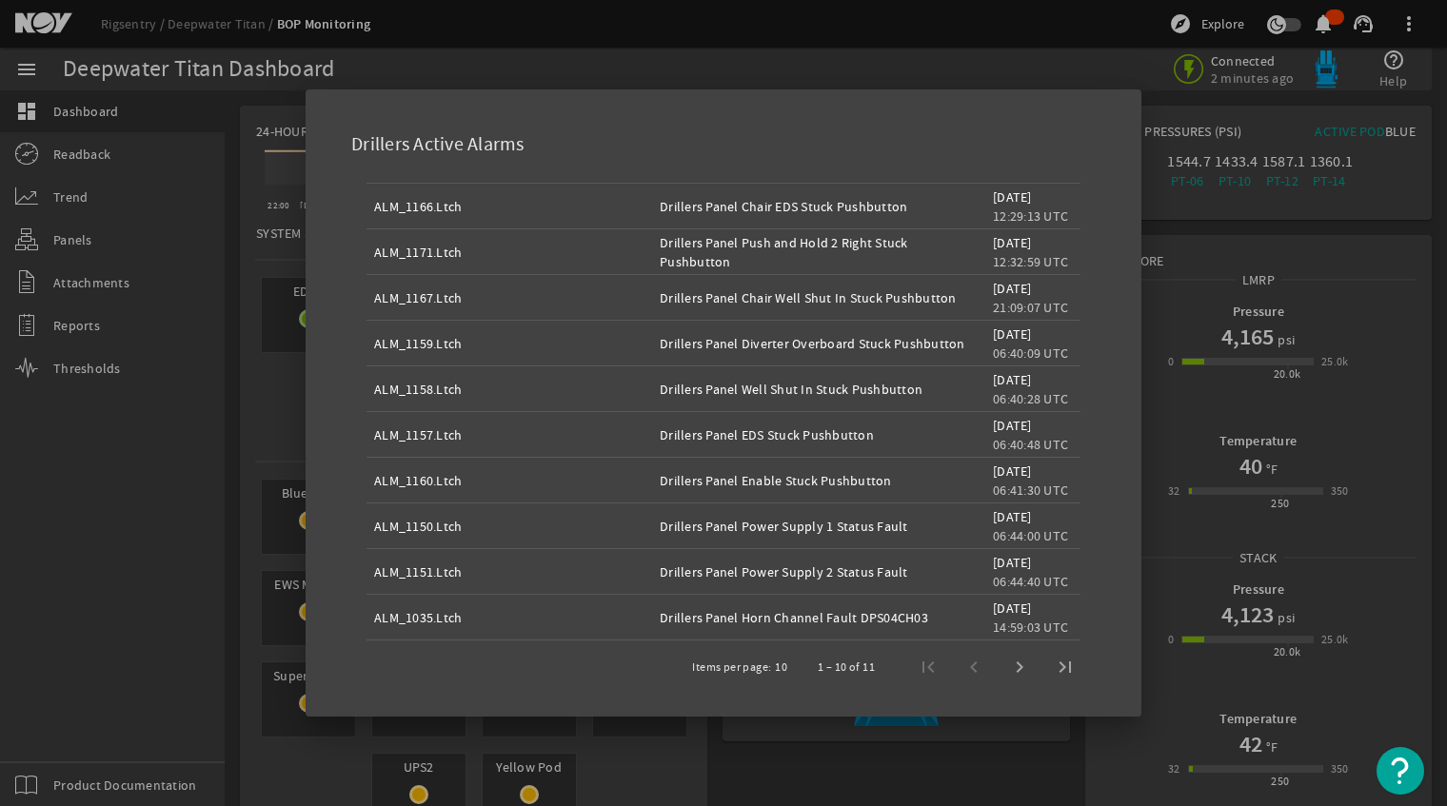
scroll to position [54, 0]
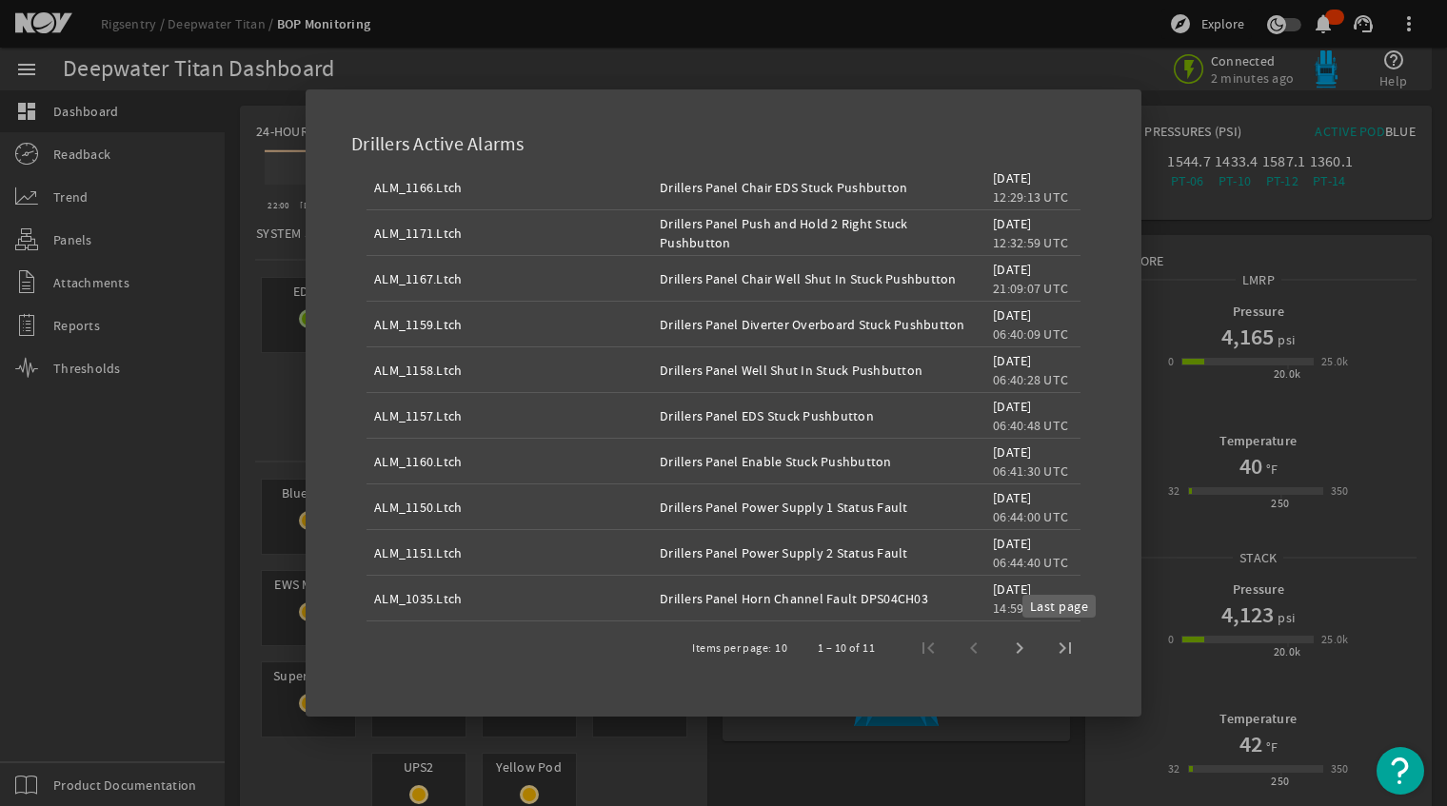
click at [1073, 644] on span "Last page" at bounding box center [1065, 648] width 46 height 46
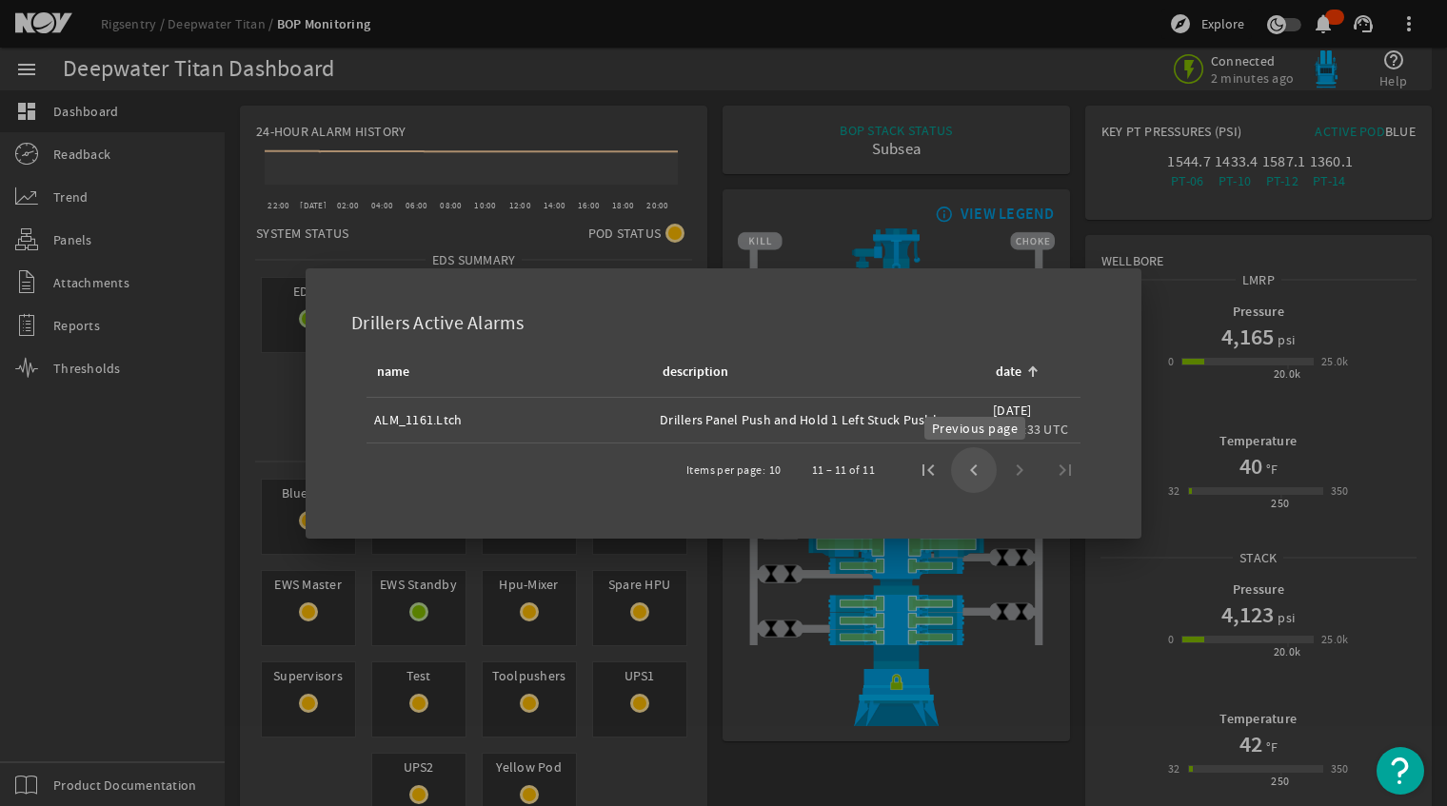
click at [979, 473] on span "Previous page" at bounding box center [974, 470] width 46 height 46
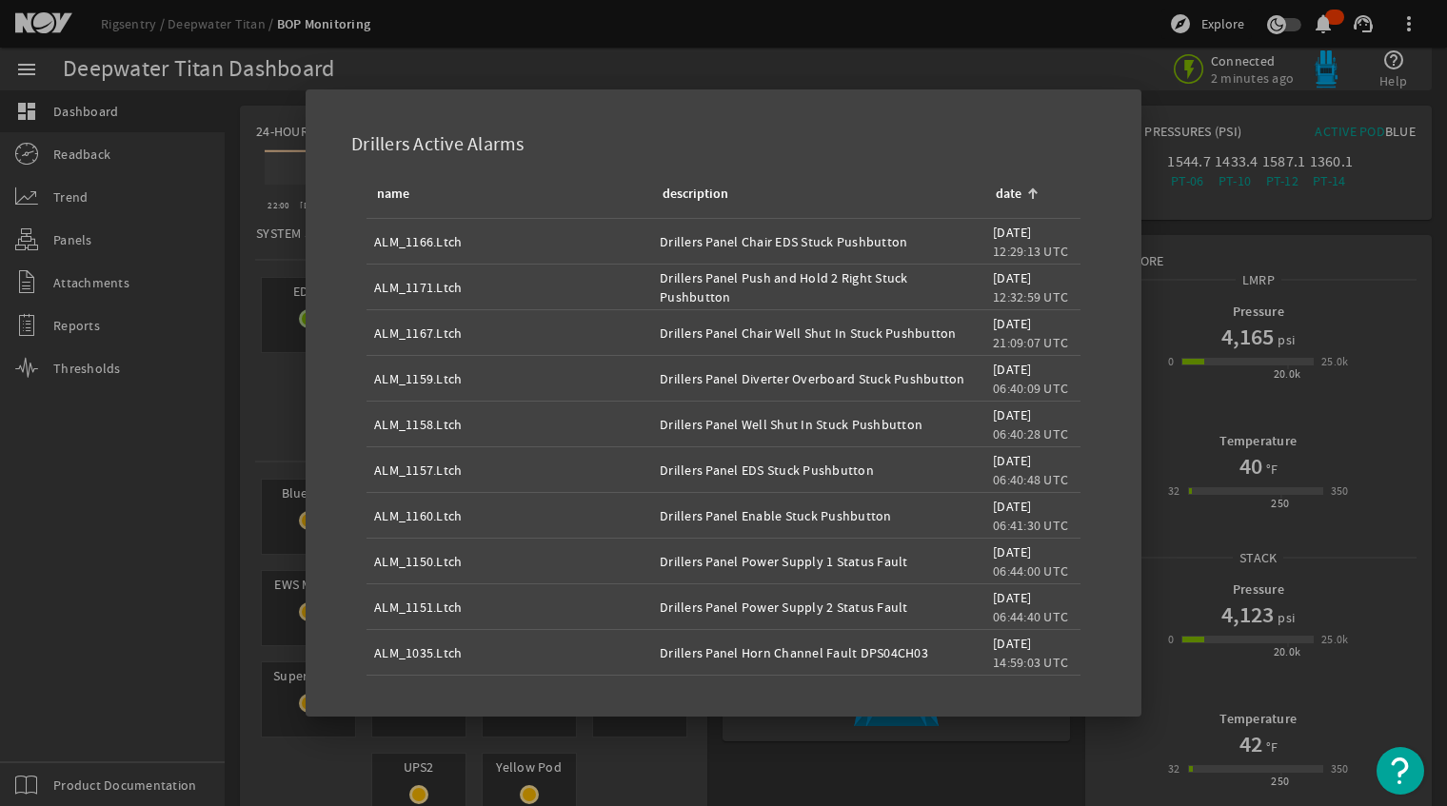
click at [137, 456] on div at bounding box center [723, 403] width 1447 height 806
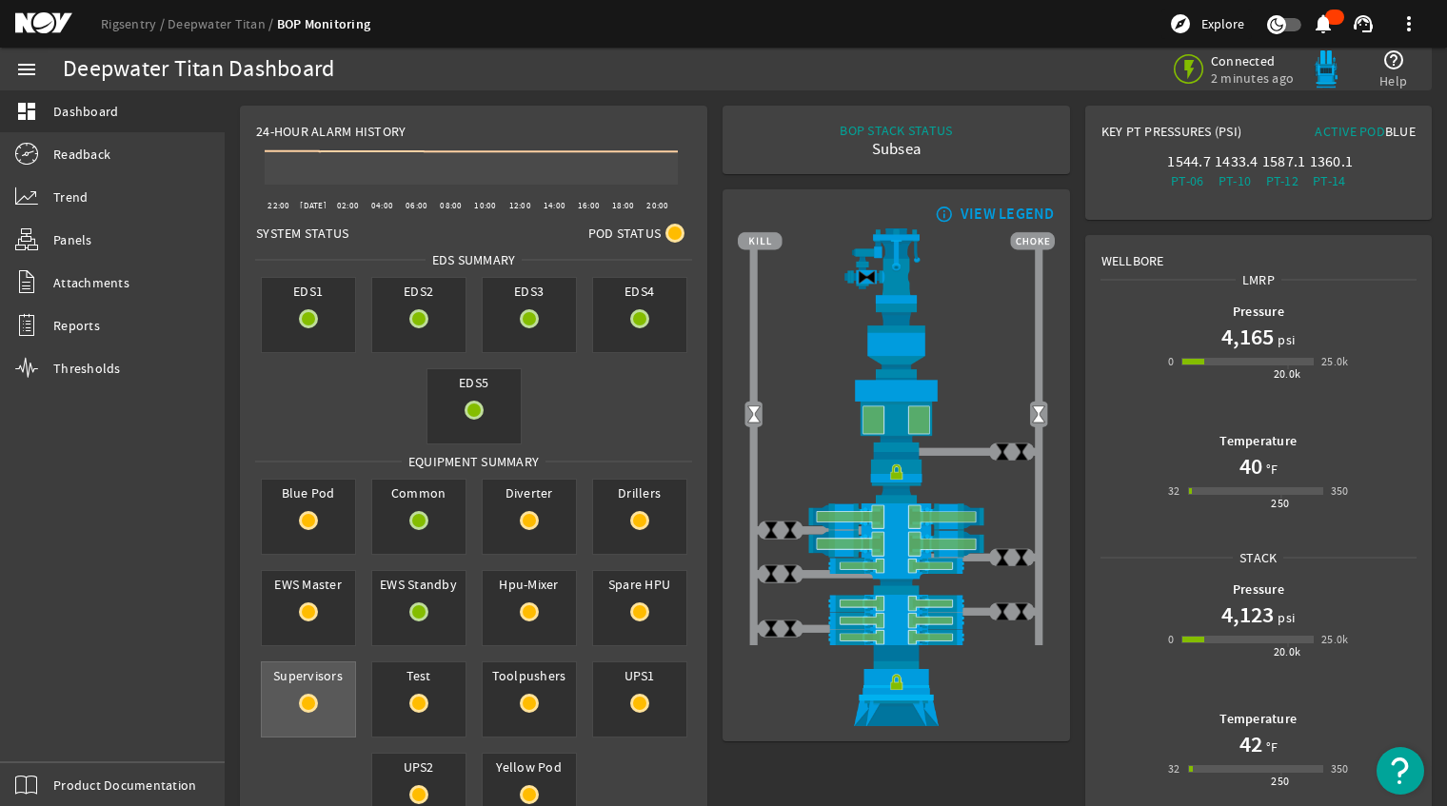
click at [325, 683] on span "Supervisors" at bounding box center [308, 676] width 93 height 27
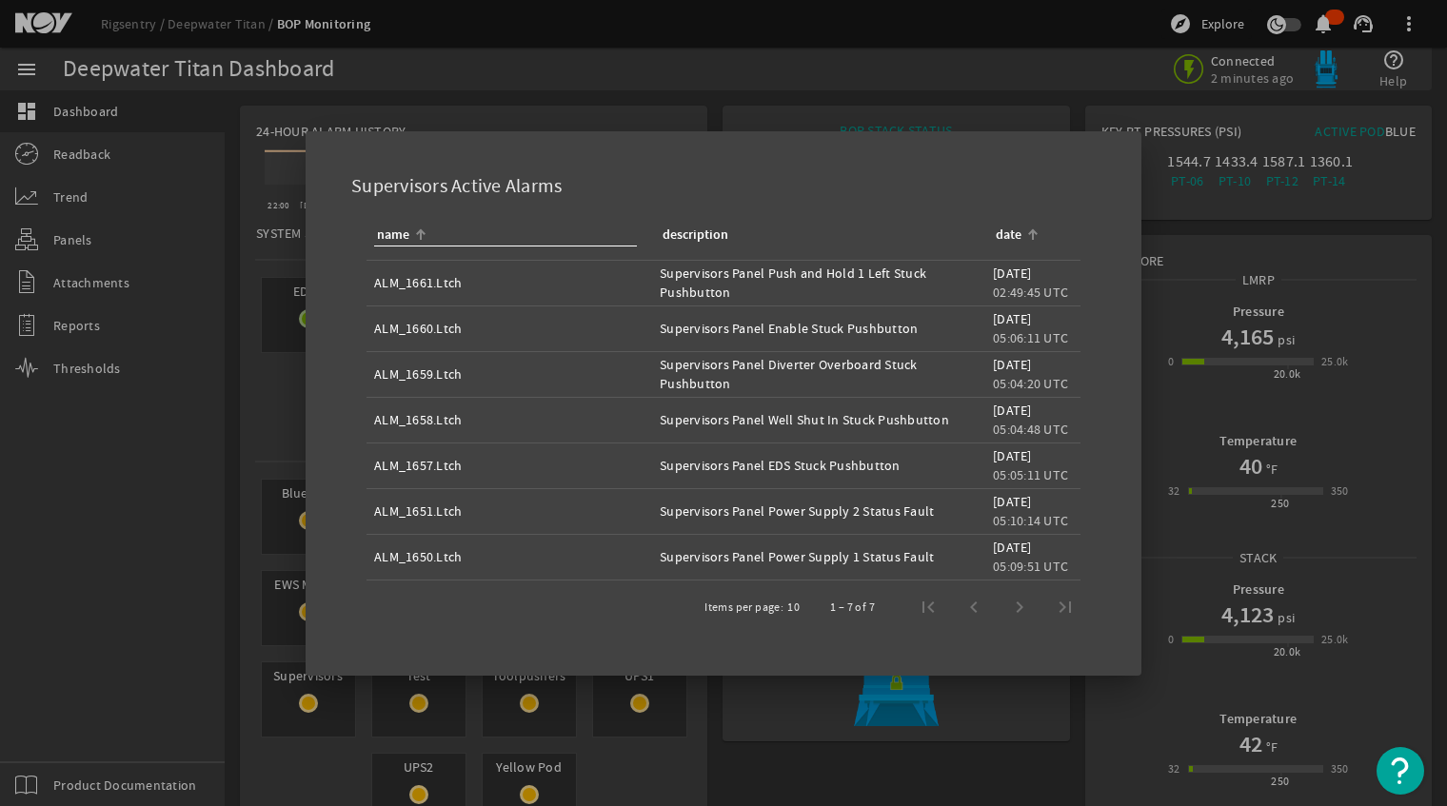
click at [1027, 234] on div at bounding box center [1032, 234] width 11 height 11
click at [1065, 604] on div "1 – 7 of 7" at bounding box center [947, 607] width 281 height 46
click at [883, 222] on th "description" at bounding box center [818, 236] width 333 height 50
click at [196, 529] on div at bounding box center [723, 403] width 1447 height 806
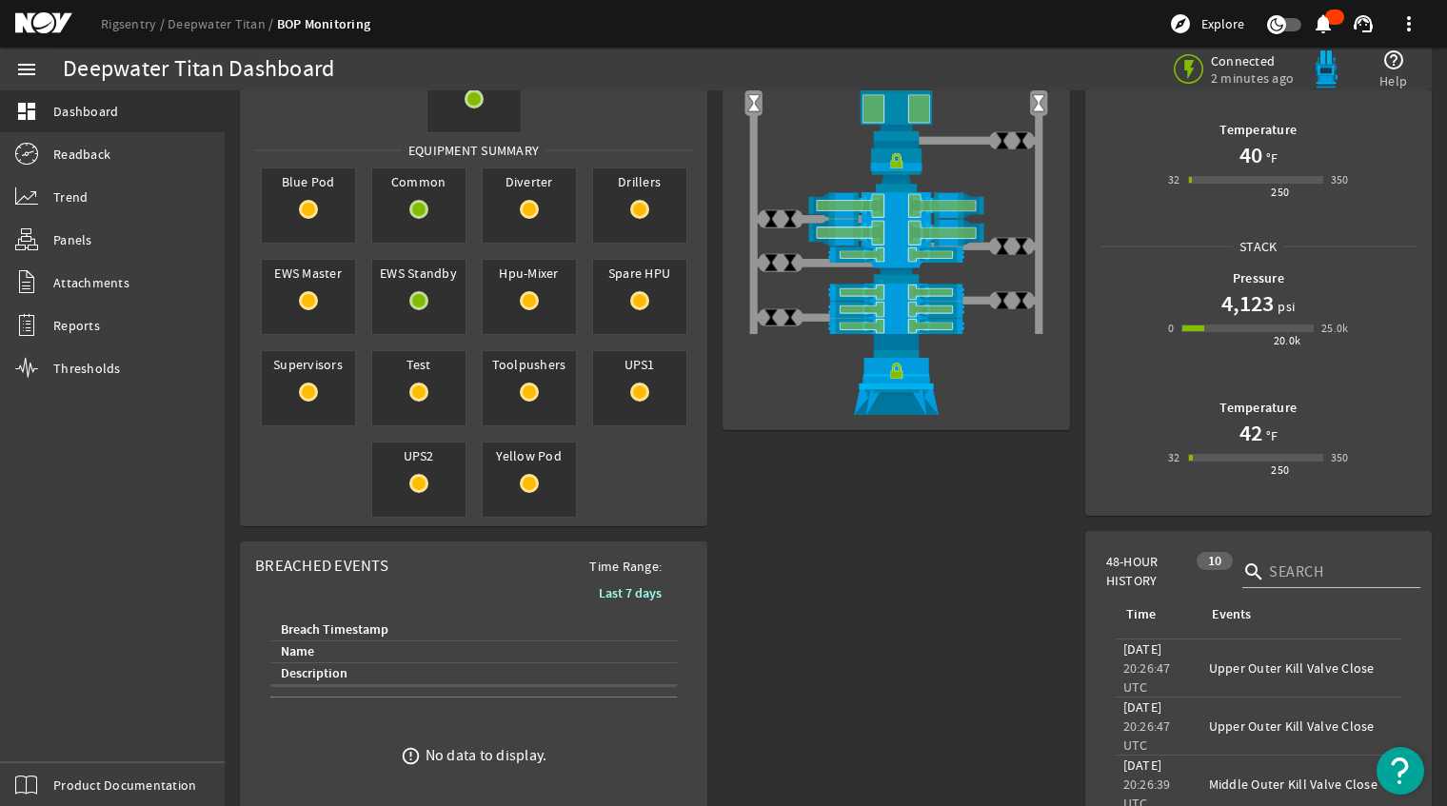
scroll to position [346, 0]
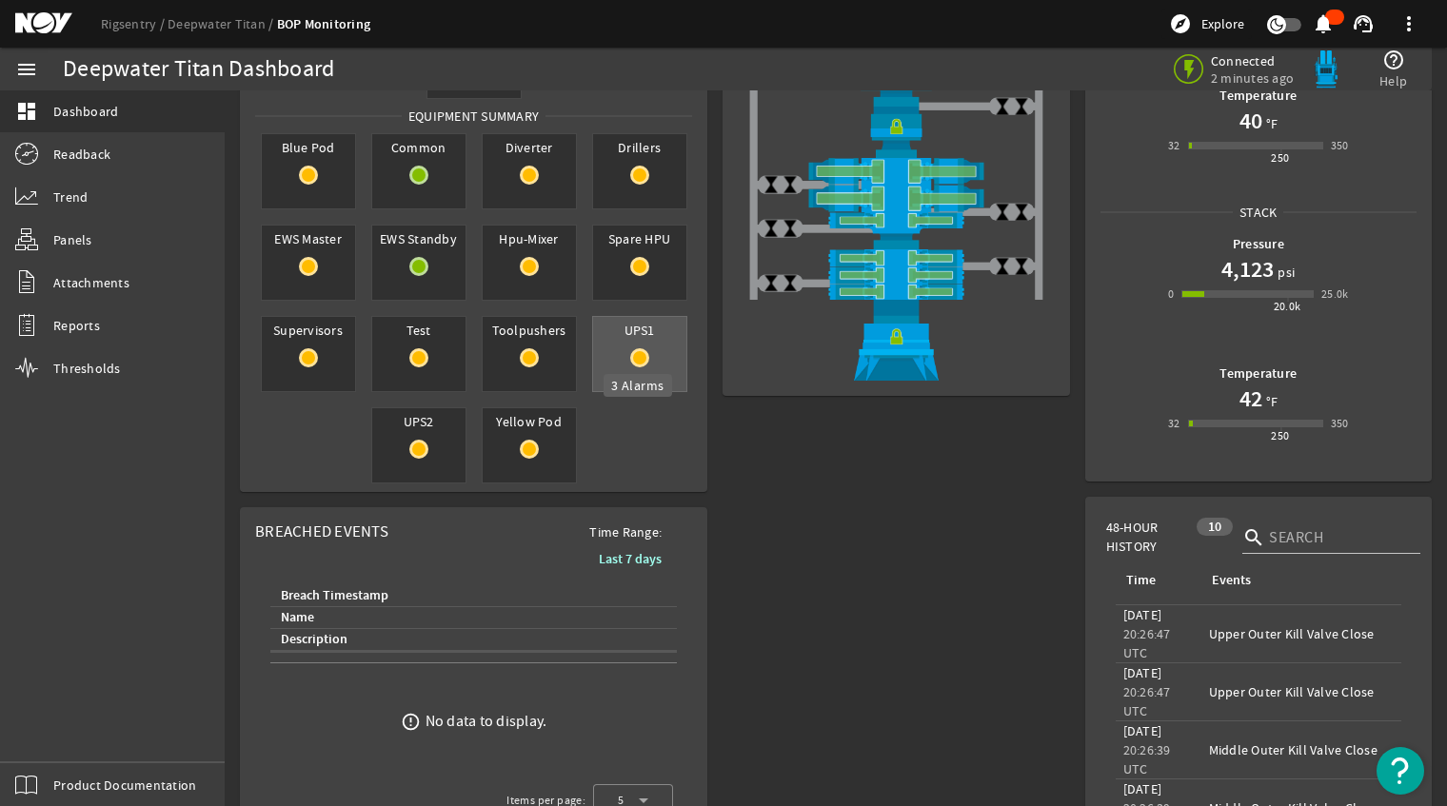
click at [620, 352] on rigsentry-circle-icon at bounding box center [639, 357] width 93 height 19
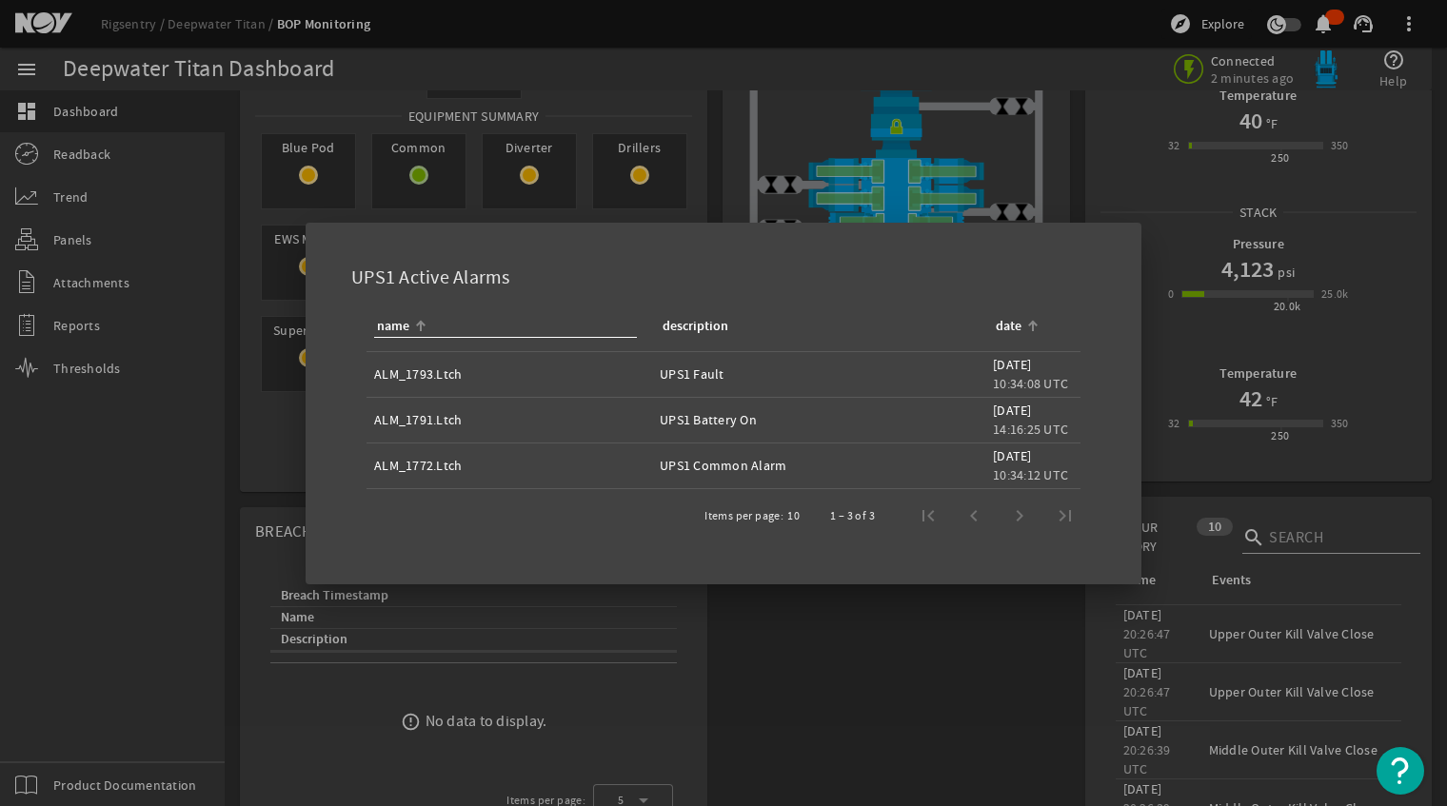
click at [1013, 317] on div "date" at bounding box center [1009, 326] width 26 height 21
click at [253, 408] on div at bounding box center [723, 403] width 1447 height 806
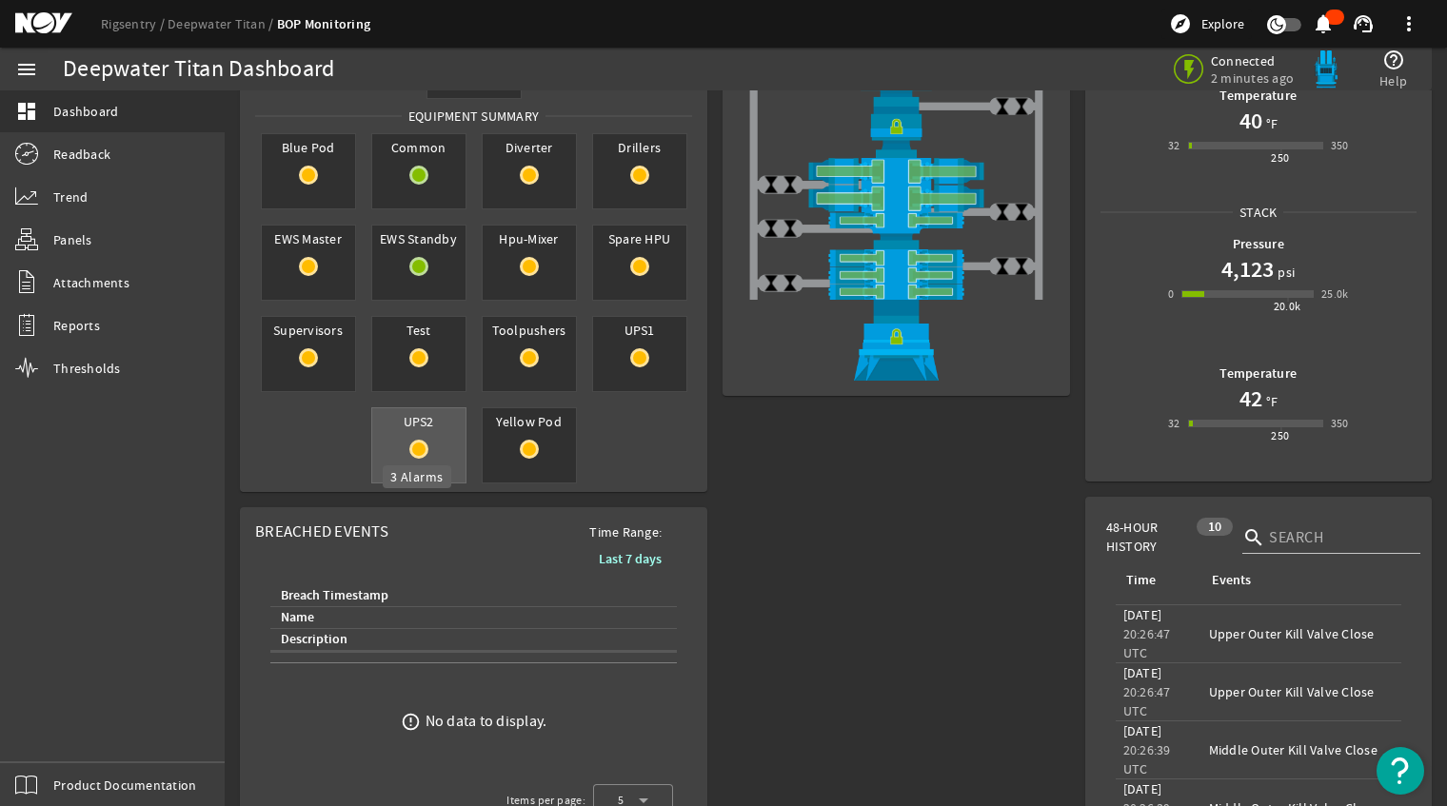
click at [400, 444] on rigsentry-circle-icon at bounding box center [418, 449] width 93 height 19
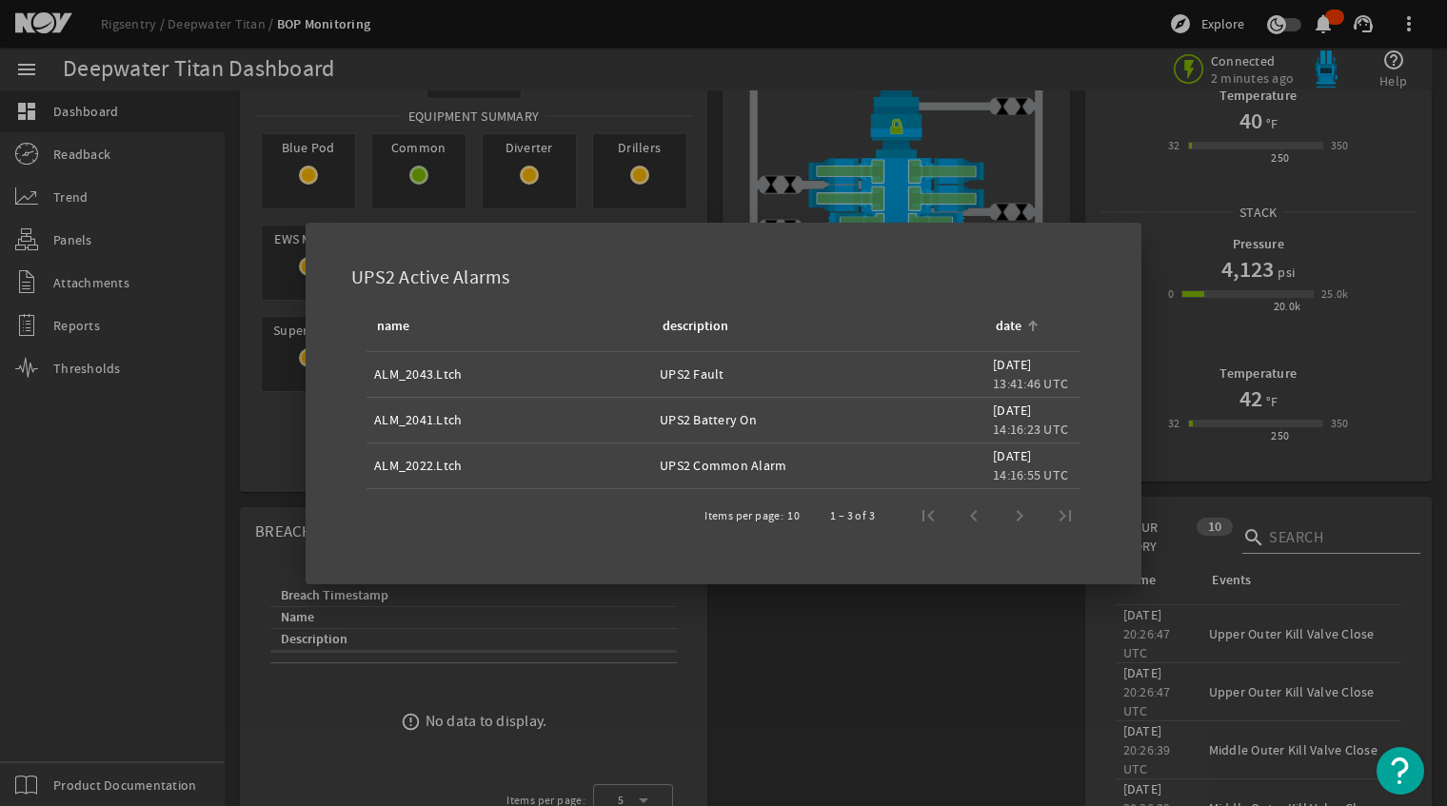
click at [1014, 324] on div "date" at bounding box center [1009, 326] width 26 height 21
click at [1014, 321] on div "date" at bounding box center [1009, 326] width 26 height 21
click at [246, 532] on div at bounding box center [723, 403] width 1447 height 806
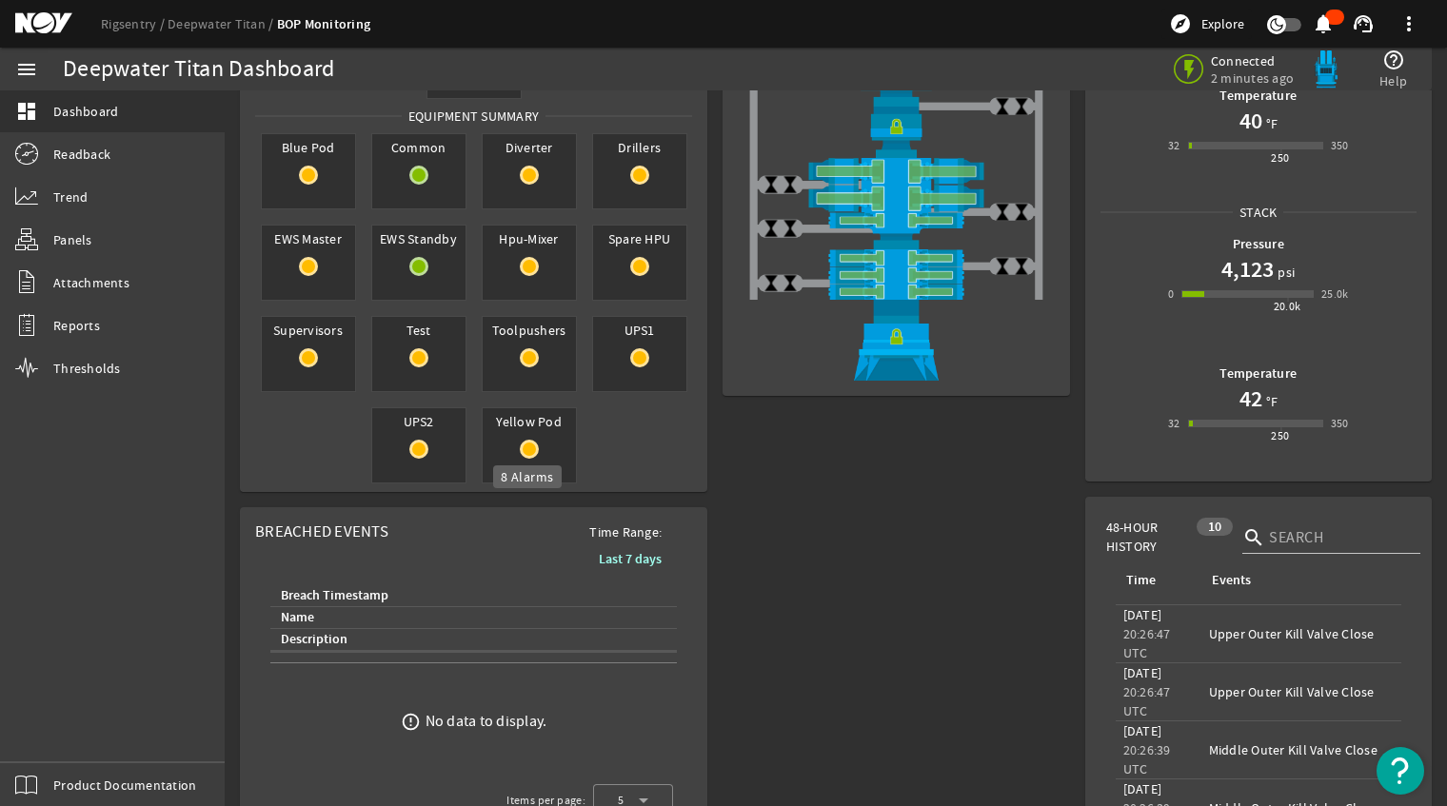
click at [528, 455] on mat-icon at bounding box center [529, 449] width 19 height 19
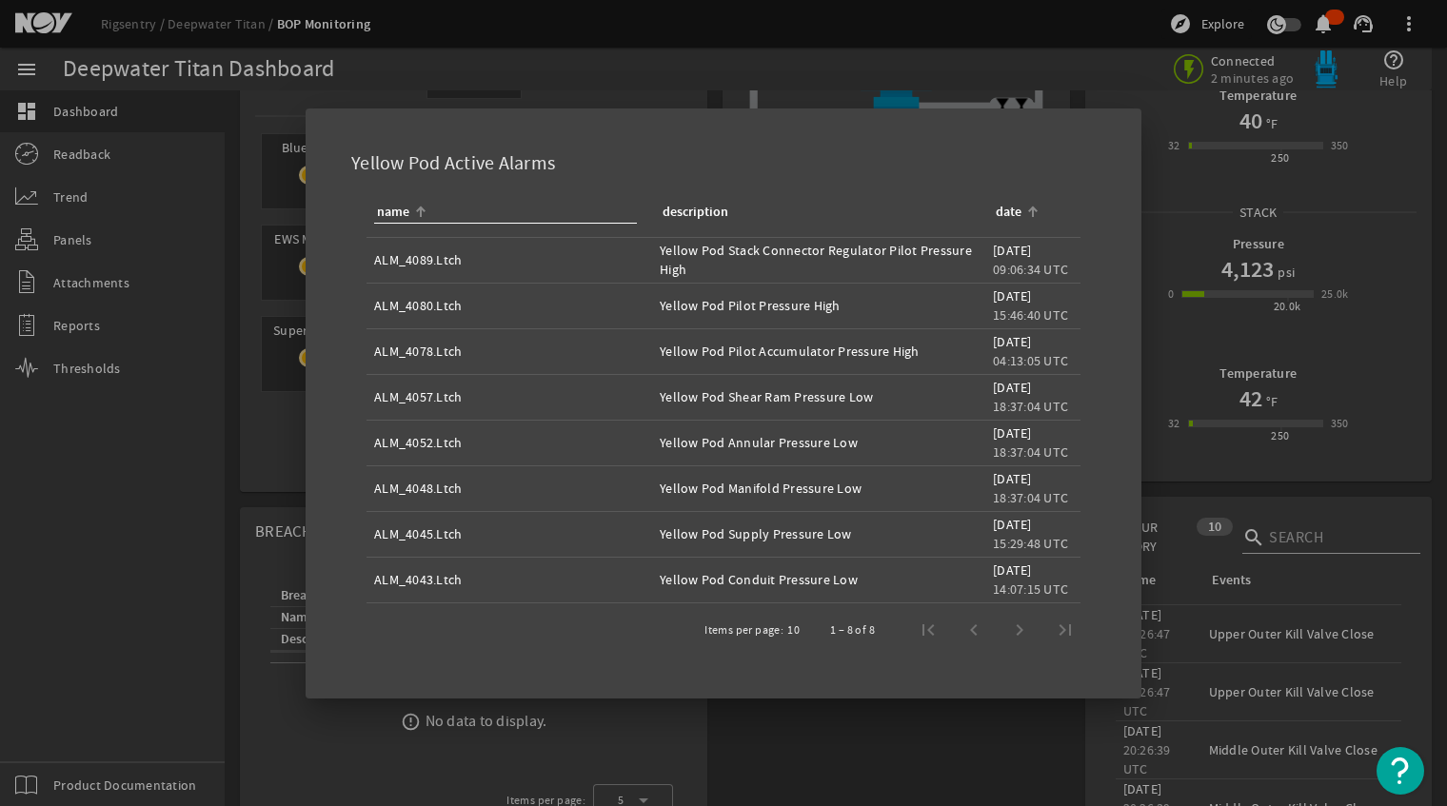
click at [1013, 220] on div "date" at bounding box center [1009, 212] width 26 height 21
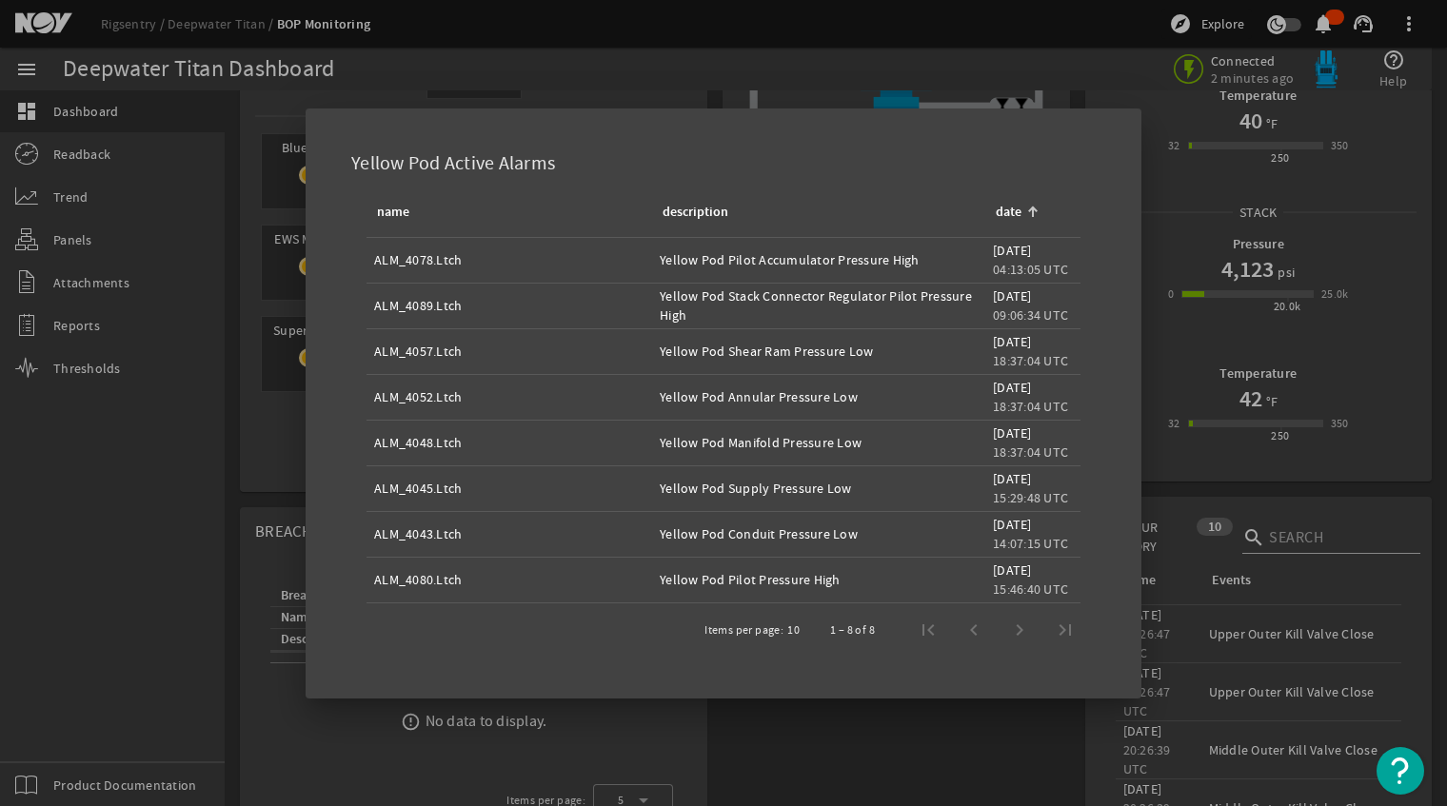
click at [1013, 220] on div "date" at bounding box center [1009, 212] width 26 height 21
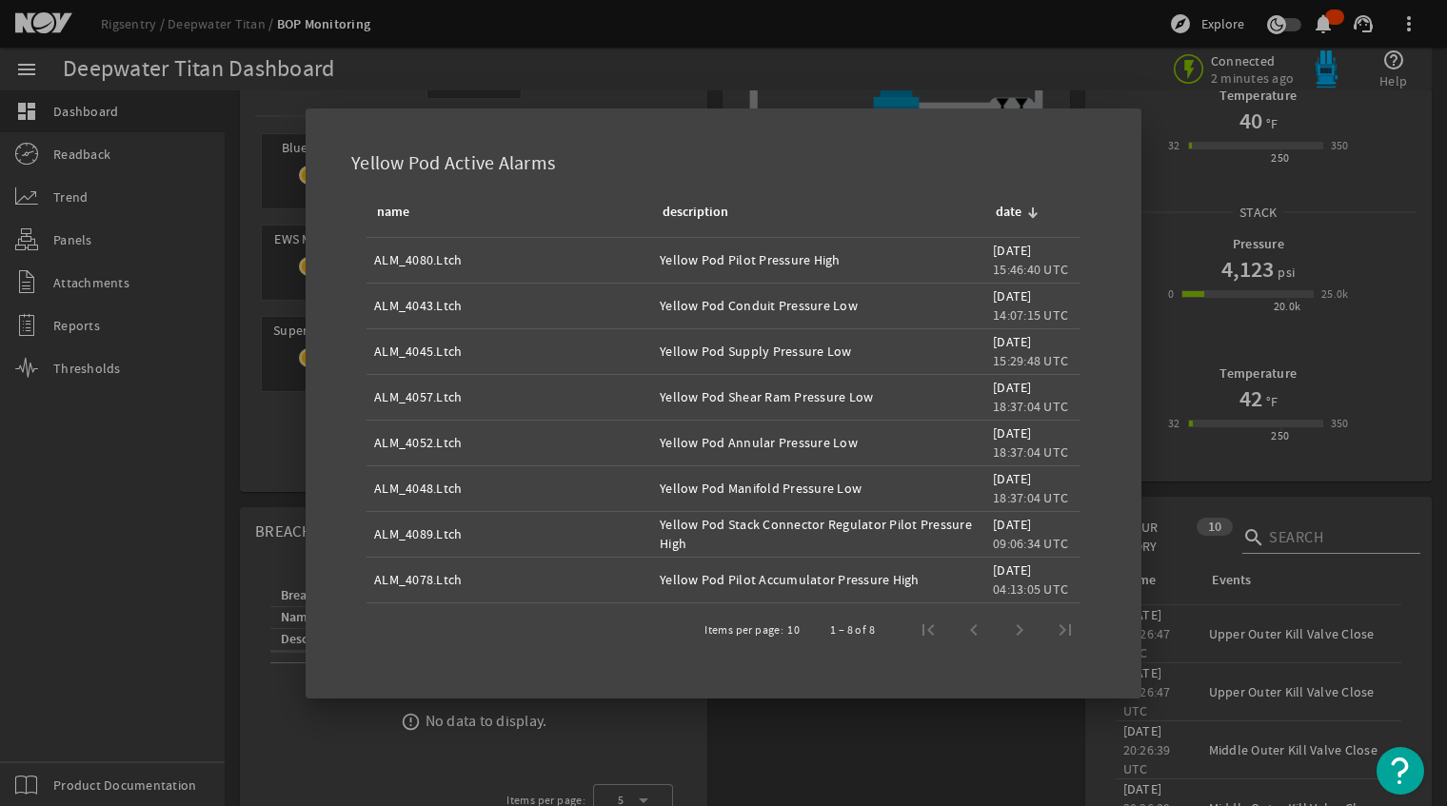
click at [1013, 220] on div "date" at bounding box center [1009, 212] width 26 height 21
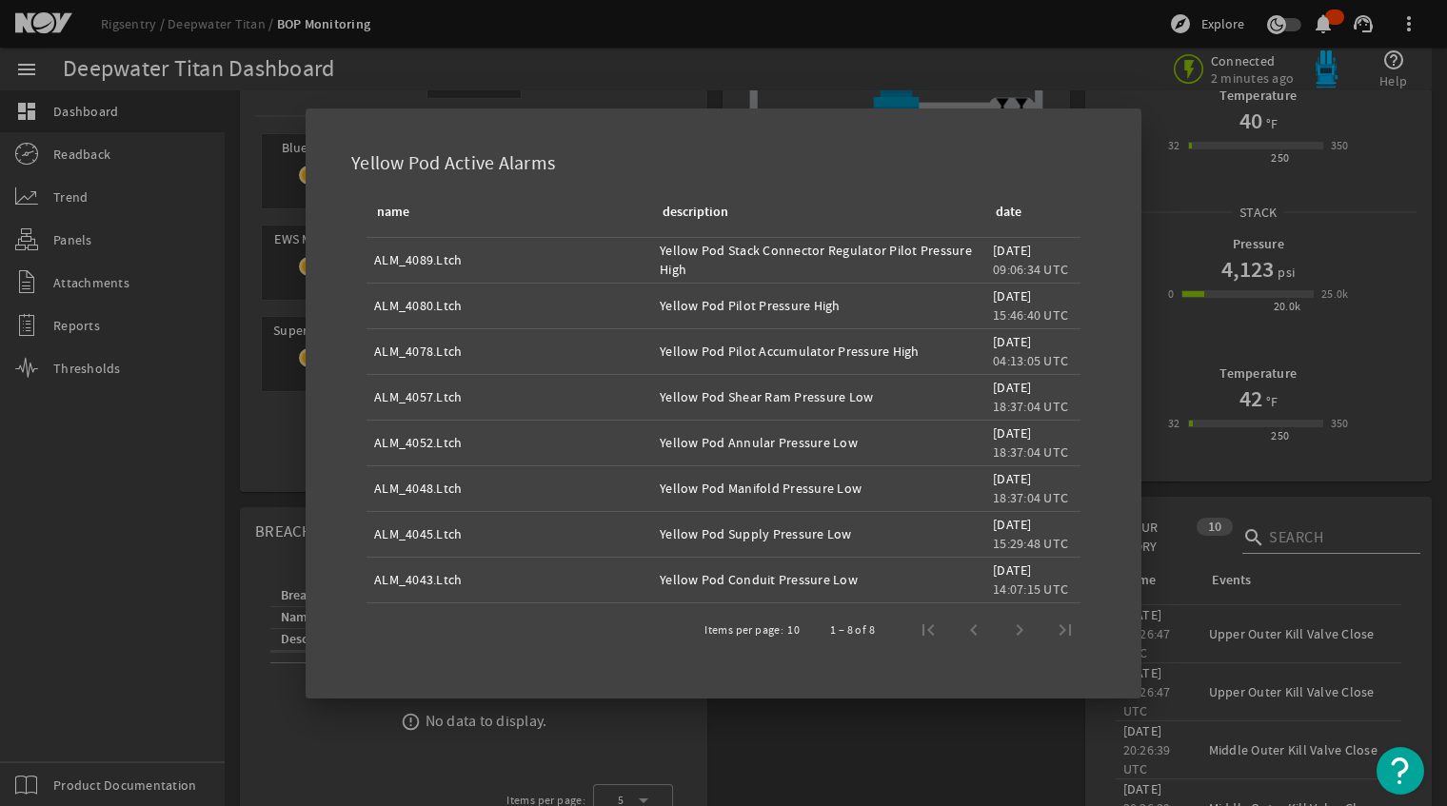
click at [1013, 220] on div "date" at bounding box center [1009, 212] width 26 height 21
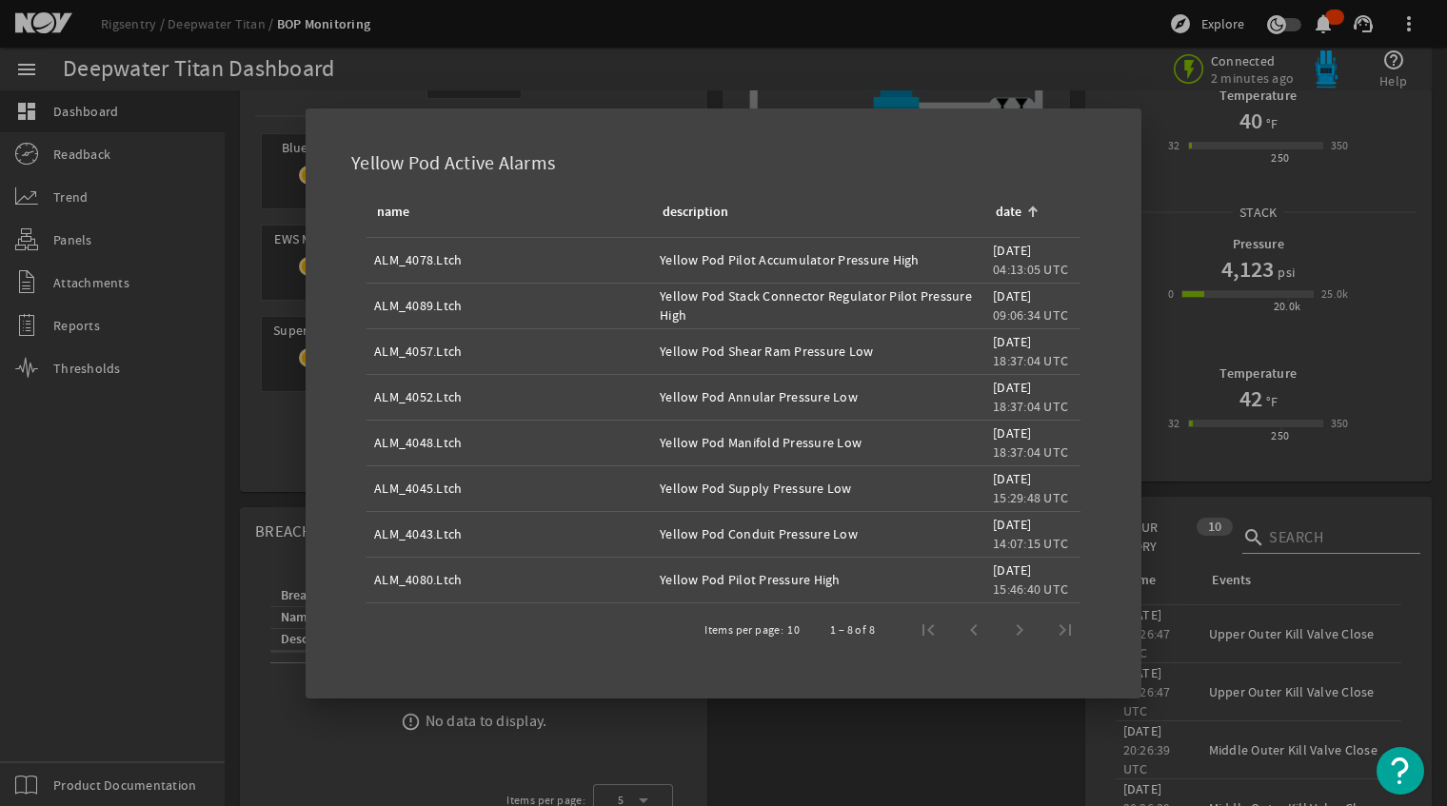
click at [1013, 220] on div "date" at bounding box center [1009, 212] width 26 height 21
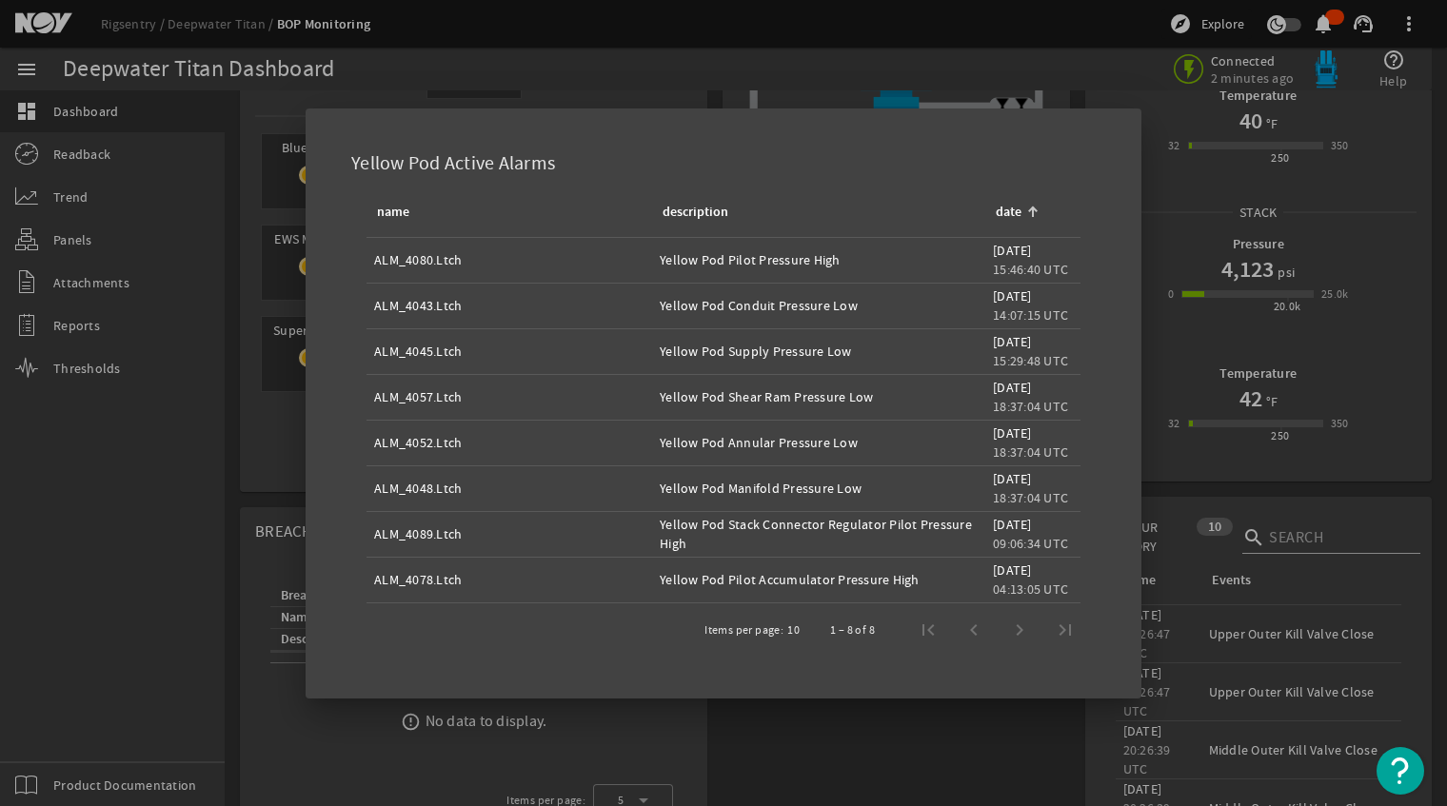
click at [1013, 220] on div "date" at bounding box center [1009, 212] width 26 height 21
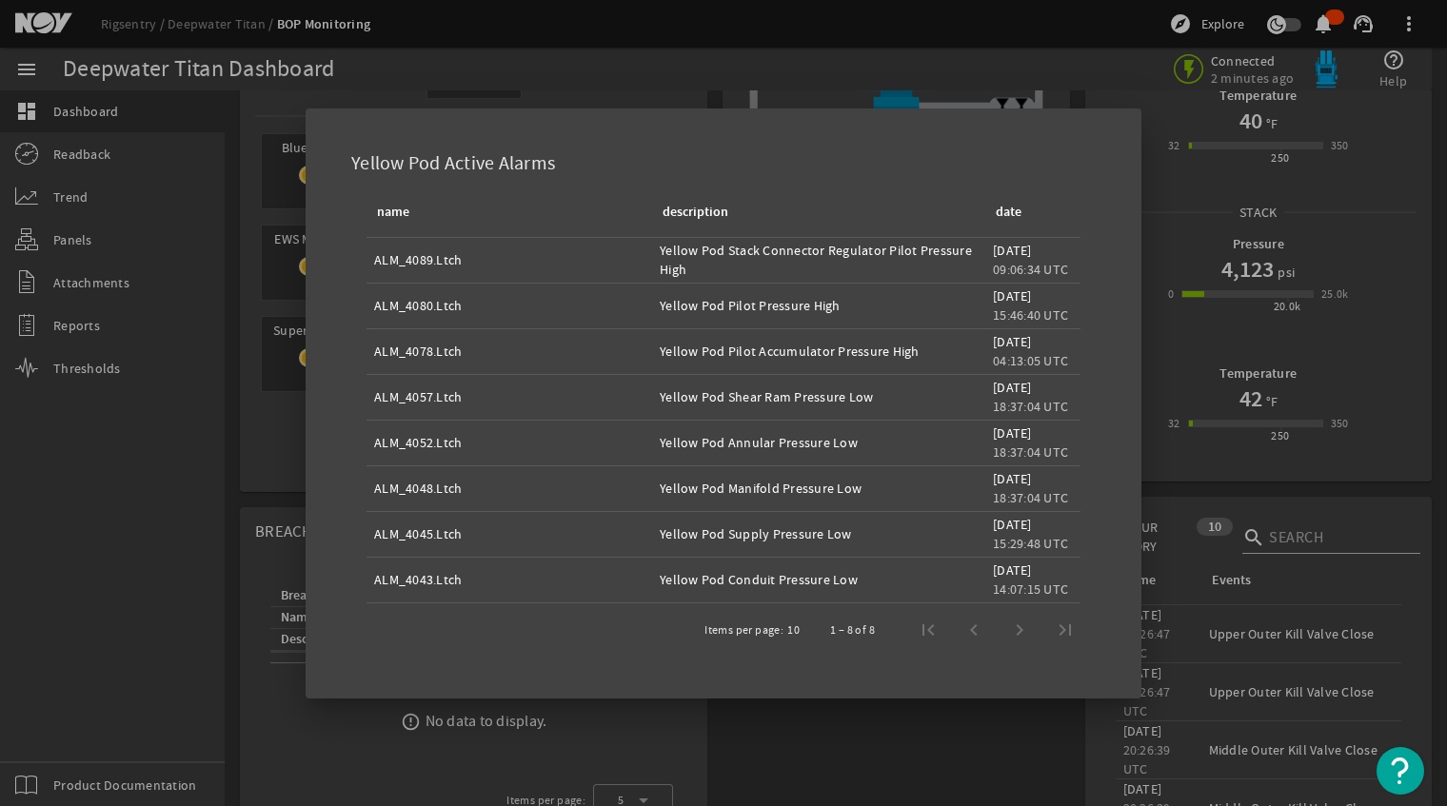
click at [1013, 220] on div "date" at bounding box center [1009, 212] width 26 height 21
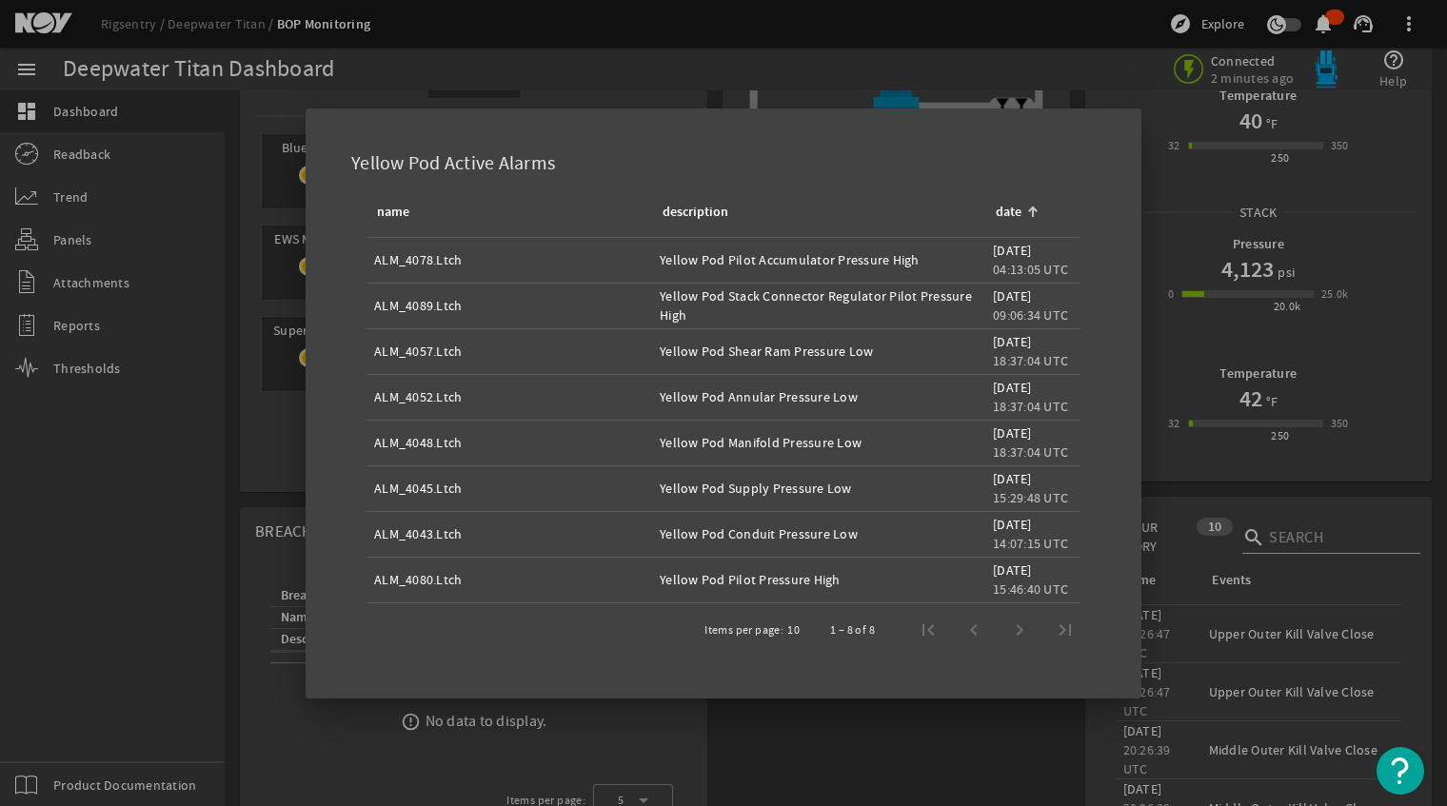
click at [1013, 220] on div "date" at bounding box center [1009, 212] width 26 height 21
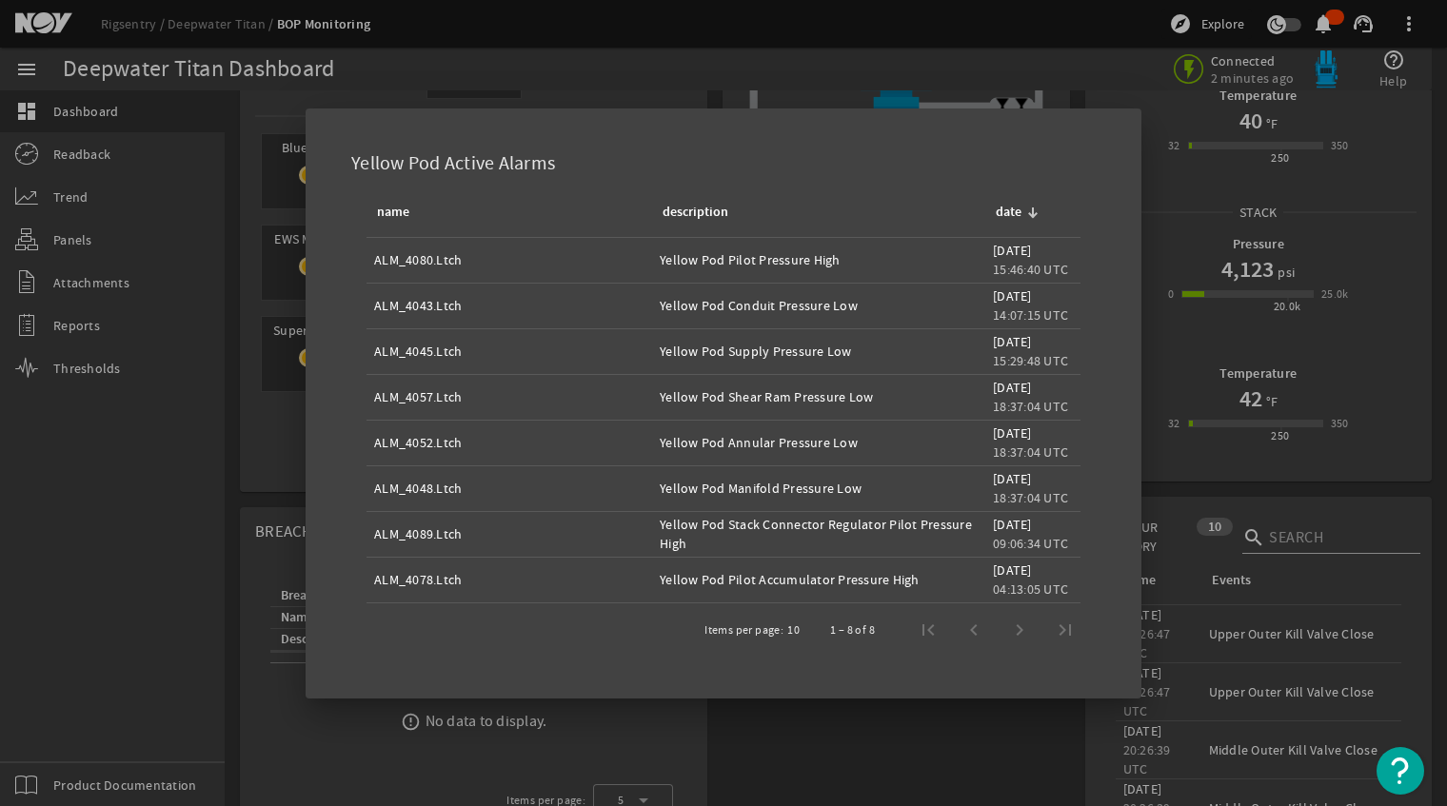
click at [816, 174] on div "Yellow Pod Active Alarms" at bounding box center [723, 159] width 790 height 56
click at [74, 153] on div at bounding box center [723, 403] width 1447 height 806
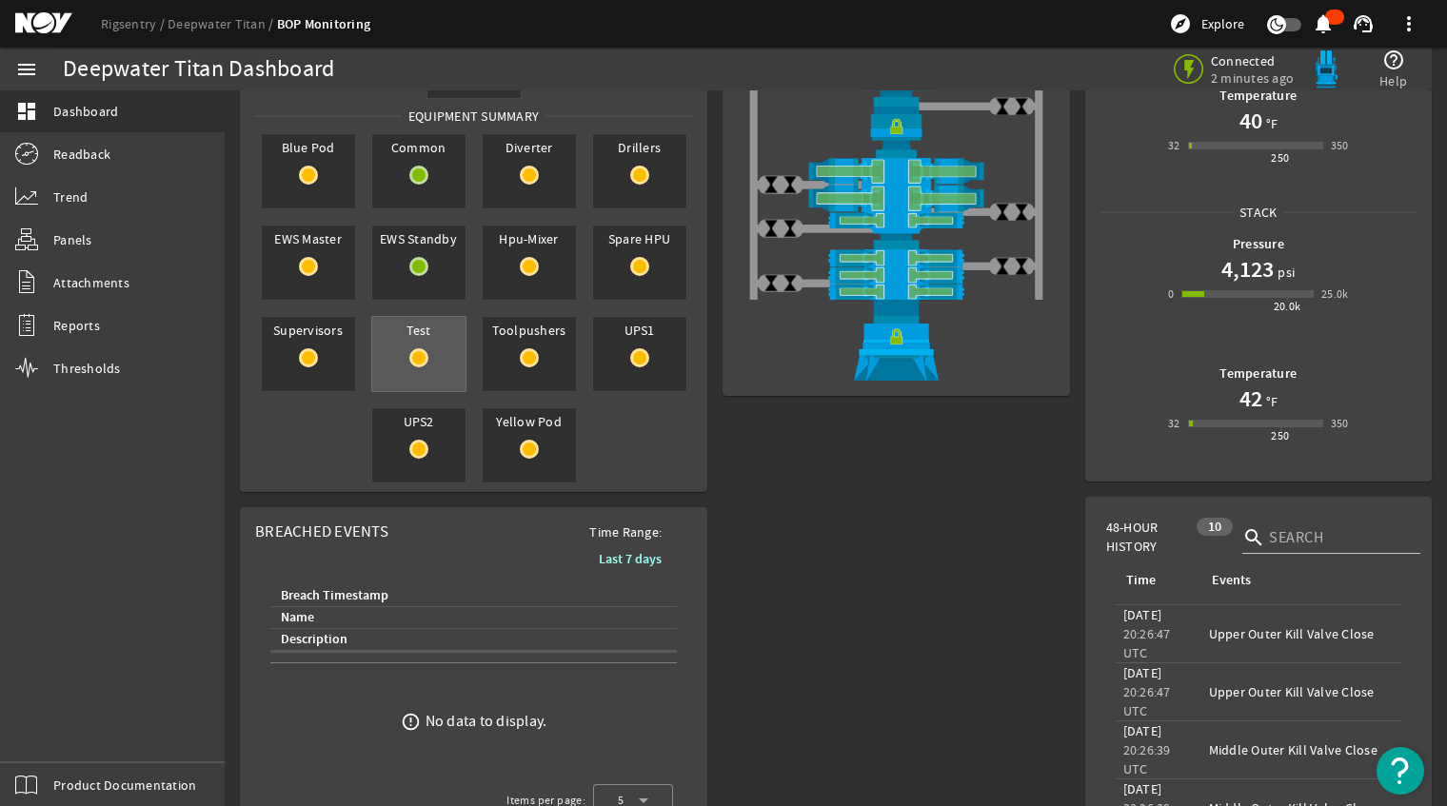
click at [438, 341] on span "Test" at bounding box center [418, 330] width 93 height 27
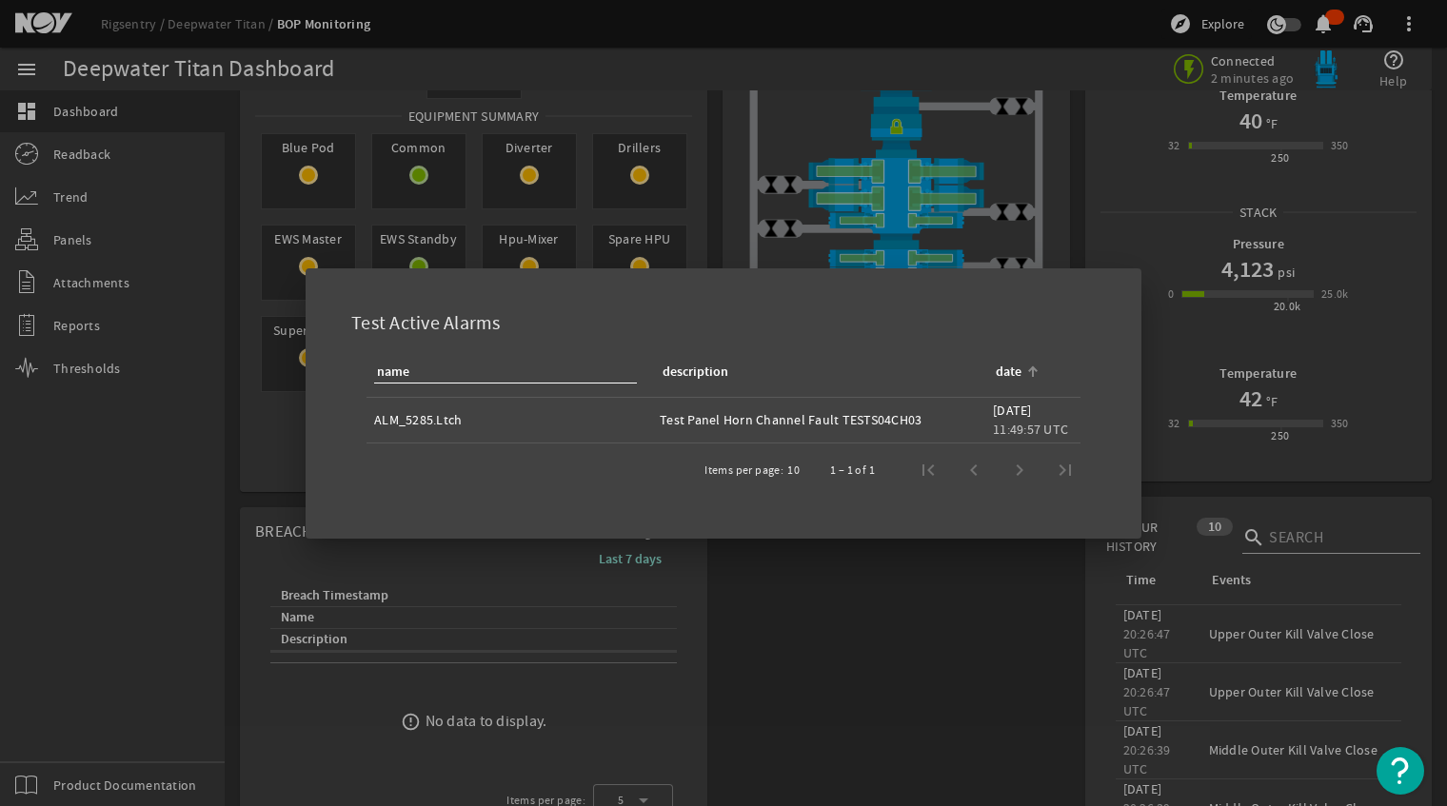
click at [1020, 374] on div "date" at bounding box center [1009, 372] width 26 height 21
click at [230, 450] on div at bounding box center [723, 403] width 1447 height 806
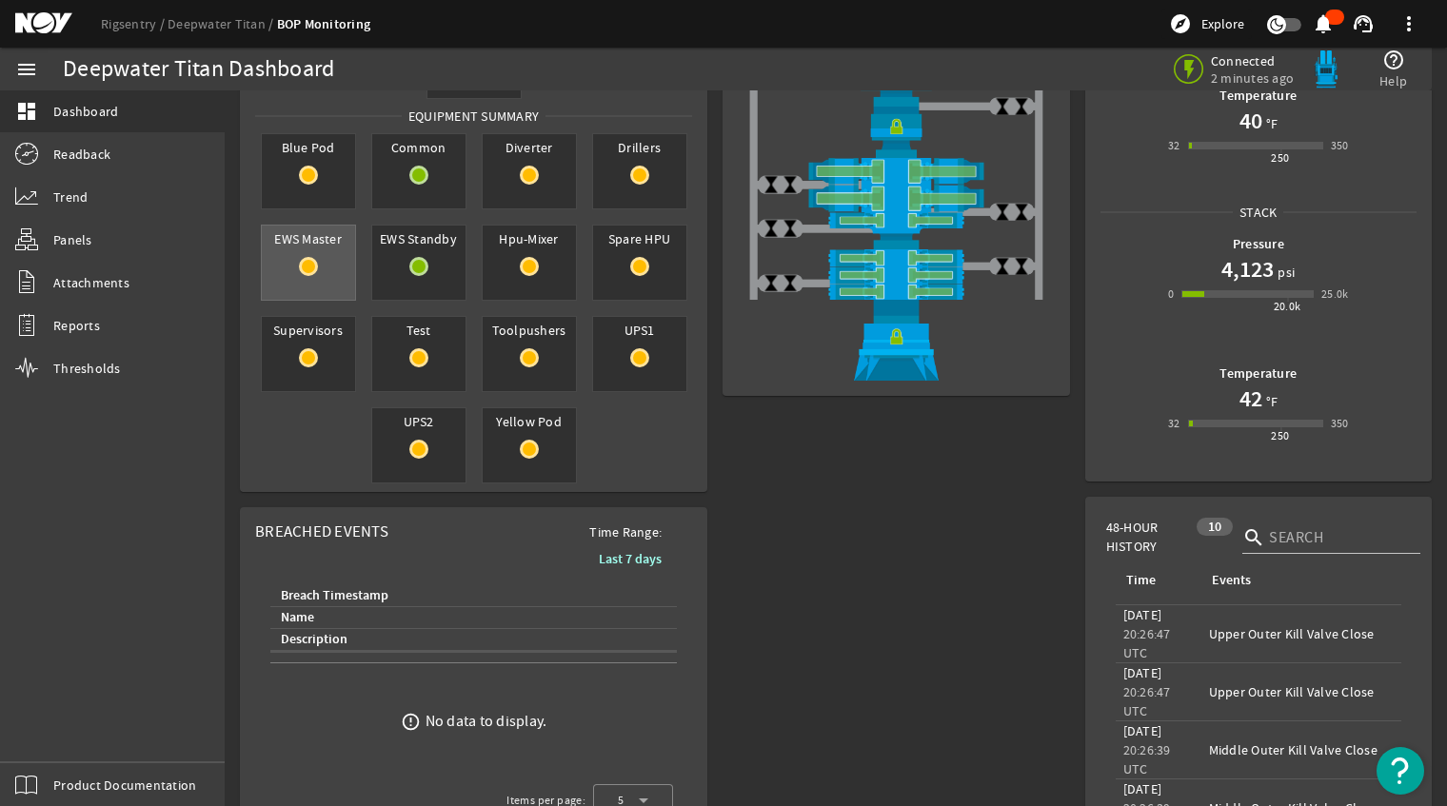
click at [306, 286] on div "EWS Master" at bounding box center [308, 263] width 95 height 76
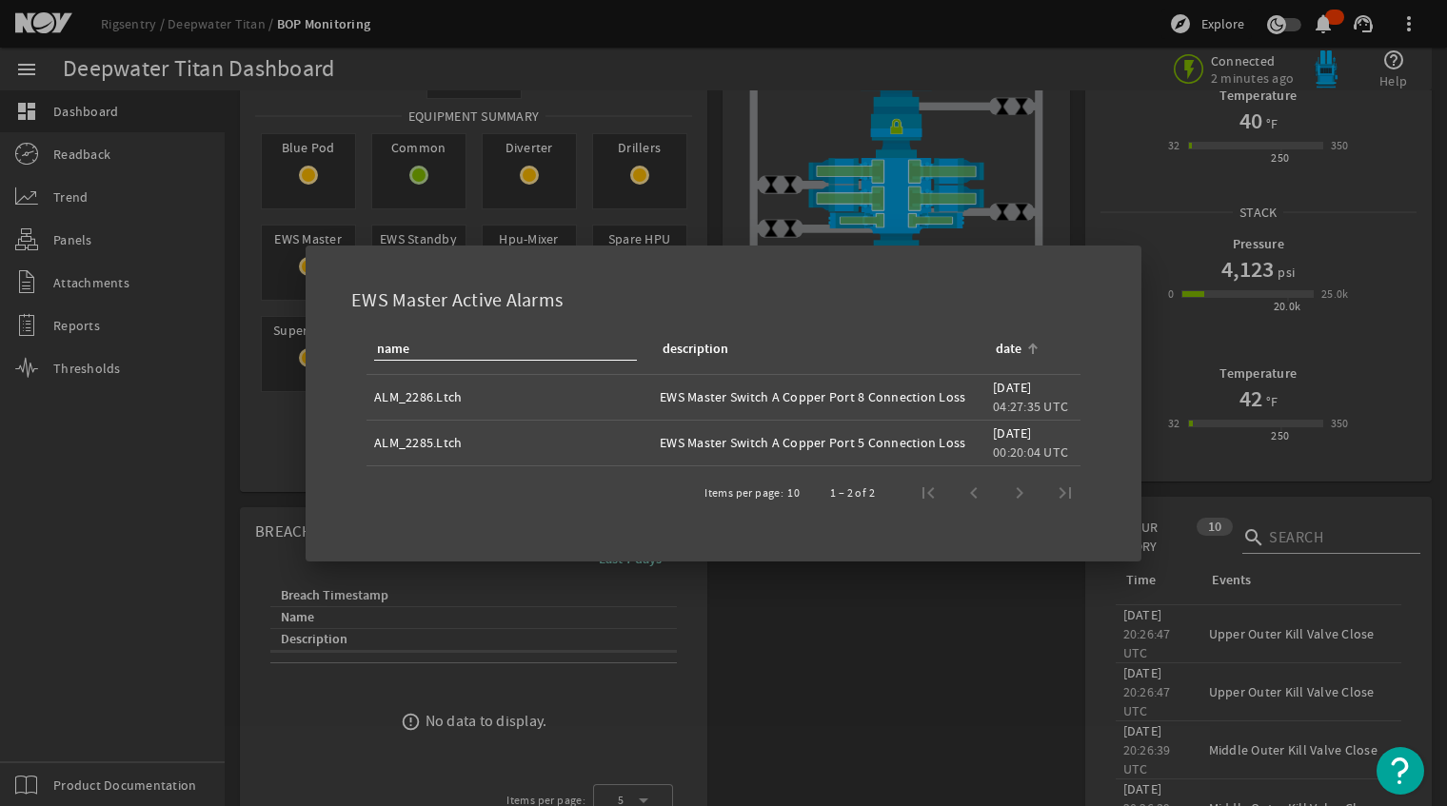
click at [1018, 343] on div "date" at bounding box center [1009, 349] width 26 height 21
click at [1018, 344] on div "date" at bounding box center [1009, 349] width 26 height 21
click at [126, 546] on div at bounding box center [723, 403] width 1447 height 806
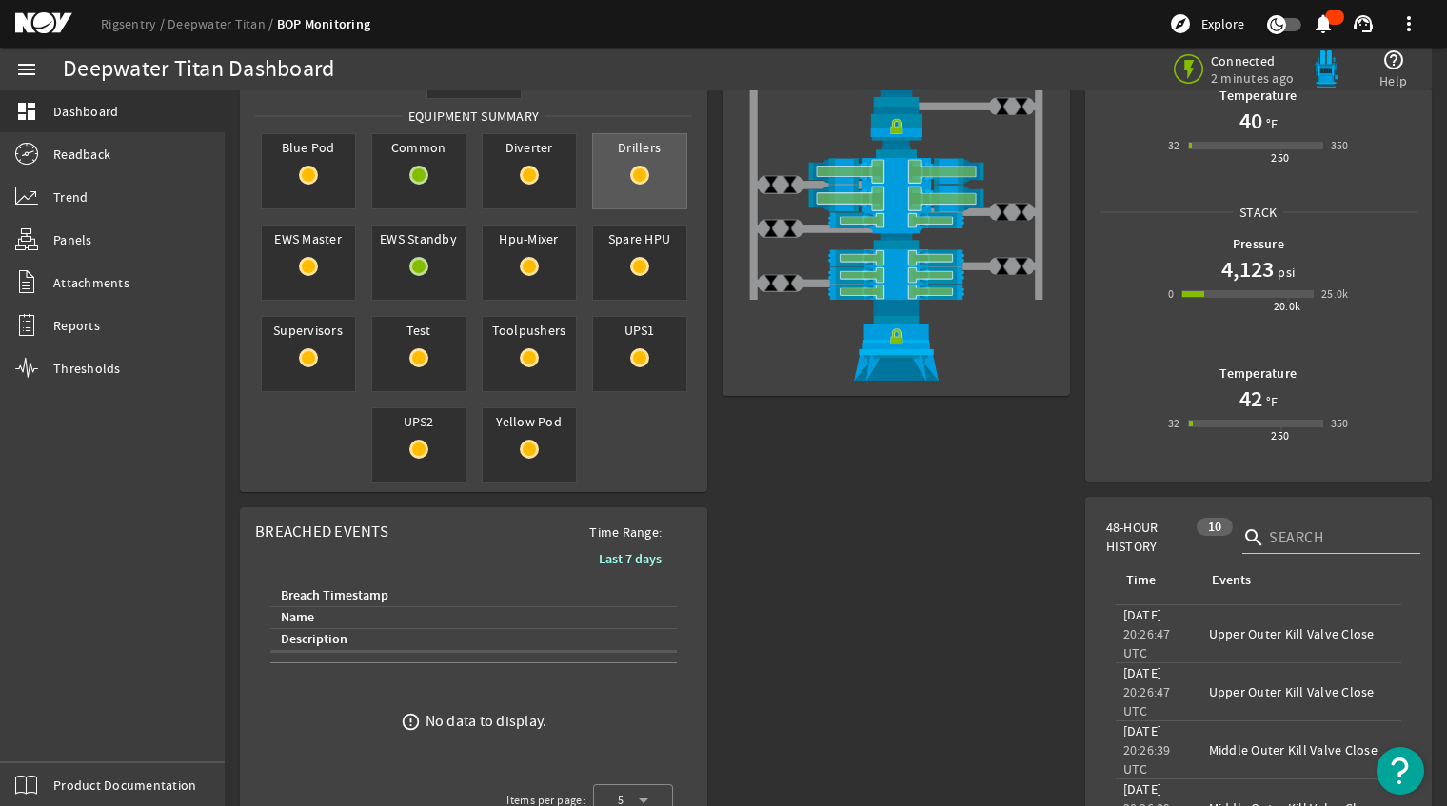
click at [601, 190] on div "Drillers" at bounding box center [639, 171] width 95 height 76
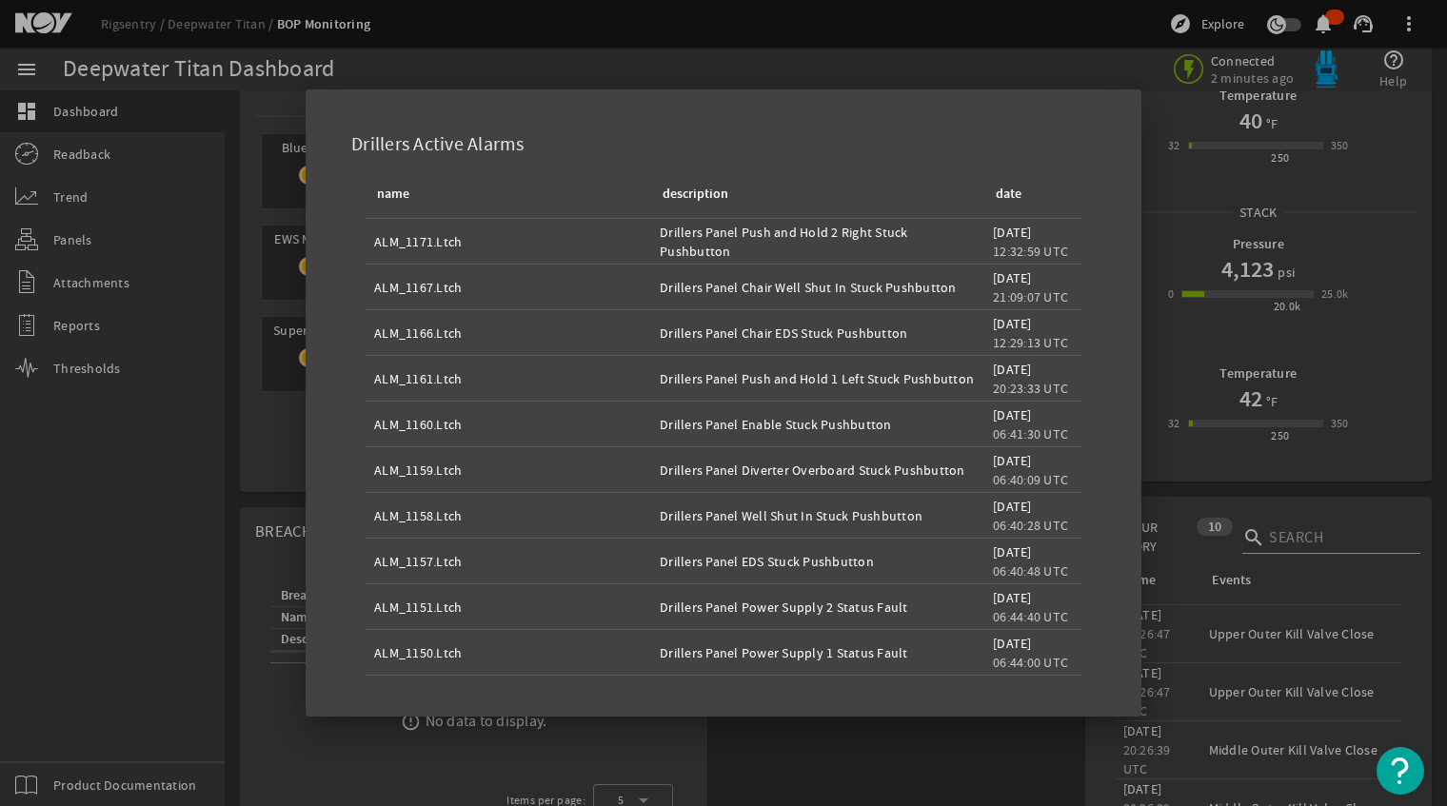
click at [208, 480] on div at bounding box center [723, 403] width 1447 height 806
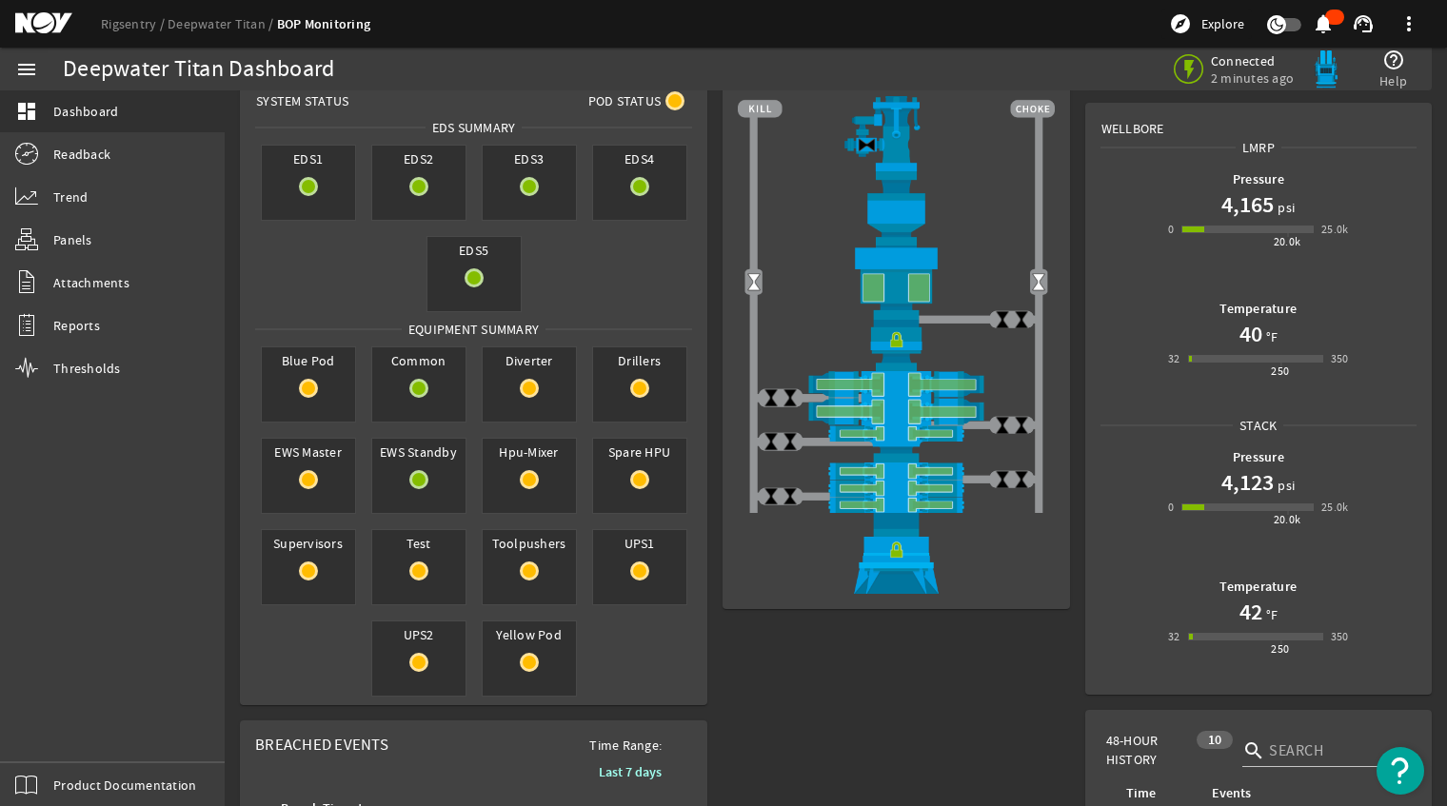
scroll to position [0, 0]
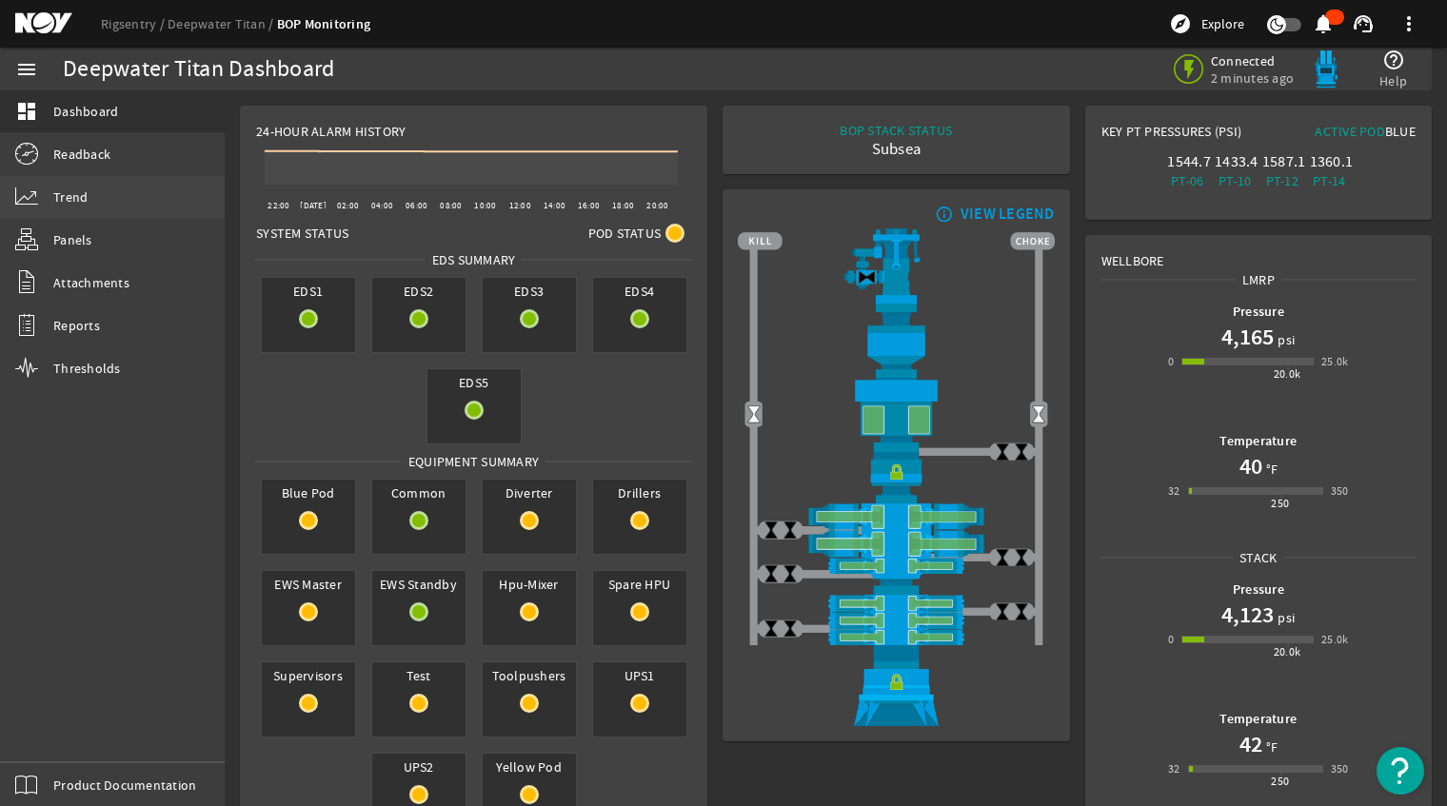
click at [114, 208] on link "Trend" at bounding box center [112, 197] width 225 height 42
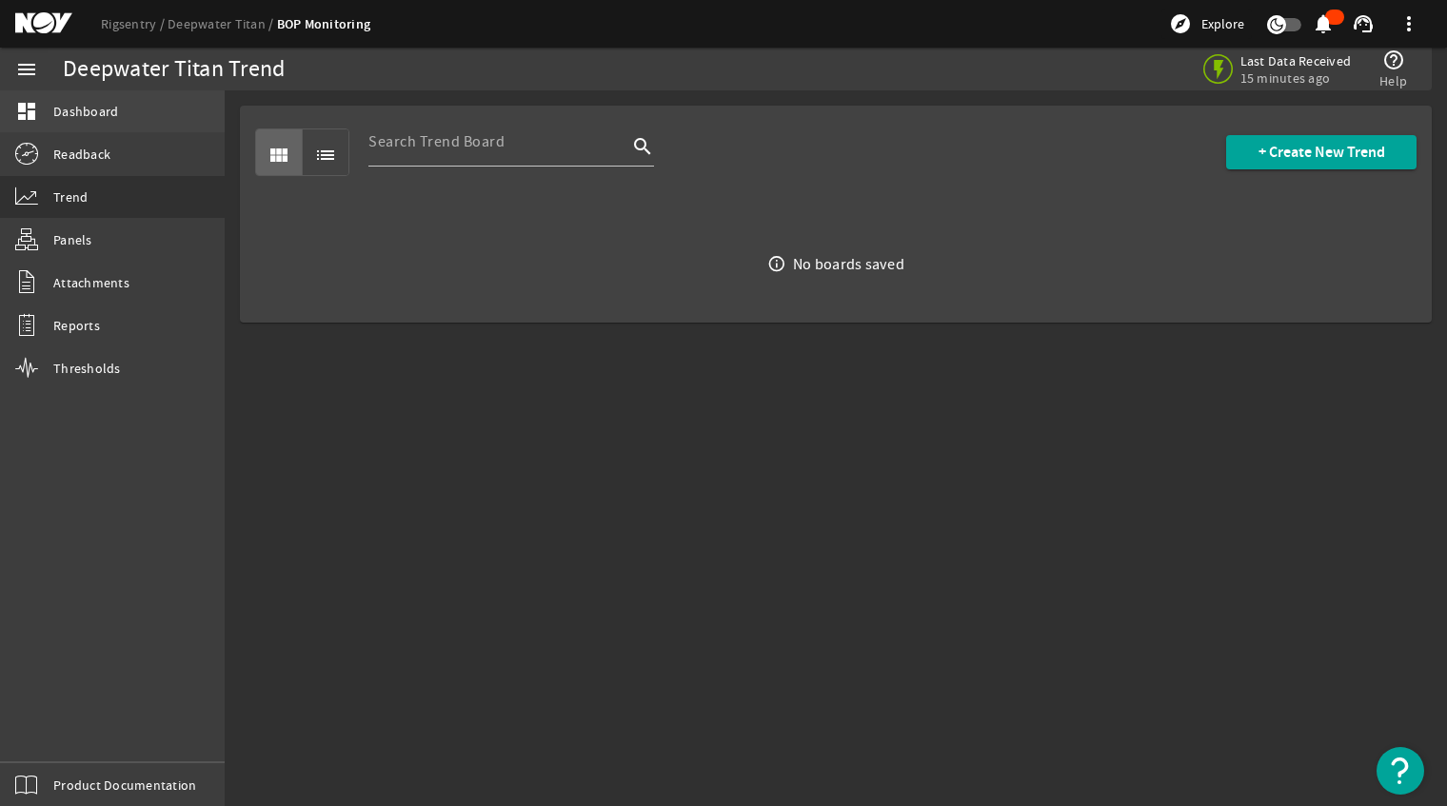
click at [131, 122] on link "dashboard Dashboard" at bounding box center [112, 111] width 225 height 42
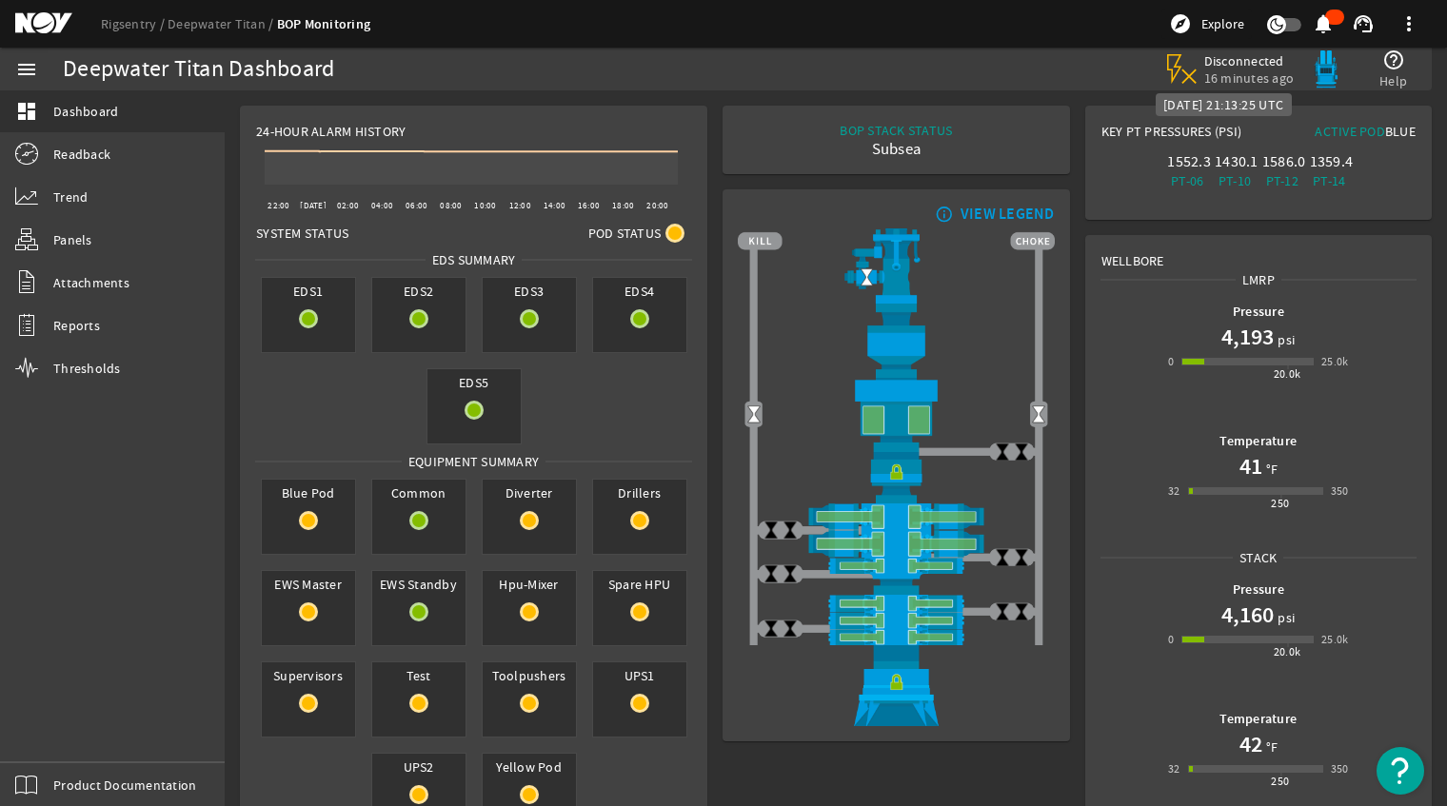
click at [1246, 75] on span "16 minutes ago" at bounding box center [1249, 77] width 90 height 17
